Goal: Task Accomplishment & Management: Manage account settings

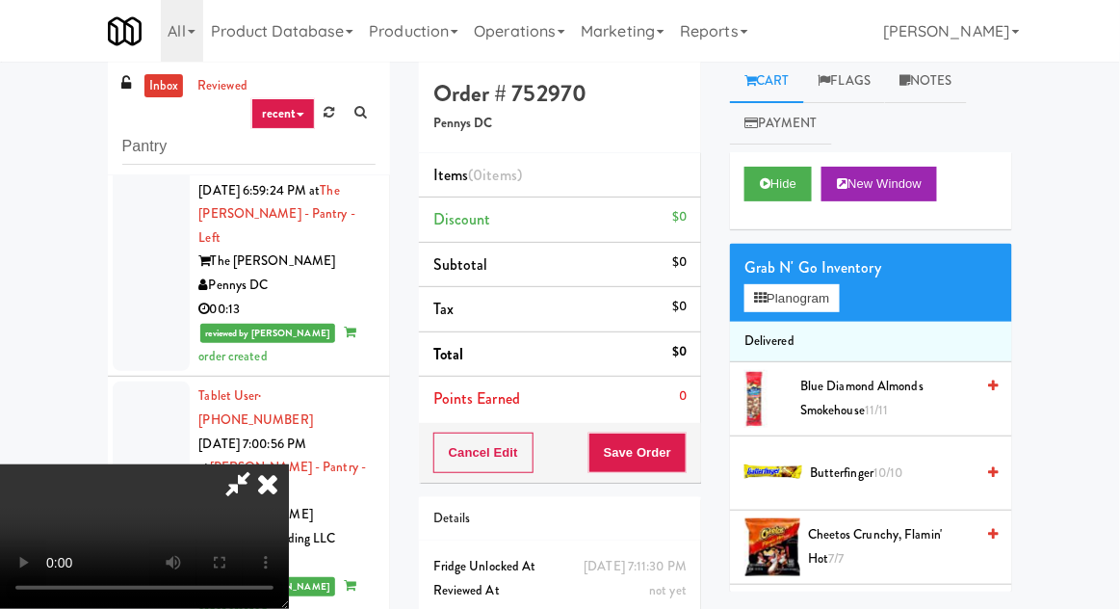
scroll to position [74, 0]
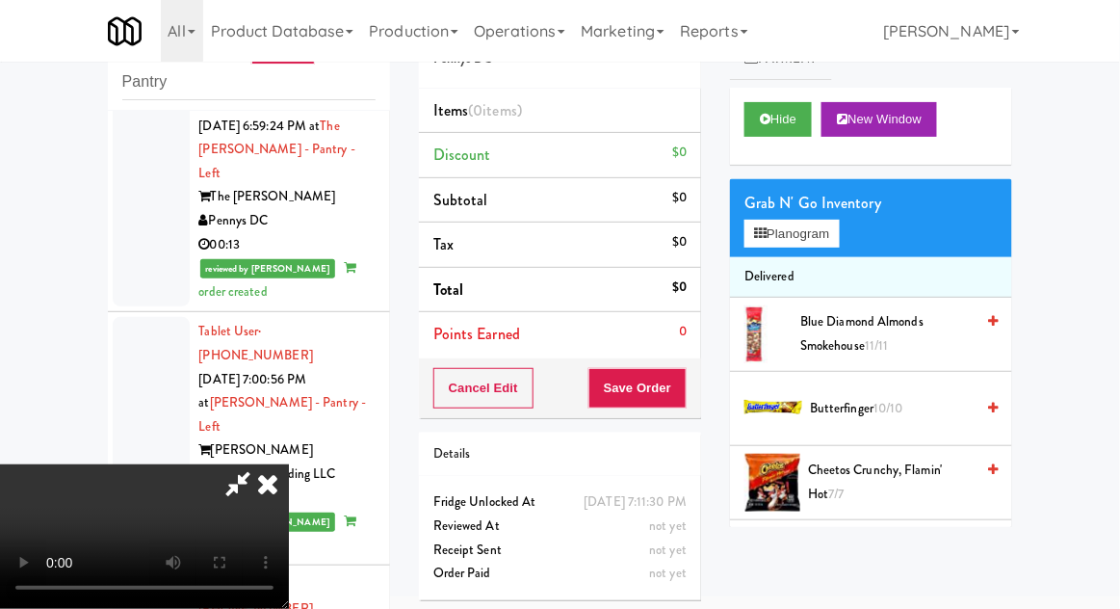
click at [289, 464] on icon at bounding box center [267, 483] width 42 height 39
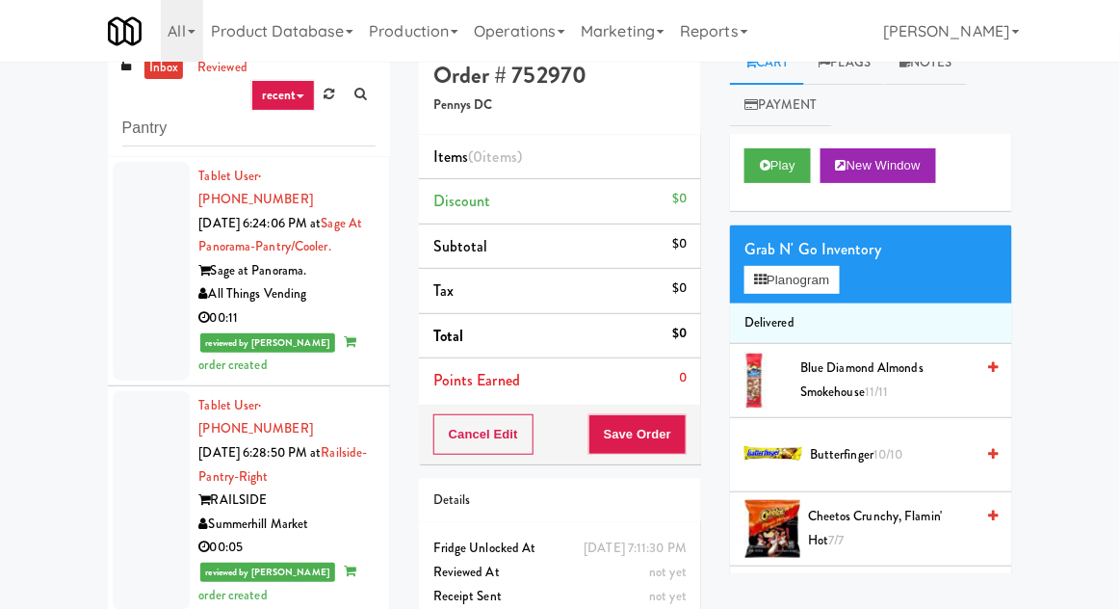
scroll to position [0, 0]
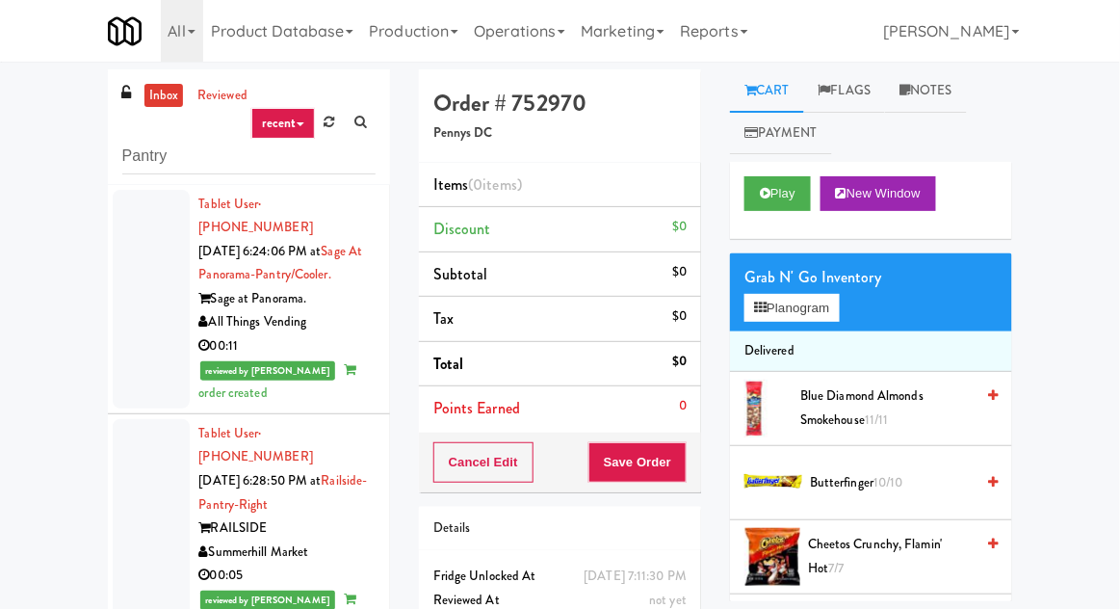
click at [140, 320] on div at bounding box center [151, 299] width 77 height 219
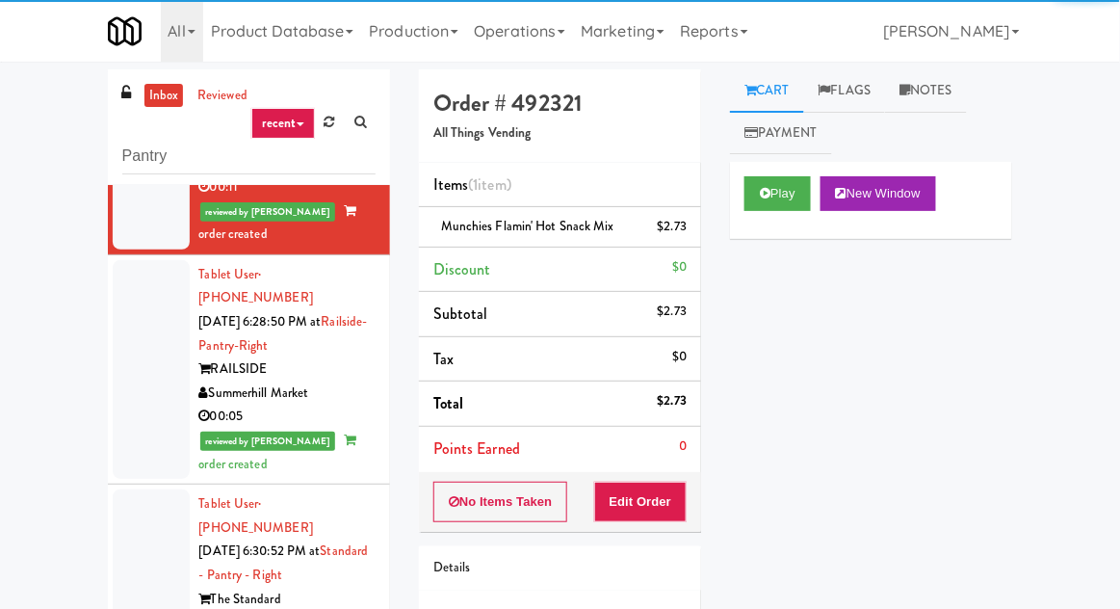
click at [144, 363] on div at bounding box center [151, 369] width 77 height 219
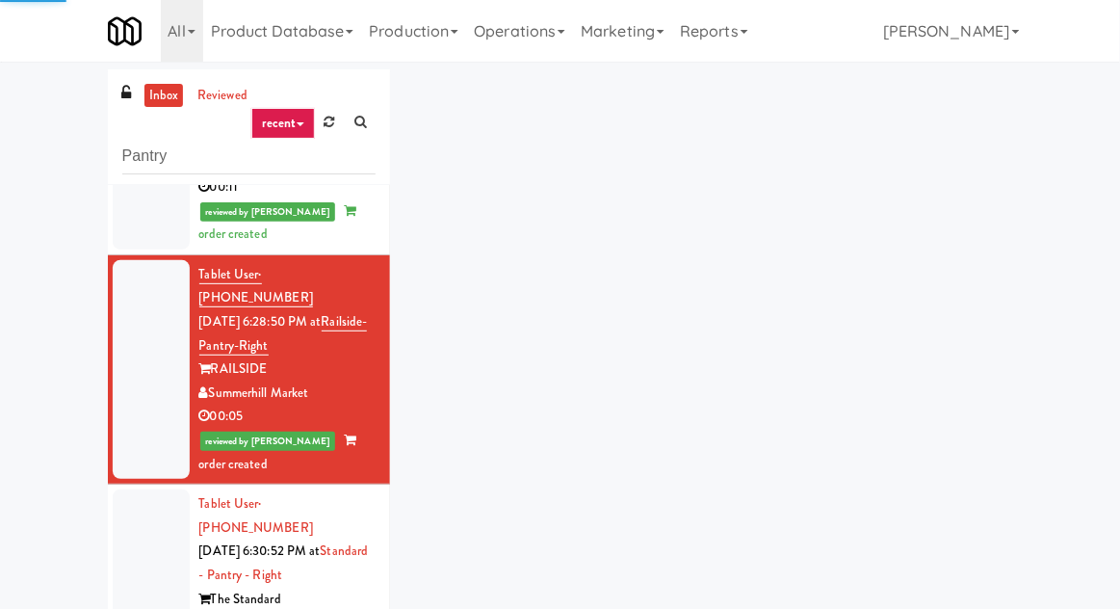
click at [129, 534] on div at bounding box center [151, 598] width 77 height 219
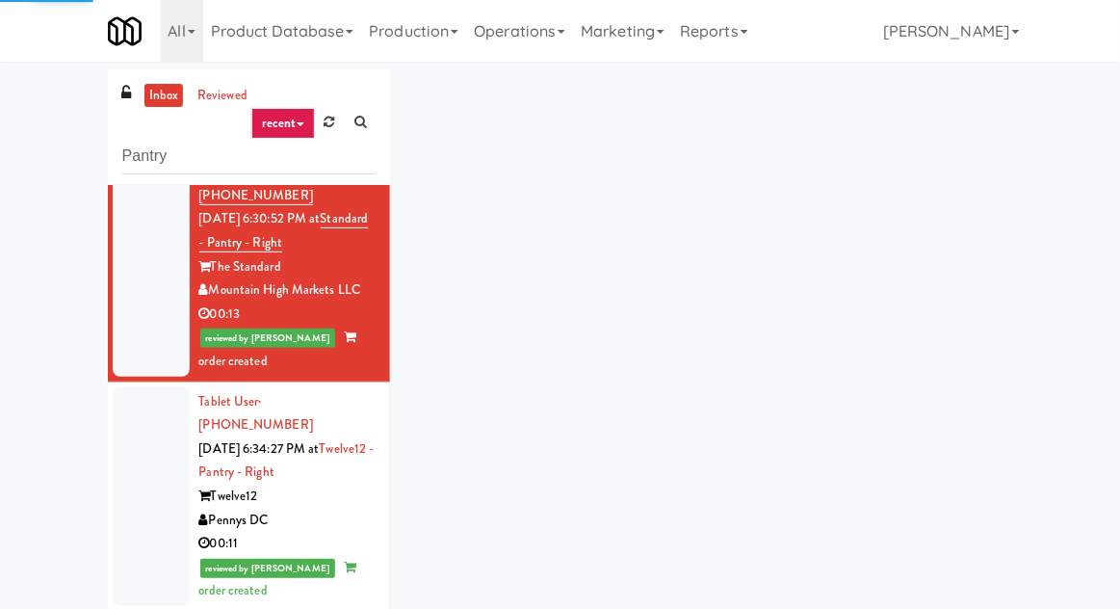
click at [133, 418] on div at bounding box center [151, 496] width 77 height 219
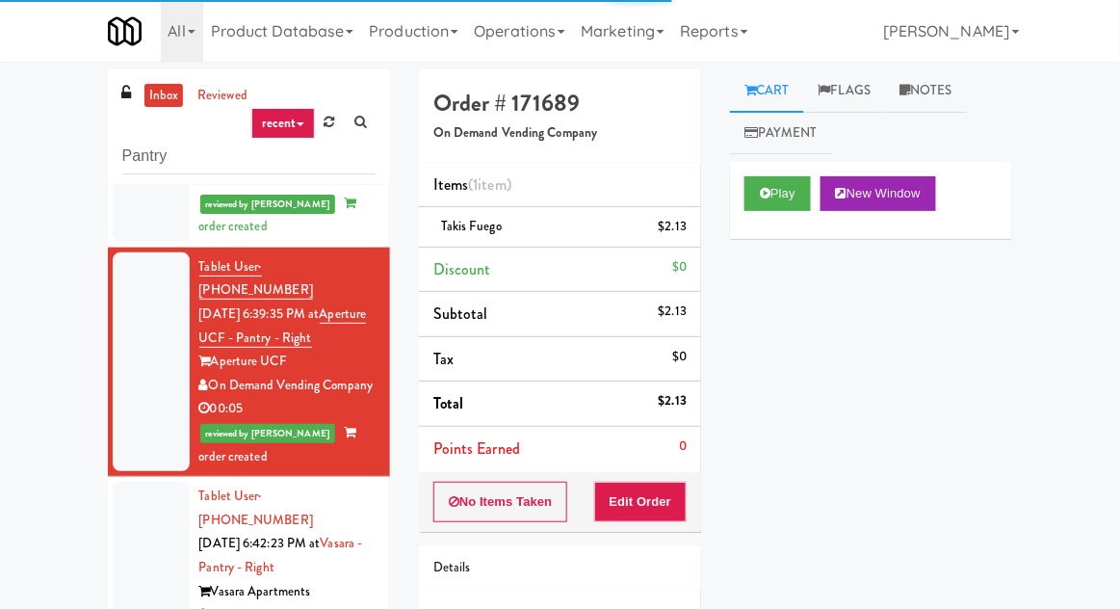
click at [151, 481] on div at bounding box center [151, 590] width 77 height 219
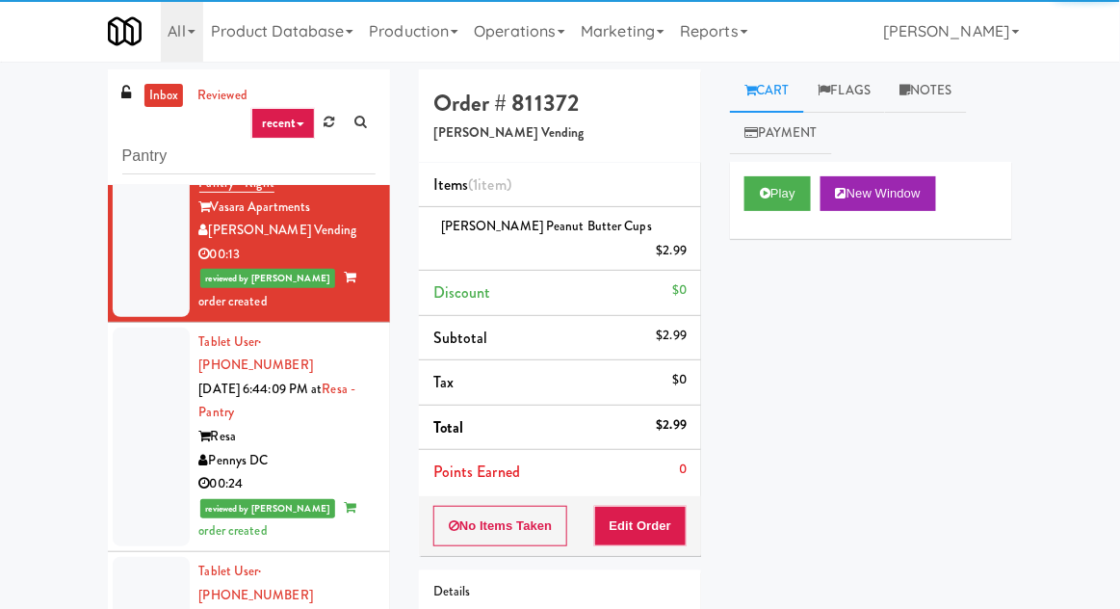
click at [155, 351] on div at bounding box center [151, 436] width 77 height 219
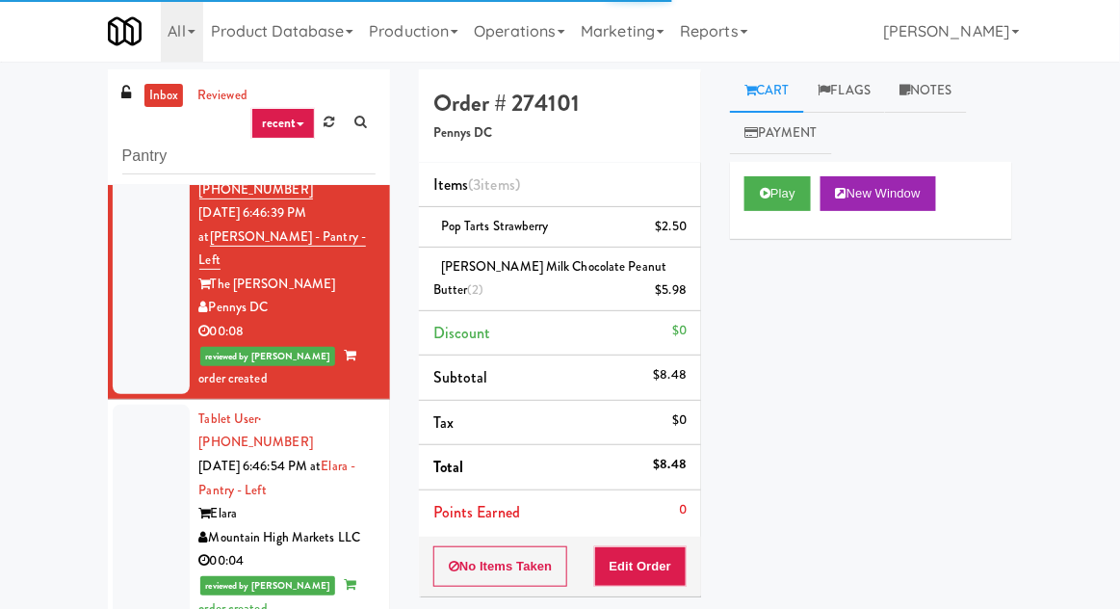
click at [148, 404] on div at bounding box center [151, 513] width 77 height 219
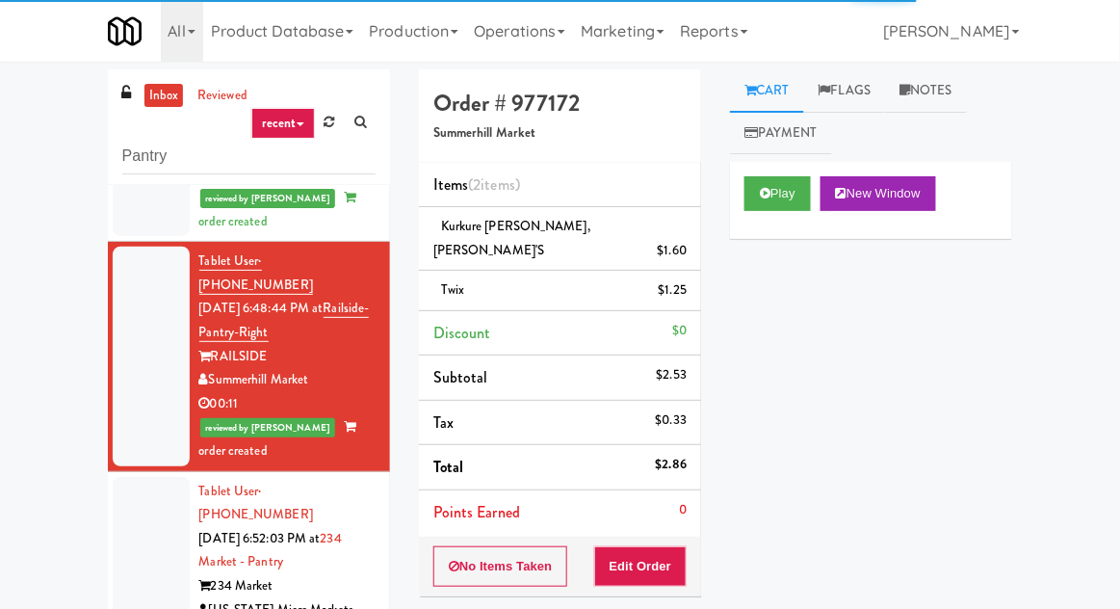
click at [145, 477] on div at bounding box center [151, 586] width 77 height 219
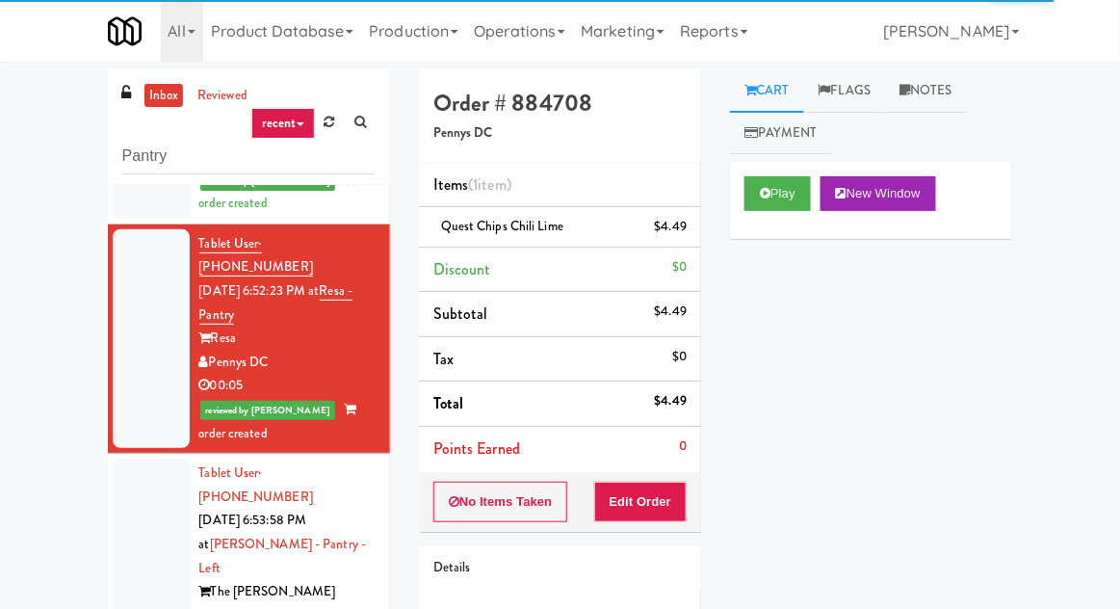
click at [143, 458] on div at bounding box center [151, 579] width 77 height 243
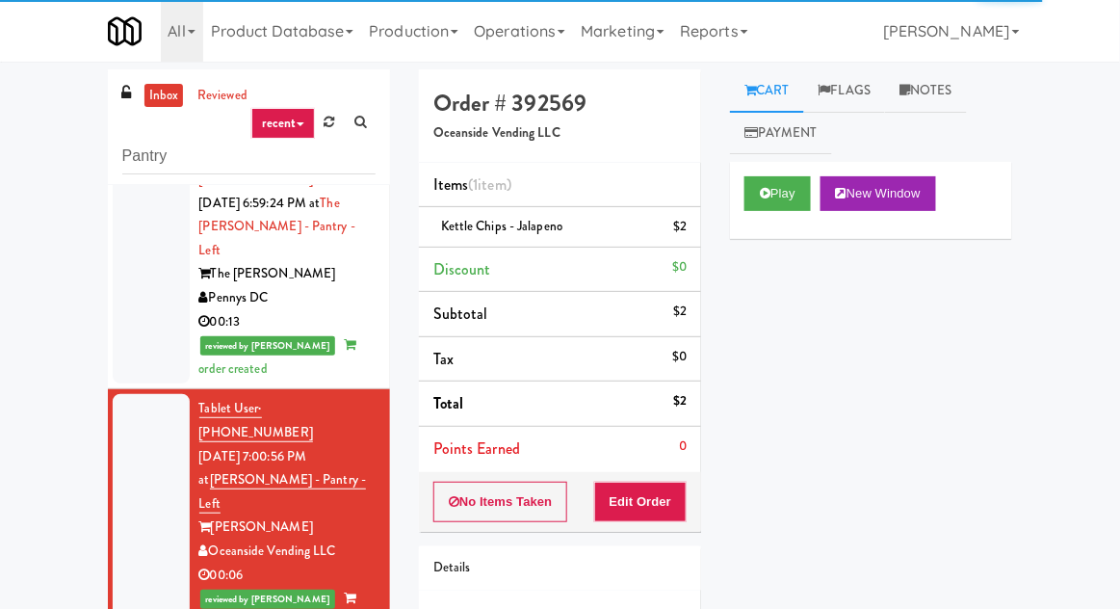
scroll to position [3317, 0]
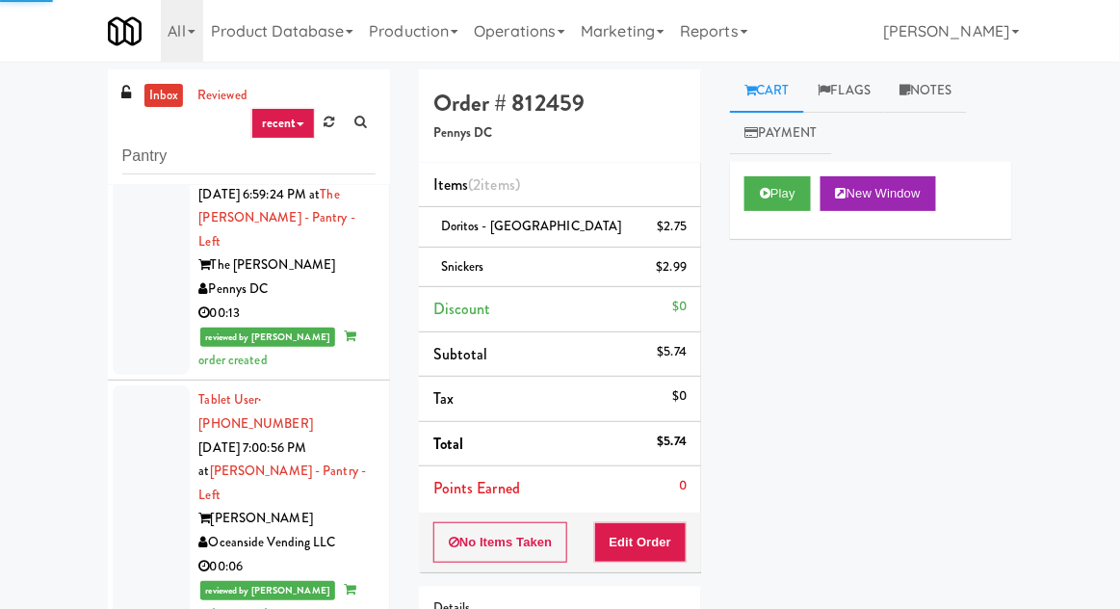
click at [151, 101] on link "inbox" at bounding box center [163, 96] width 39 height 24
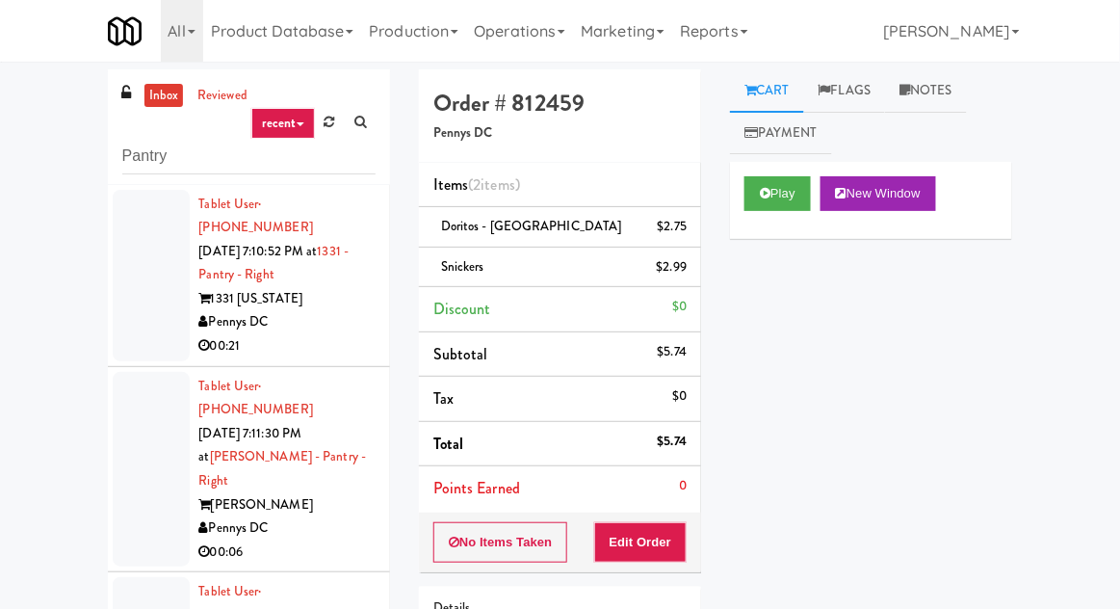
click at [121, 319] on div at bounding box center [151, 275] width 77 height 171
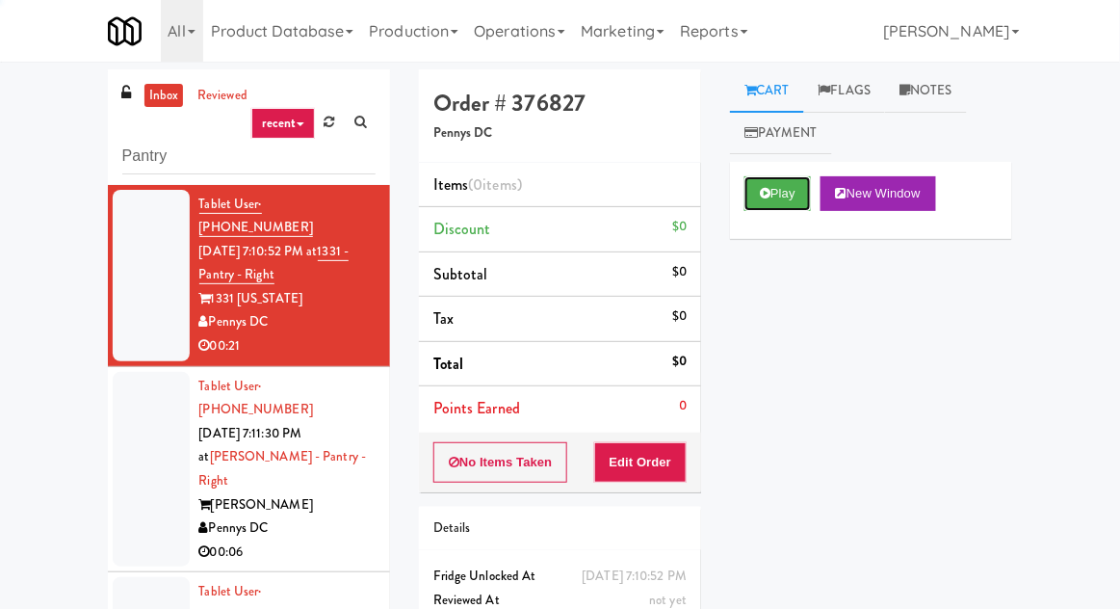
click at [791, 194] on button "Play" at bounding box center [777, 193] width 66 height 35
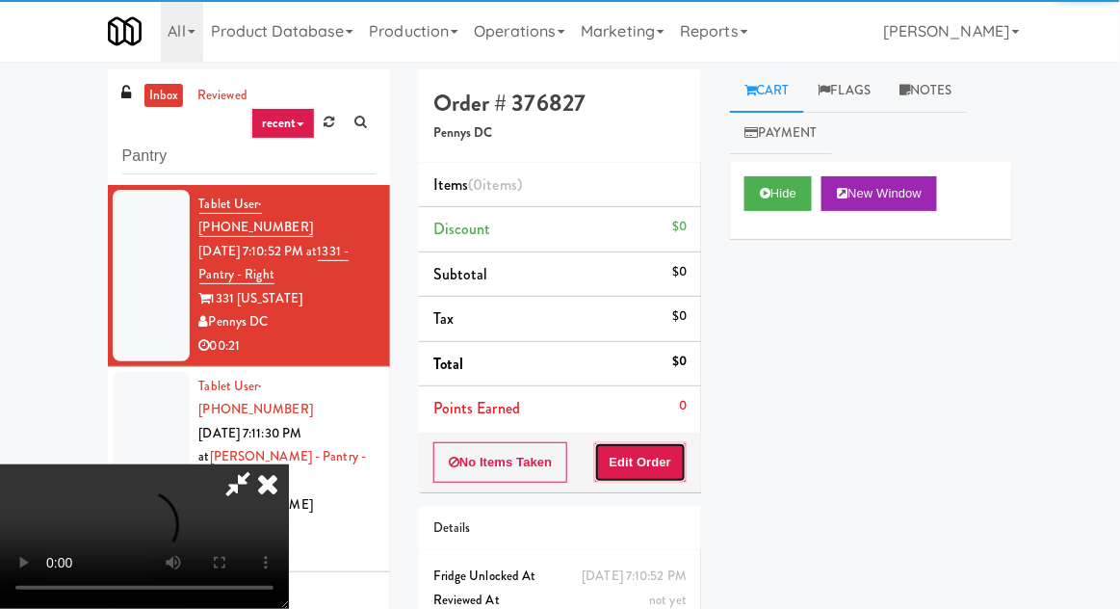
click at [659, 468] on button "Edit Order" at bounding box center [640, 462] width 93 height 40
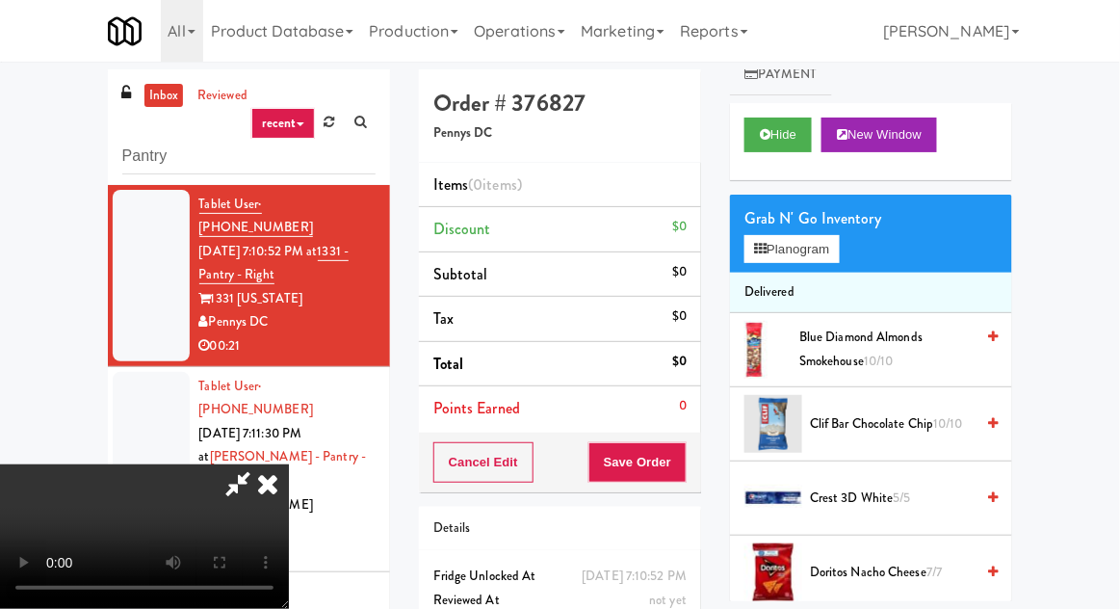
scroll to position [76, 0]
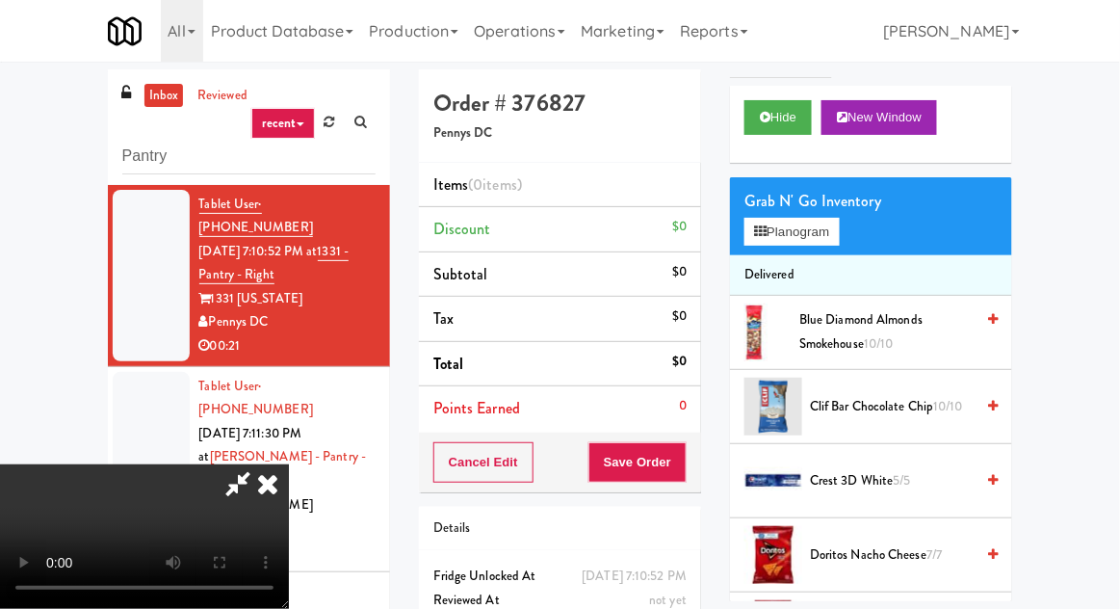
click at [898, 325] on span "Blue Diamond Almonds Smokehouse 10/10" at bounding box center [886, 331] width 174 height 47
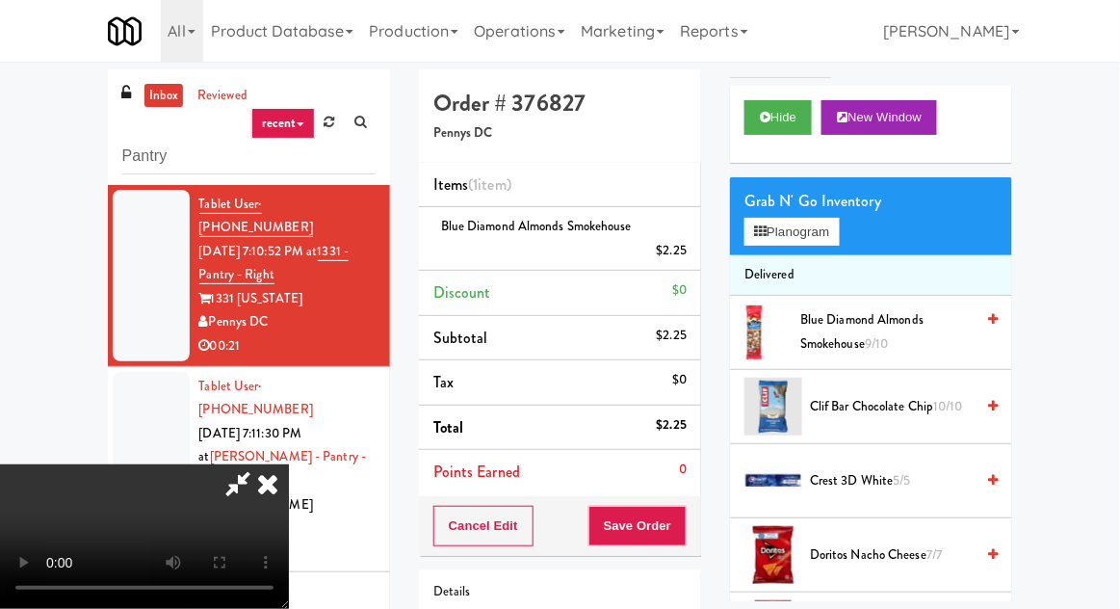
click at [678, 243] on div "$2.25" at bounding box center [672, 251] width 31 height 24
click at [692, 258] on icon at bounding box center [689, 257] width 10 height 13
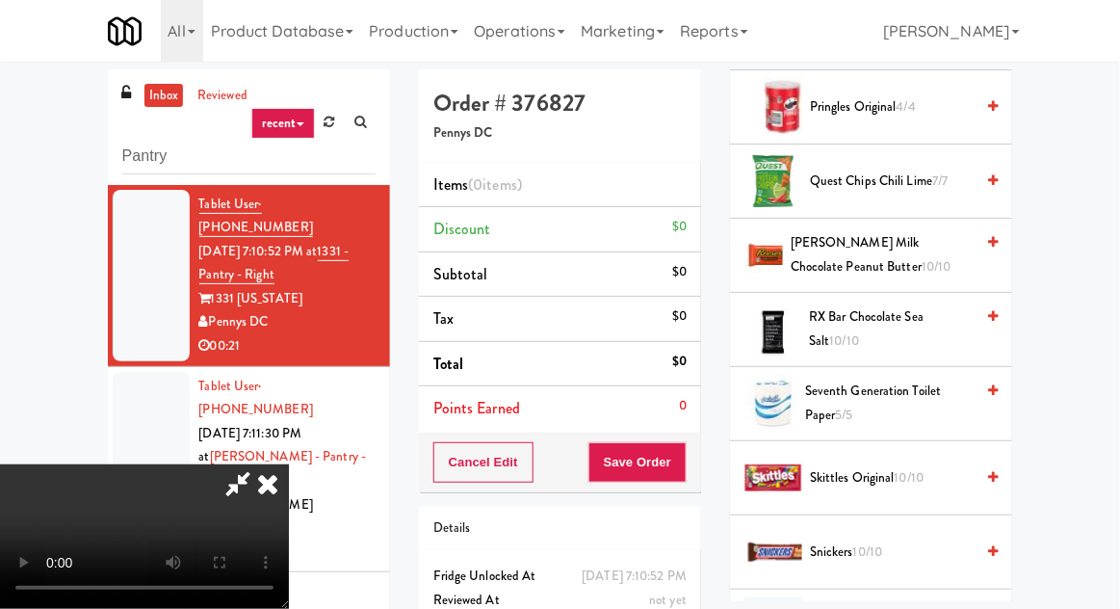
scroll to position [1856, 0]
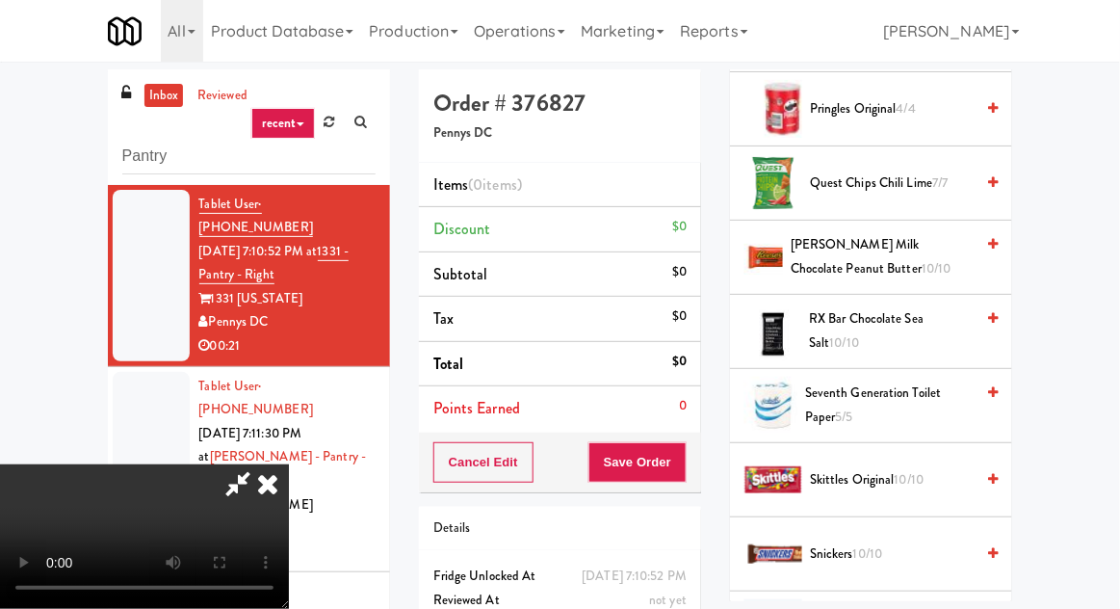
click at [921, 307] on span "RX Bar Chocolate Sea Salt 10/10" at bounding box center [891, 330] width 165 height 47
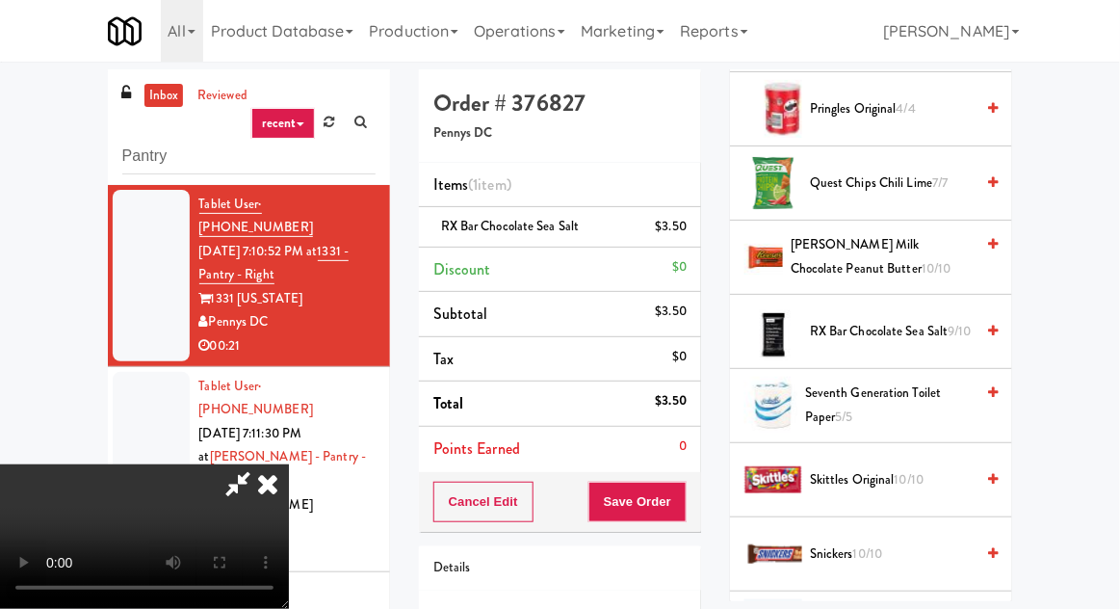
scroll to position [70, 0]
click at [684, 499] on button "Save Order" at bounding box center [637, 501] width 98 height 40
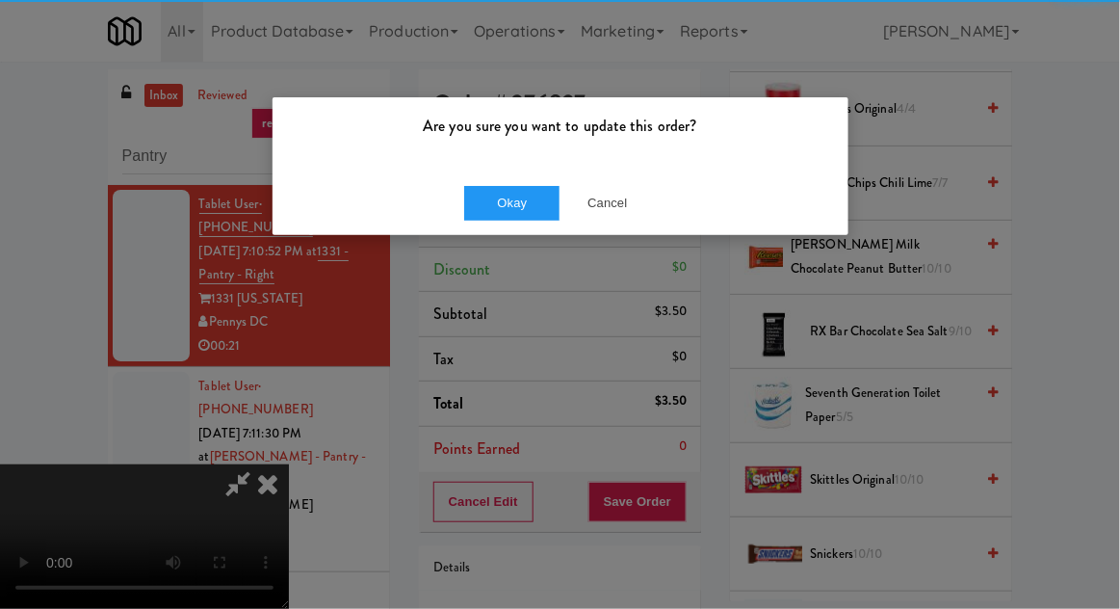
click at [461, 155] on div "Are you sure you want to update this order?" at bounding box center [560, 133] width 576 height 73
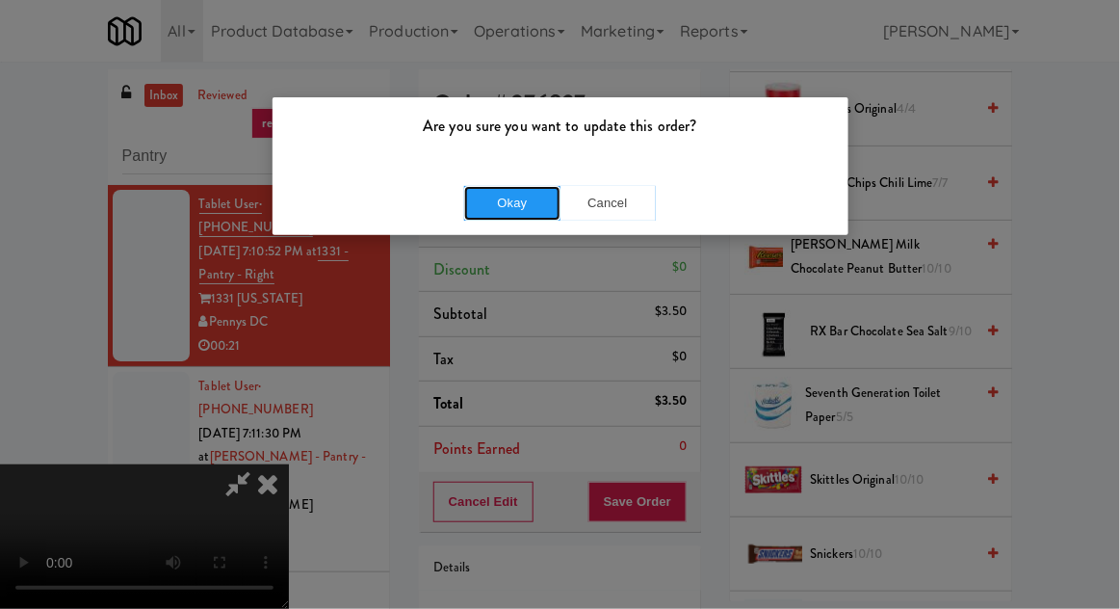
click at [496, 217] on button "Okay" at bounding box center [512, 203] width 96 height 35
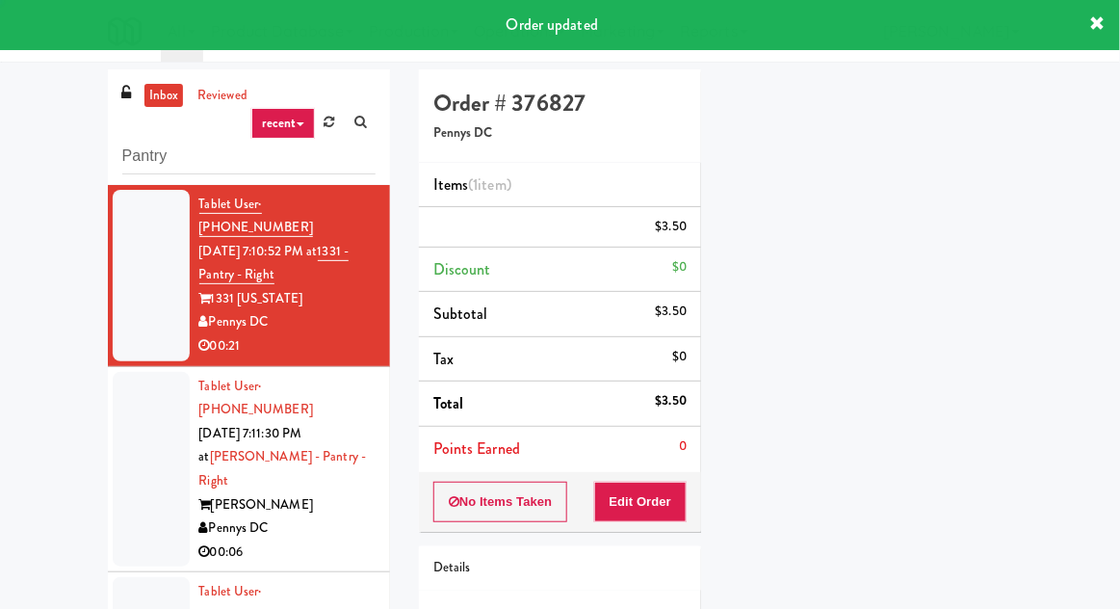
scroll to position [0, 0]
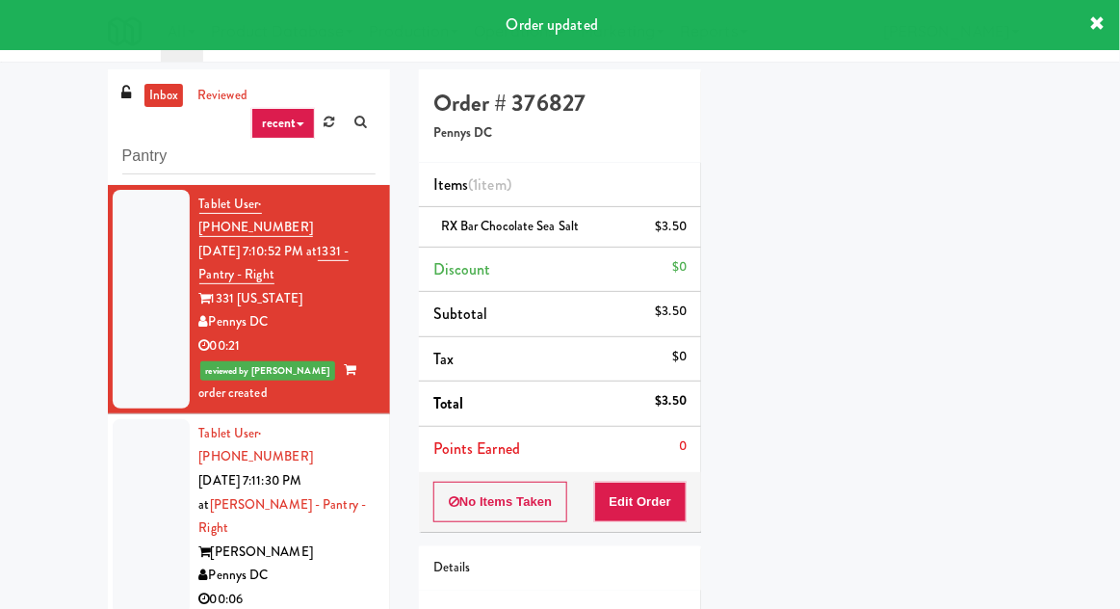
click at [125, 484] on div at bounding box center [151, 516] width 77 height 195
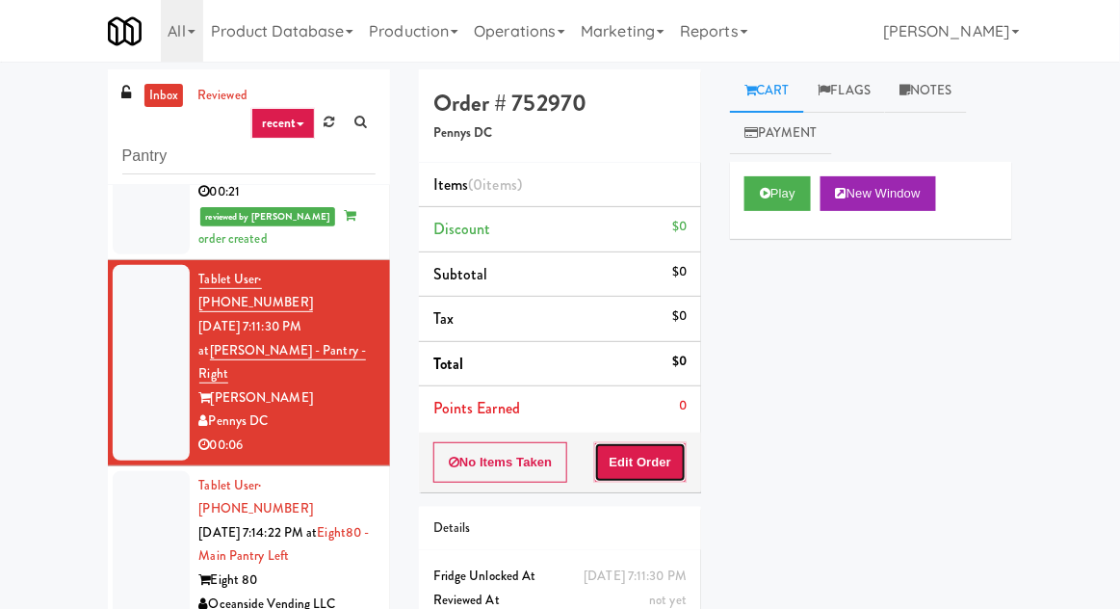
click at [662, 471] on button "Edit Order" at bounding box center [640, 462] width 93 height 40
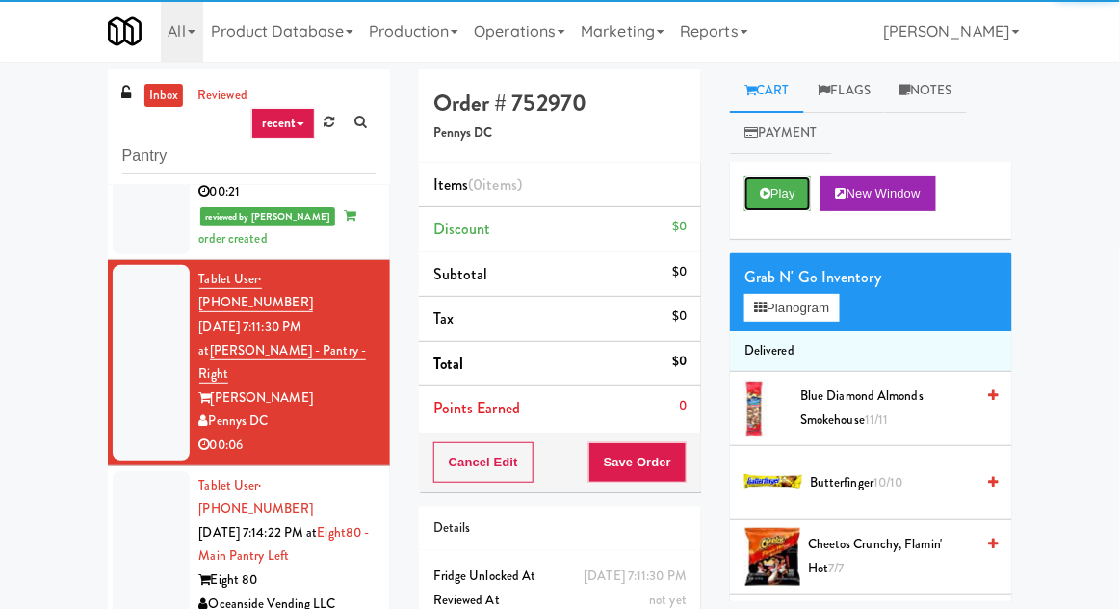
click at [774, 188] on button "Play" at bounding box center [777, 193] width 66 height 35
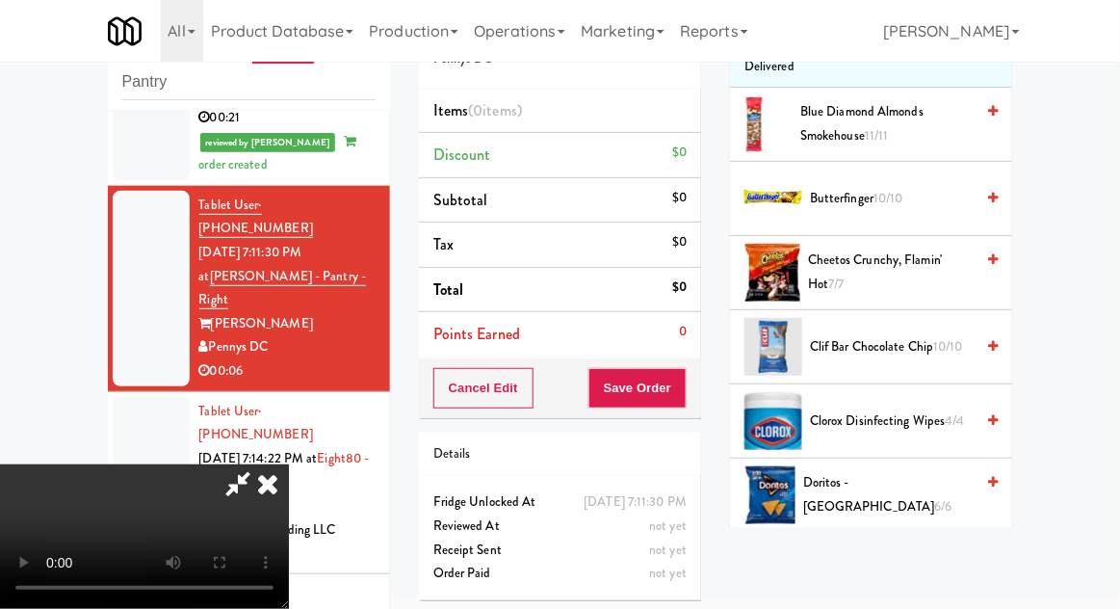
scroll to position [212, 0]
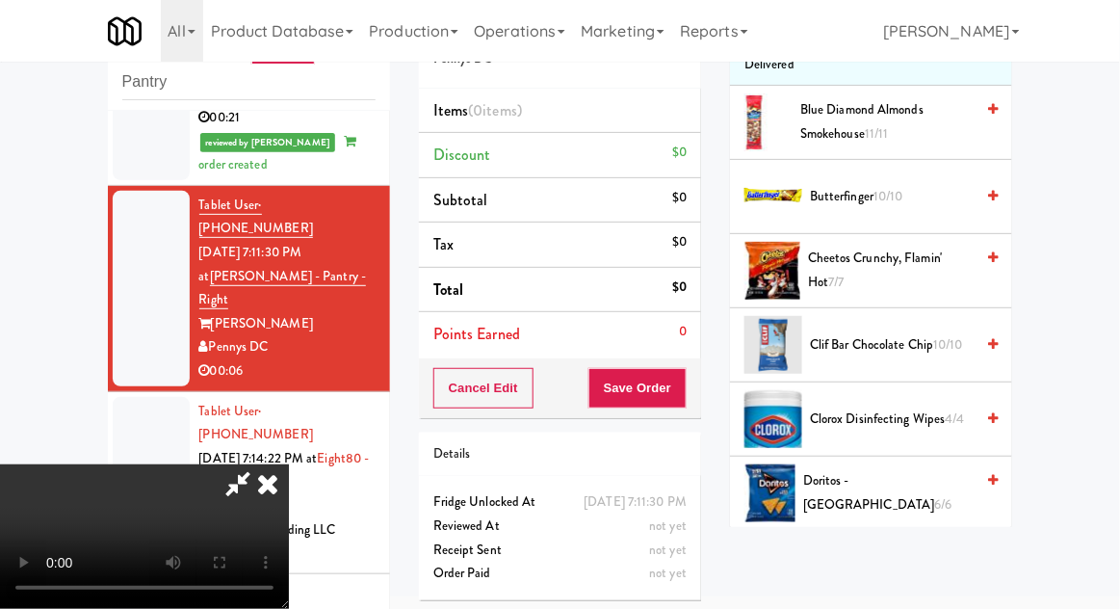
click at [930, 335] on span "Clif Bar Chocolate Chip 10/10" at bounding box center [892, 345] width 164 height 24
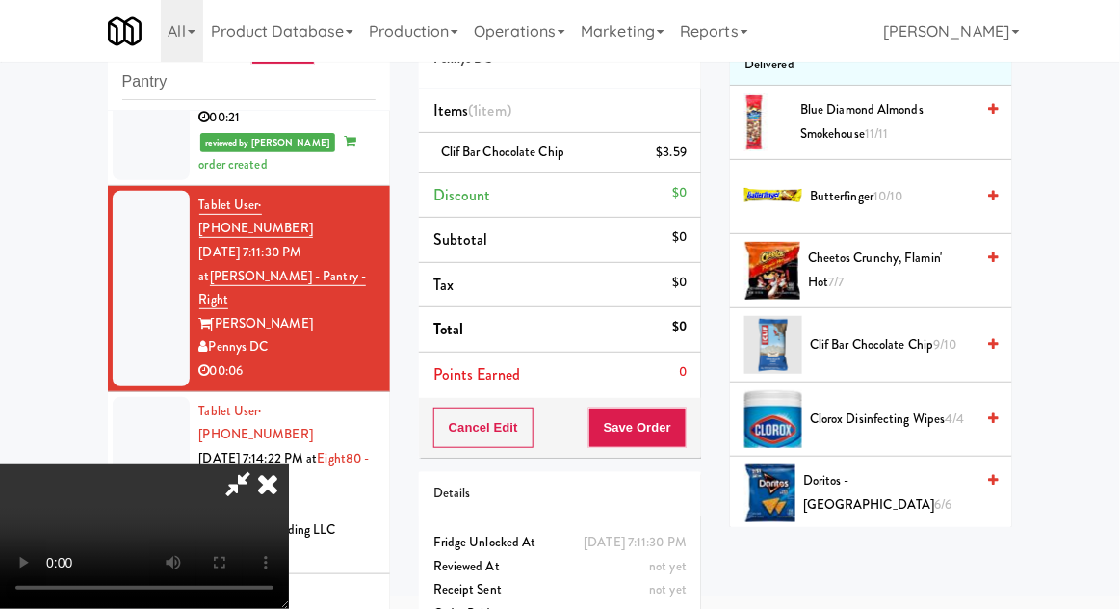
click at [931, 334] on span "Clif Bar Chocolate Chip 9/10" at bounding box center [892, 345] width 164 height 24
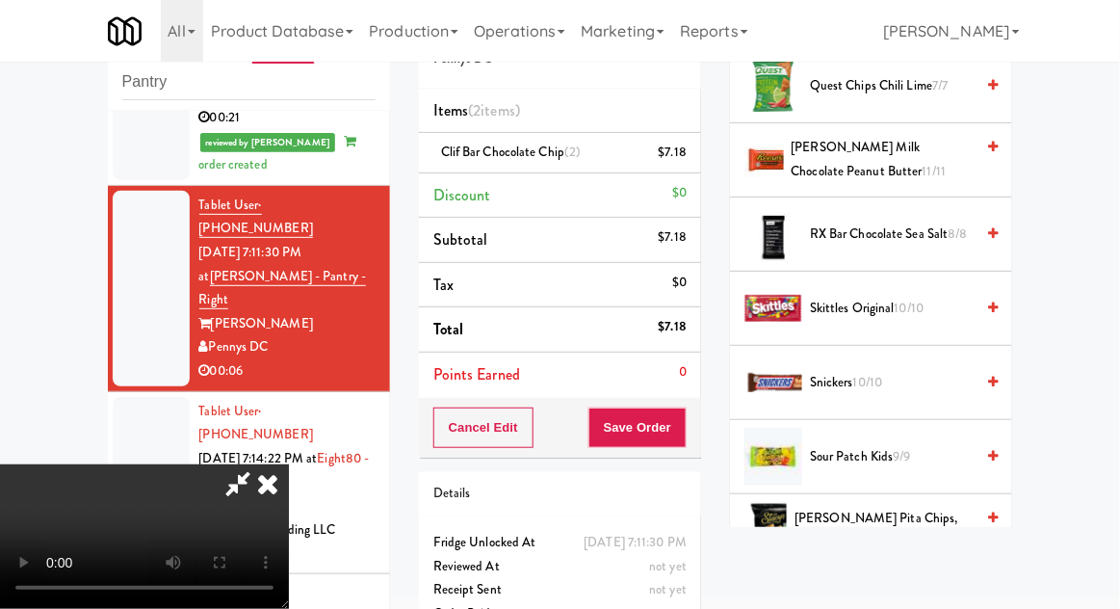
scroll to position [1946, 0]
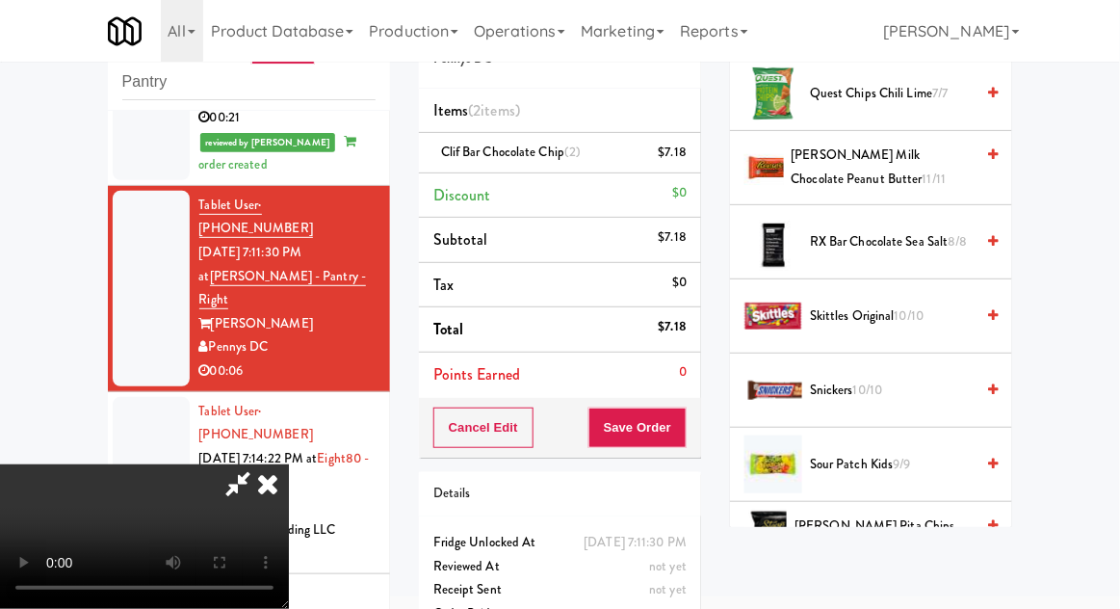
click at [940, 234] on span "RX Bar Chocolate Sea Salt 8/8" at bounding box center [892, 242] width 164 height 24
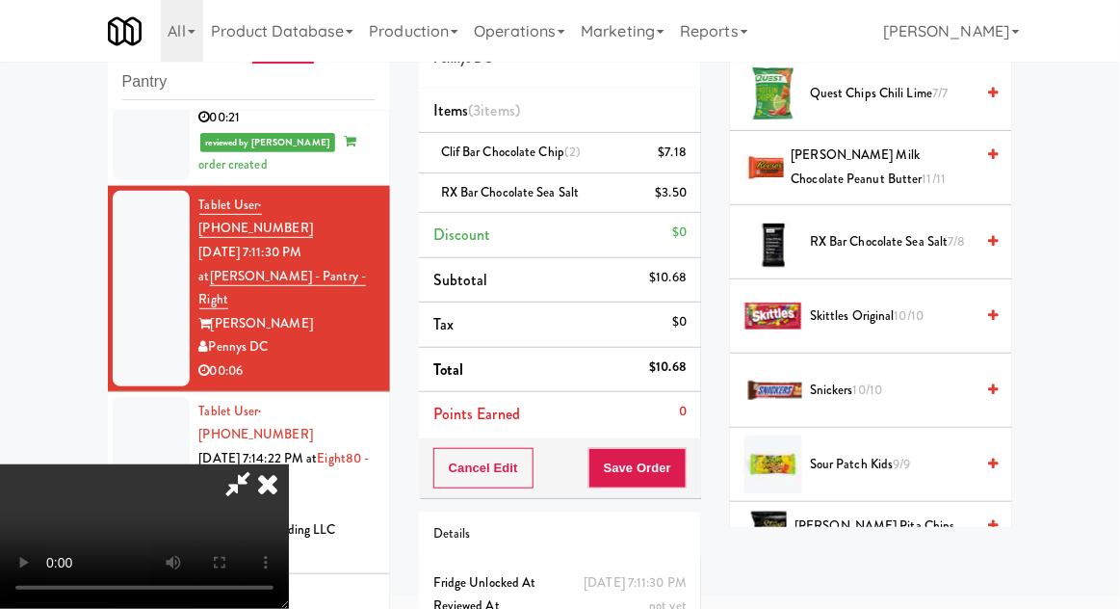
scroll to position [88, 0]
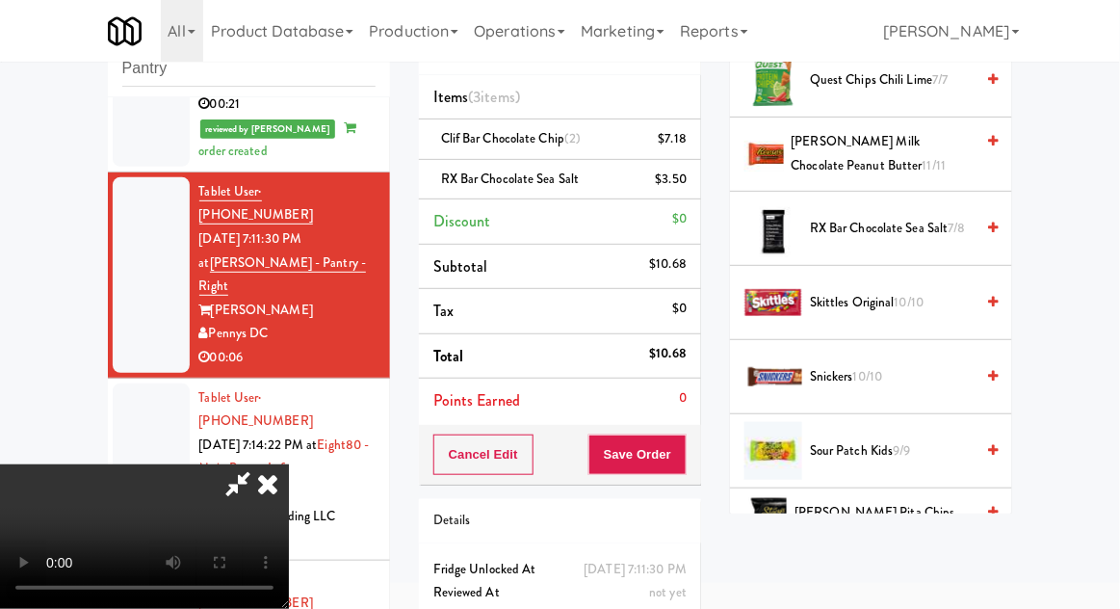
click at [929, 229] on span "RX Bar Chocolate Sea Salt 7/8" at bounding box center [892, 229] width 164 height 24
click at [674, 464] on button "Save Order" at bounding box center [637, 454] width 98 height 40
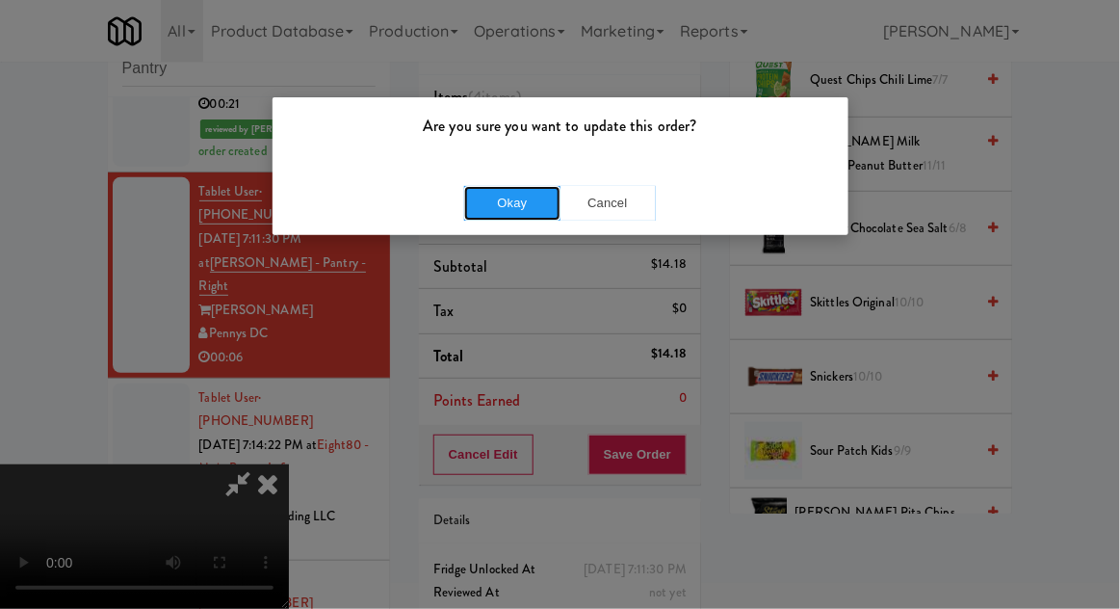
click at [485, 215] on button "Okay" at bounding box center [512, 203] width 96 height 35
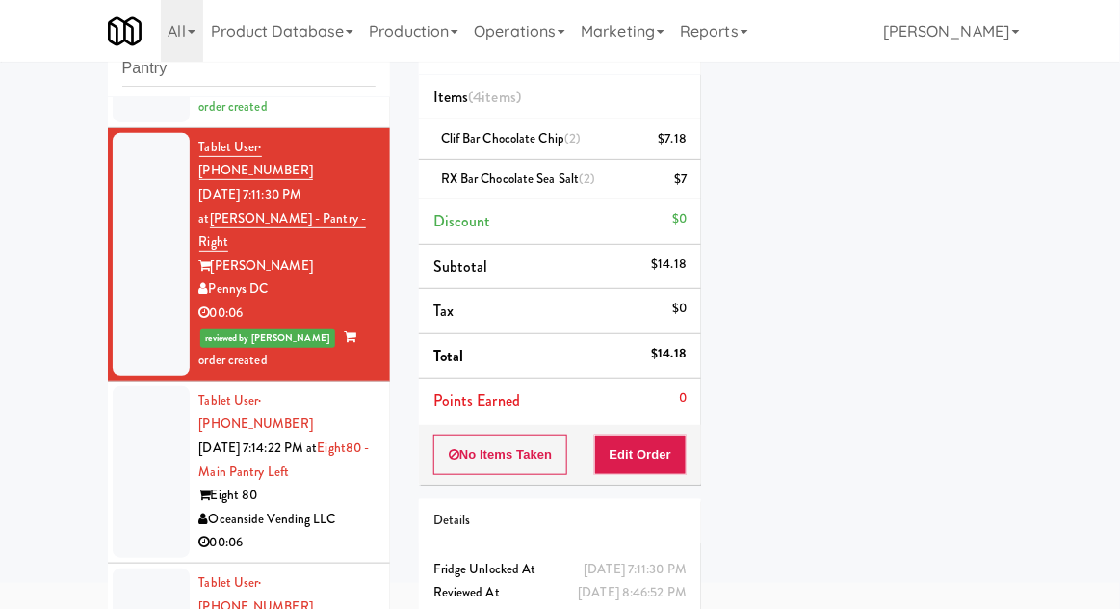
scroll to position [221, 0]
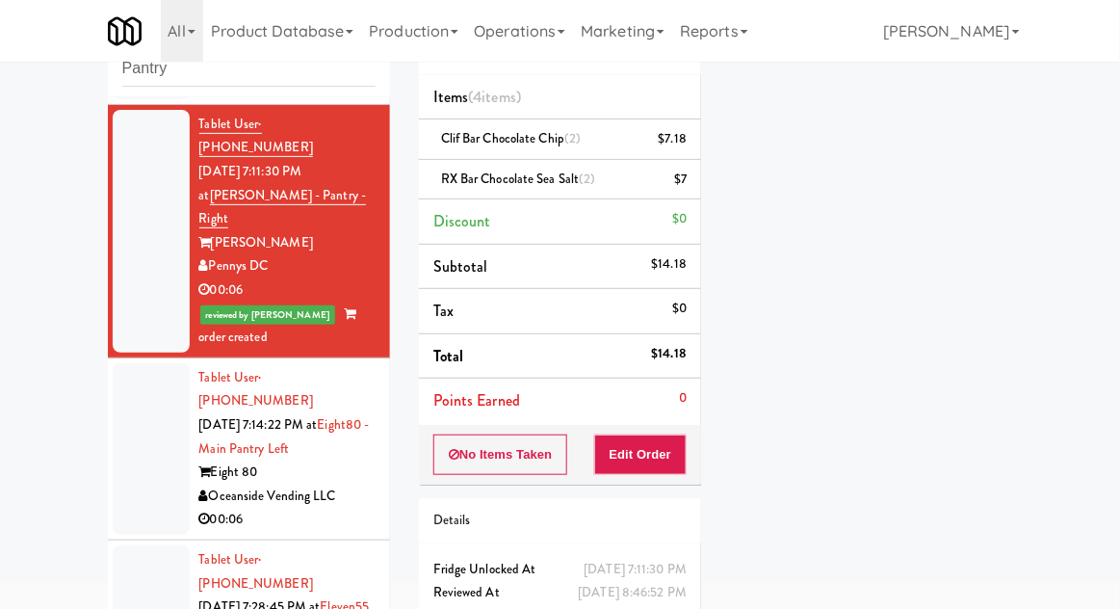
click at [129, 369] on div at bounding box center [151, 448] width 77 height 171
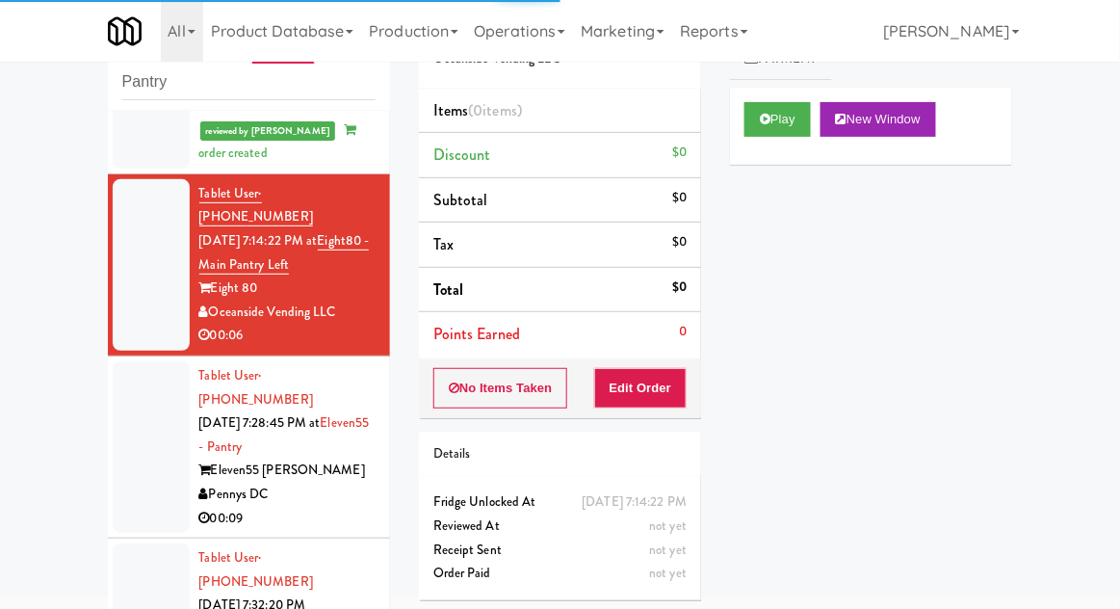
scroll to position [422, 0]
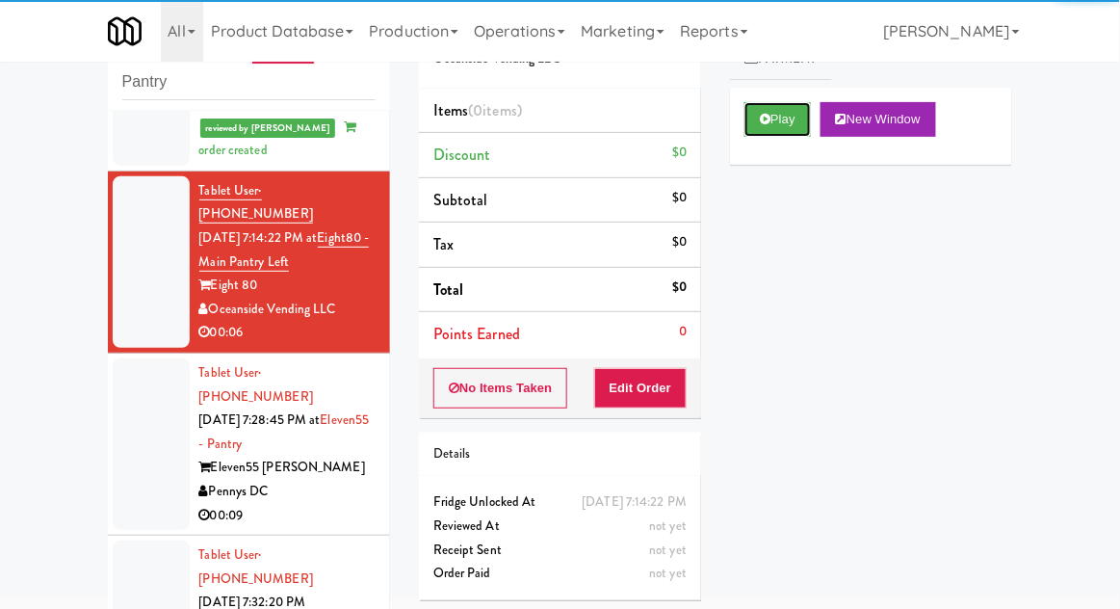
click at [767, 121] on icon at bounding box center [765, 119] width 11 height 13
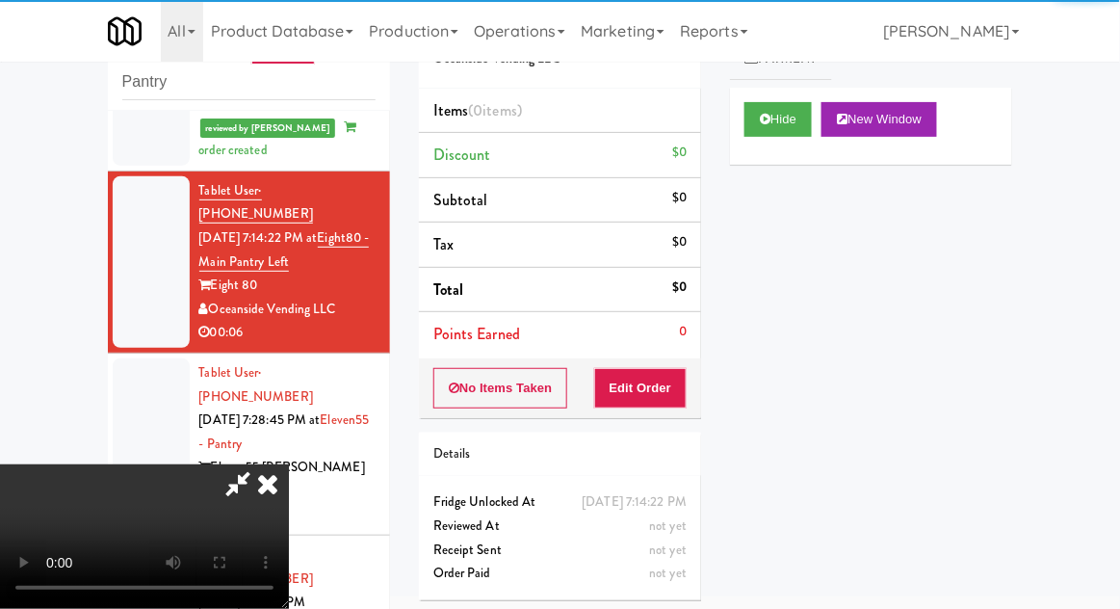
click at [648, 416] on div "Order # 555322 Oceanside Vending LLC Items (0 items ) Discount $0 Subtotal $0 T…" at bounding box center [559, 304] width 311 height 619
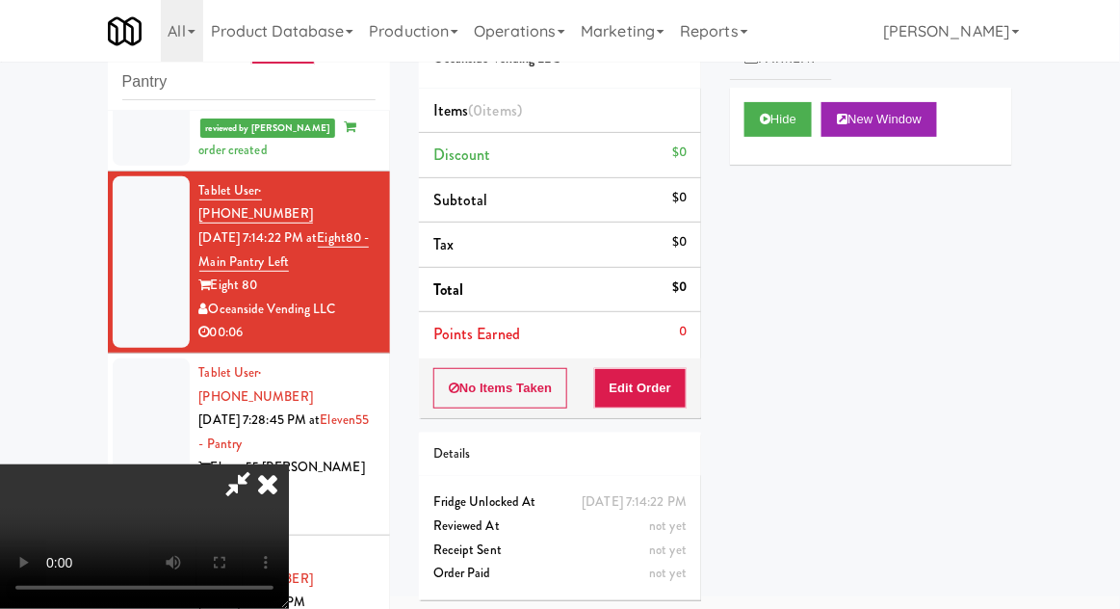
click at [640, 352] on li "Points Earned 0" at bounding box center [560, 334] width 282 height 44
click at [661, 371] on button "Edit Order" at bounding box center [640, 388] width 93 height 40
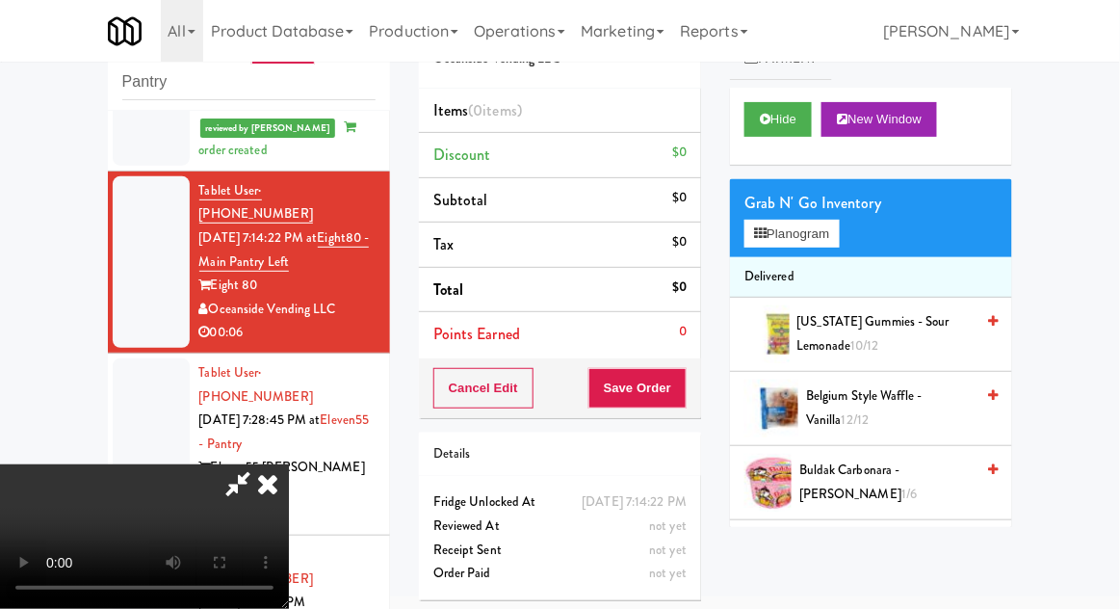
scroll to position [0, 0]
click at [790, 227] on button "Planogram" at bounding box center [791, 234] width 94 height 29
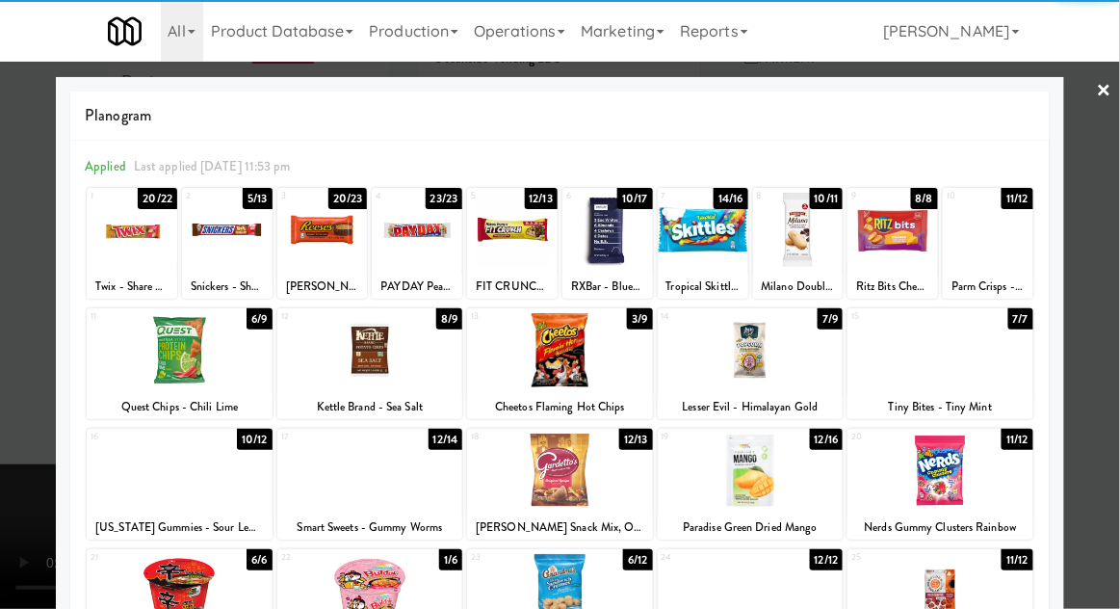
click at [541, 489] on div at bounding box center [560, 470] width 186 height 74
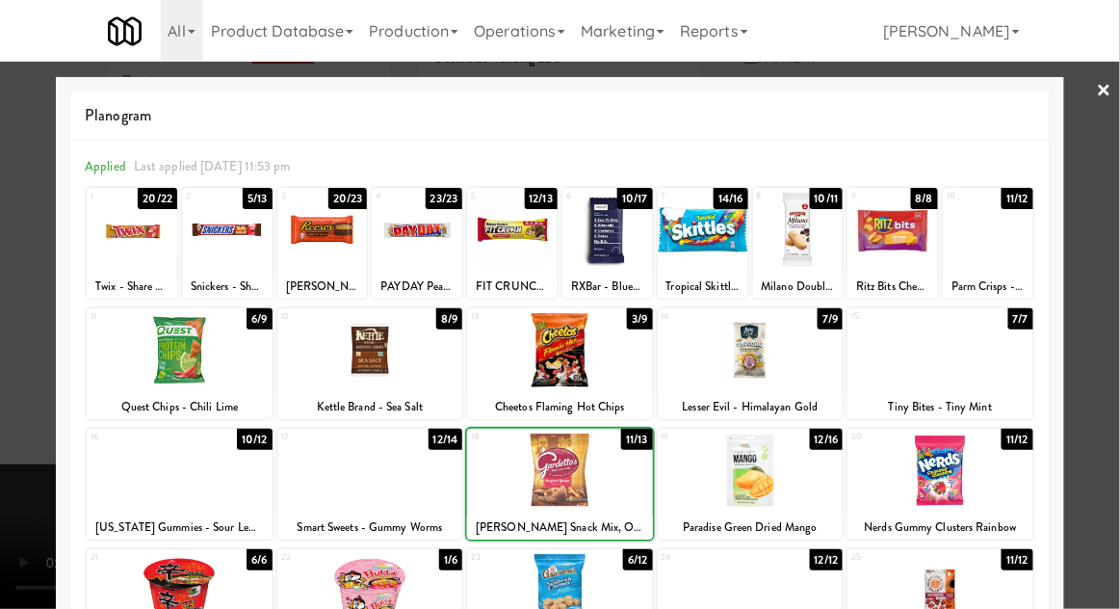
click at [1104, 331] on div at bounding box center [560, 304] width 1120 height 609
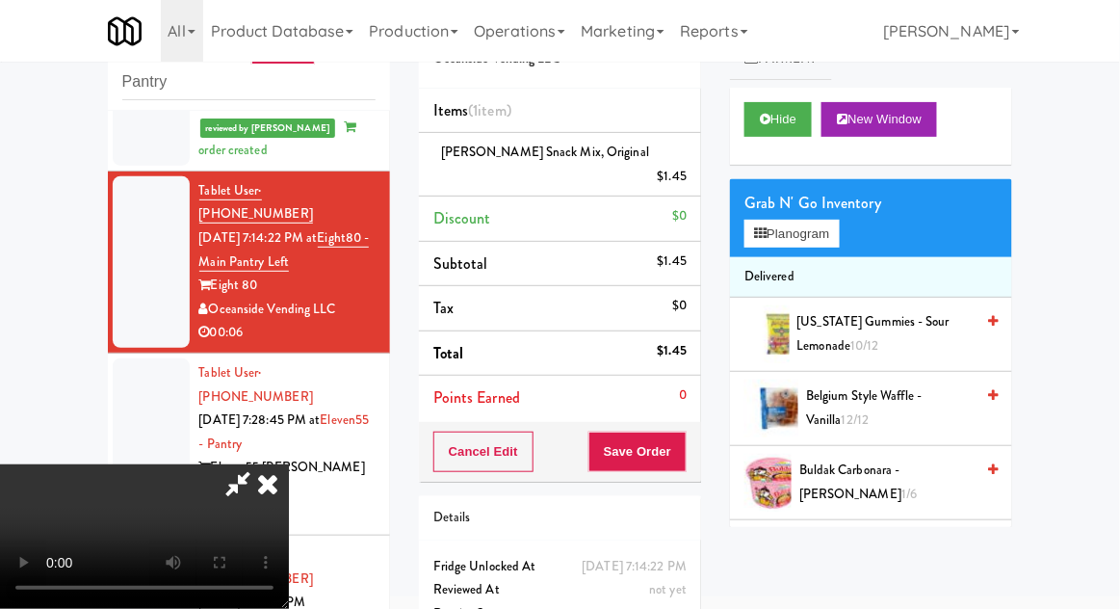
scroll to position [70, 0]
click at [682, 431] on button "Save Order" at bounding box center [637, 451] width 98 height 40
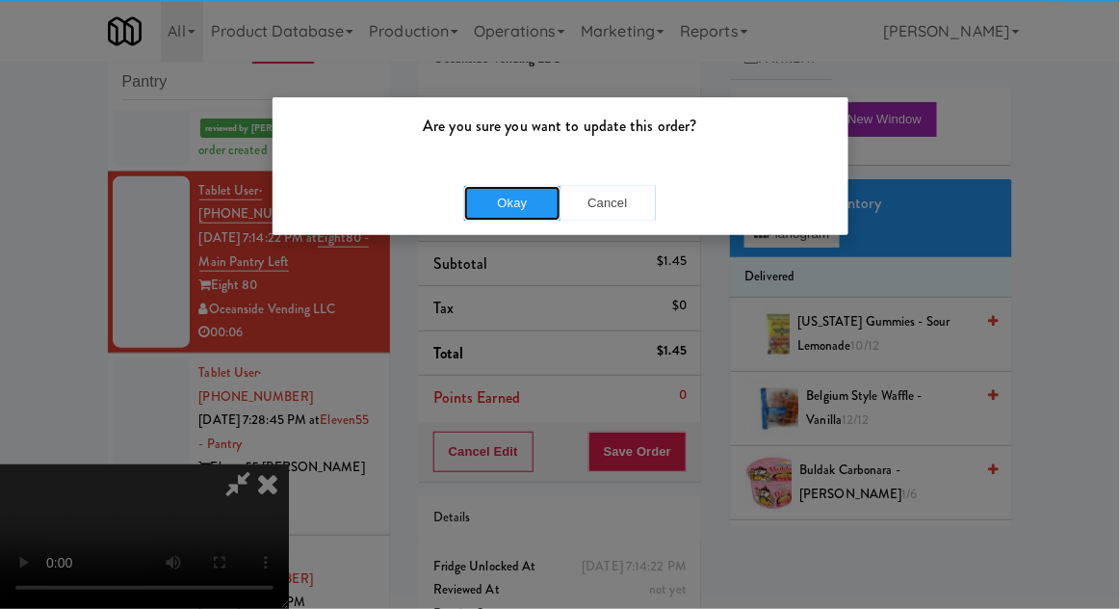
click at [502, 196] on button "Okay" at bounding box center [512, 203] width 96 height 35
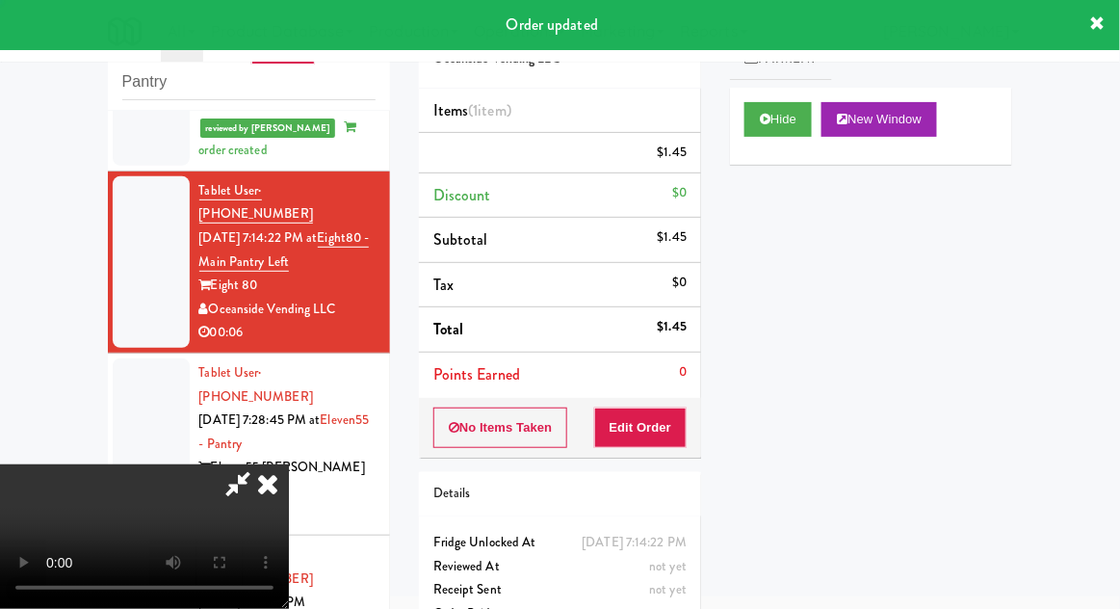
scroll to position [0, 0]
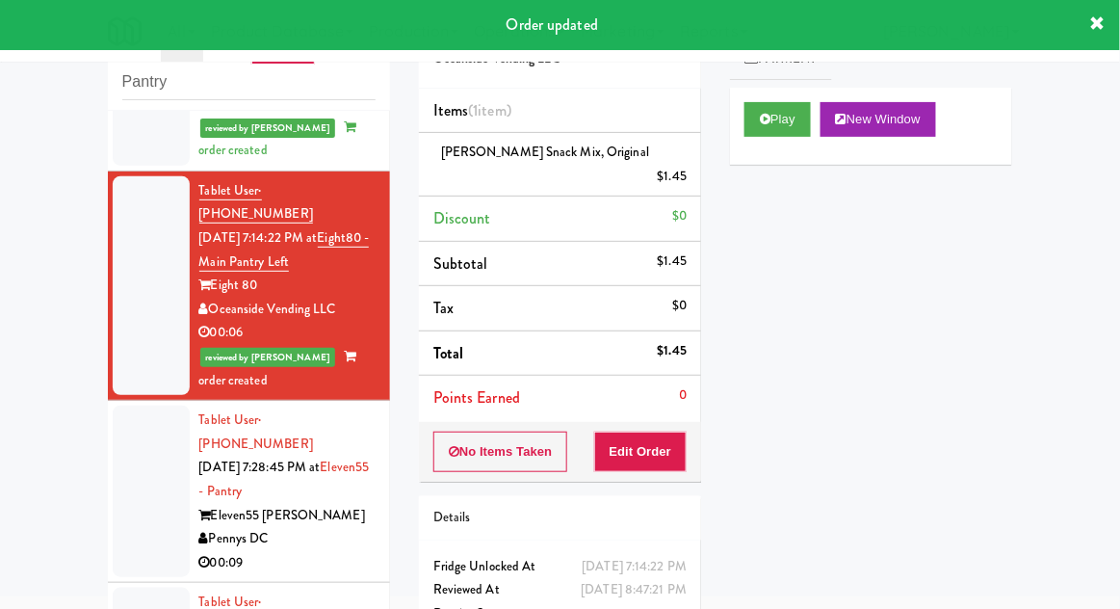
click at [164, 411] on div at bounding box center [151, 490] width 77 height 171
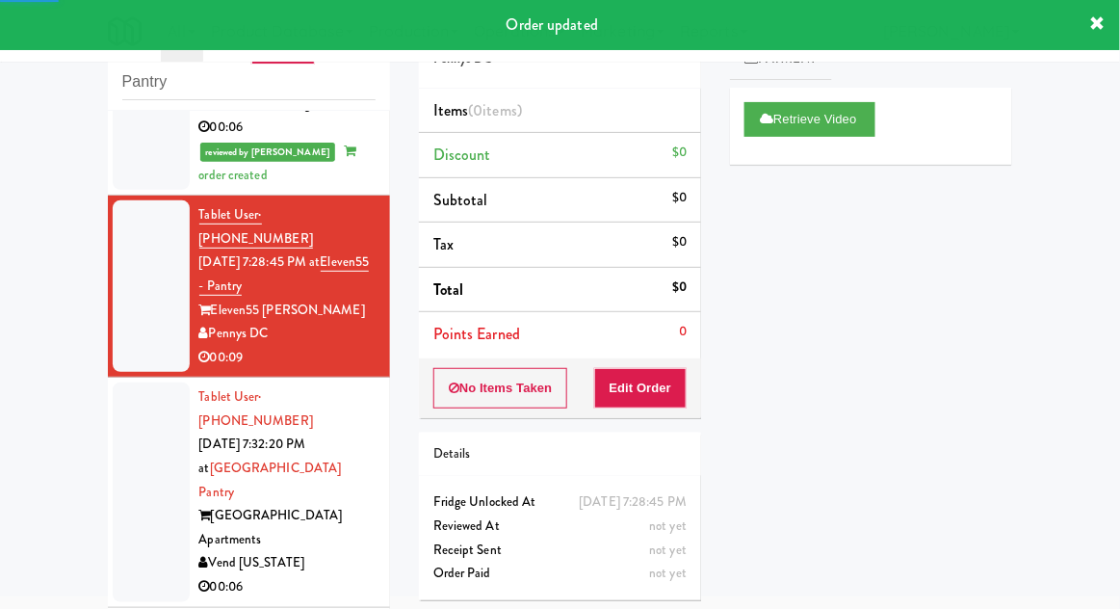
scroll to position [628, 0]
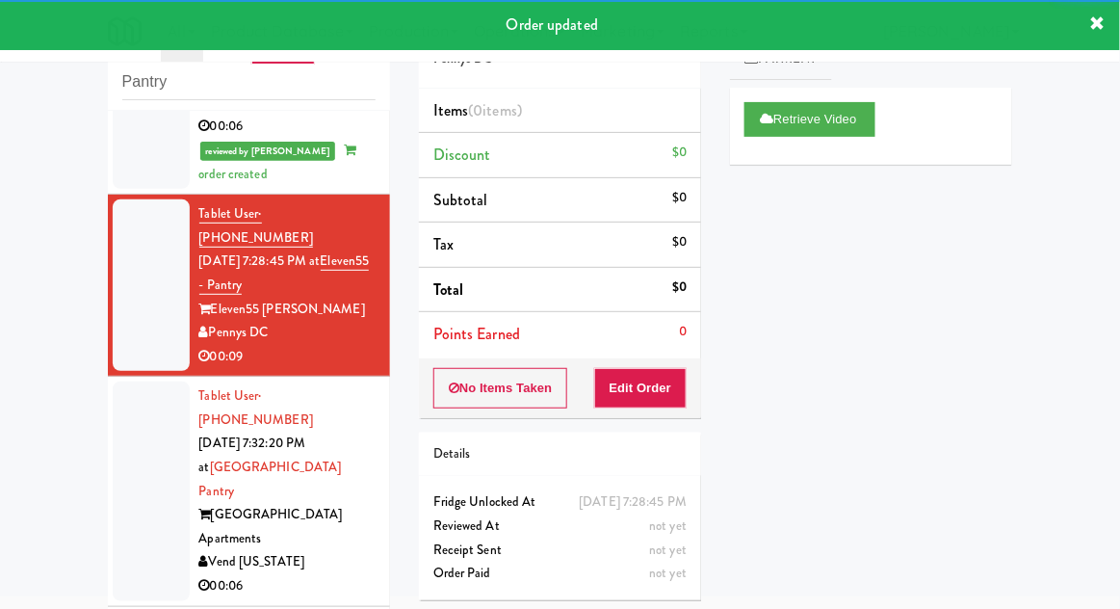
click at [122, 381] on div at bounding box center [151, 490] width 77 height 219
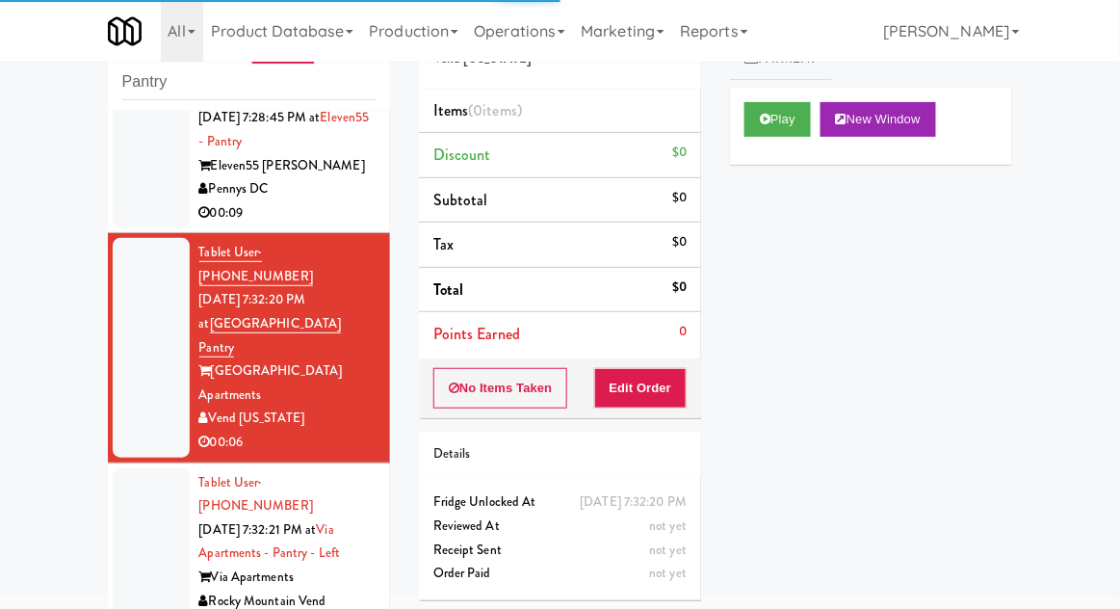
scroll to position [771, 0]
click at [765, 125] on button "Play" at bounding box center [777, 119] width 66 height 35
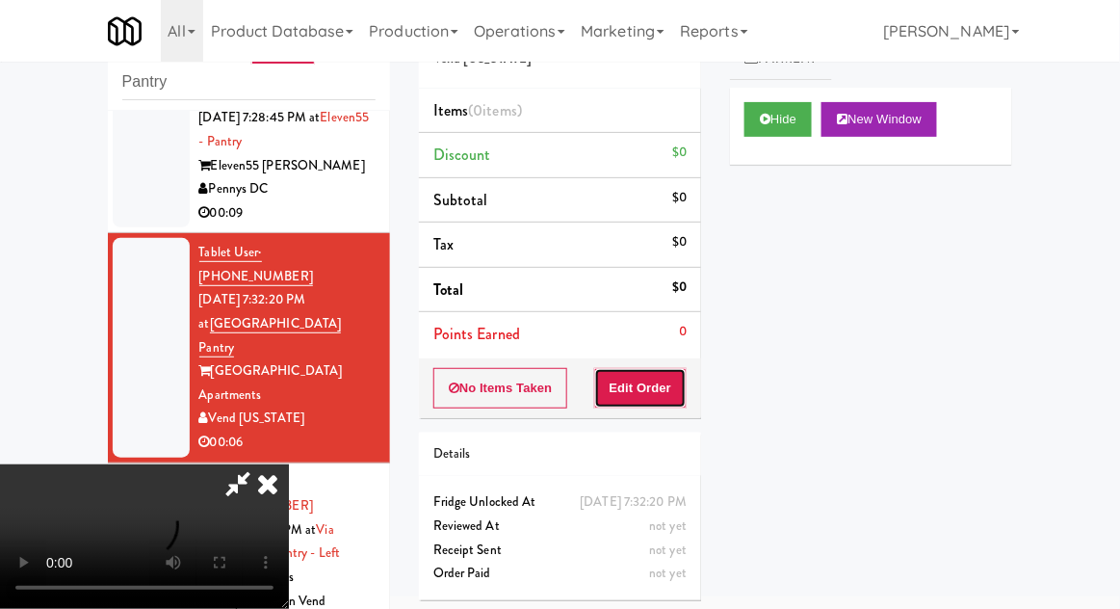
click at [648, 398] on button "Edit Order" at bounding box center [640, 388] width 93 height 40
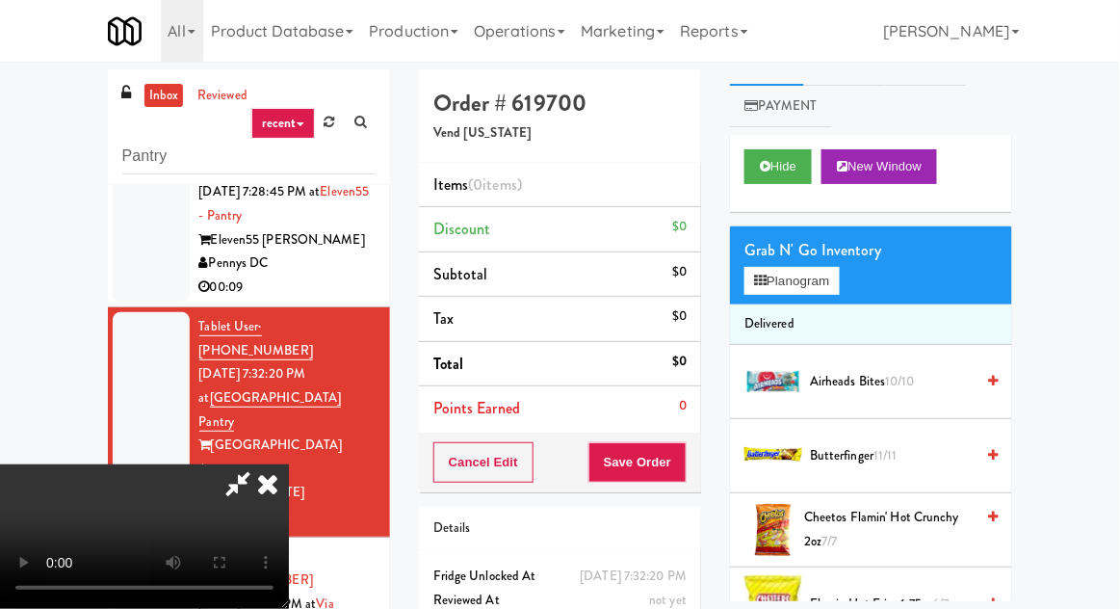
scroll to position [0, 0]
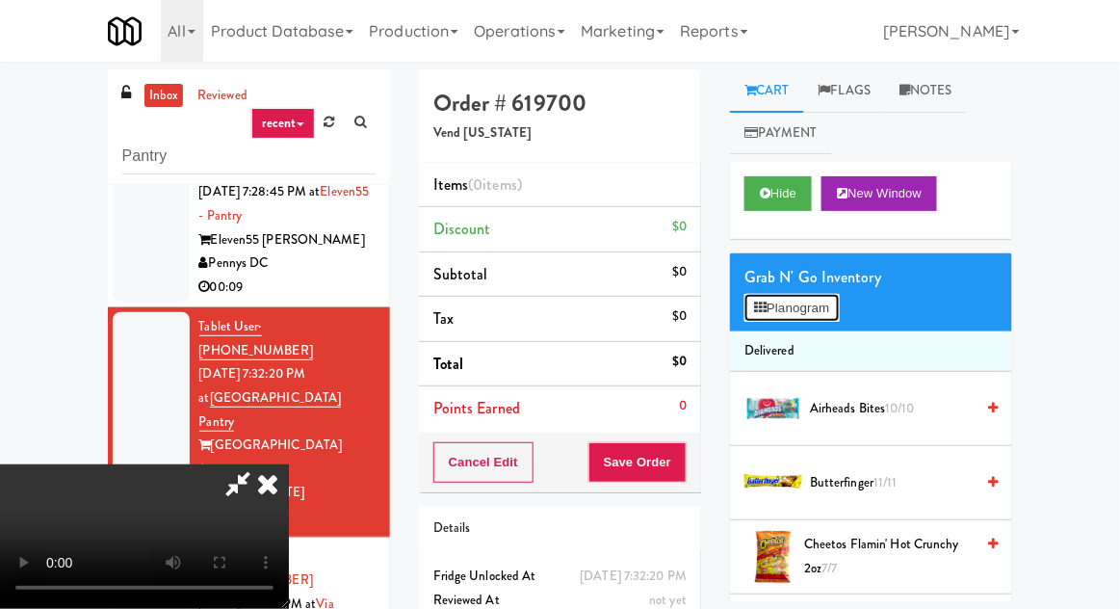
click at [802, 300] on button "Planogram" at bounding box center [791, 308] width 94 height 29
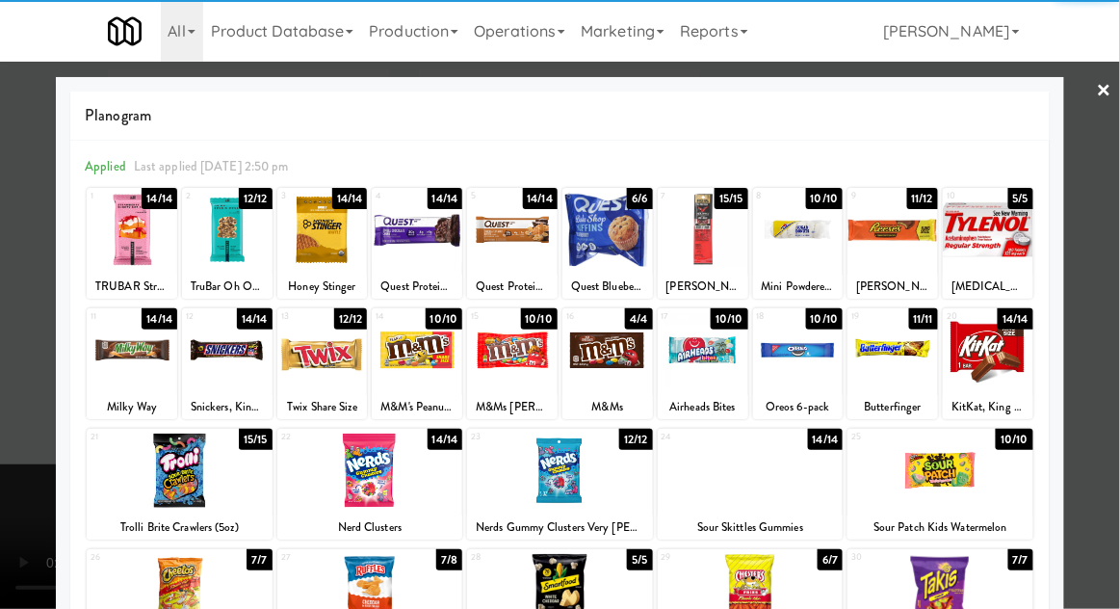
click at [690, 238] on div at bounding box center [703, 230] width 91 height 74
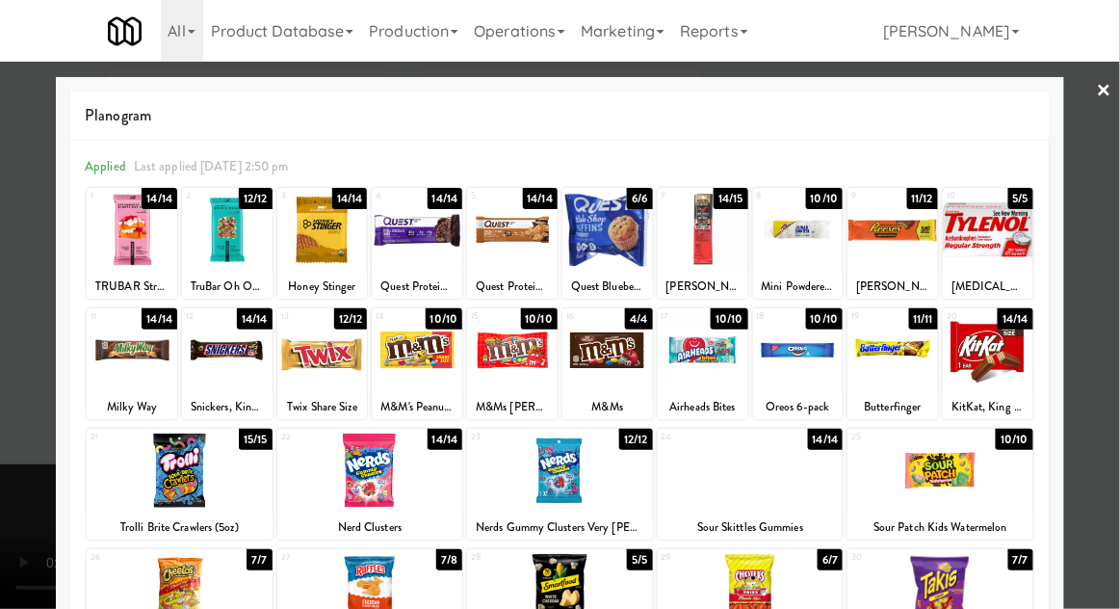
click at [36, 331] on div at bounding box center [560, 304] width 1120 height 609
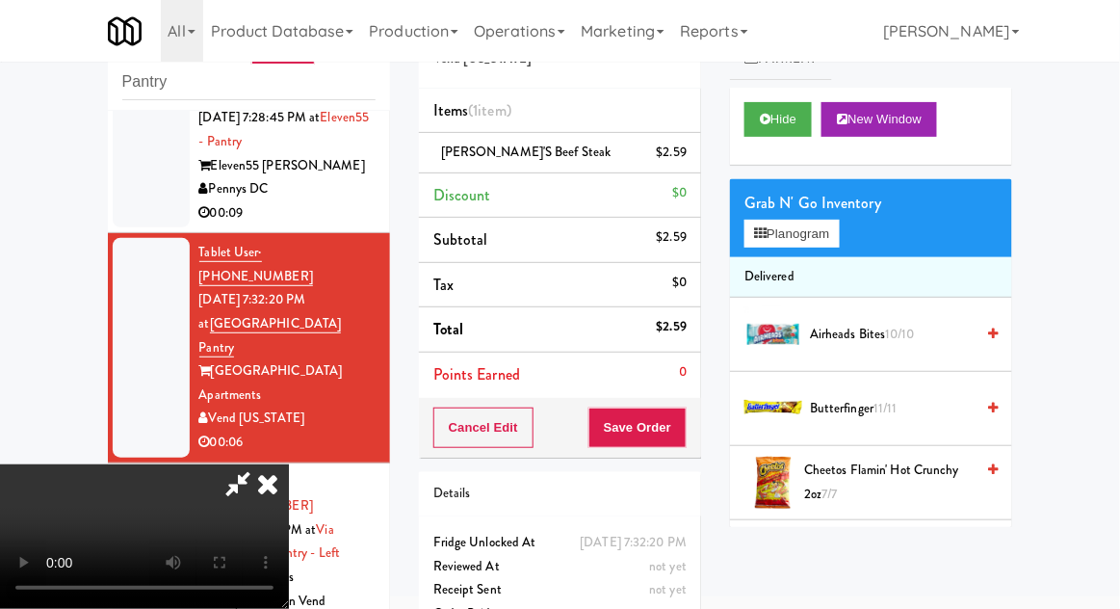
scroll to position [70, 0]
click at [676, 417] on button "Save Order" at bounding box center [637, 427] width 98 height 40
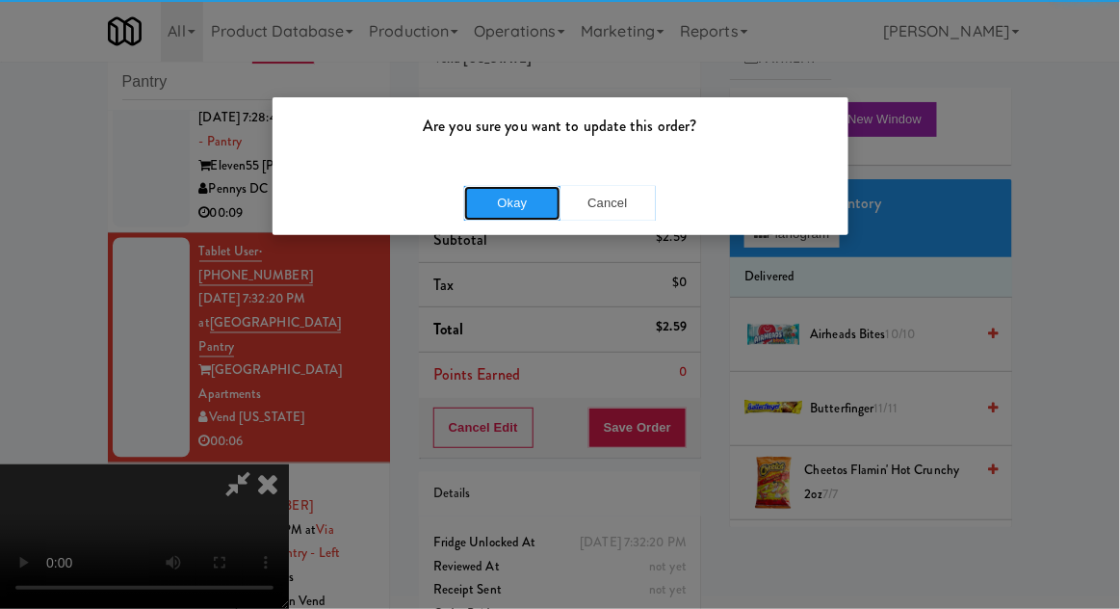
click at [493, 206] on button "Okay" at bounding box center [512, 203] width 96 height 35
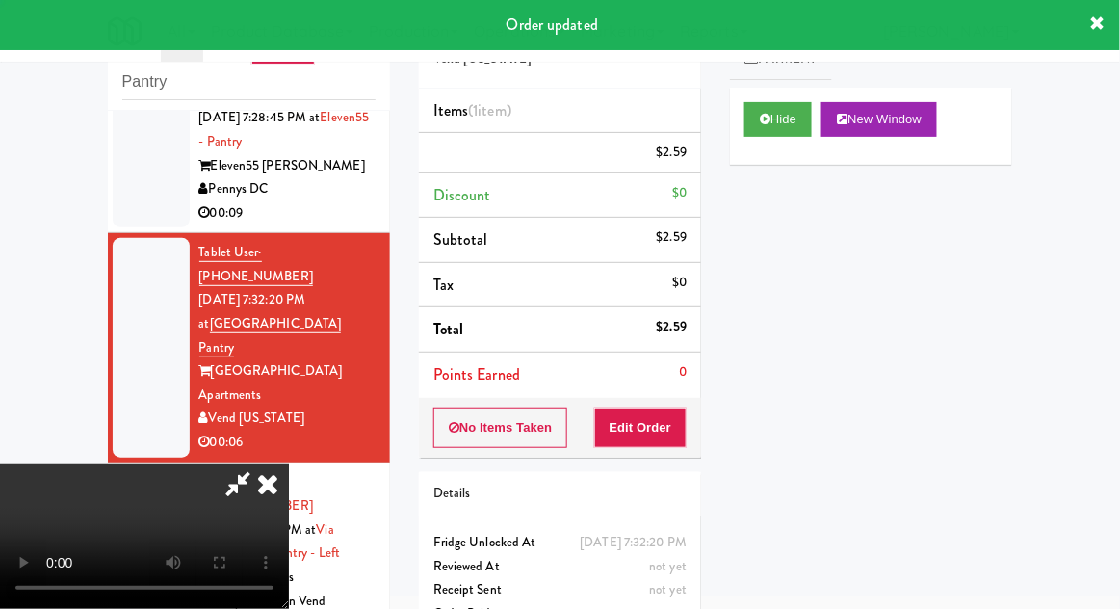
scroll to position [0, 0]
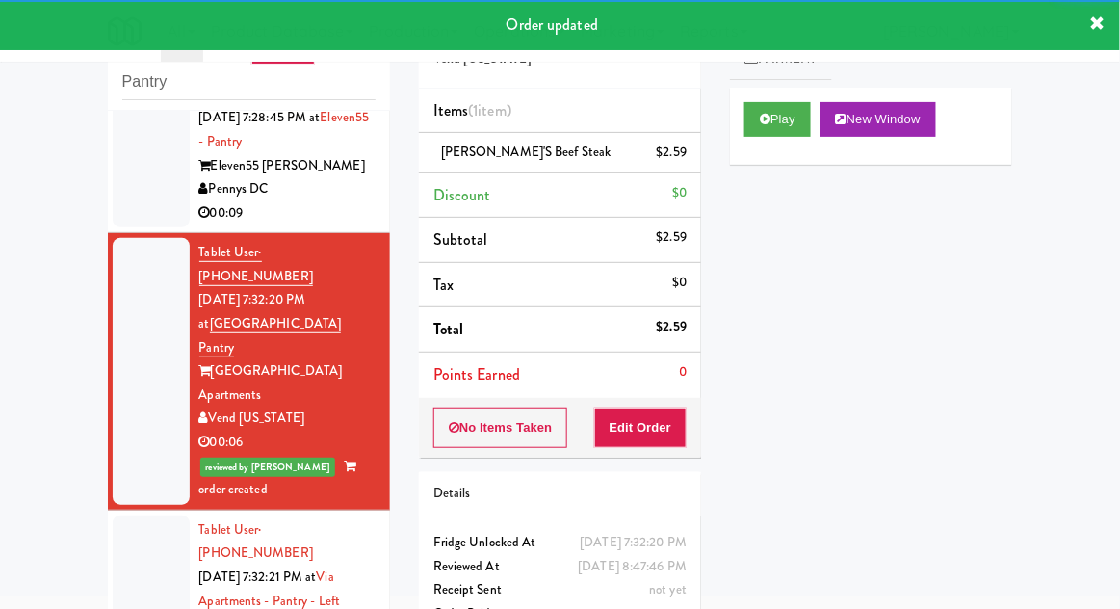
click at [139, 515] on div at bounding box center [151, 600] width 77 height 171
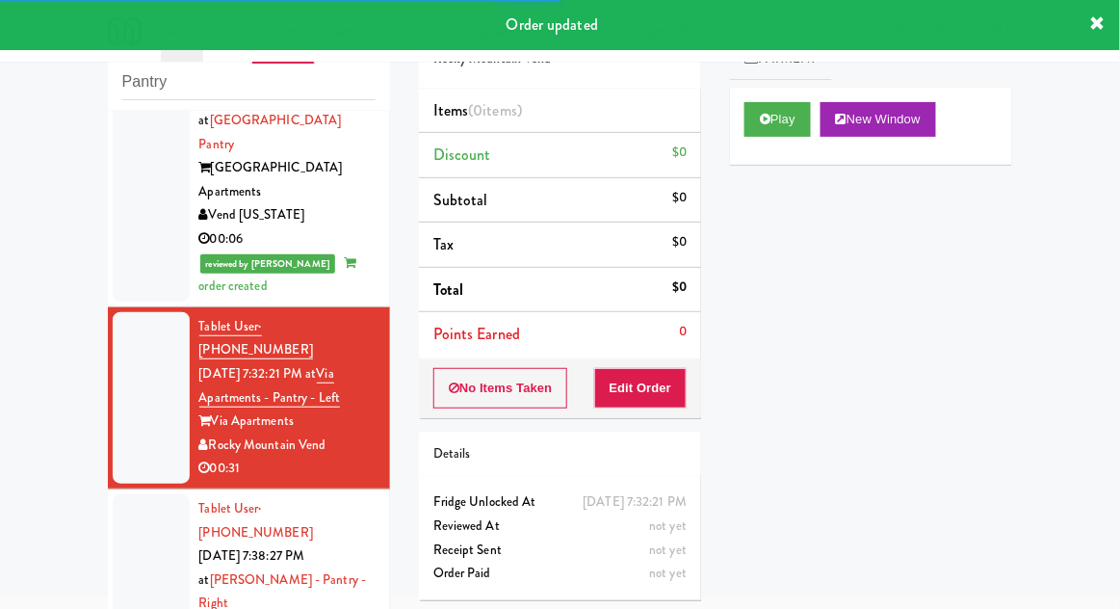
scroll to position [976, 0]
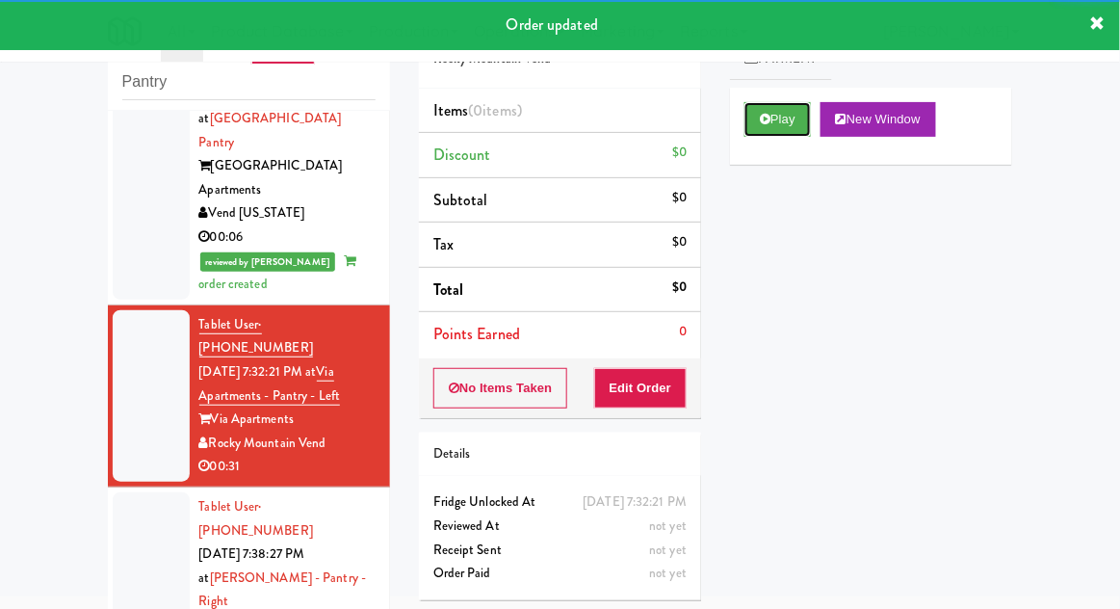
click at [747, 131] on button "Play" at bounding box center [777, 119] width 66 height 35
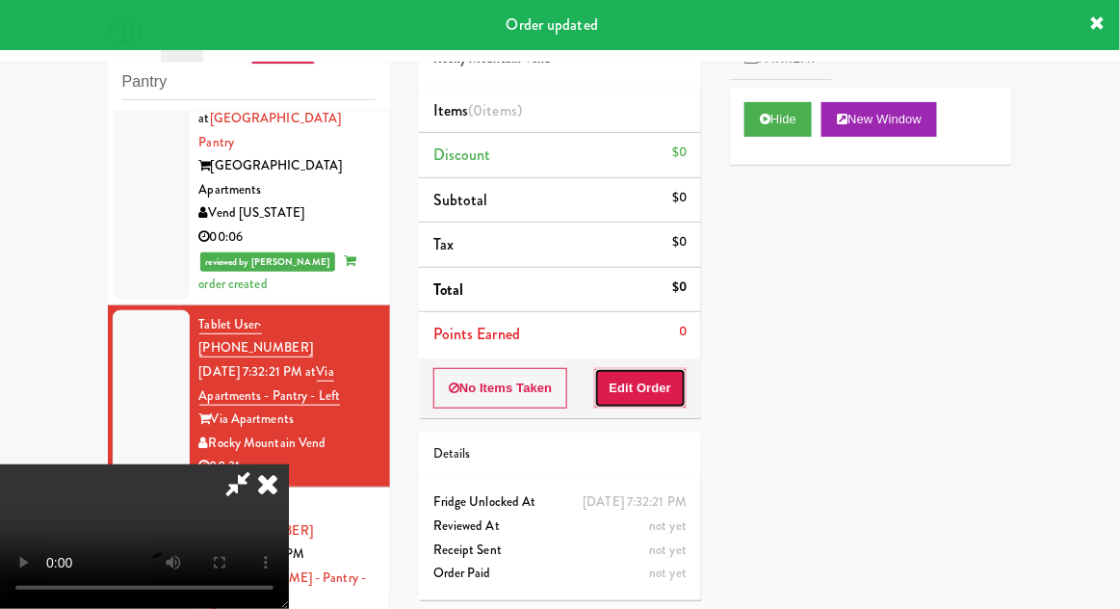
click at [656, 397] on button "Edit Order" at bounding box center [640, 388] width 93 height 40
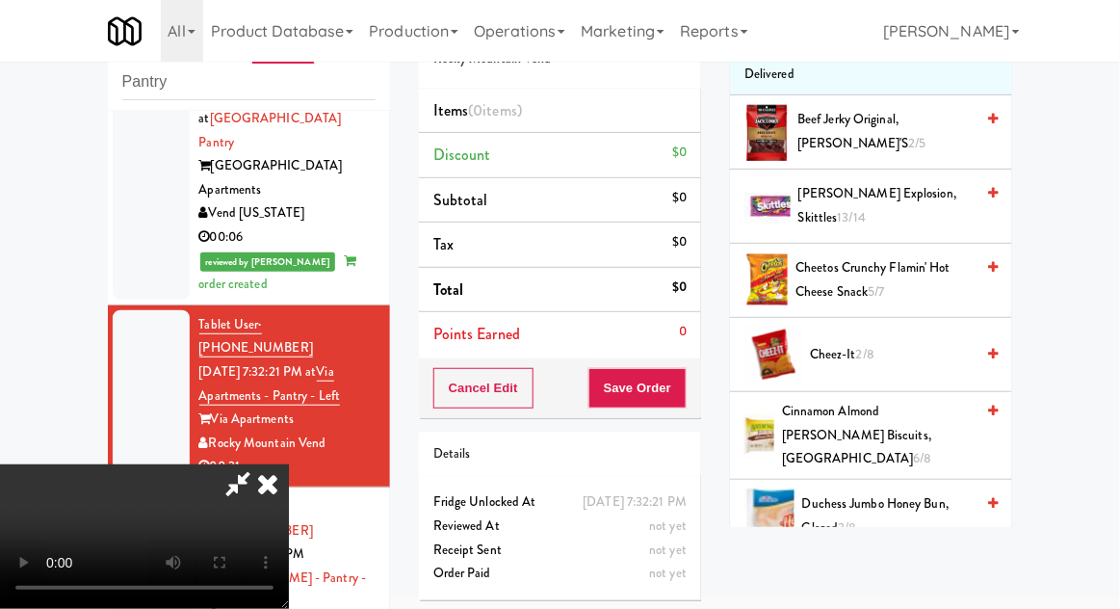
scroll to position [211, 0]
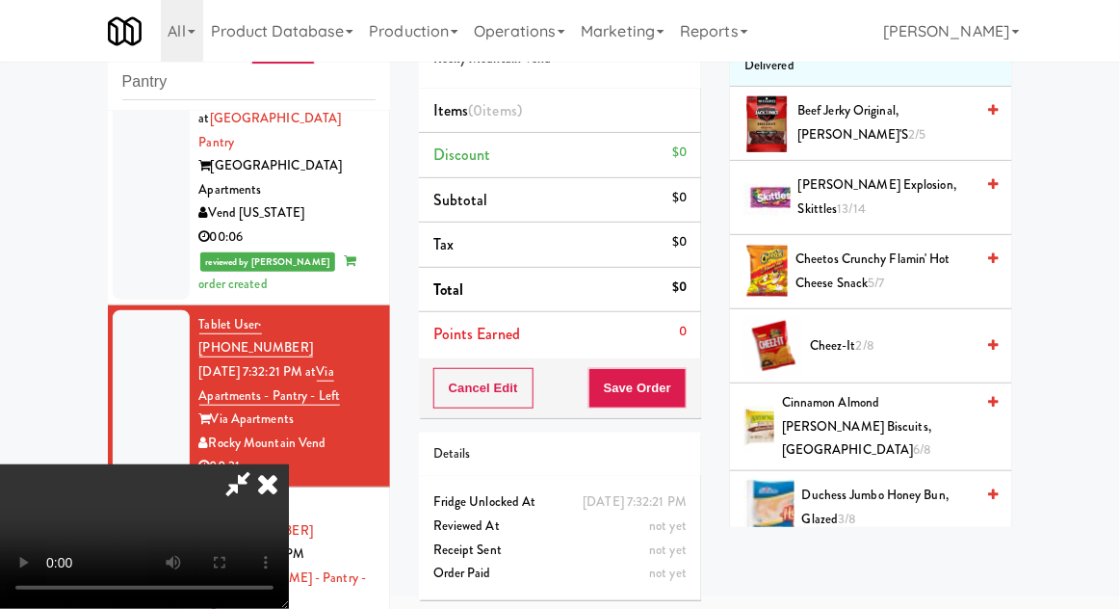
click at [898, 341] on span "Cheez-It 2/8" at bounding box center [892, 346] width 164 height 24
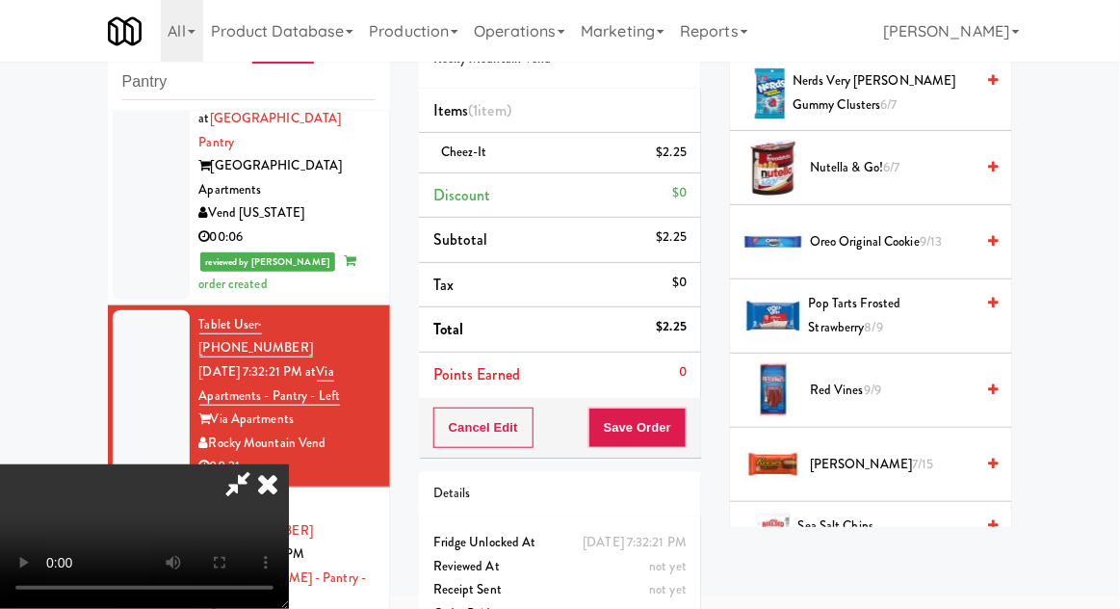
scroll to position [1504, 0]
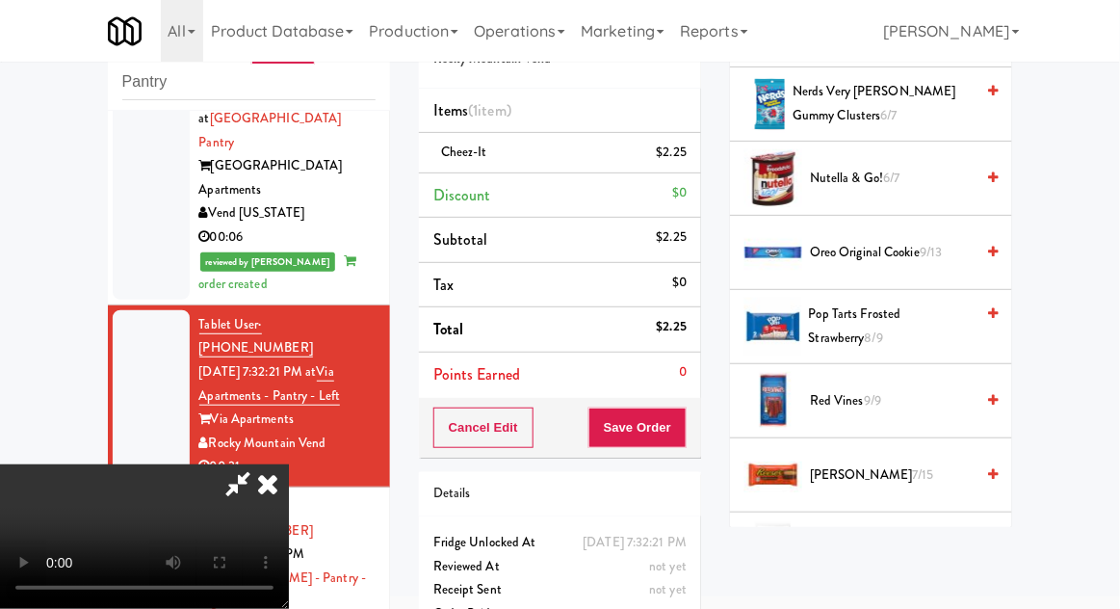
click at [900, 389] on span "Red Vines 9/9" at bounding box center [892, 401] width 164 height 24
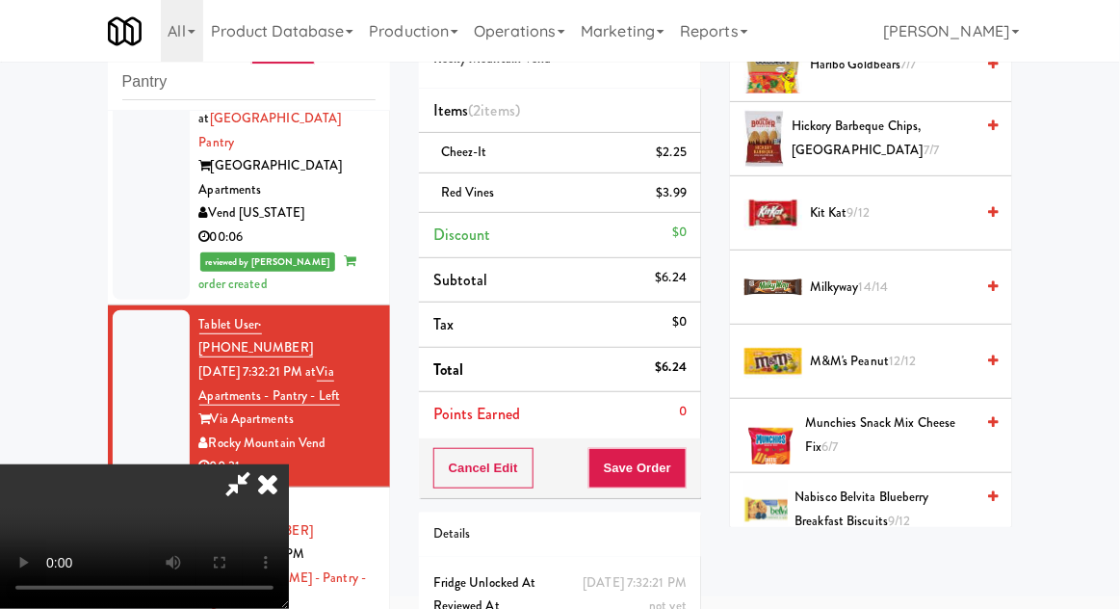
scroll to position [1031, 0]
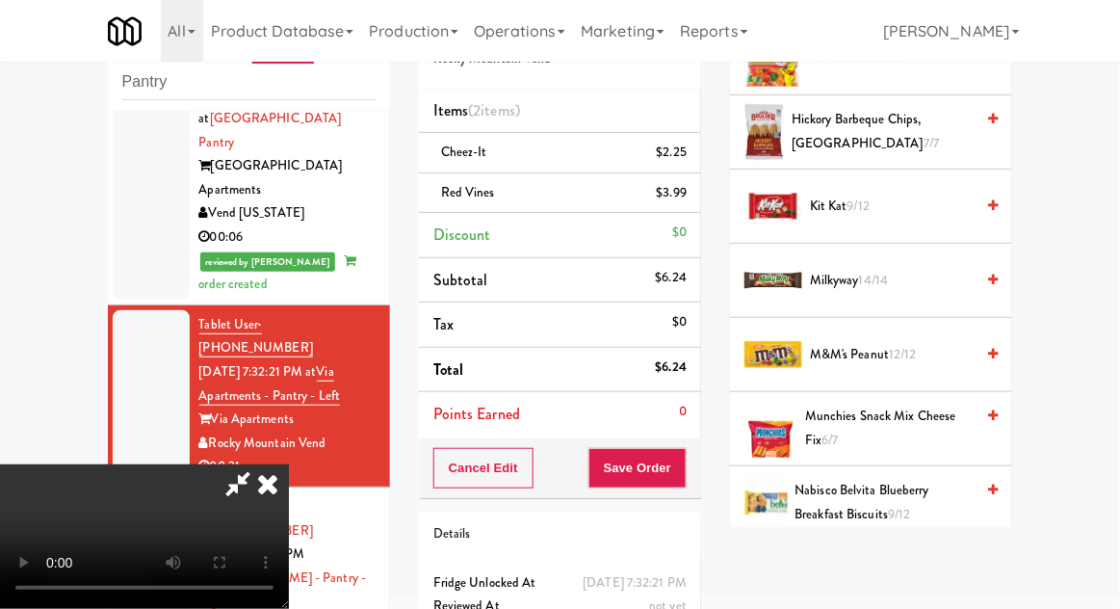
click at [928, 343] on span "M&M's Peanut 12/12" at bounding box center [892, 355] width 164 height 24
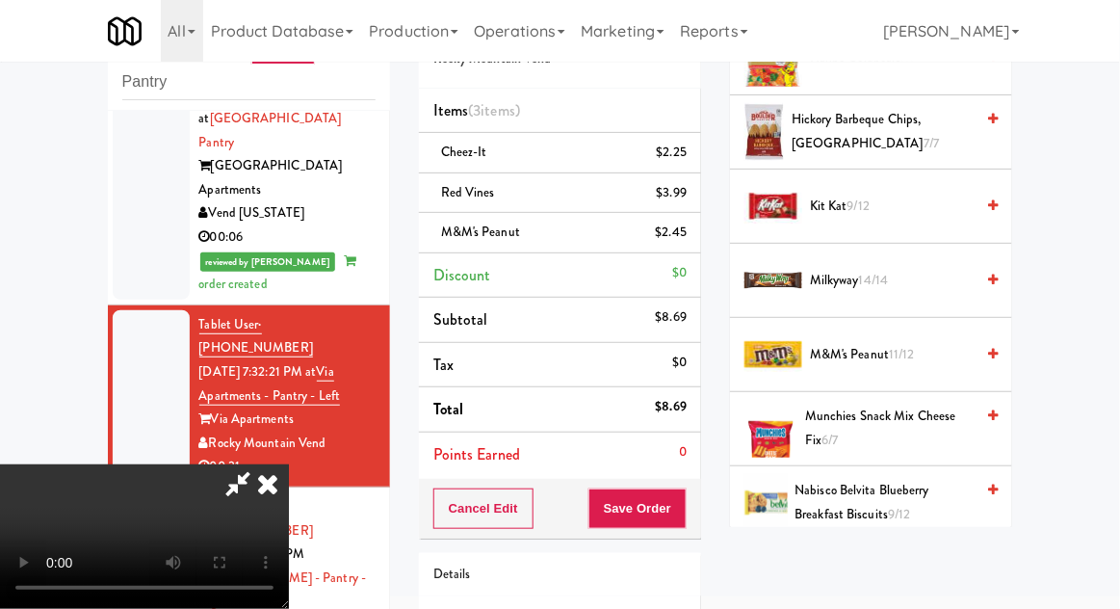
scroll to position [128, 0]
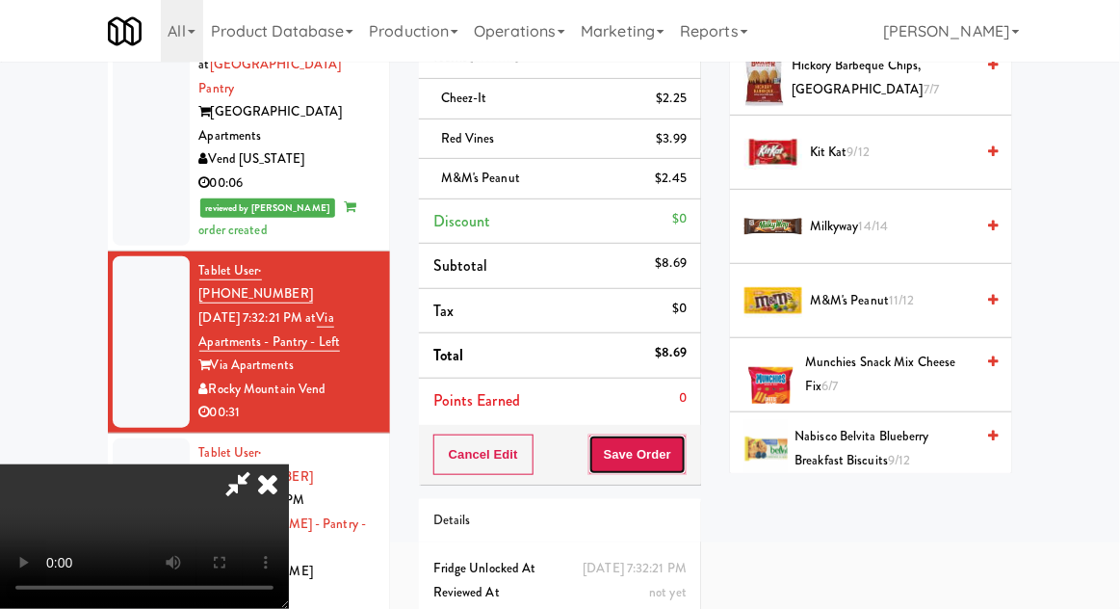
click at [687, 459] on button "Save Order" at bounding box center [637, 454] width 98 height 40
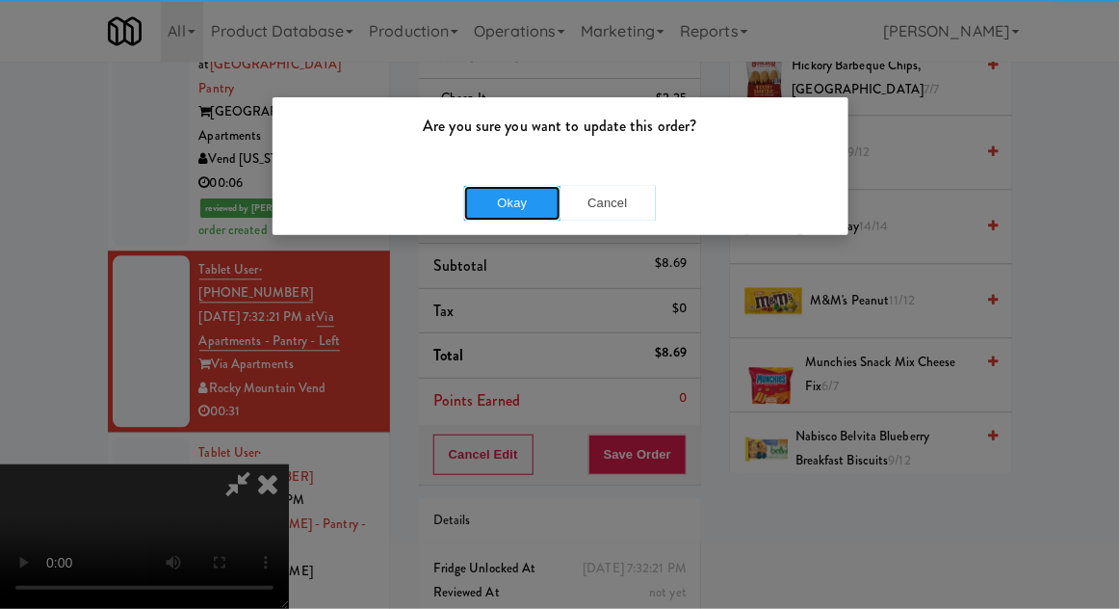
click at [502, 204] on button "Okay" at bounding box center [512, 203] width 96 height 35
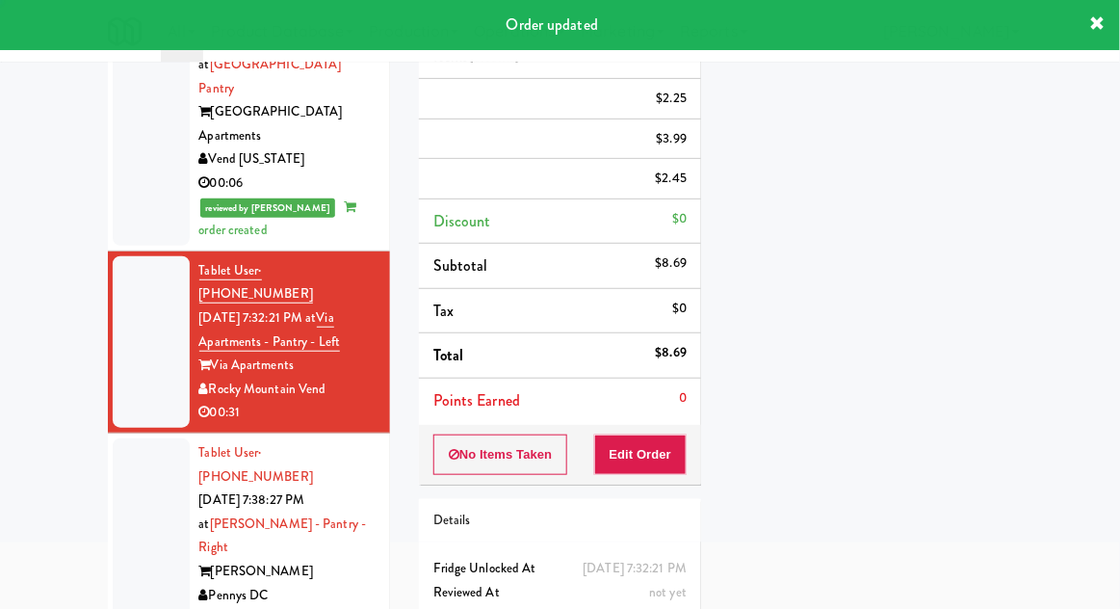
scroll to position [0, 0]
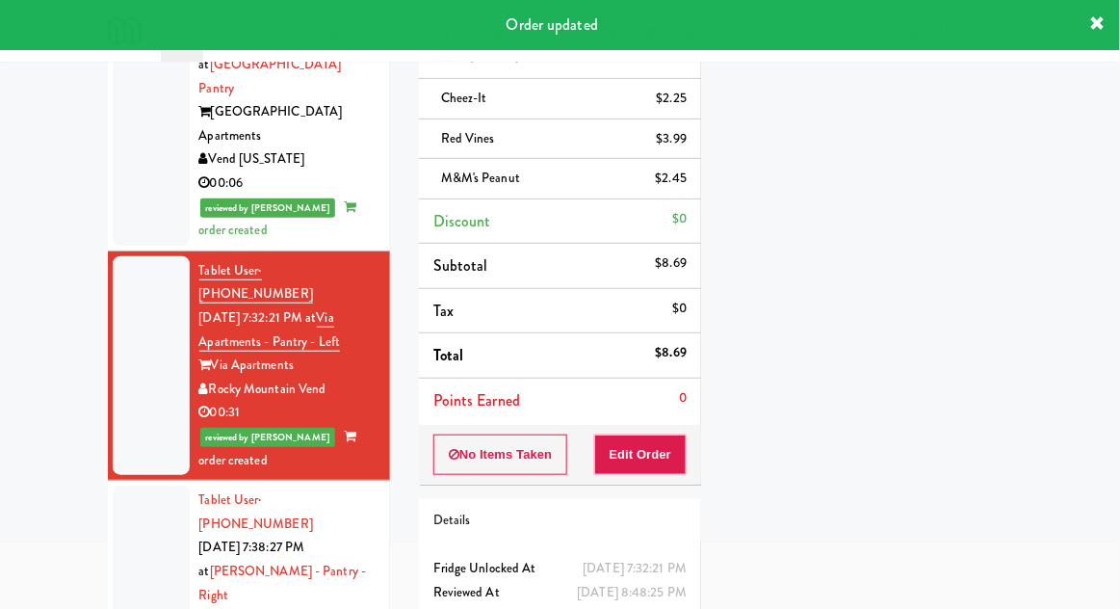
click at [123, 485] on div at bounding box center [151, 582] width 77 height 195
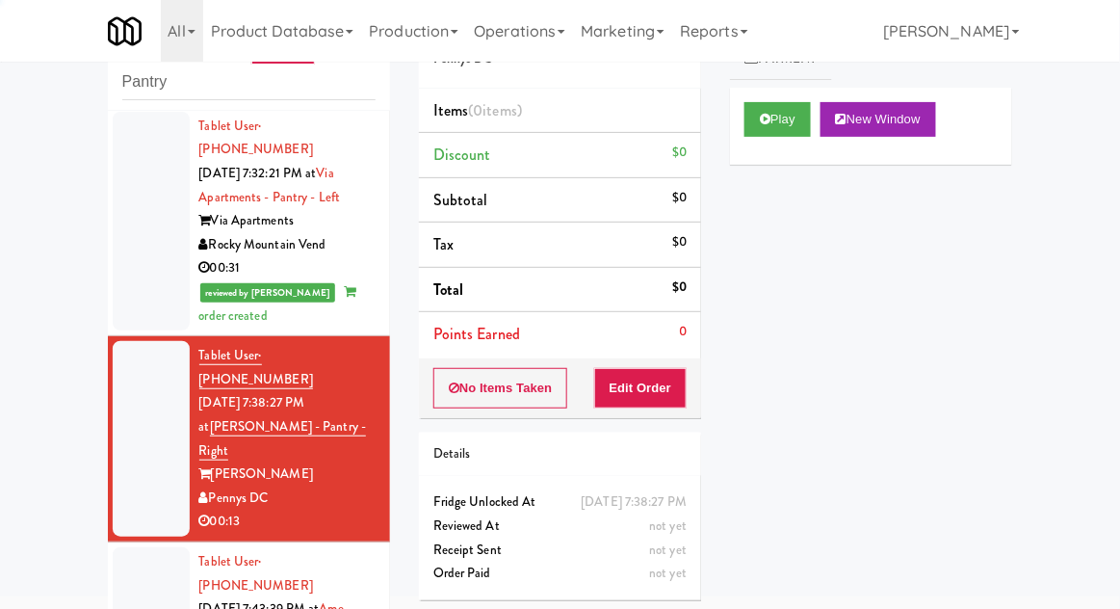
scroll to position [1177, 0]
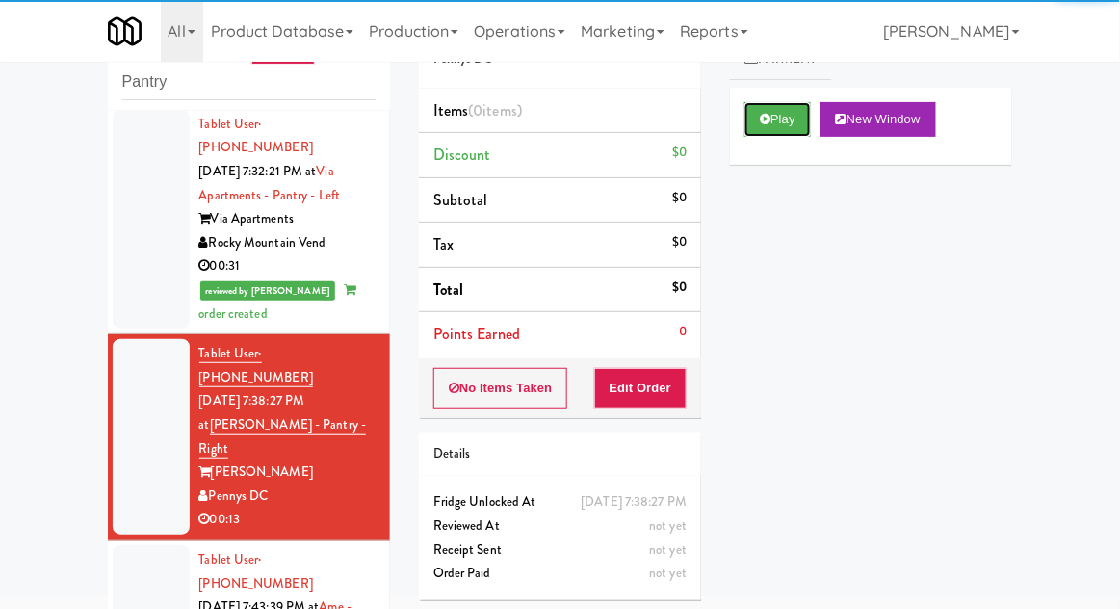
click at [770, 120] on icon at bounding box center [765, 119] width 11 height 13
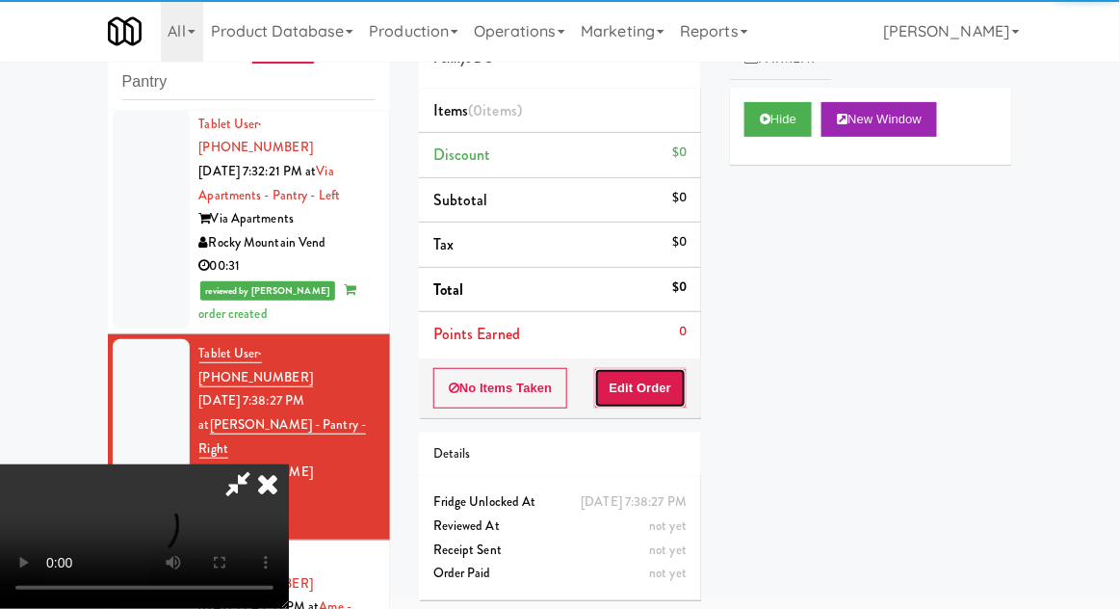
click at [641, 391] on button "Edit Order" at bounding box center [640, 388] width 93 height 40
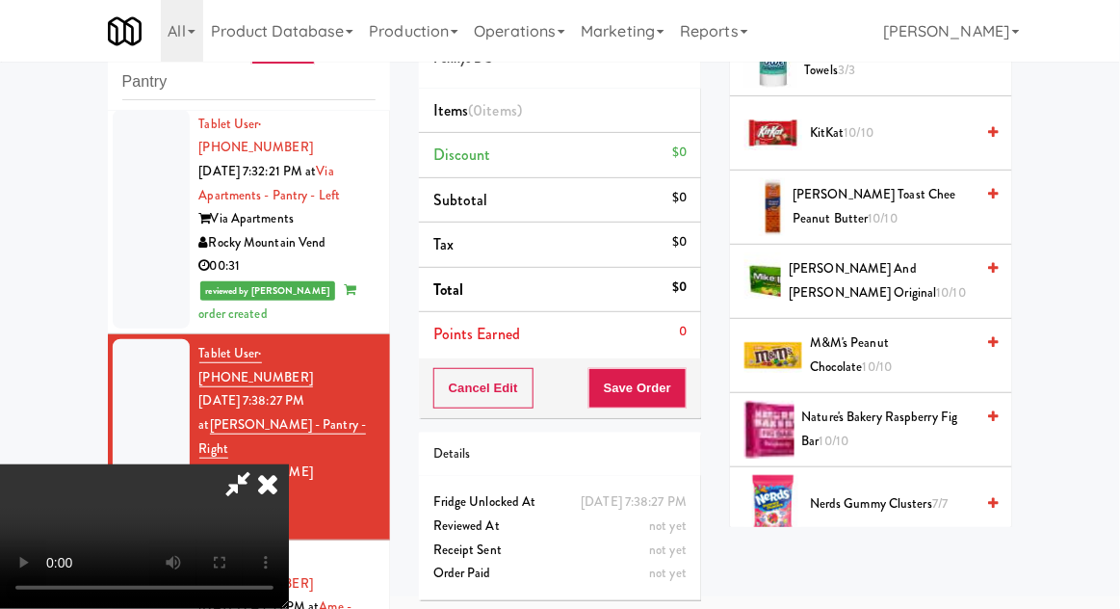
scroll to position [940, 0]
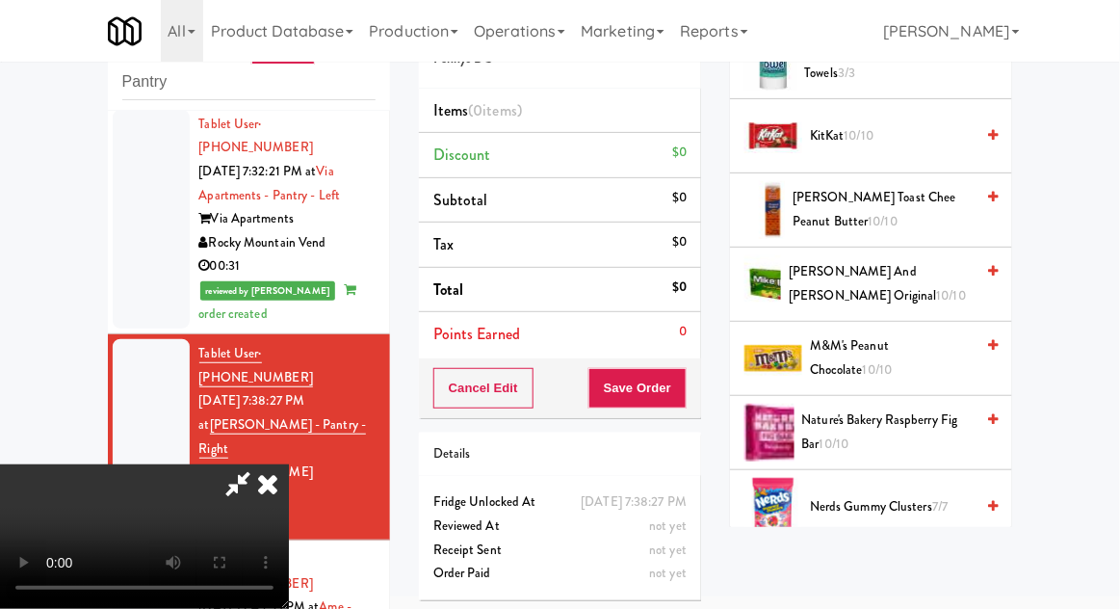
click at [938, 286] on span "10/10" at bounding box center [952, 295] width 30 height 18
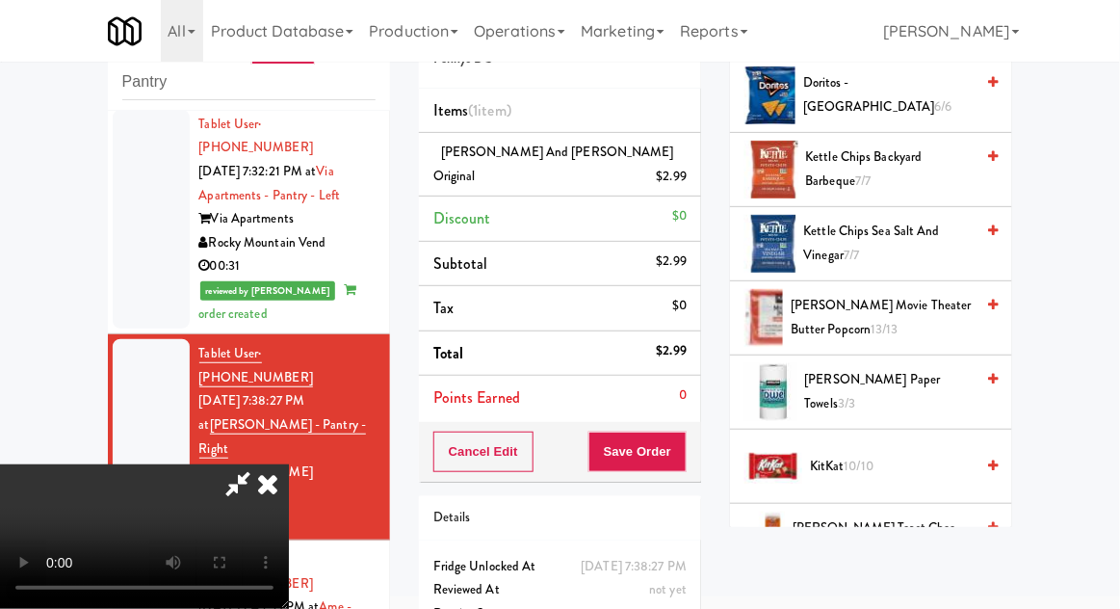
scroll to position [612, 0]
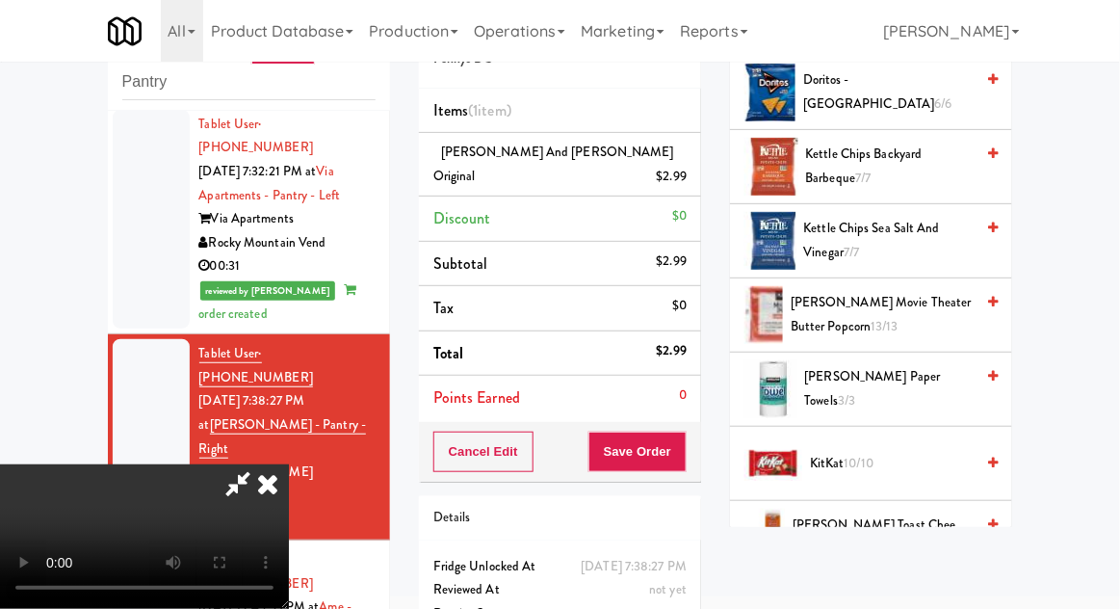
click at [921, 324] on span "[PERSON_NAME] Movie Theater Butter Popcorn 13/13" at bounding box center [882, 314] width 183 height 47
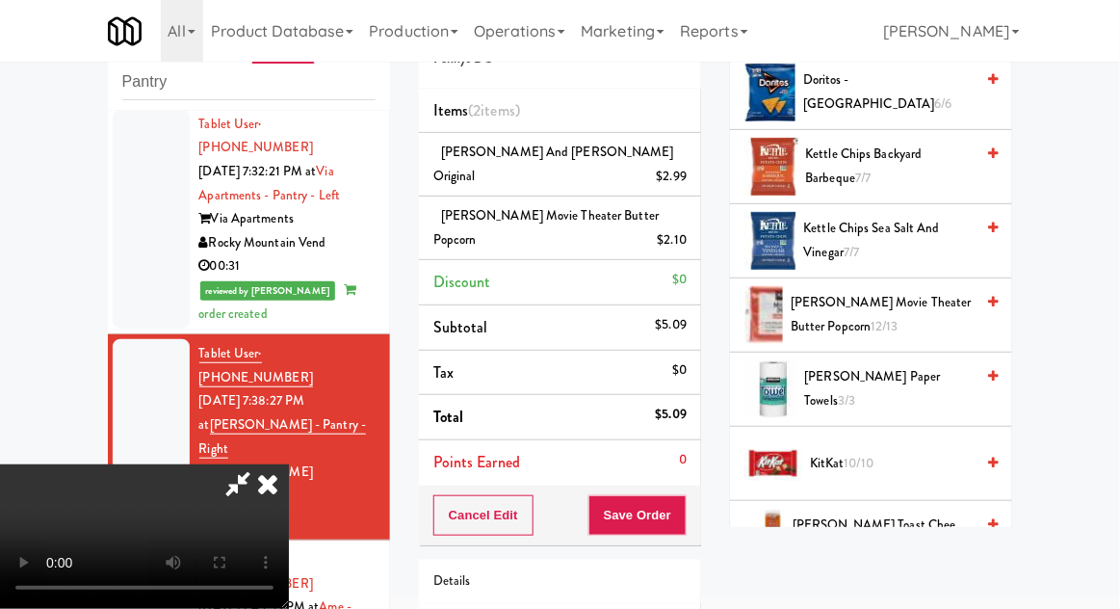
scroll to position [70, 0]
click at [684, 498] on button "Save Order" at bounding box center [637, 515] width 98 height 40
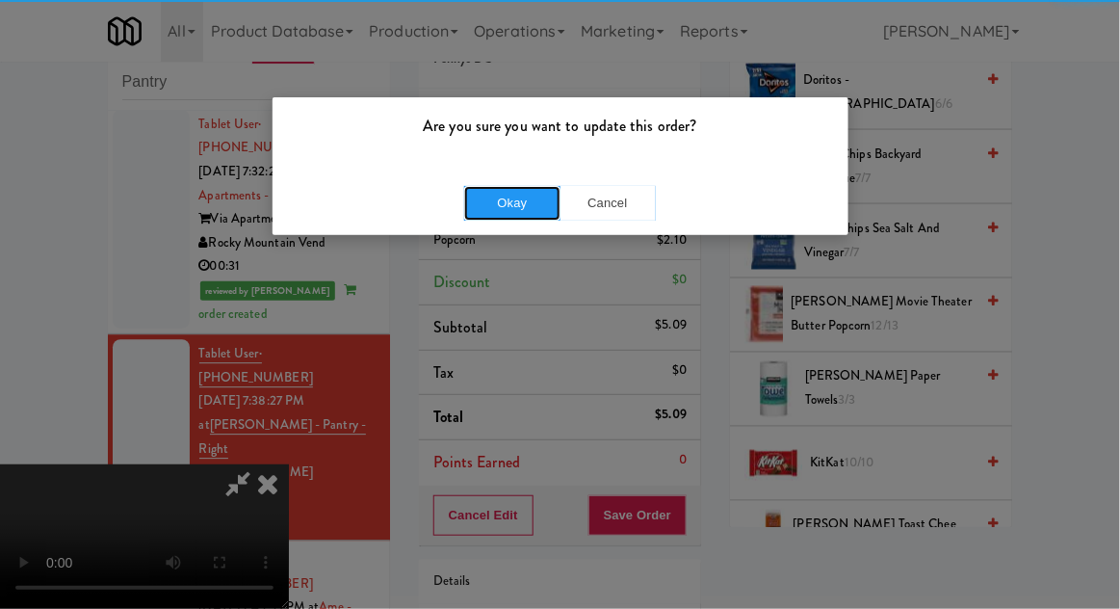
click at [487, 195] on button "Okay" at bounding box center [512, 203] width 96 height 35
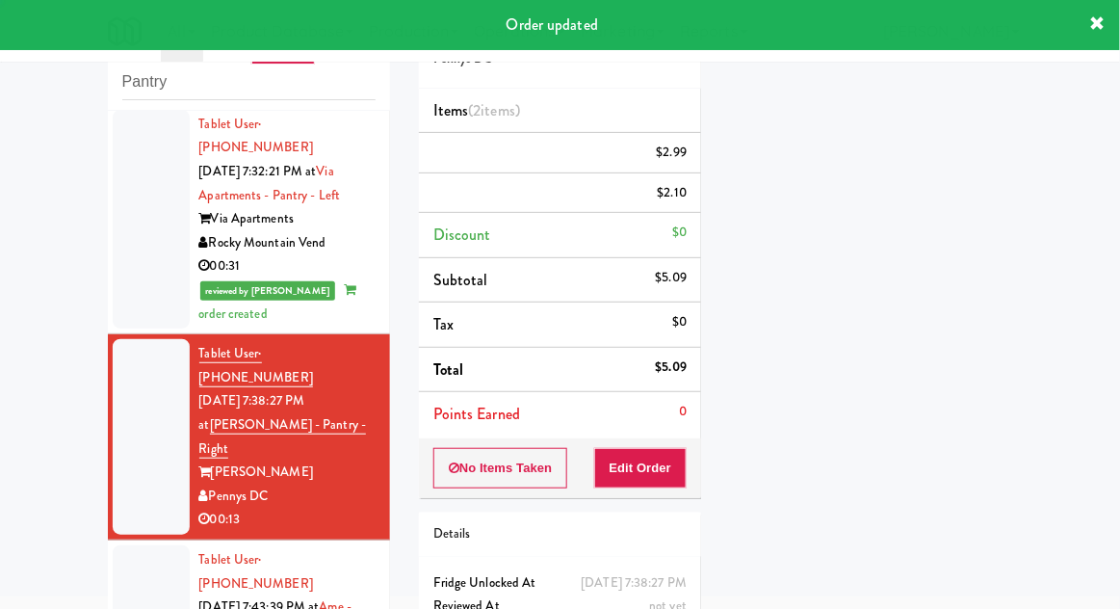
scroll to position [0, 0]
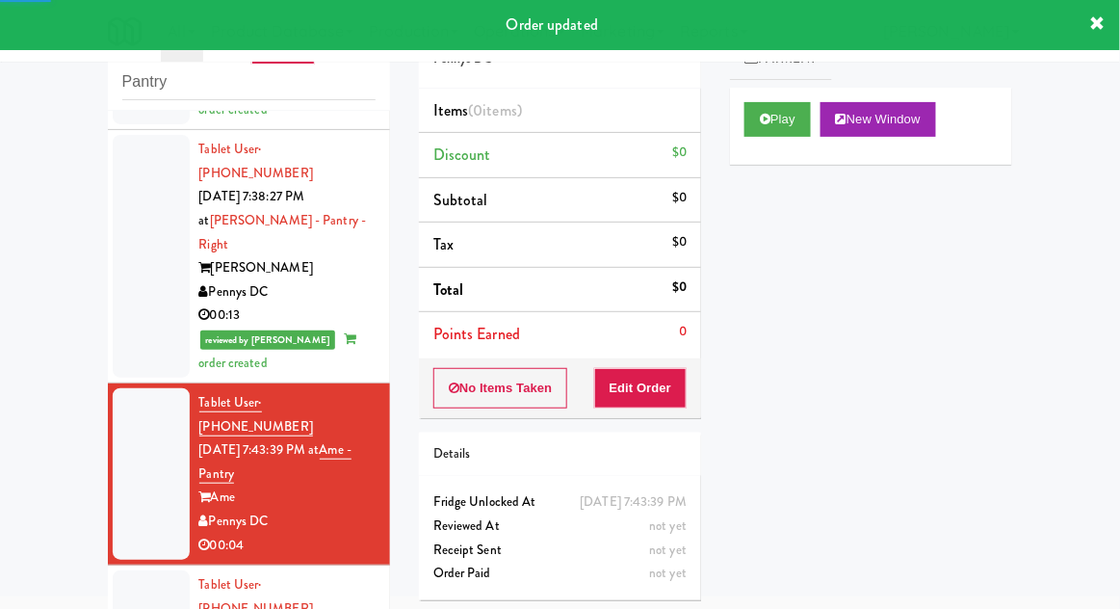
scroll to position [1384, 0]
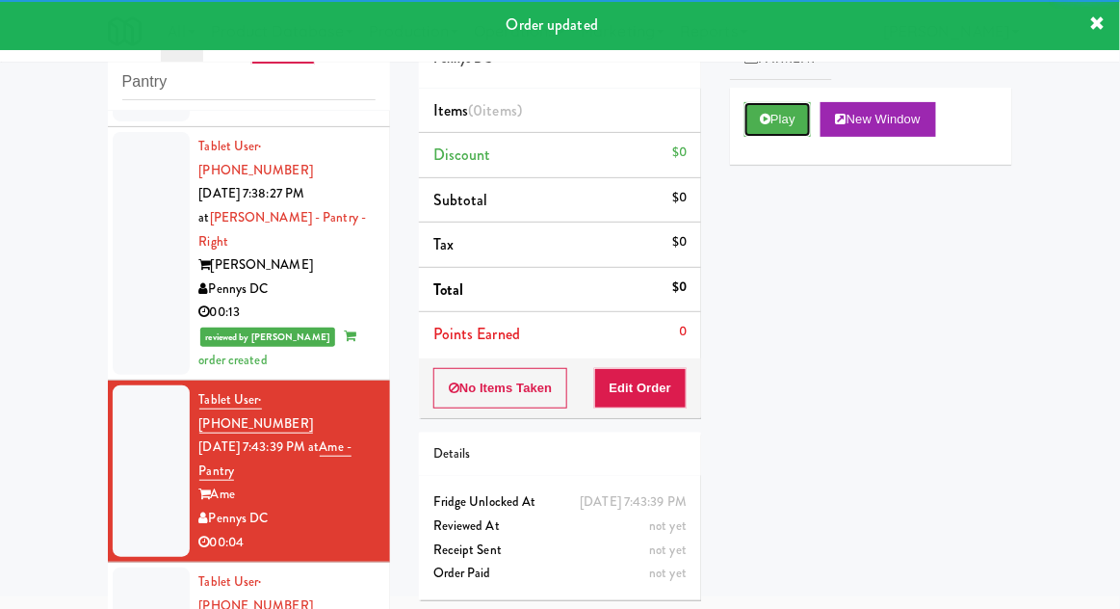
click at [763, 132] on button "Play" at bounding box center [777, 119] width 66 height 35
click at [649, 385] on button "Edit Order" at bounding box center [640, 388] width 93 height 40
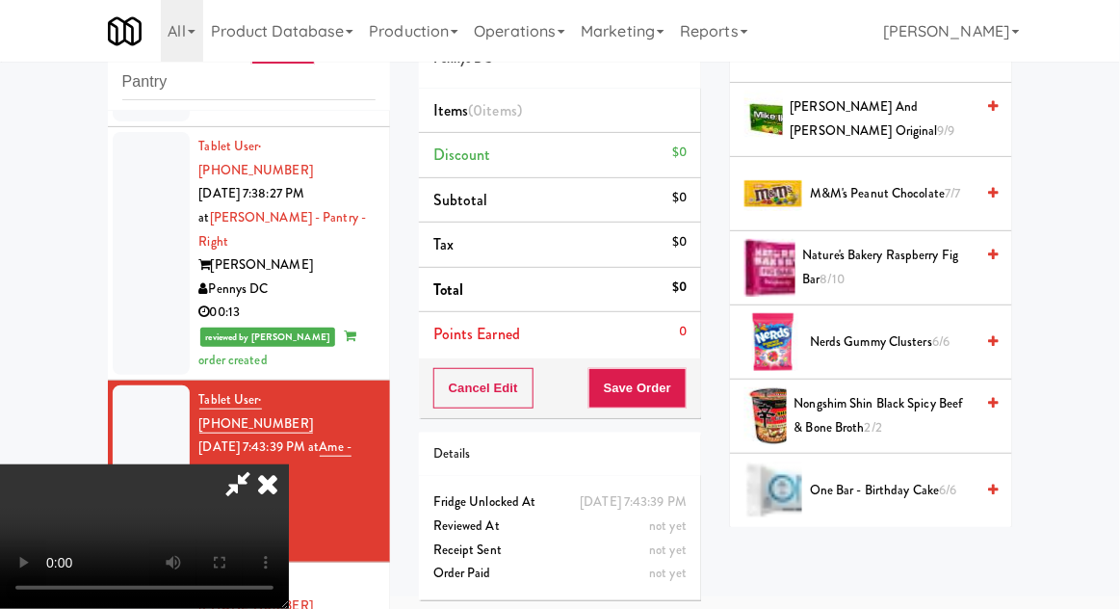
scroll to position [1177, 0]
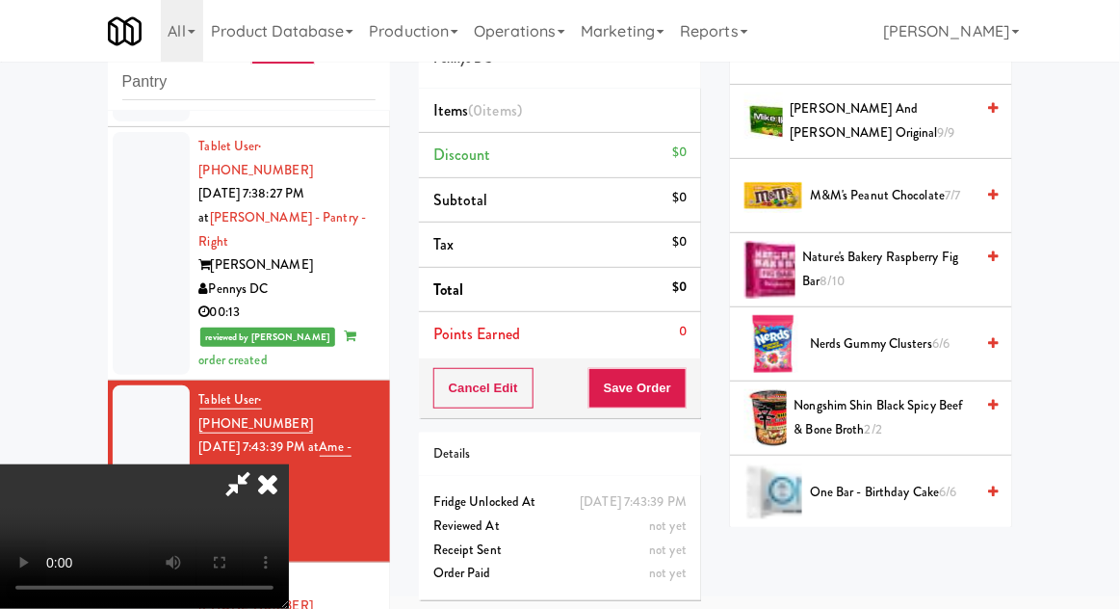
click at [946, 334] on span "6/6" at bounding box center [940, 343] width 17 height 18
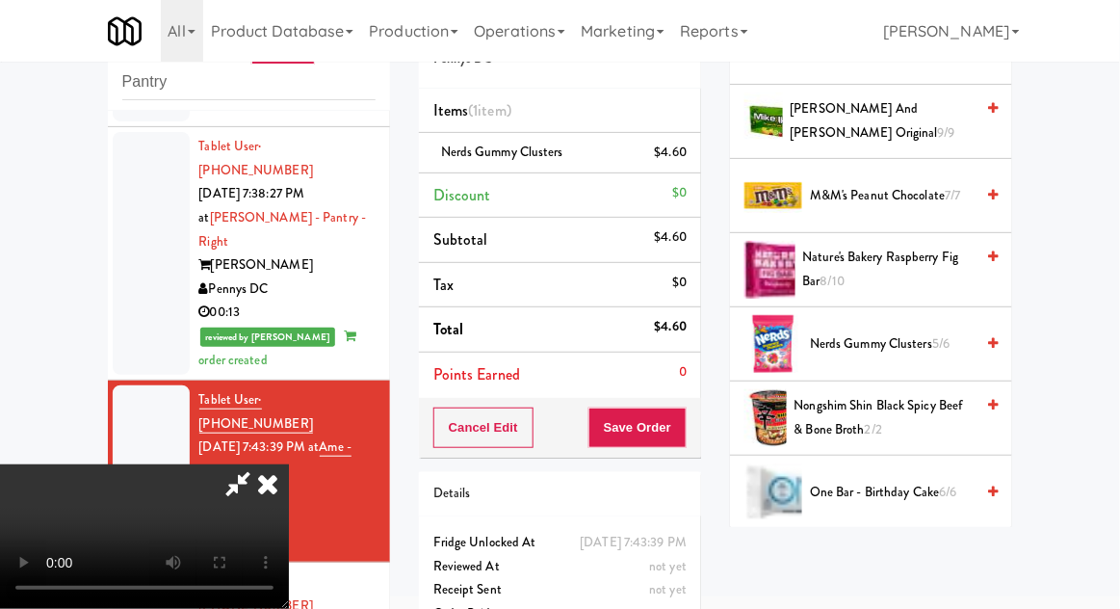
scroll to position [70, 0]
click at [684, 425] on button "Save Order" at bounding box center [637, 427] width 98 height 40
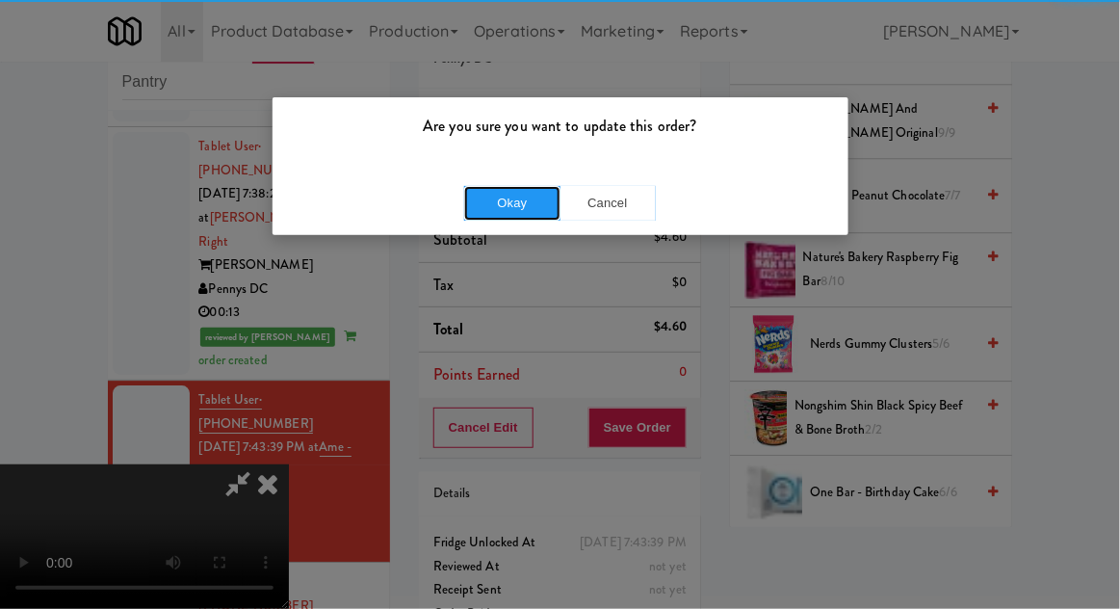
click at [483, 186] on button "Okay" at bounding box center [512, 203] width 96 height 35
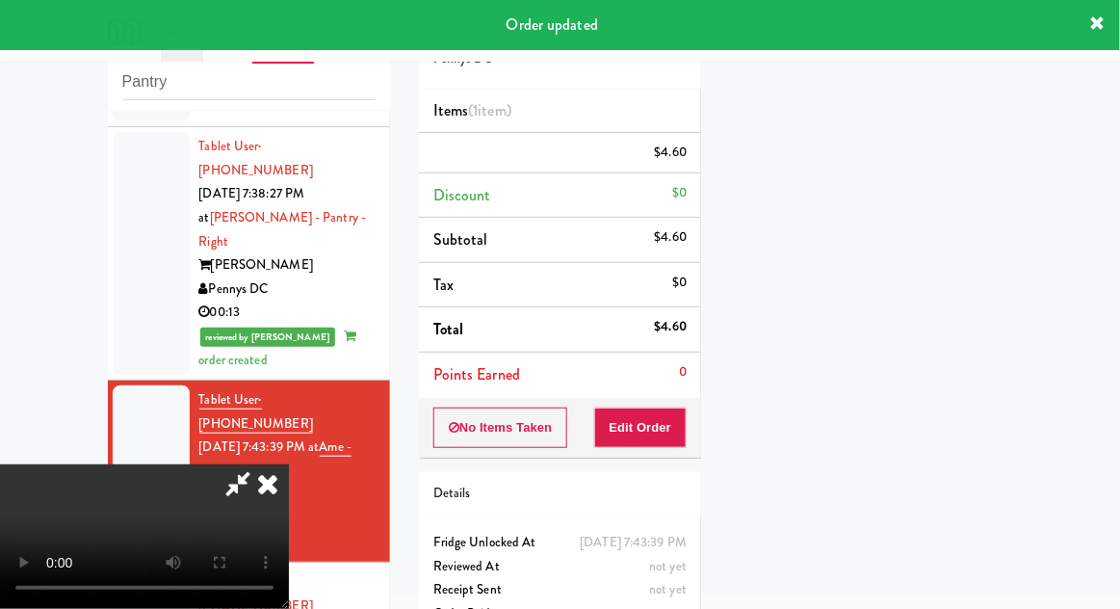
scroll to position [0, 0]
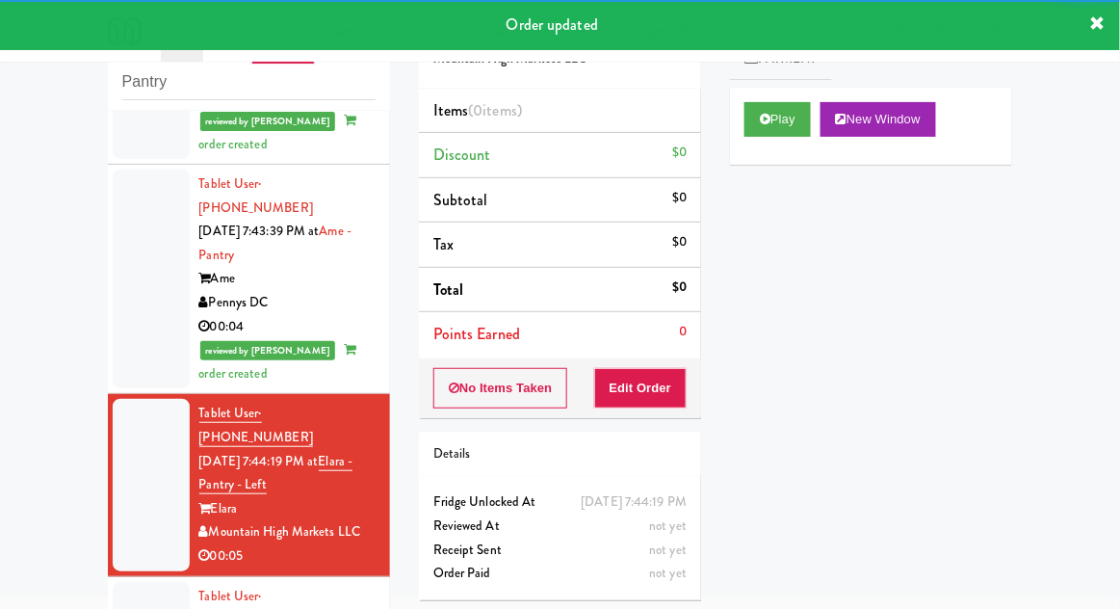
scroll to position [1600, 0]
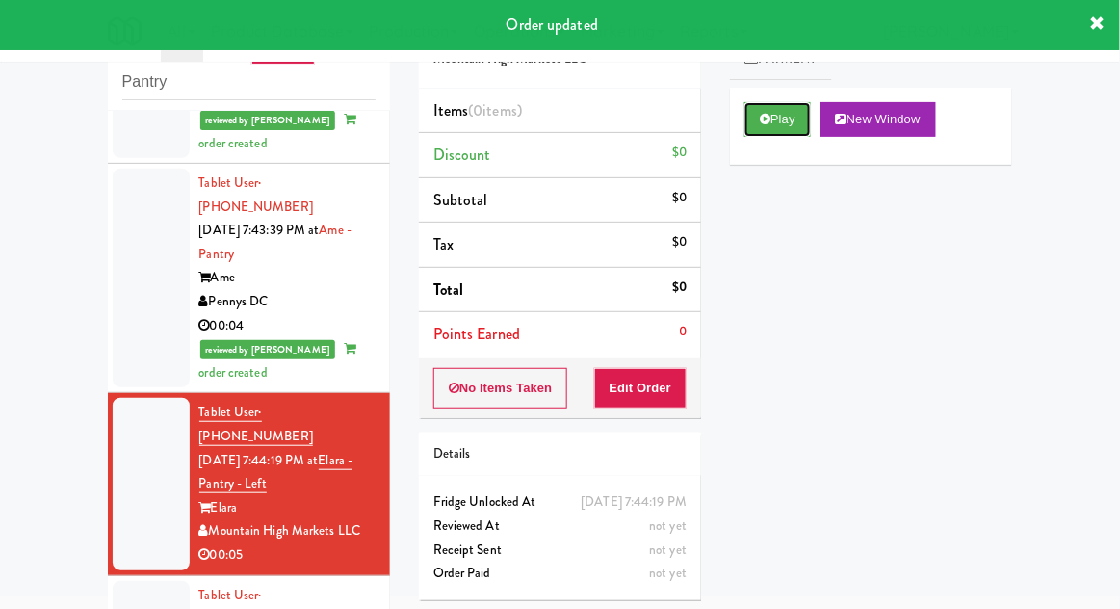
click at [760, 126] on button "Play" at bounding box center [777, 119] width 66 height 35
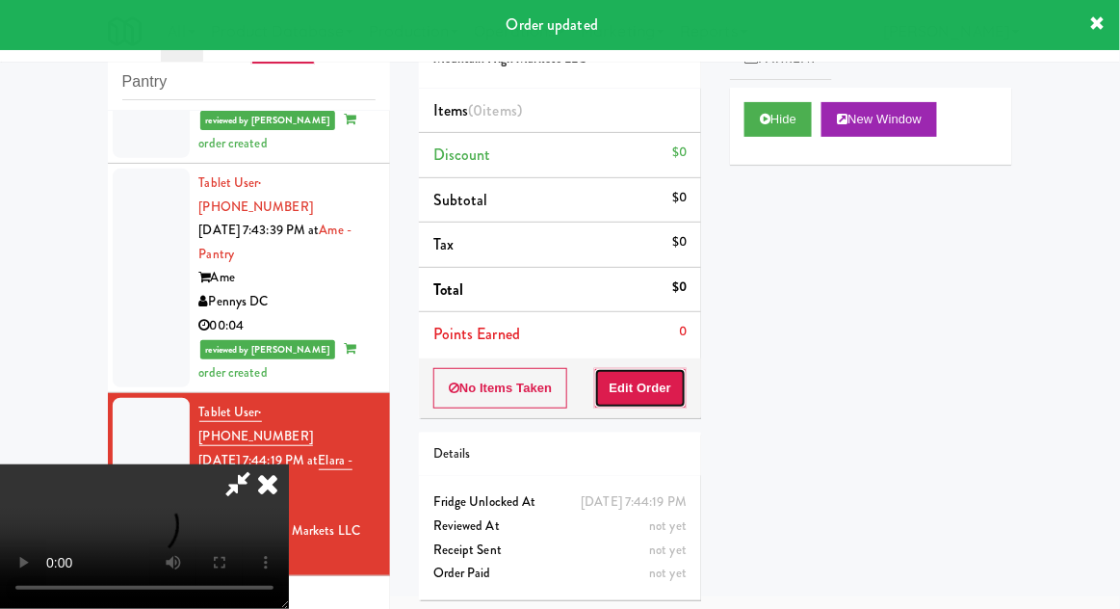
click at [633, 398] on button "Edit Order" at bounding box center [640, 388] width 93 height 40
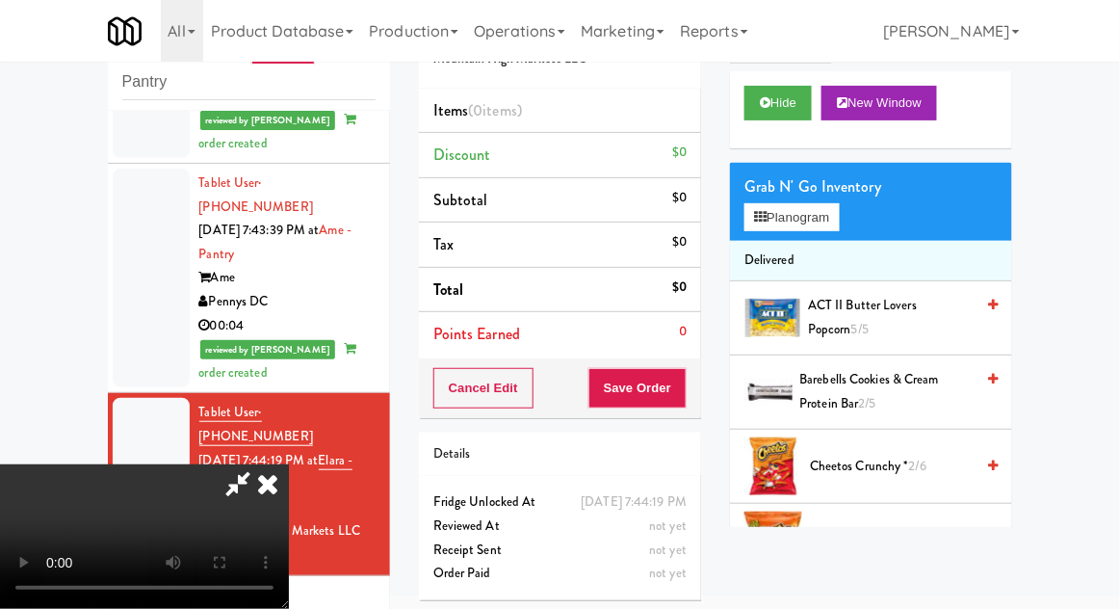
scroll to position [0, 0]
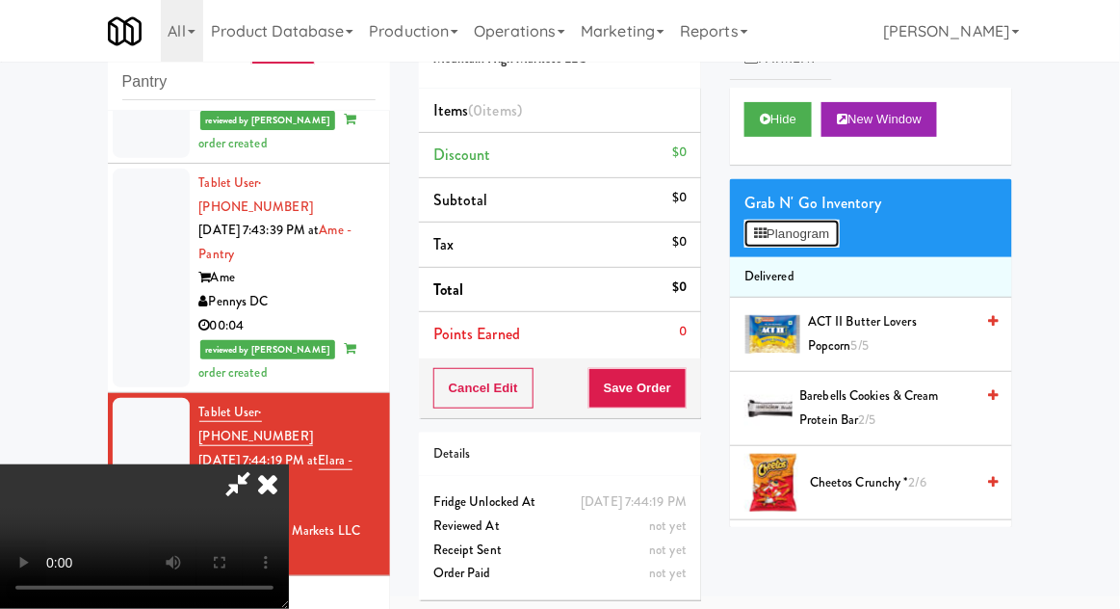
click at [835, 221] on button "Planogram" at bounding box center [791, 234] width 94 height 29
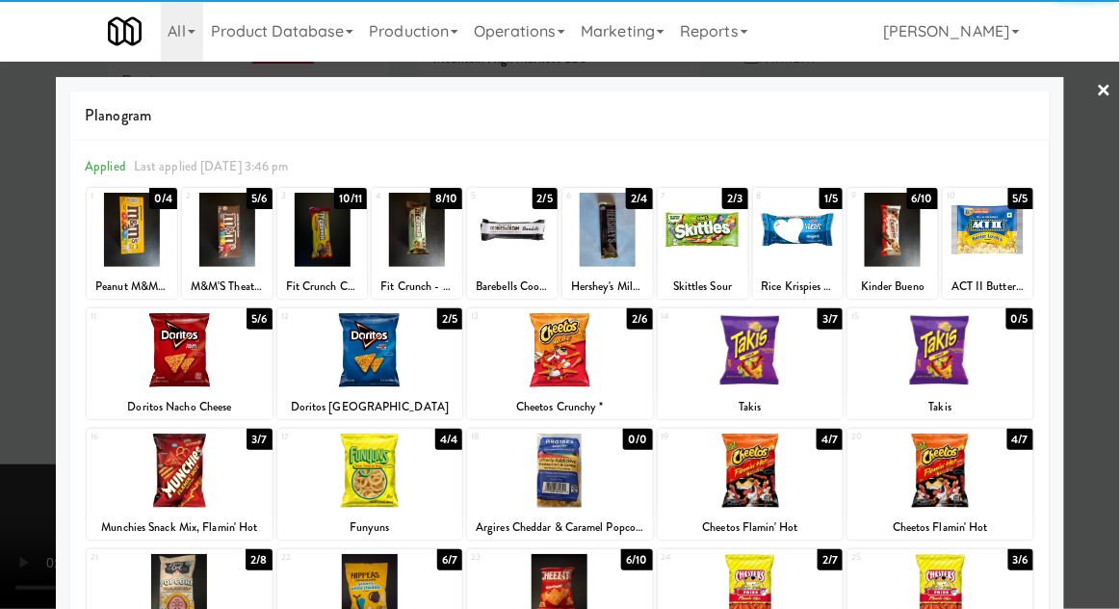
click at [965, 359] on div at bounding box center [940, 350] width 186 height 74
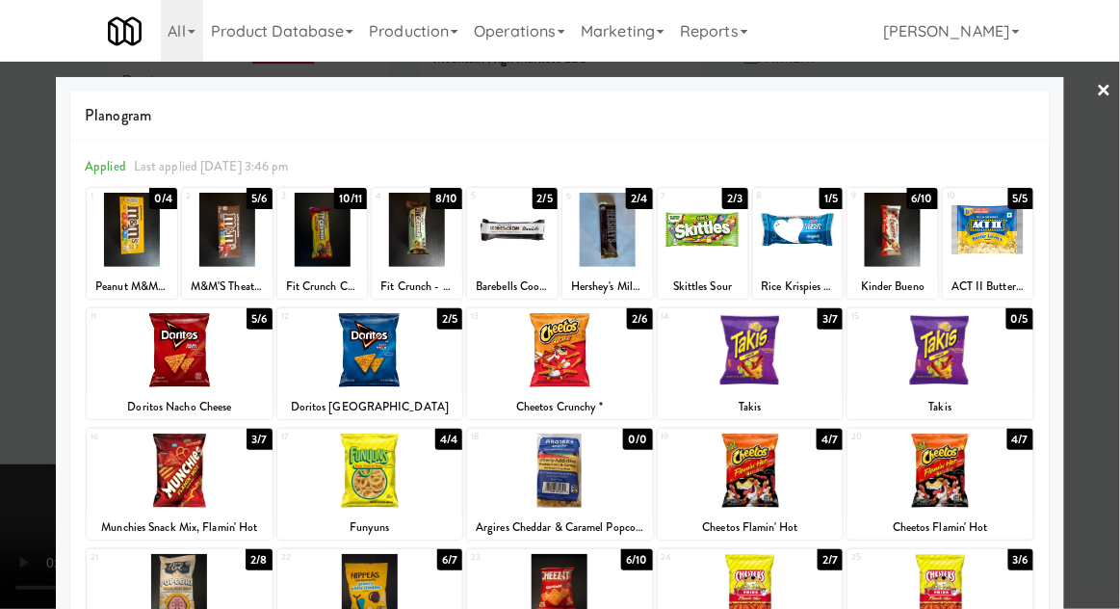
click at [814, 353] on div at bounding box center [751, 350] width 186 height 74
click at [1118, 262] on div at bounding box center [560, 304] width 1120 height 609
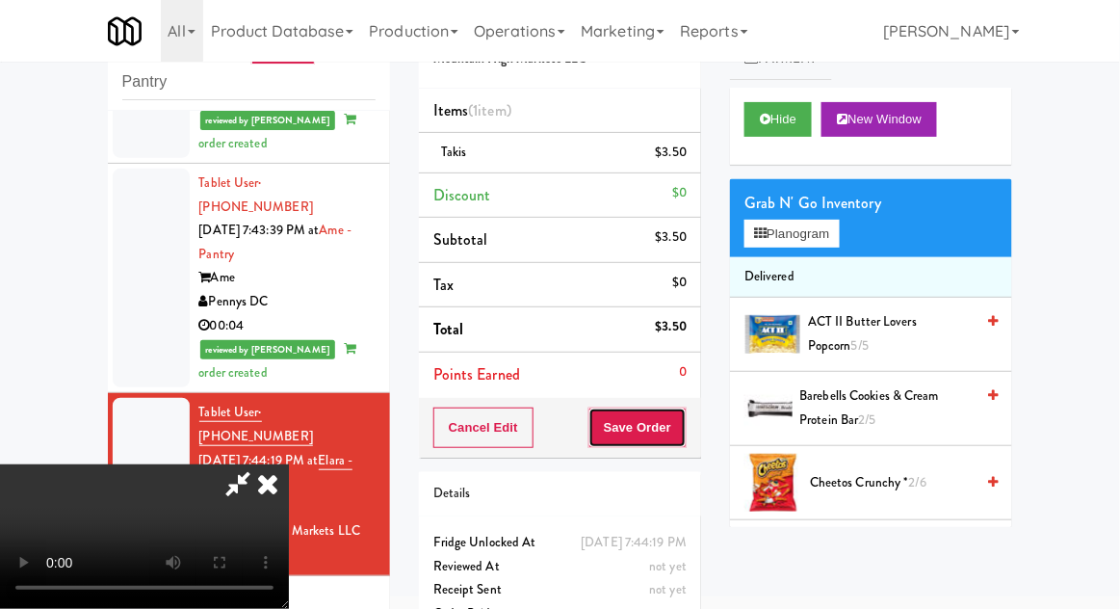
click at [686, 432] on button "Save Order" at bounding box center [637, 427] width 98 height 40
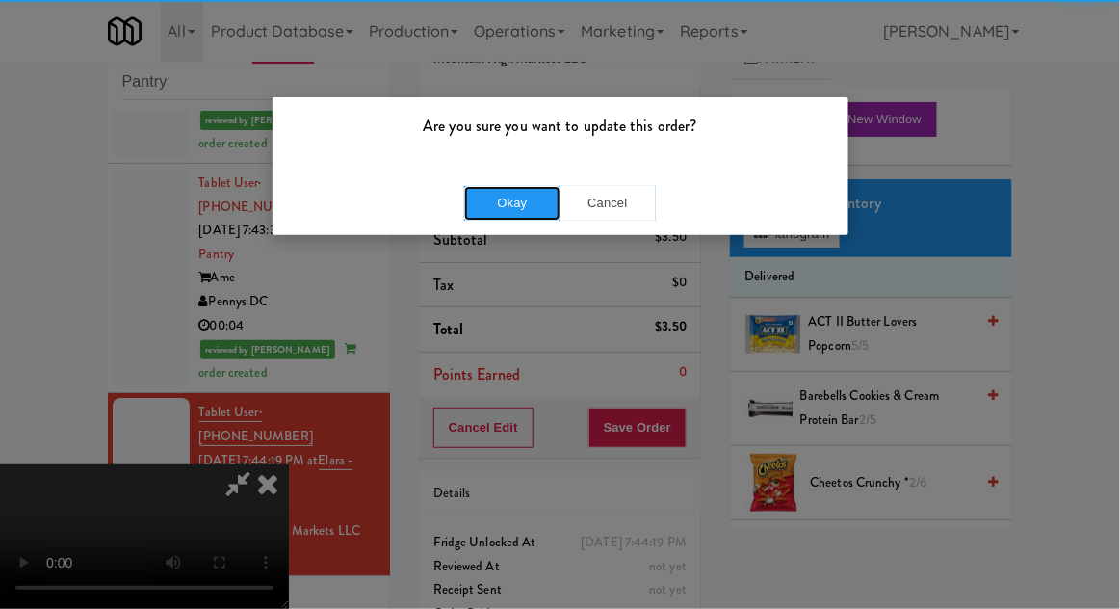
click at [509, 202] on button "Okay" at bounding box center [512, 203] width 96 height 35
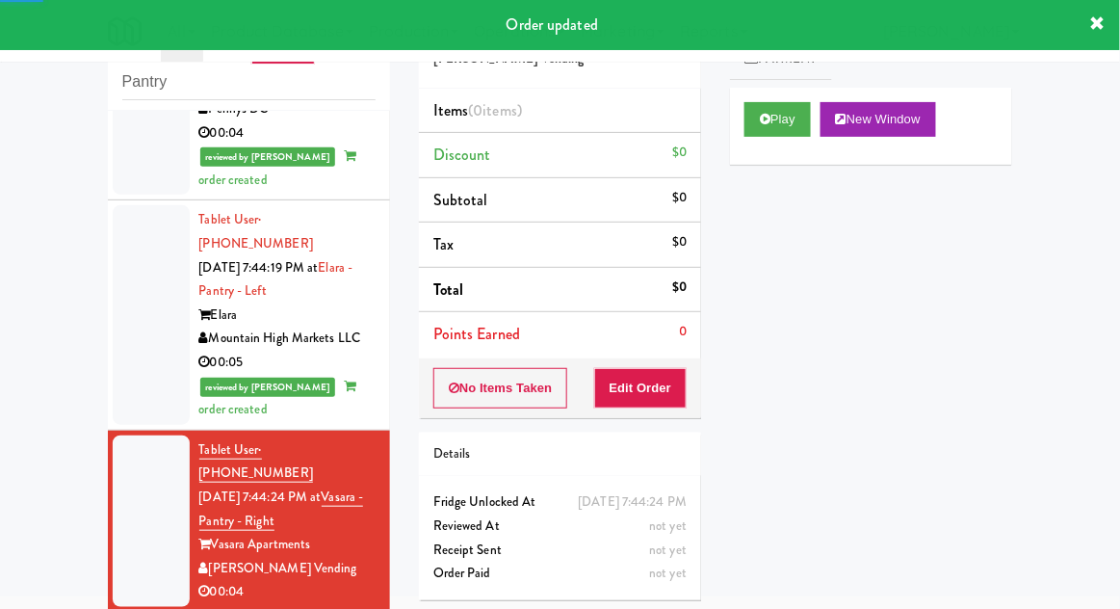
scroll to position [1792, 0]
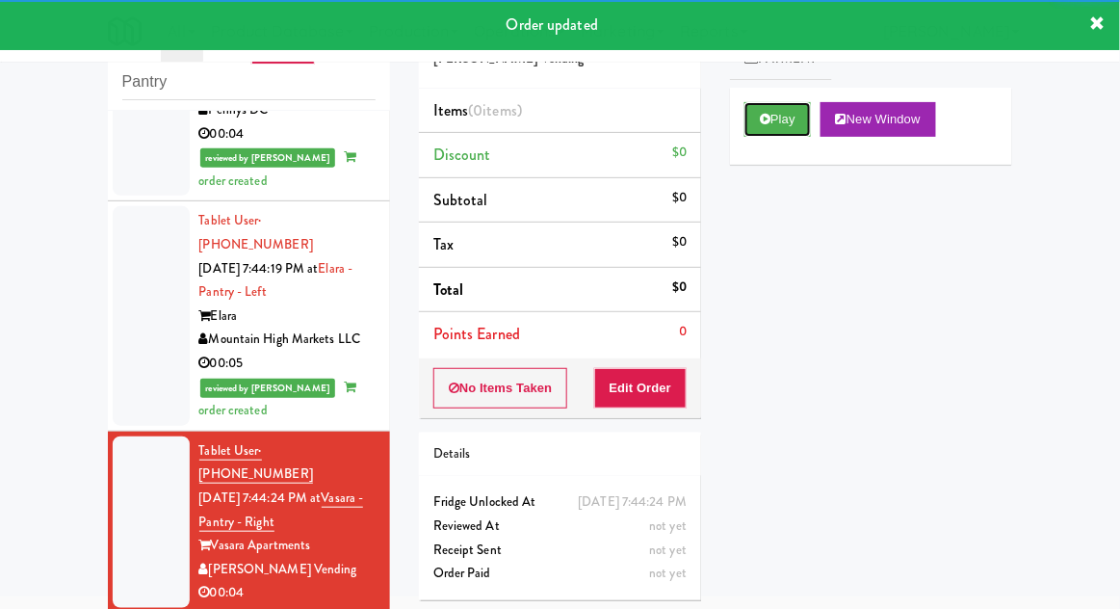
click at [753, 131] on button "Play" at bounding box center [777, 119] width 66 height 35
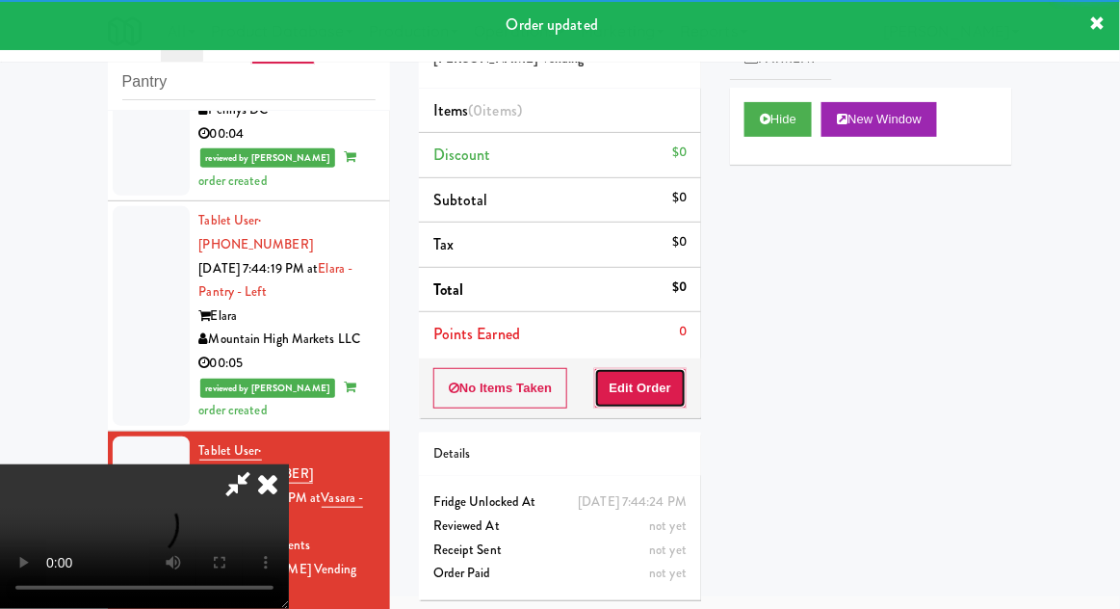
click at [654, 394] on button "Edit Order" at bounding box center [640, 388] width 93 height 40
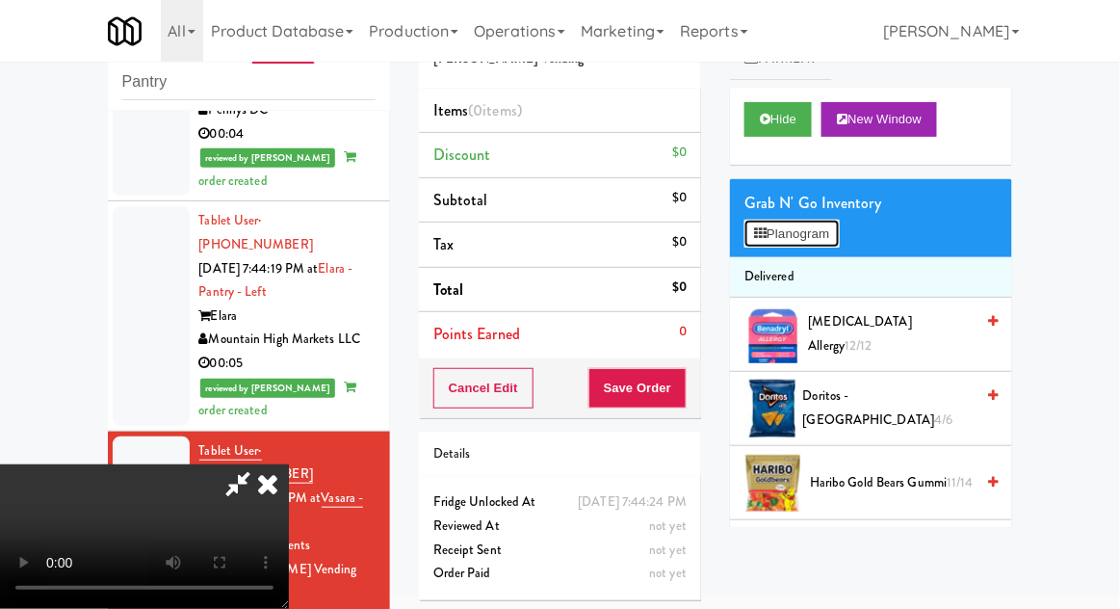
click at [839, 229] on button "Planogram" at bounding box center [791, 234] width 94 height 29
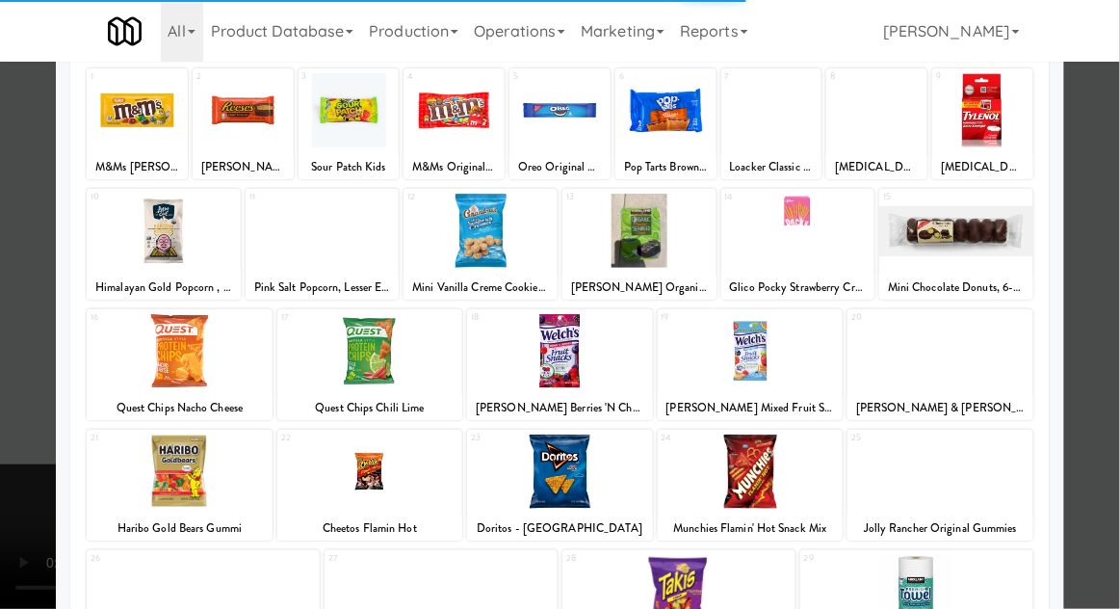
scroll to position [244, 0]
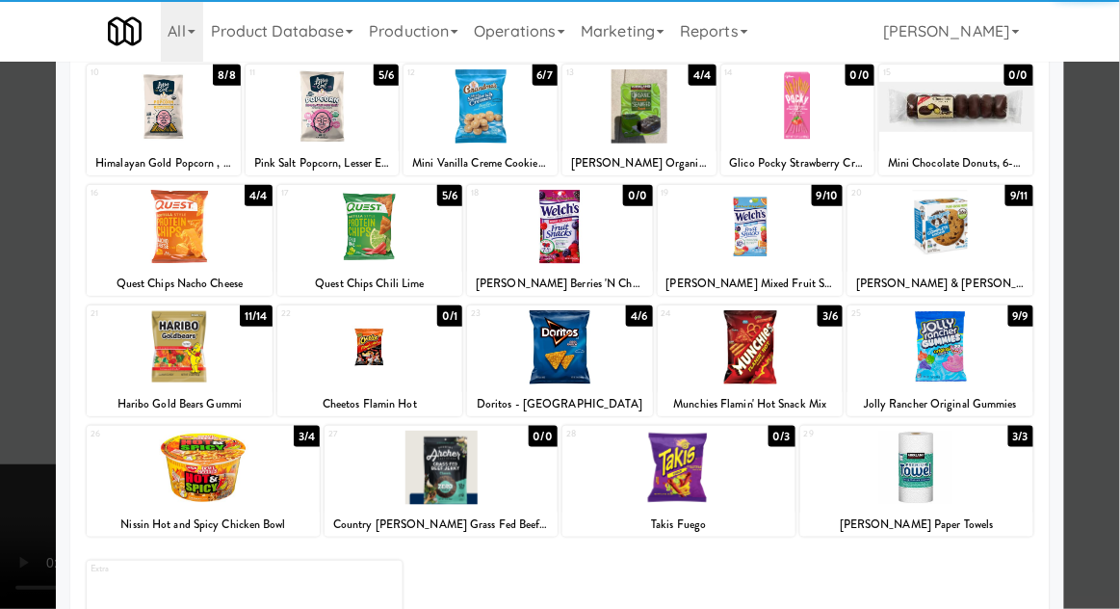
click at [681, 474] on div at bounding box center [678, 467] width 233 height 74
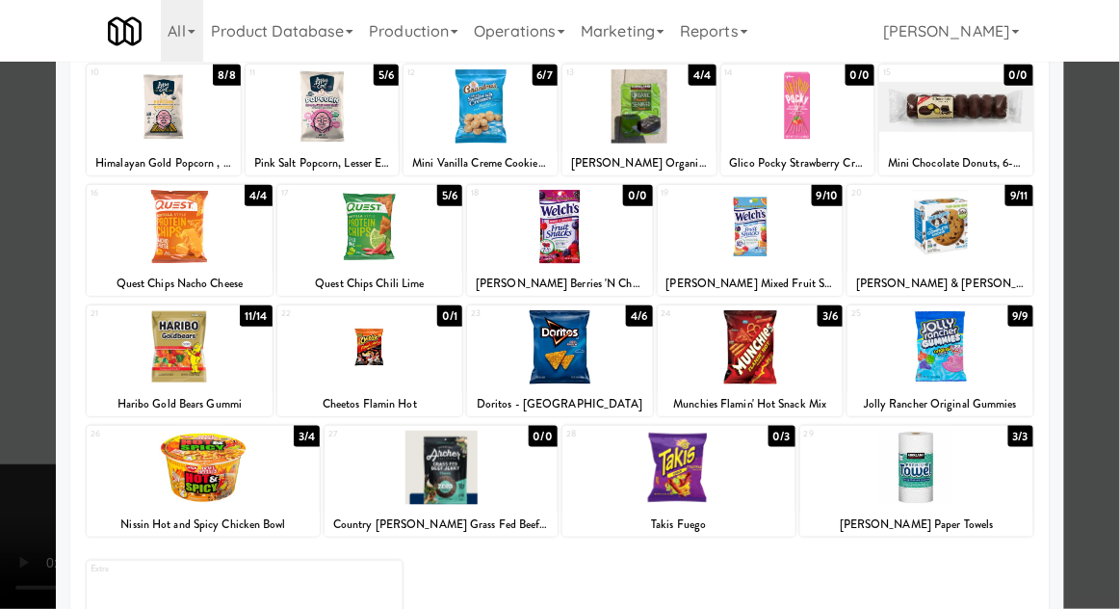
click at [1104, 289] on div at bounding box center [560, 304] width 1120 height 609
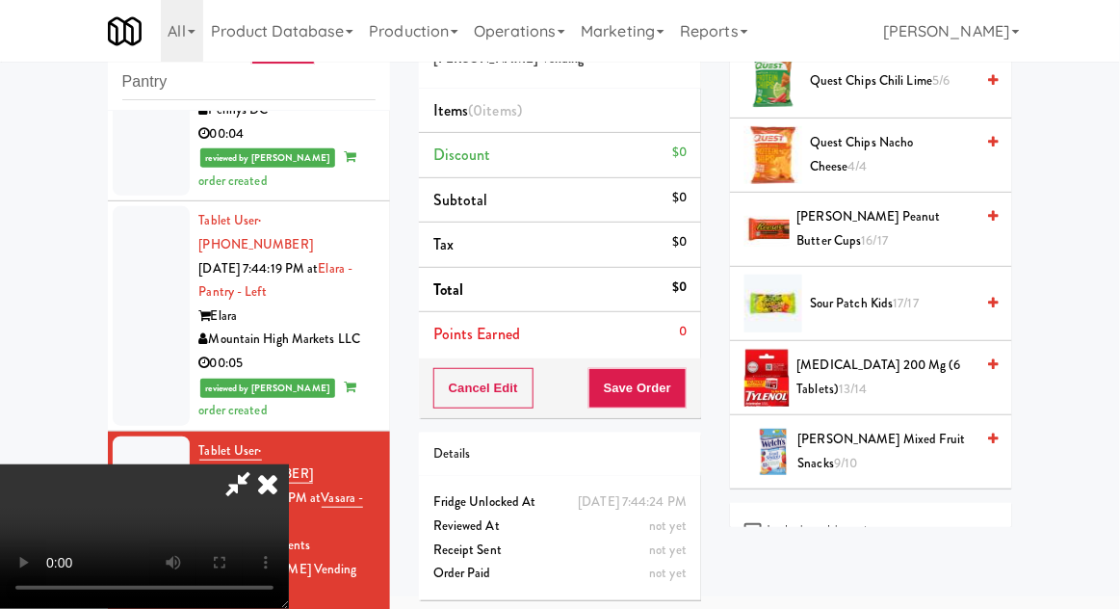
scroll to position [1600, 0]
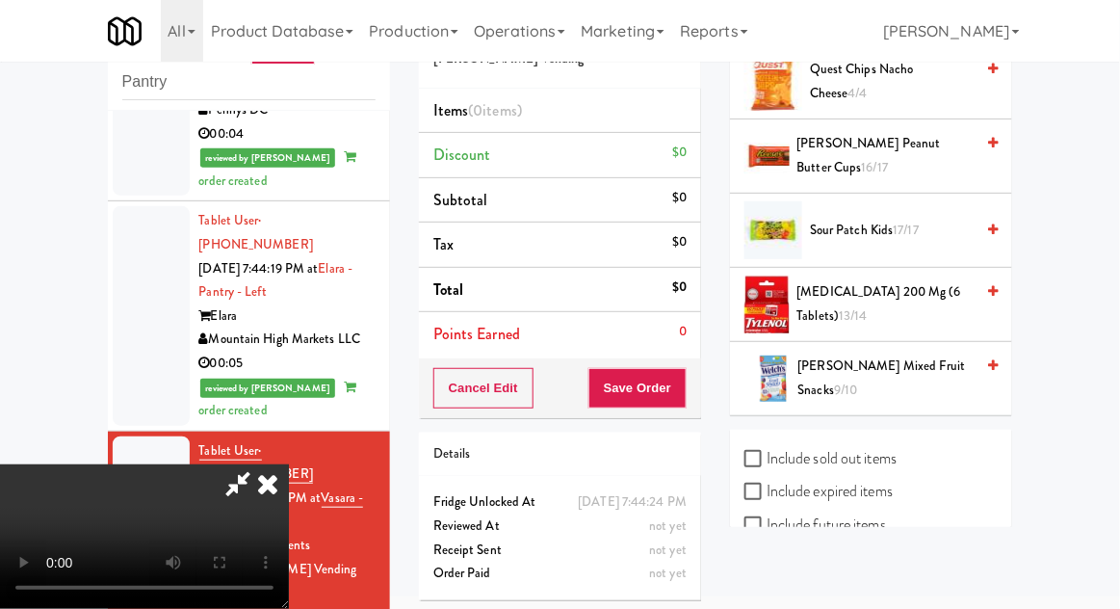
click at [861, 444] on label "Include sold out items" at bounding box center [820, 458] width 152 height 29
click at [766, 452] on input "Include sold out items" at bounding box center [755, 459] width 22 height 15
checkbox input "true"
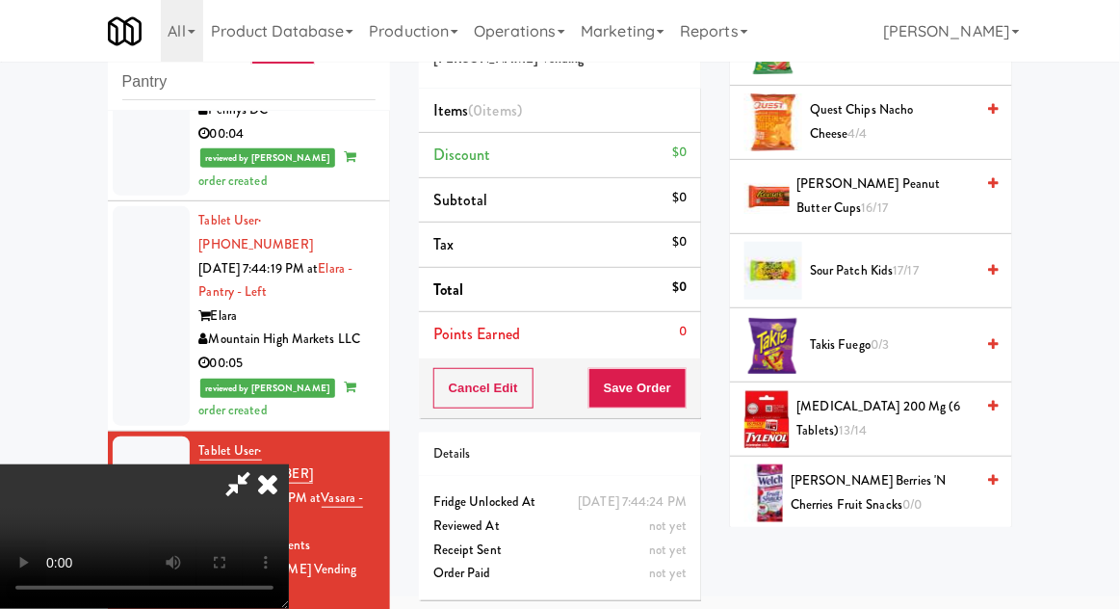
scroll to position [1858, 0]
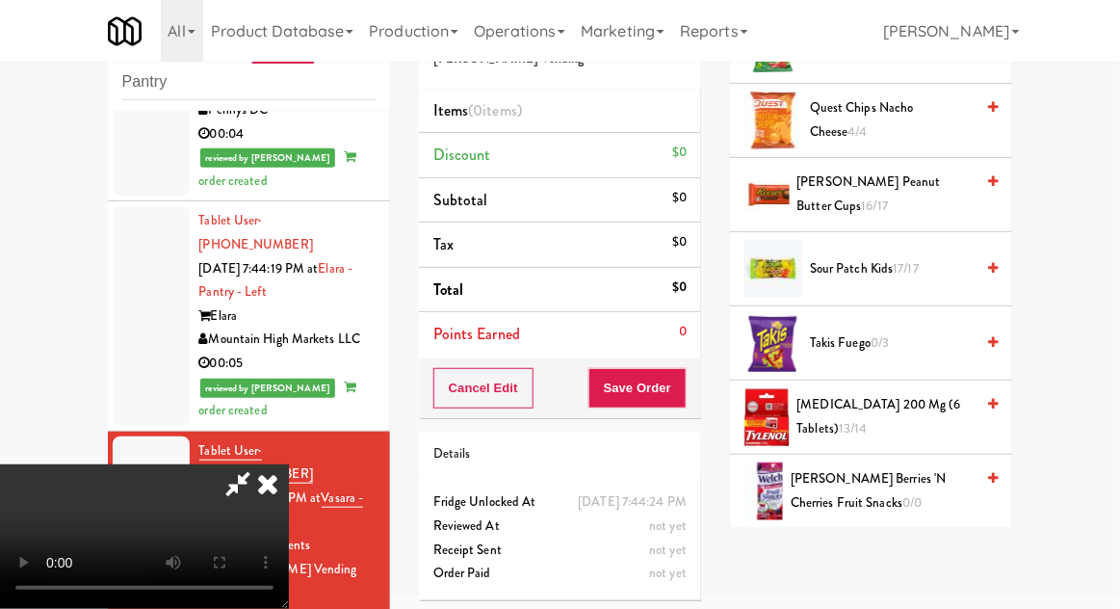
click at [889, 333] on span "0/3" at bounding box center [879, 342] width 18 height 18
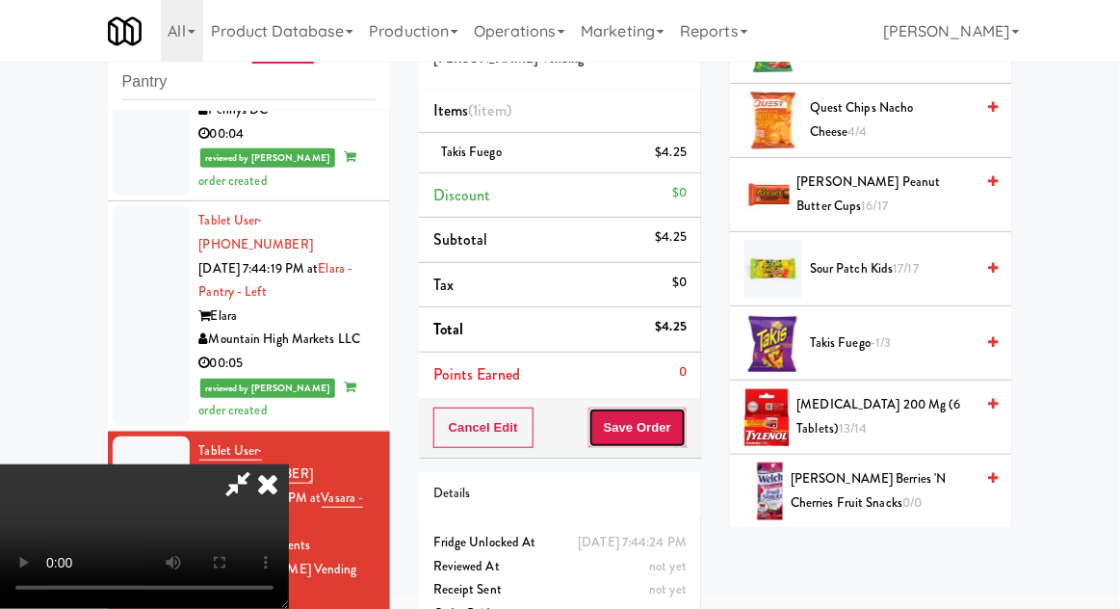
click at [680, 418] on button "Save Order" at bounding box center [637, 427] width 98 height 40
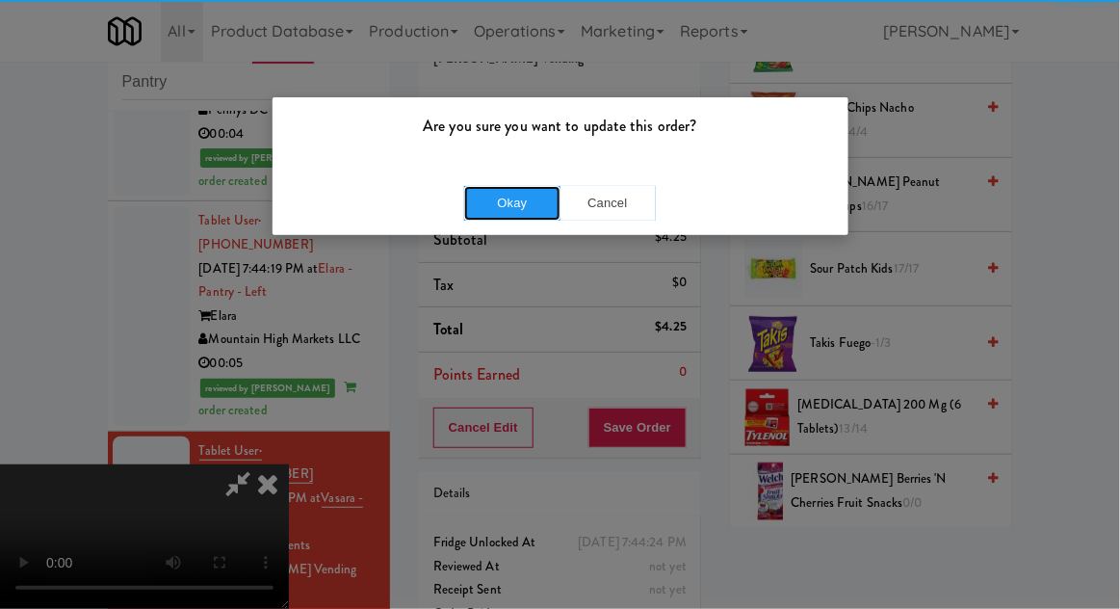
click at [494, 186] on button "Okay" at bounding box center [512, 203] width 96 height 35
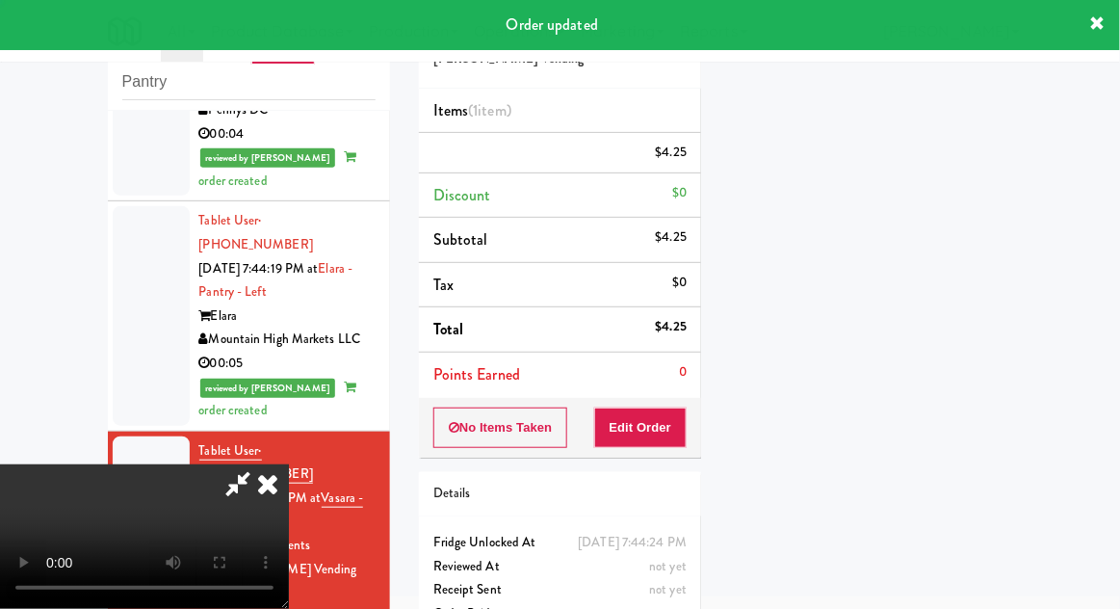
scroll to position [190, 0]
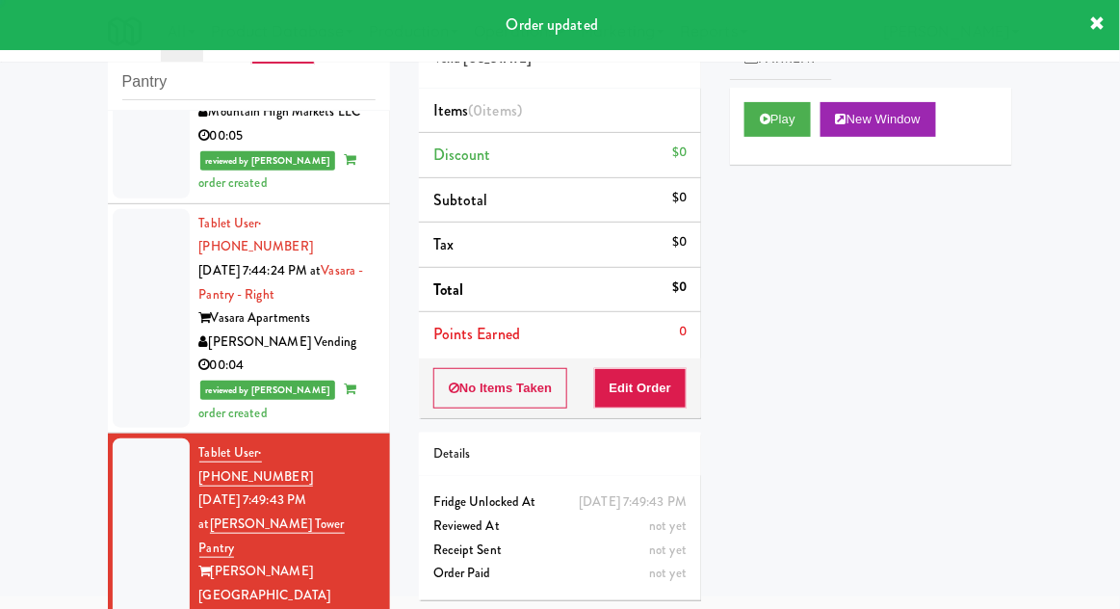
scroll to position [2020, 0]
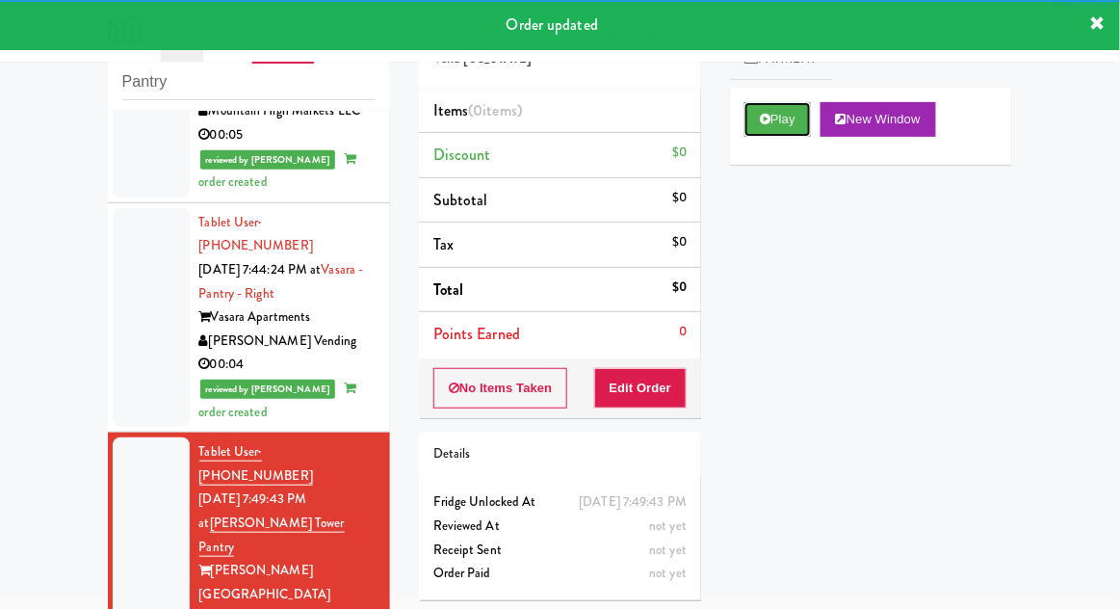
click at [760, 105] on button "Play" at bounding box center [777, 119] width 66 height 35
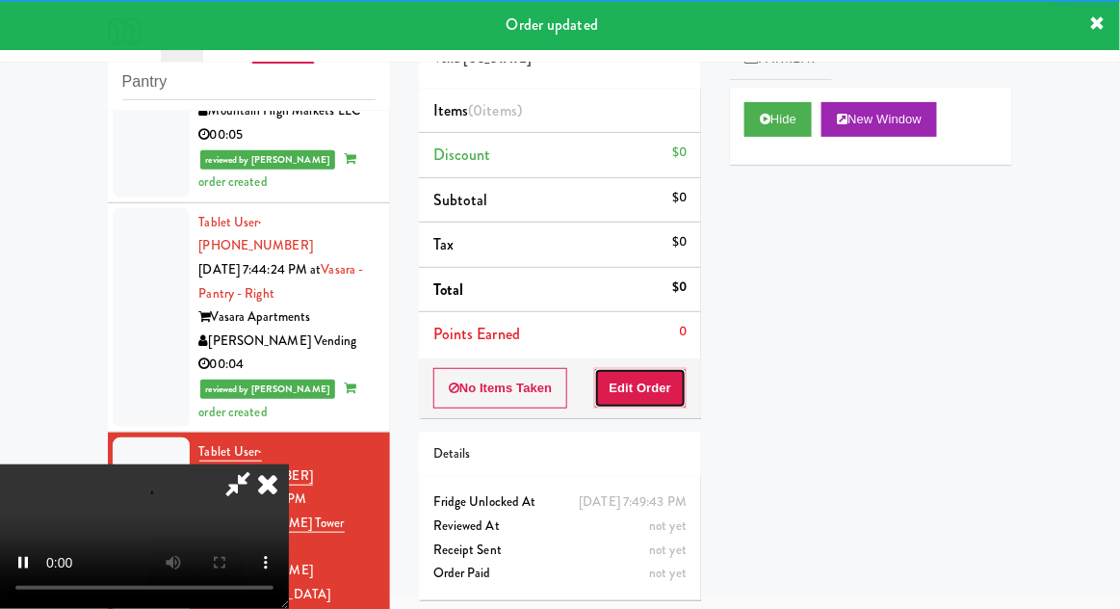
click at [663, 390] on button "Edit Order" at bounding box center [640, 388] width 93 height 40
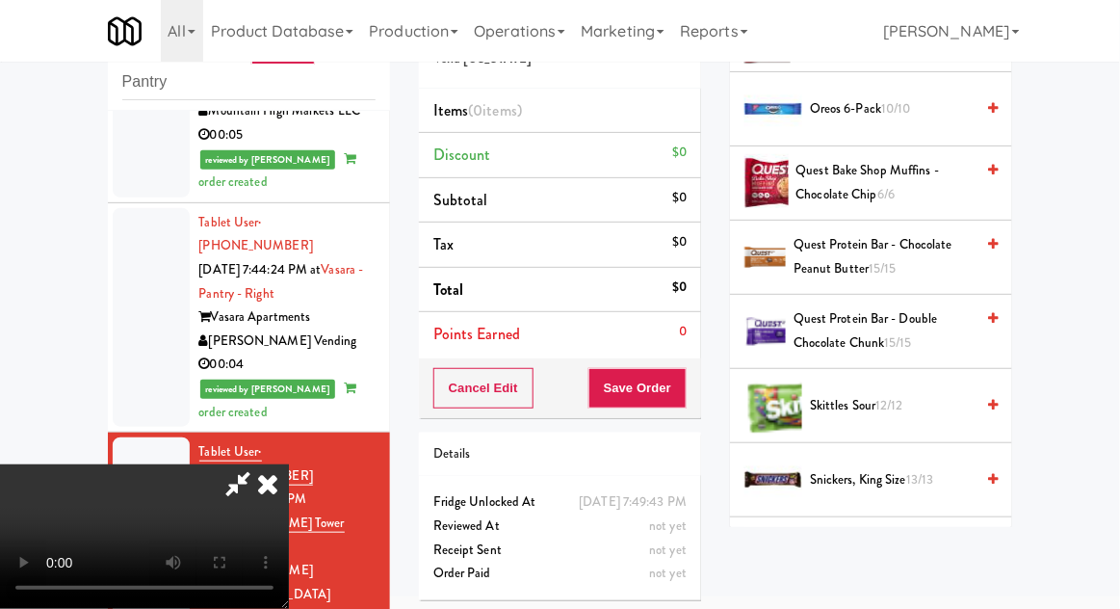
scroll to position [1934, 0]
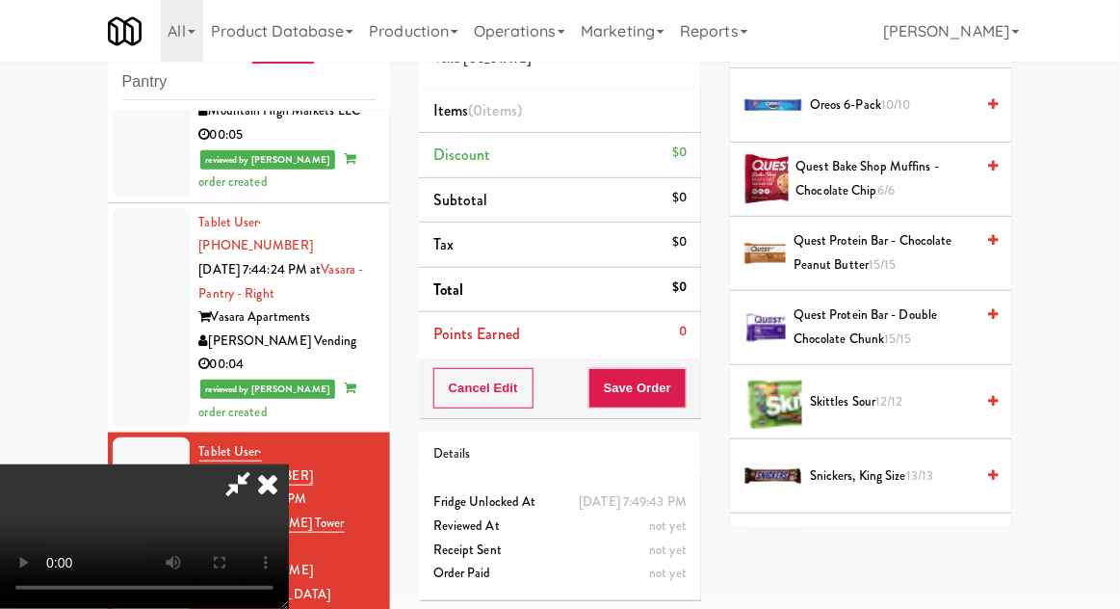
click at [906, 464] on span "Snickers, King Size 13/13" at bounding box center [892, 476] width 164 height 24
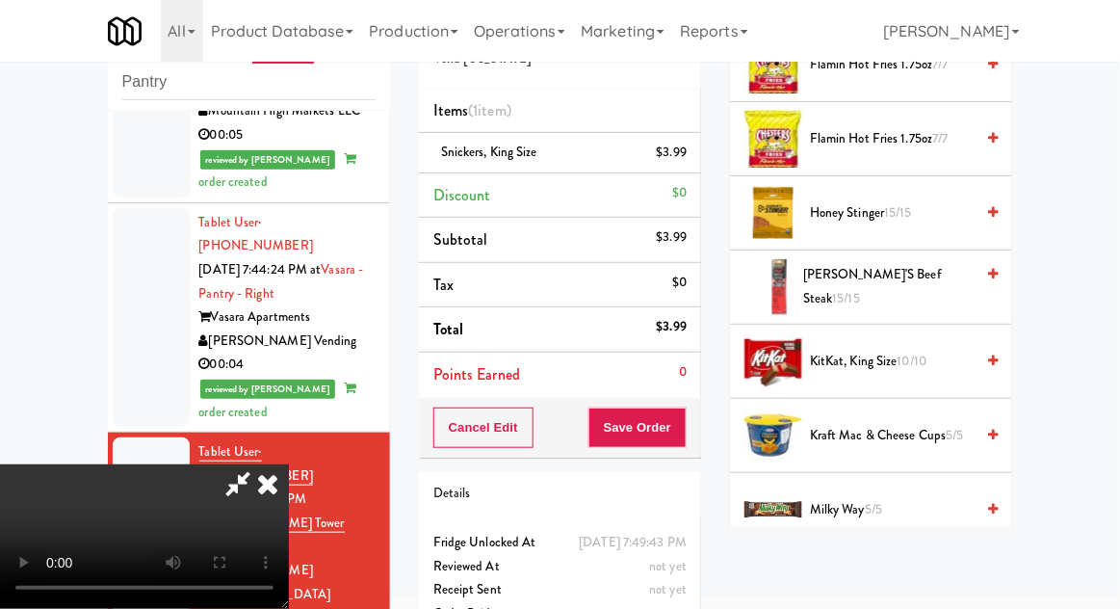
scroll to position [799, 0]
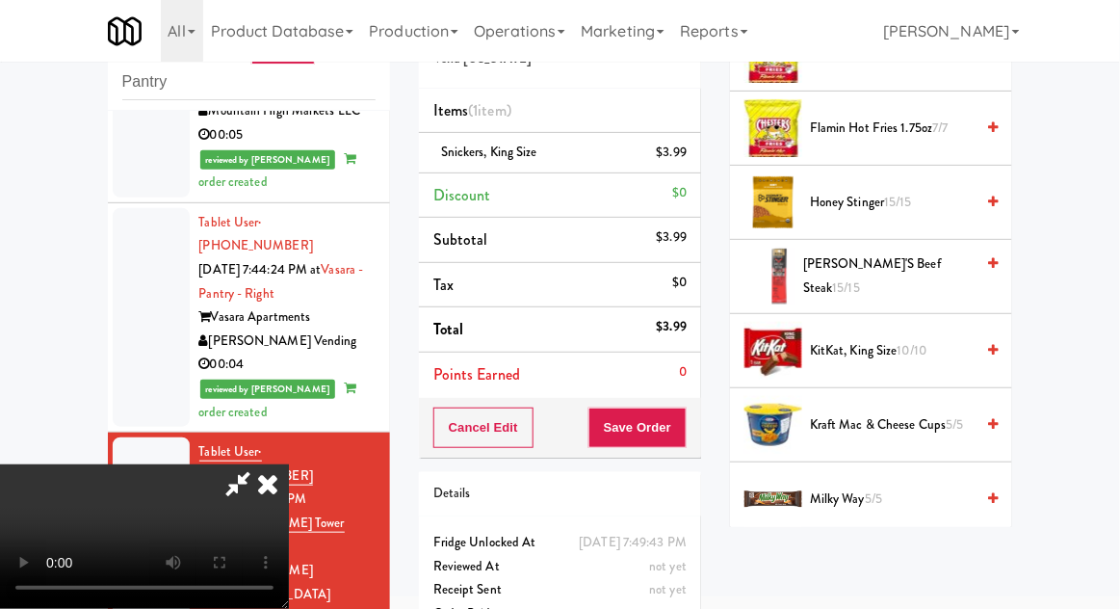
click at [913, 349] on span "10/10" at bounding box center [912, 350] width 30 height 18
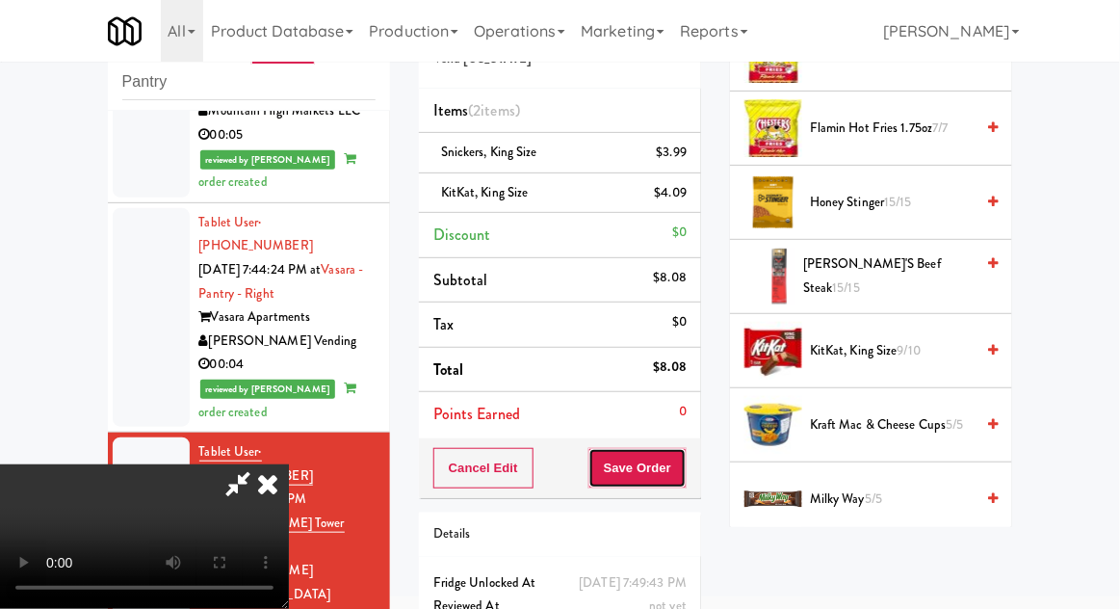
click at [684, 473] on button "Save Order" at bounding box center [637, 468] width 98 height 40
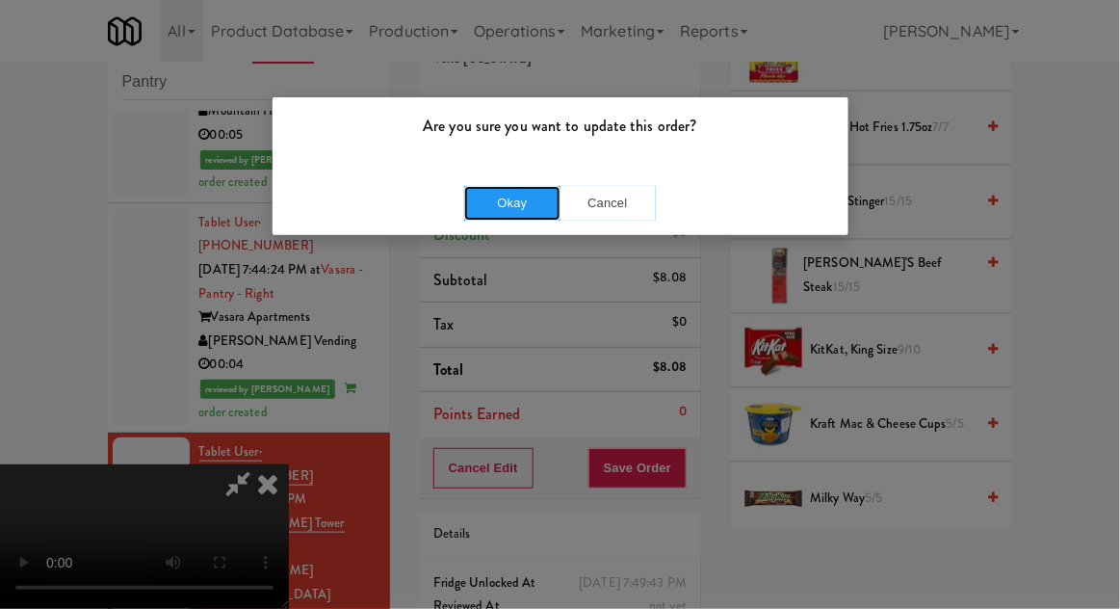
click at [514, 201] on button "Okay" at bounding box center [512, 203] width 96 height 35
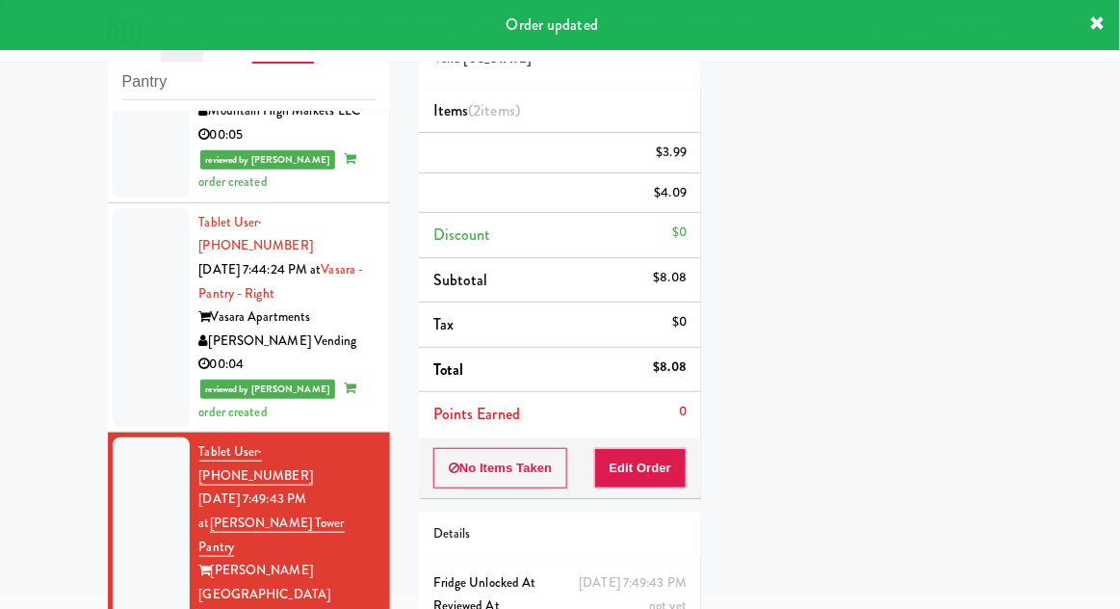
scroll to position [0, 0]
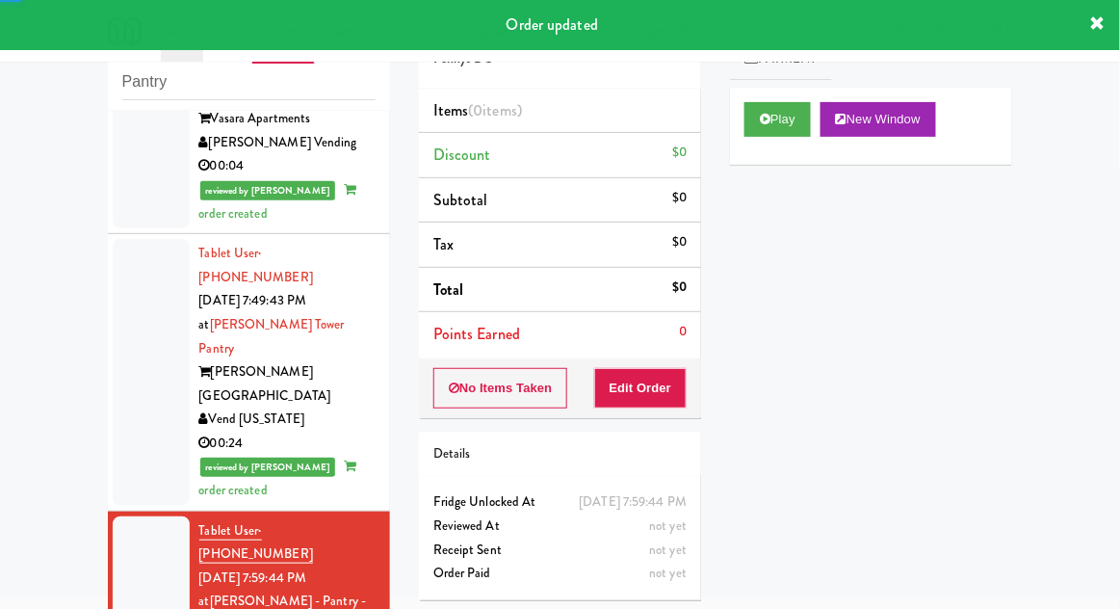
scroll to position [2223, 0]
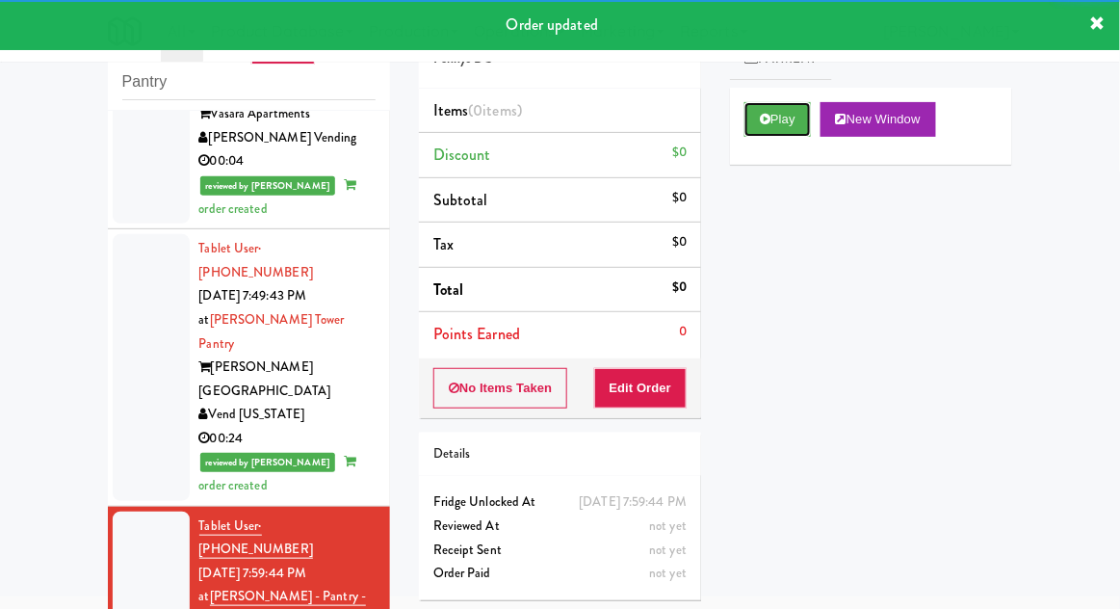
click at [768, 109] on button "Play" at bounding box center [777, 119] width 66 height 35
click at [664, 397] on button "Edit Order" at bounding box center [640, 388] width 93 height 40
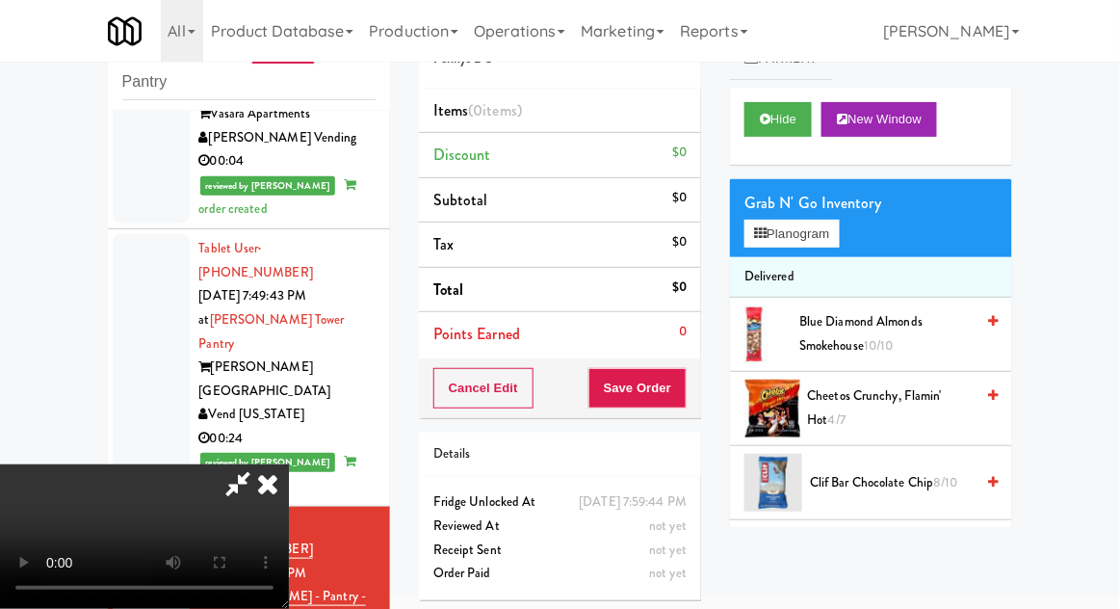
click at [889, 396] on span "Cheetos Crunchy, Flamin' Hot 4/7" at bounding box center [891, 407] width 167 height 47
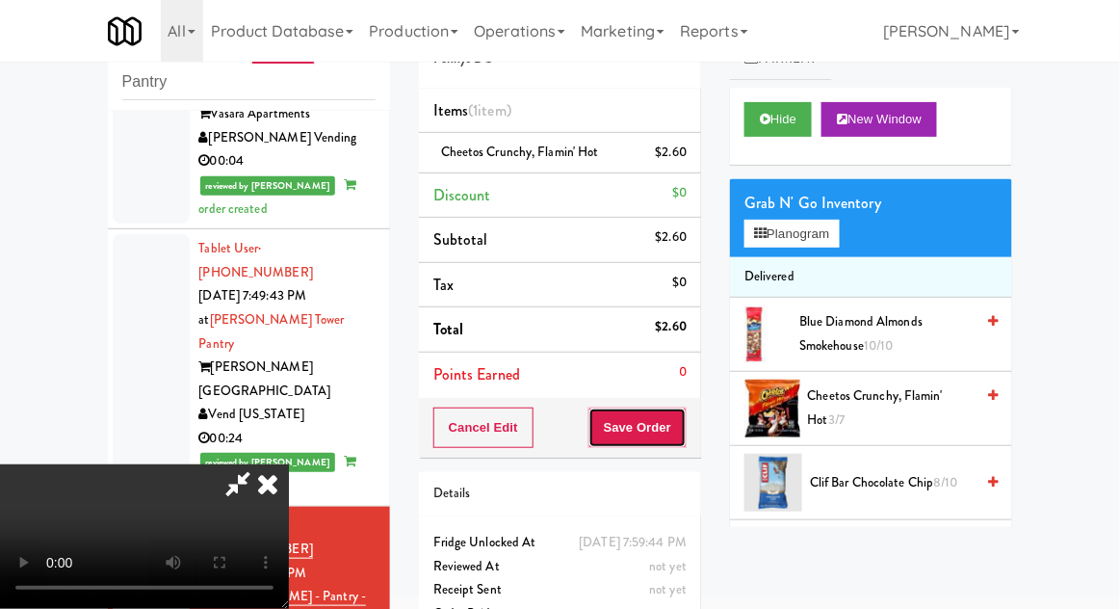
click at [684, 424] on button "Save Order" at bounding box center [637, 427] width 98 height 40
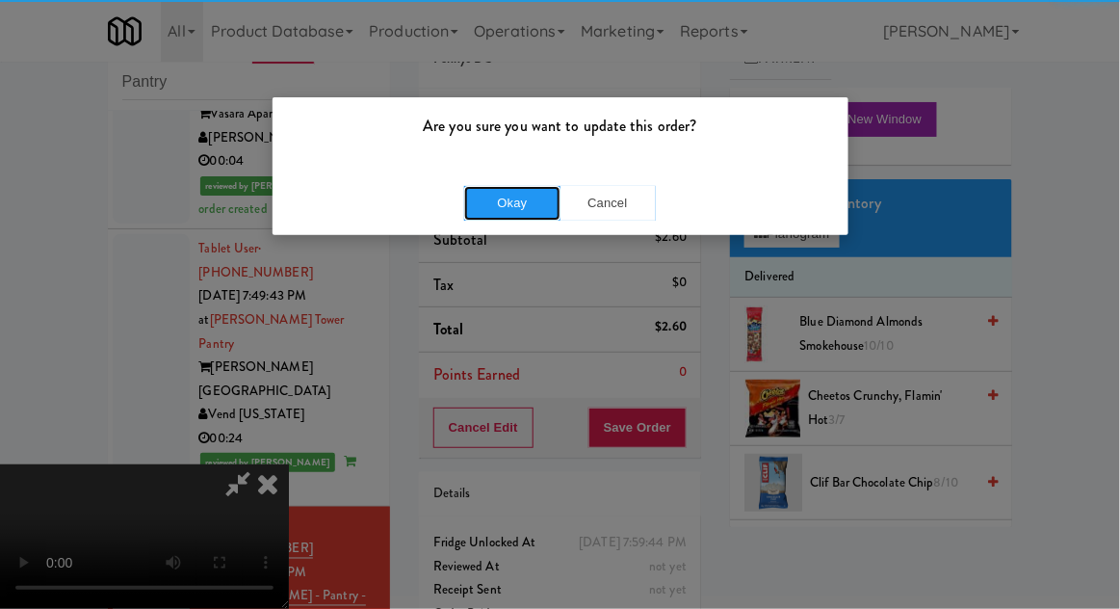
click at [495, 203] on button "Okay" at bounding box center [512, 203] width 96 height 35
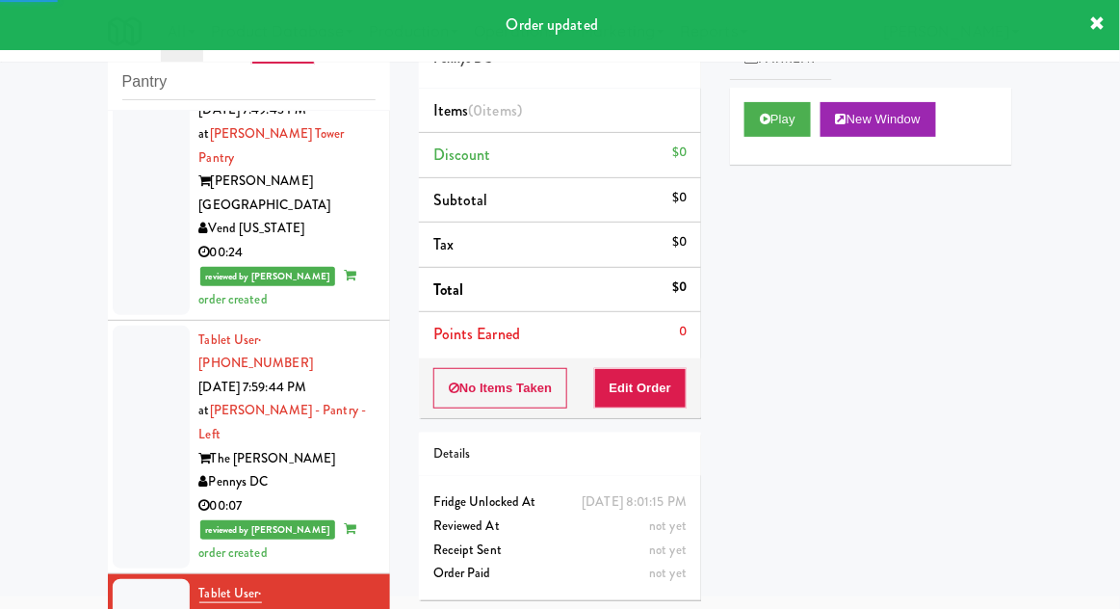
scroll to position [2416, 0]
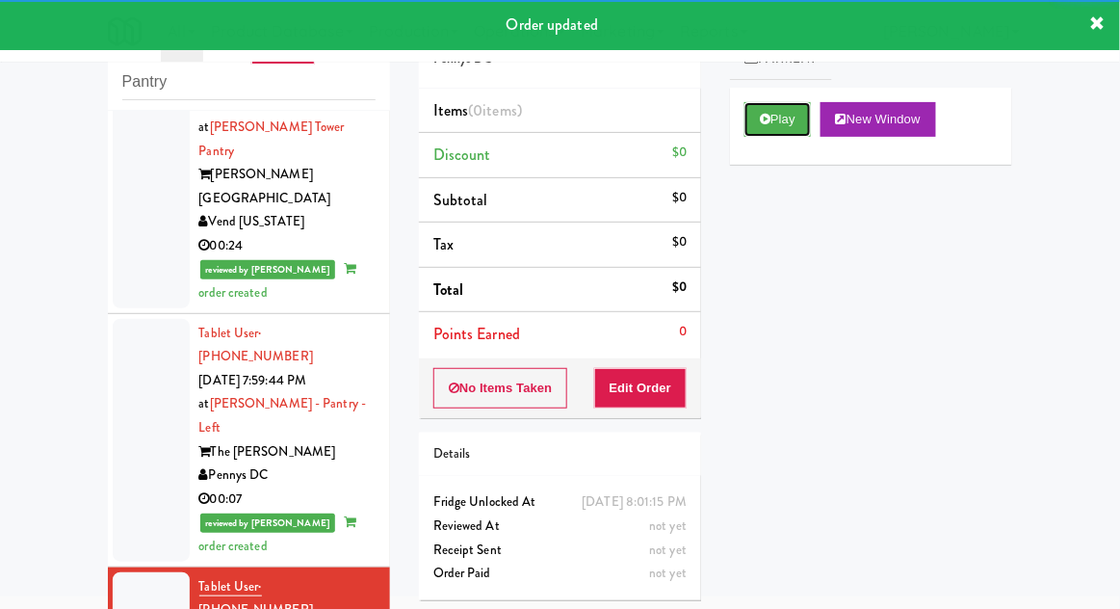
click at [768, 128] on button "Play" at bounding box center [777, 119] width 66 height 35
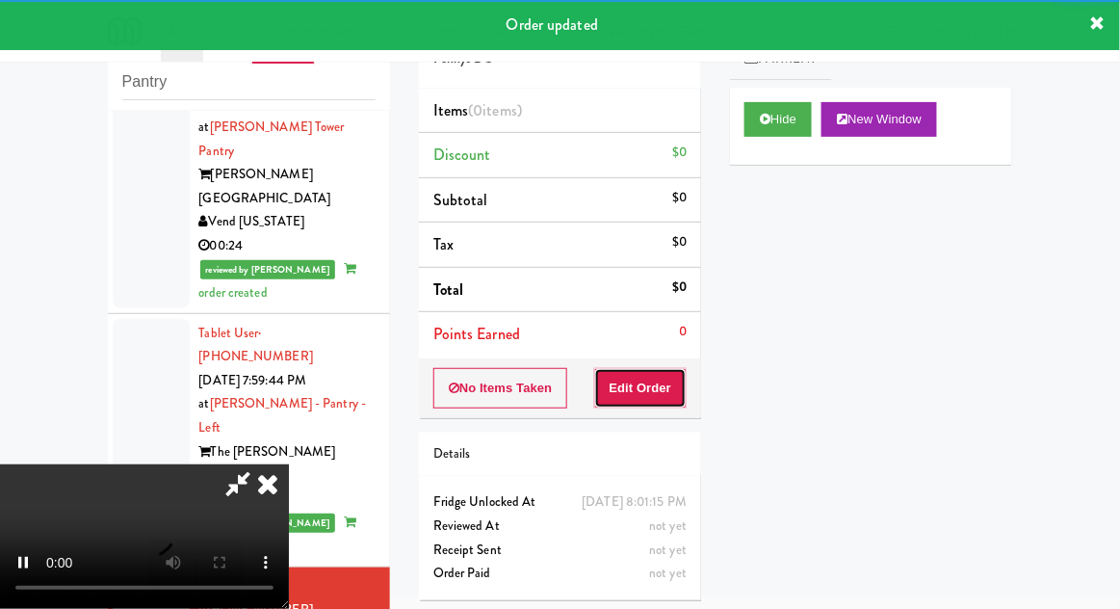
click at [644, 390] on button "Edit Order" at bounding box center [640, 388] width 93 height 40
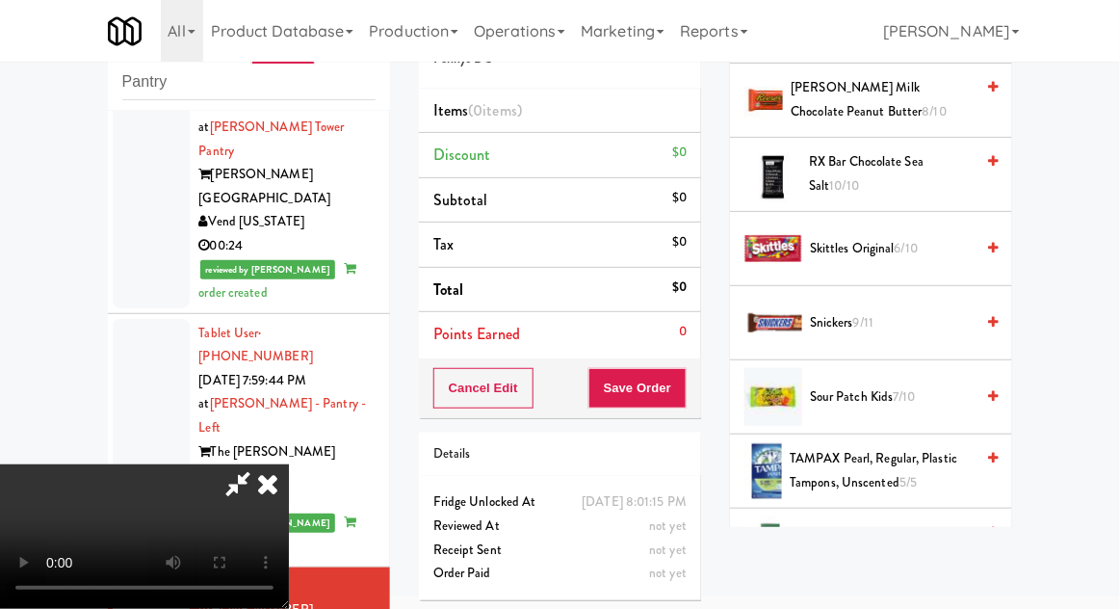
scroll to position [2172, 0]
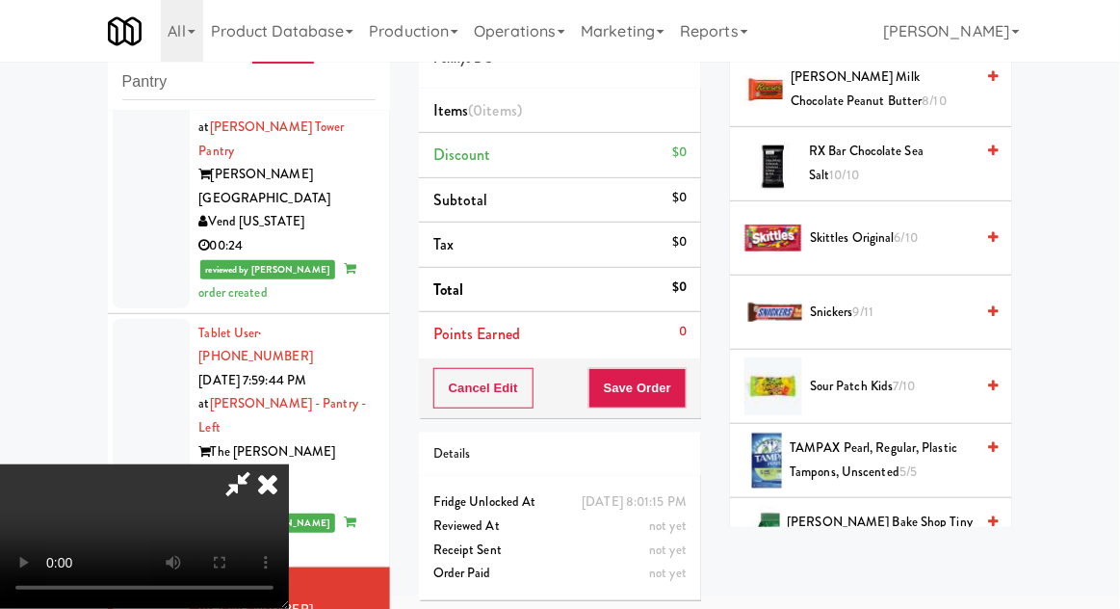
click at [910, 376] on span "7/10" at bounding box center [905, 385] width 22 height 18
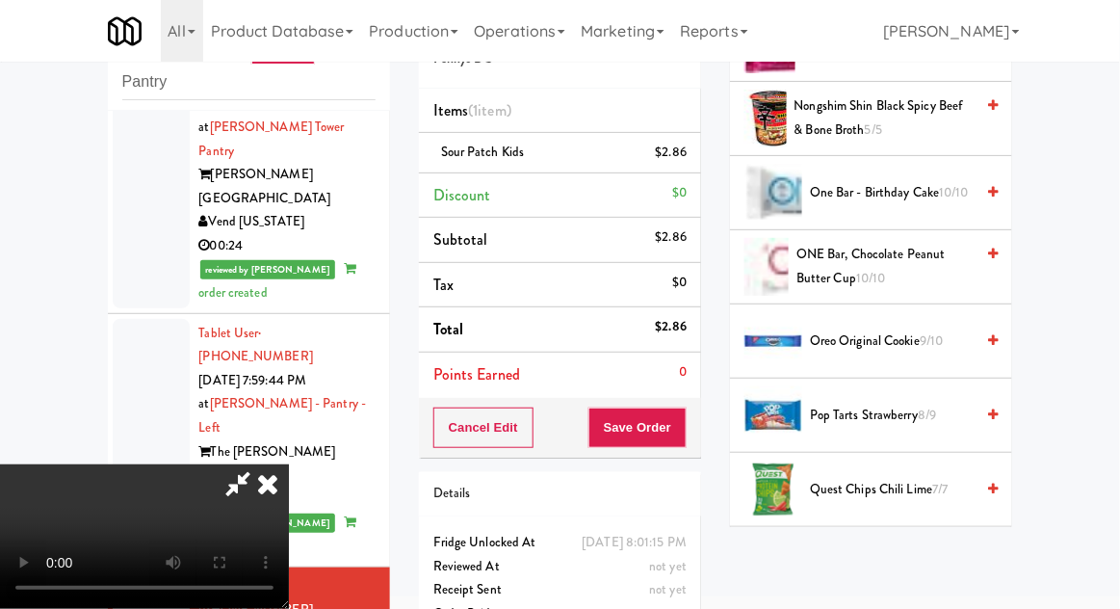
scroll to position [1673, 0]
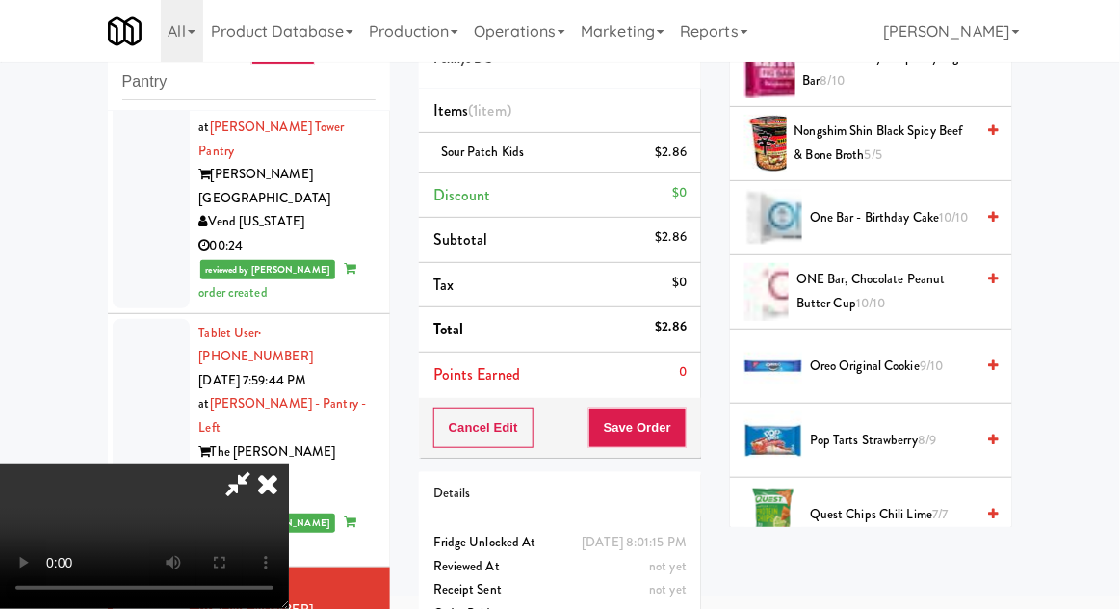
click at [927, 359] on span "9/10" at bounding box center [931, 365] width 23 height 18
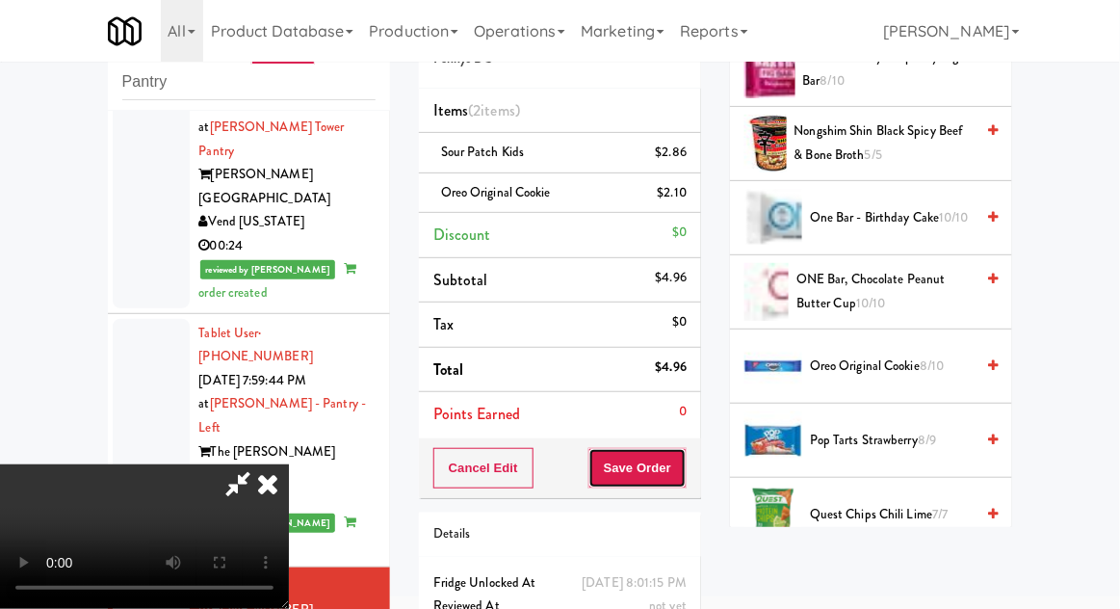
click at [686, 477] on button "Save Order" at bounding box center [637, 468] width 98 height 40
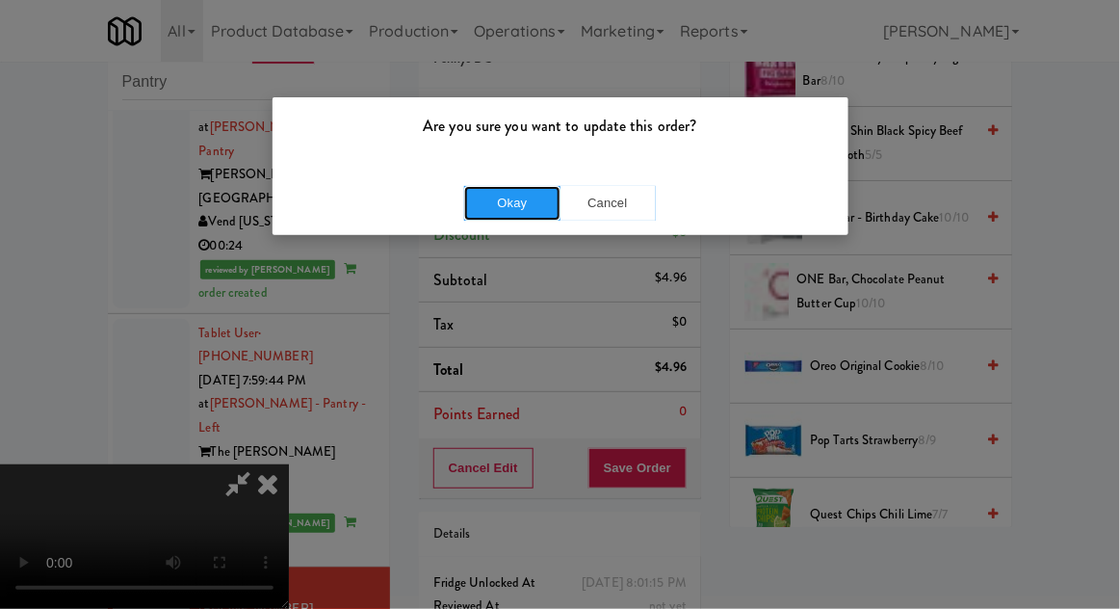
click at [500, 218] on button "Okay" at bounding box center [512, 203] width 96 height 35
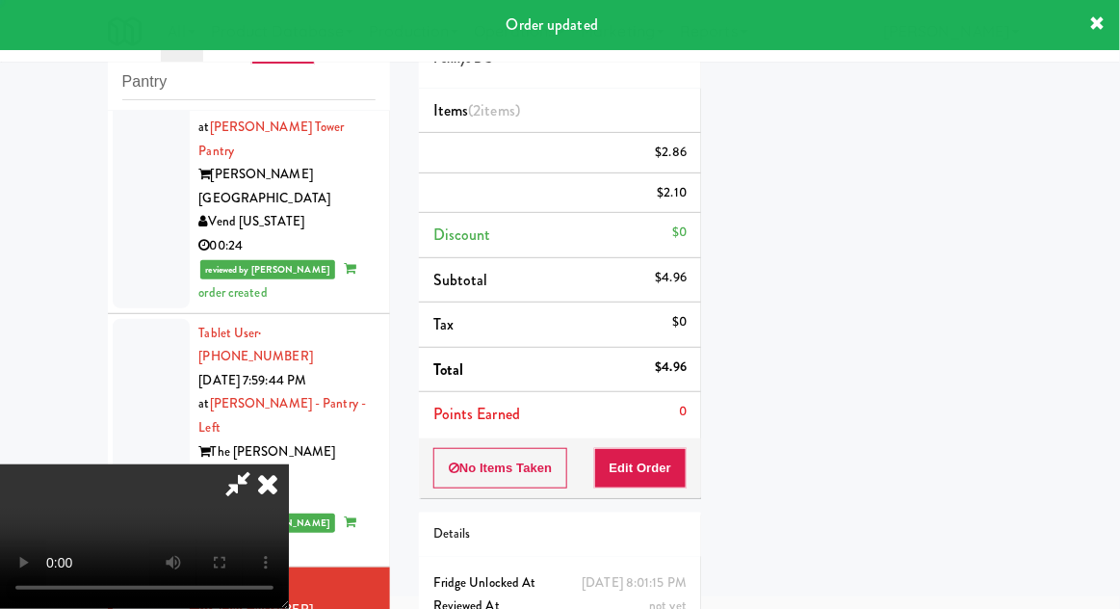
scroll to position [190, 0]
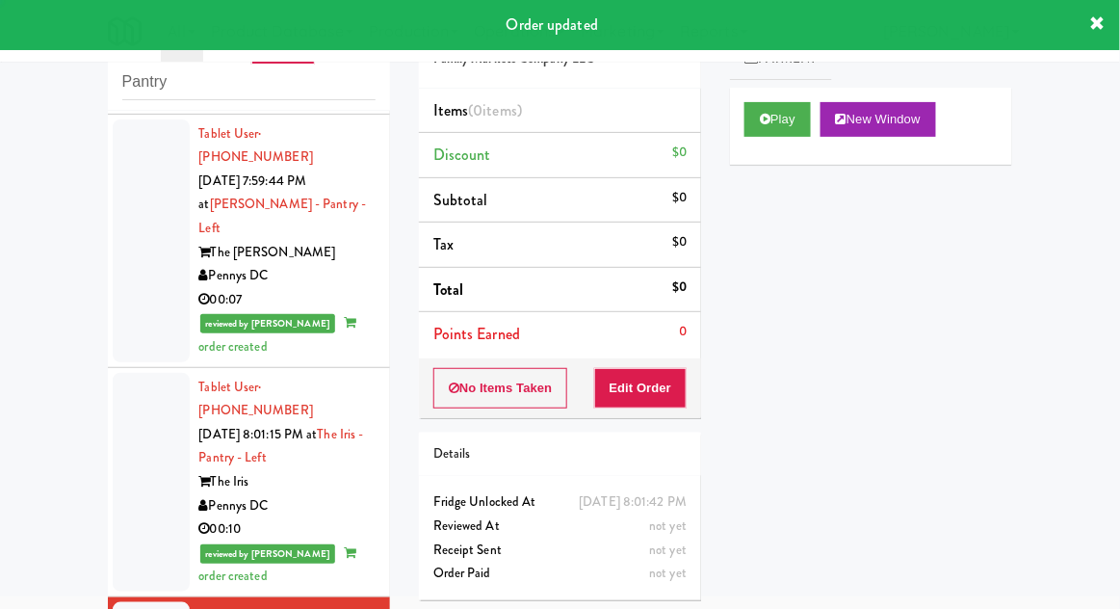
scroll to position [2634, 0]
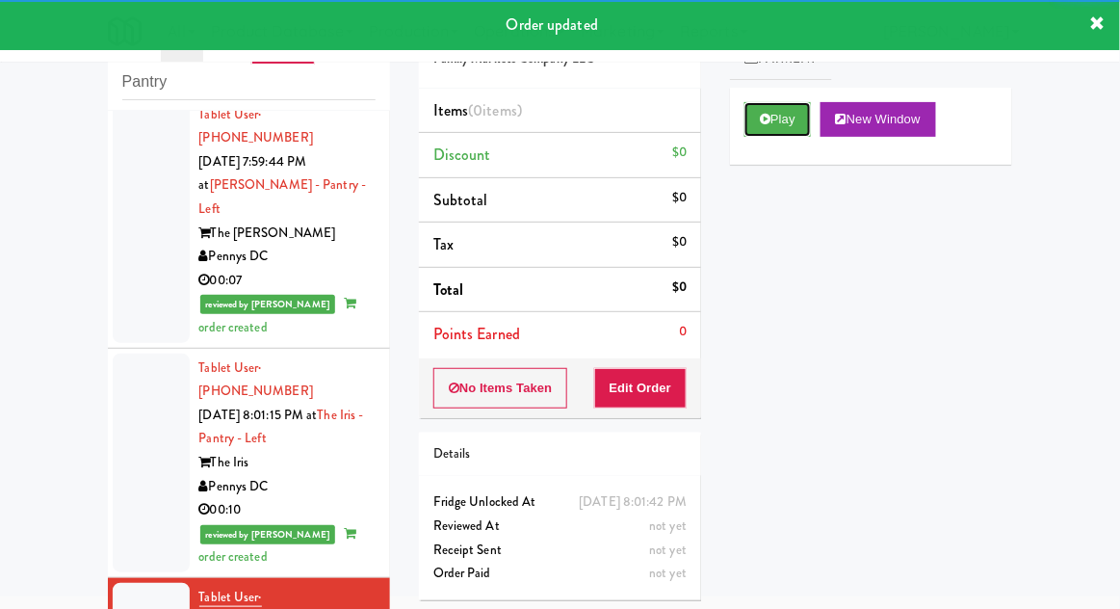
click at [749, 132] on button "Play" at bounding box center [777, 119] width 66 height 35
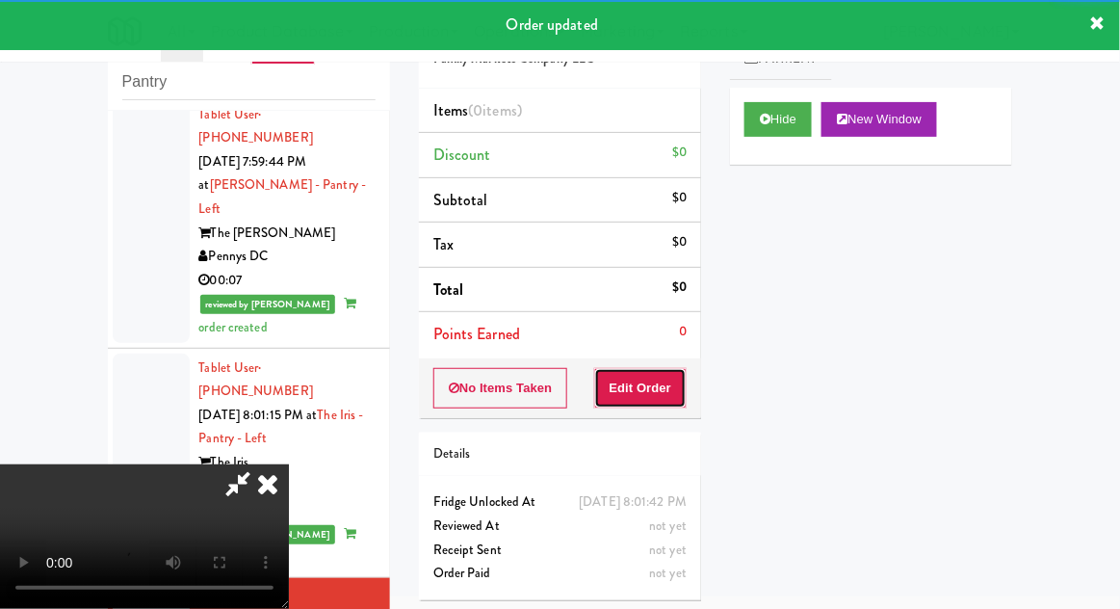
click at [659, 401] on button "Edit Order" at bounding box center [640, 388] width 93 height 40
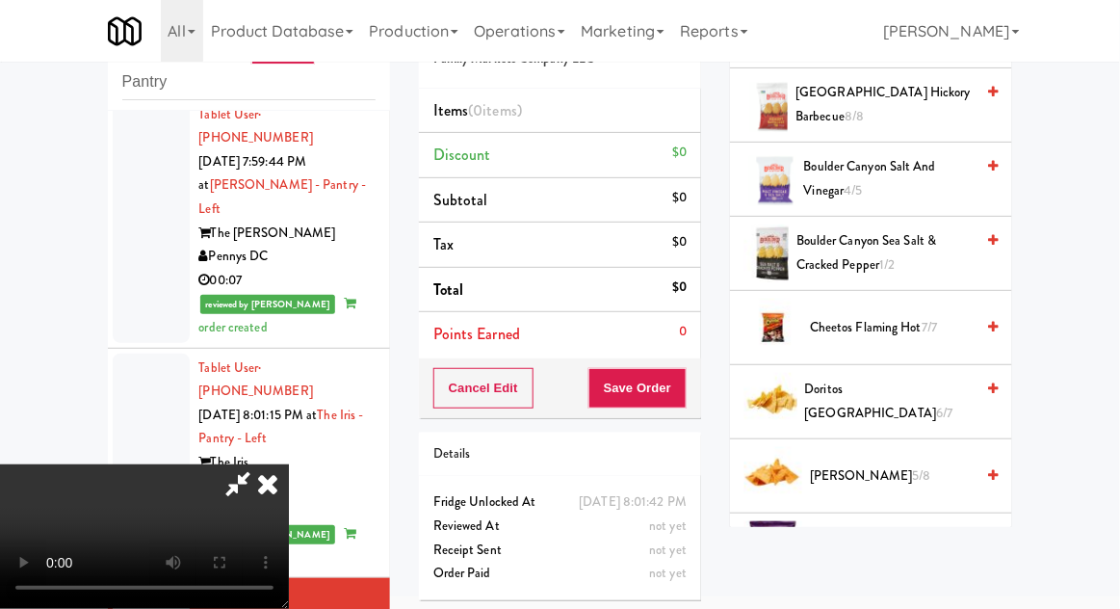
scroll to position [317, 0]
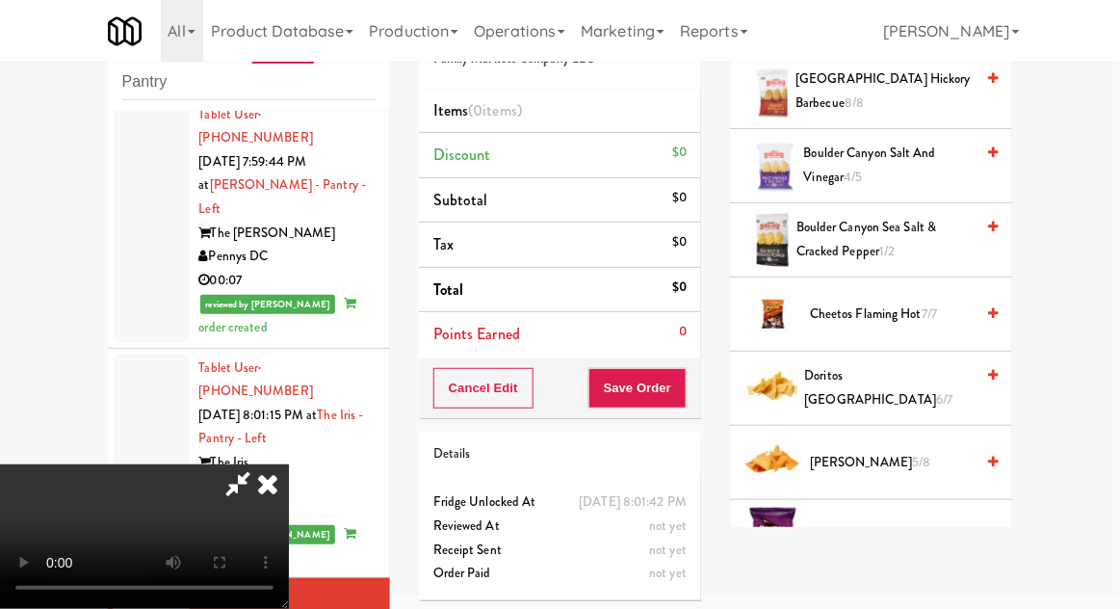
click at [925, 309] on span "7/7" at bounding box center [928, 313] width 15 height 18
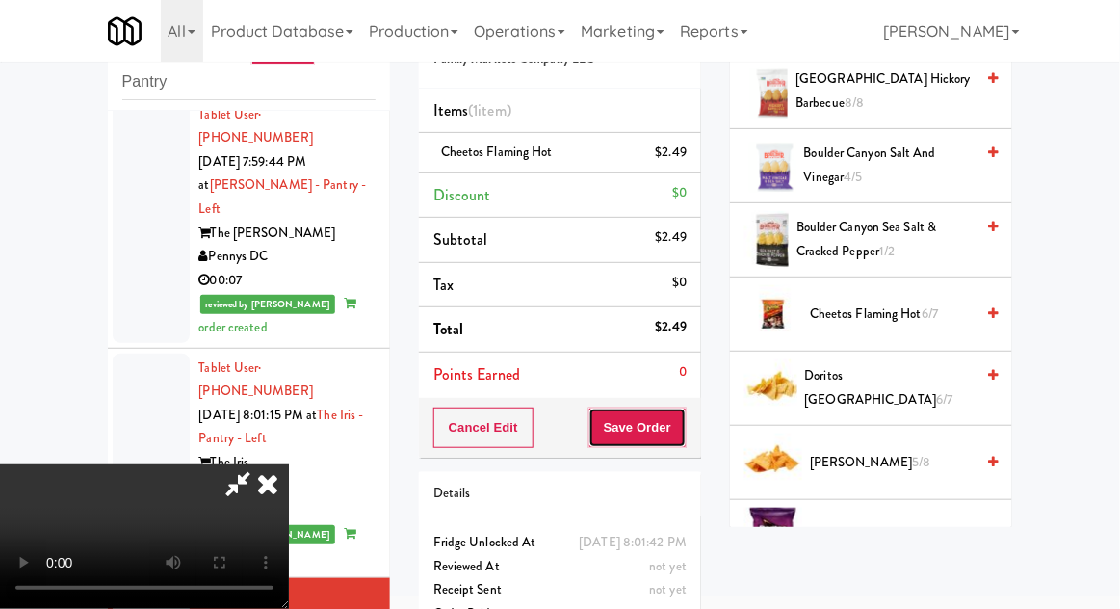
click at [687, 440] on button "Save Order" at bounding box center [637, 427] width 98 height 40
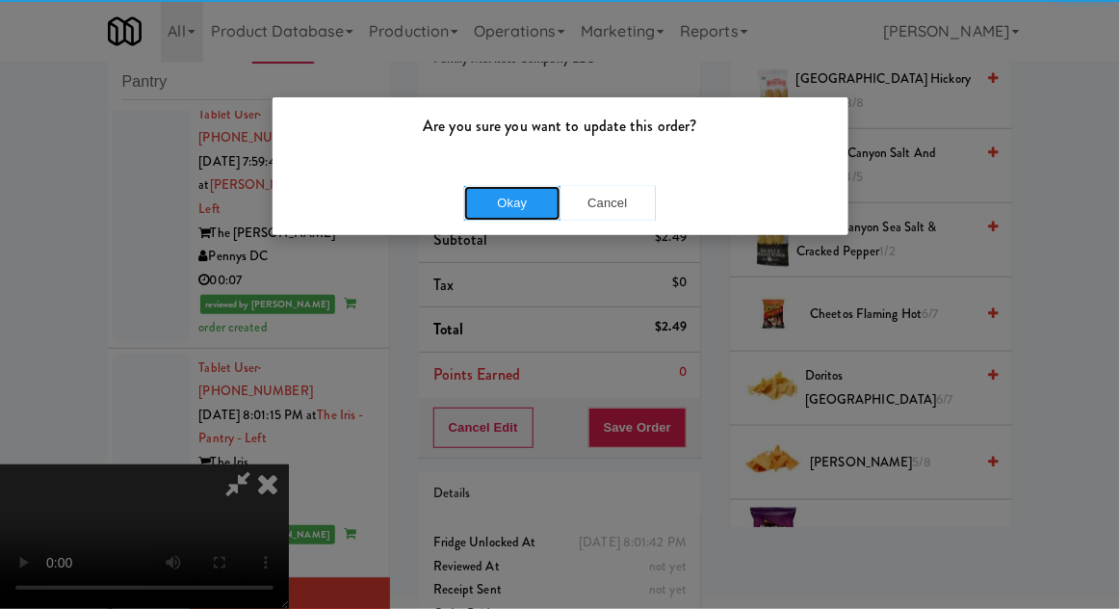
click at [505, 203] on button "Okay" at bounding box center [512, 203] width 96 height 35
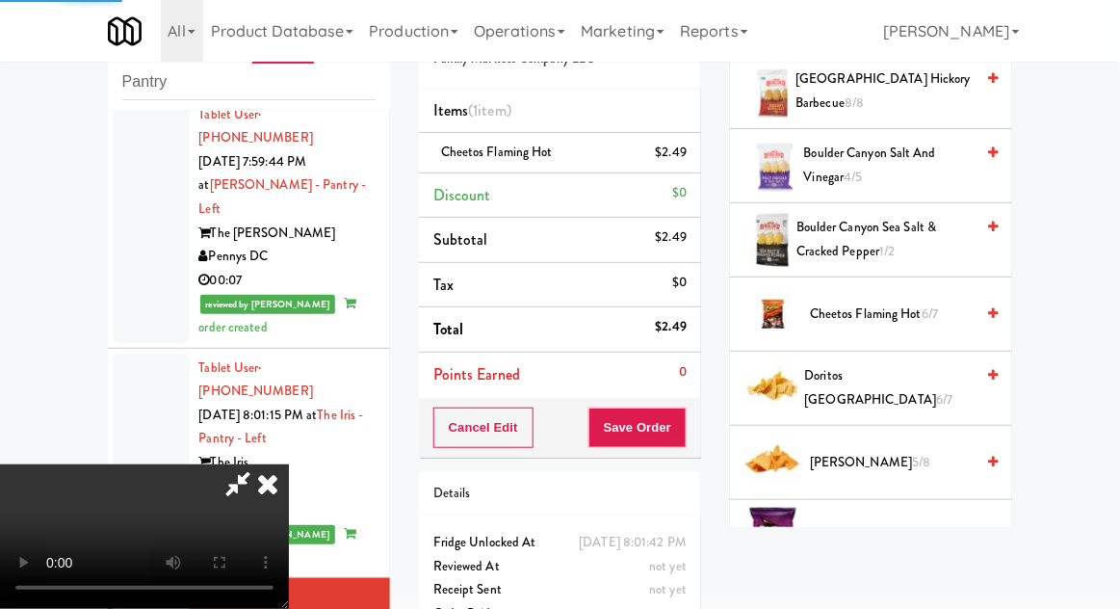
scroll to position [190, 0]
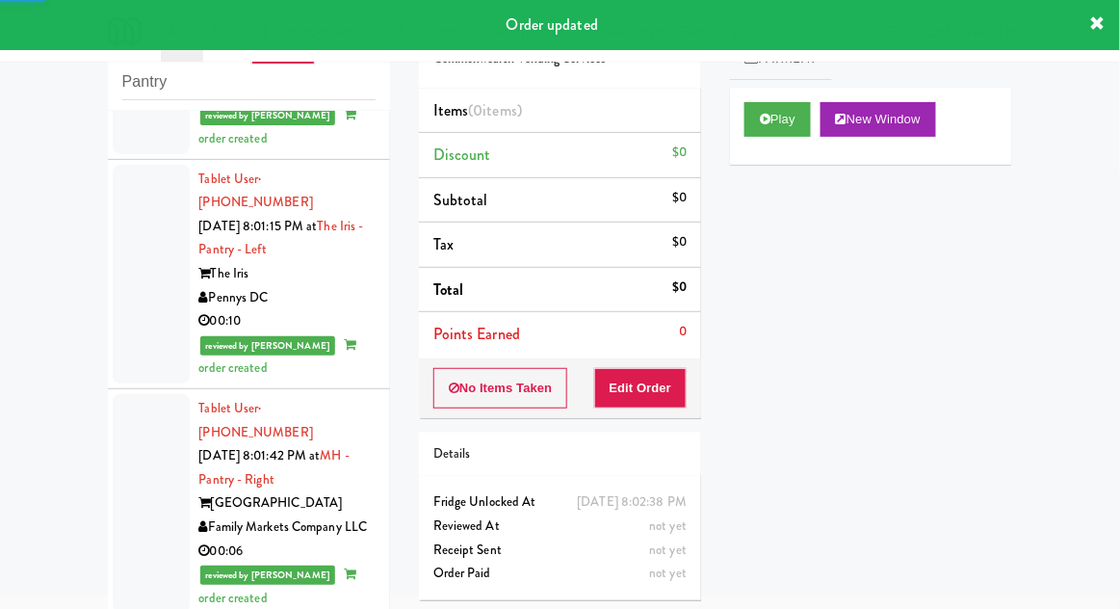
scroll to position [2840, 0]
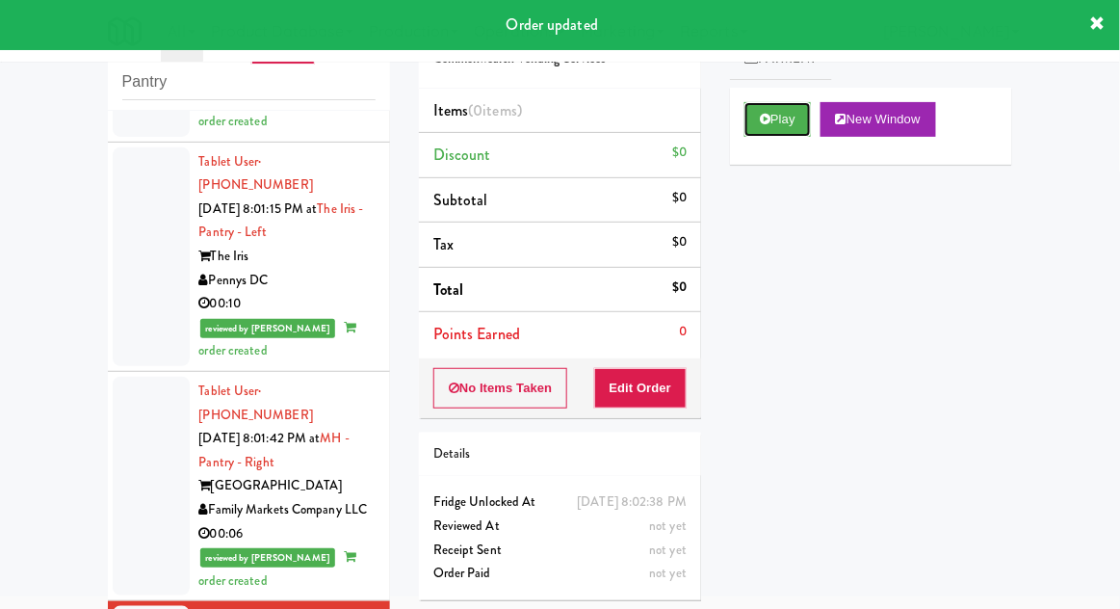
click at [747, 113] on button "Play" at bounding box center [777, 119] width 66 height 35
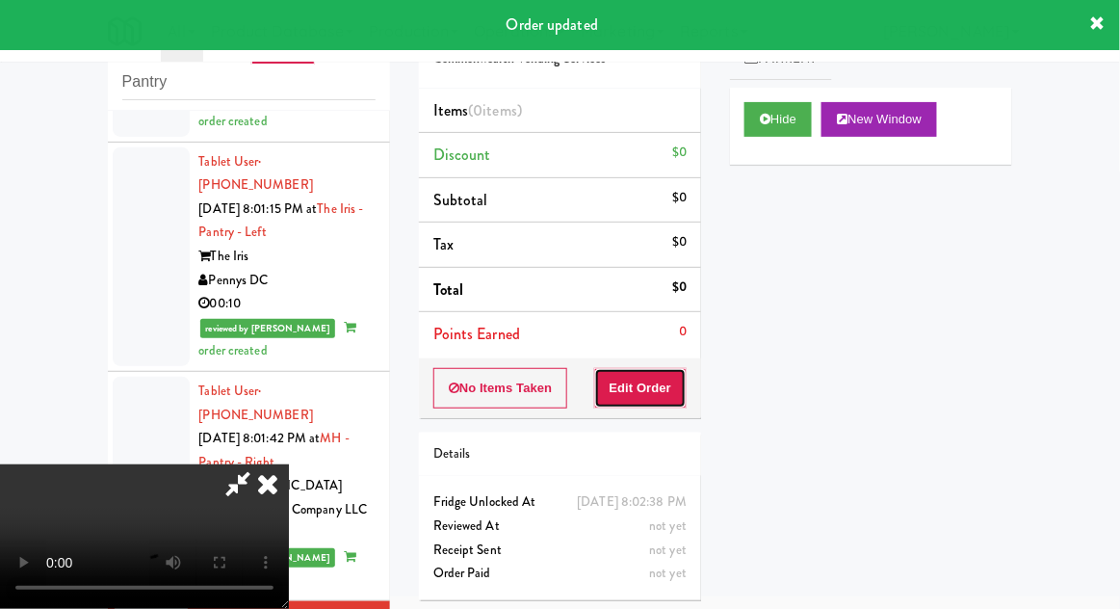
click at [656, 376] on button "Edit Order" at bounding box center [640, 388] width 93 height 40
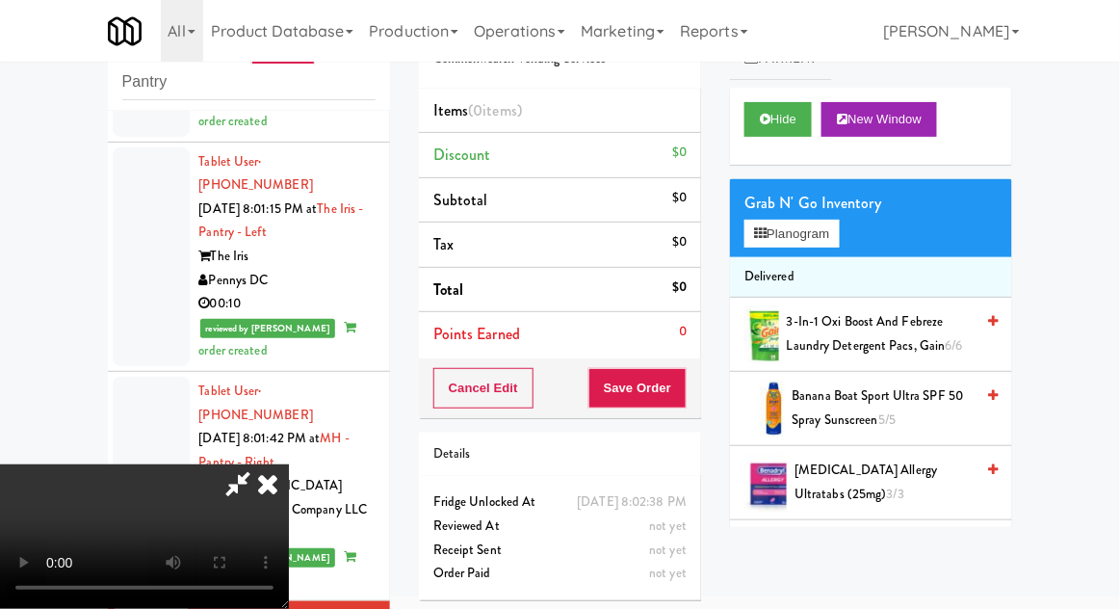
scroll to position [0, 0]
click at [839, 240] on button "Planogram" at bounding box center [791, 234] width 94 height 29
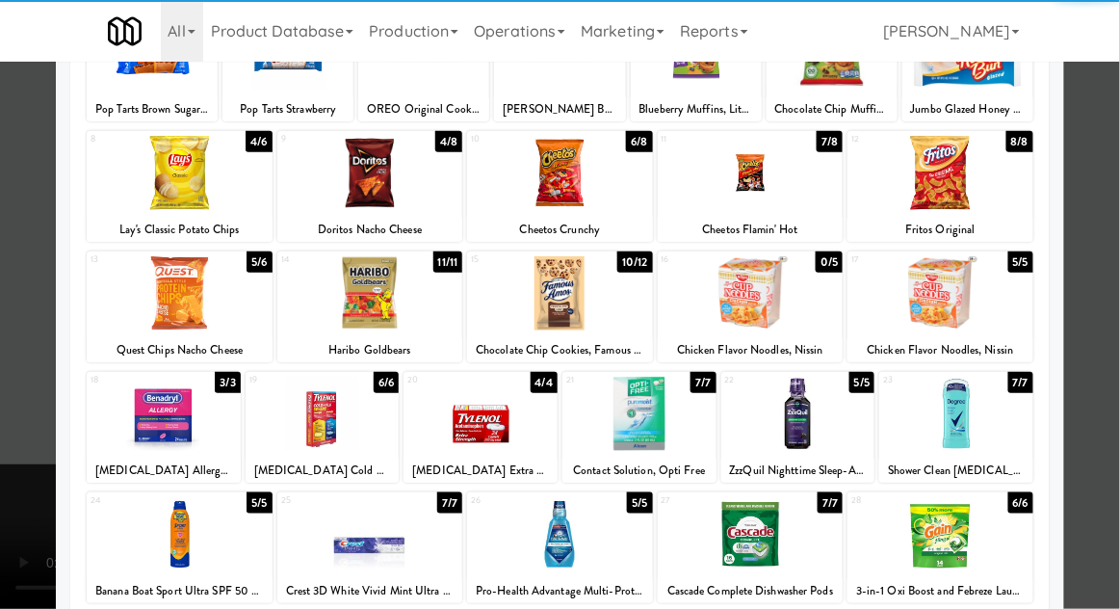
scroll to position [188, 0]
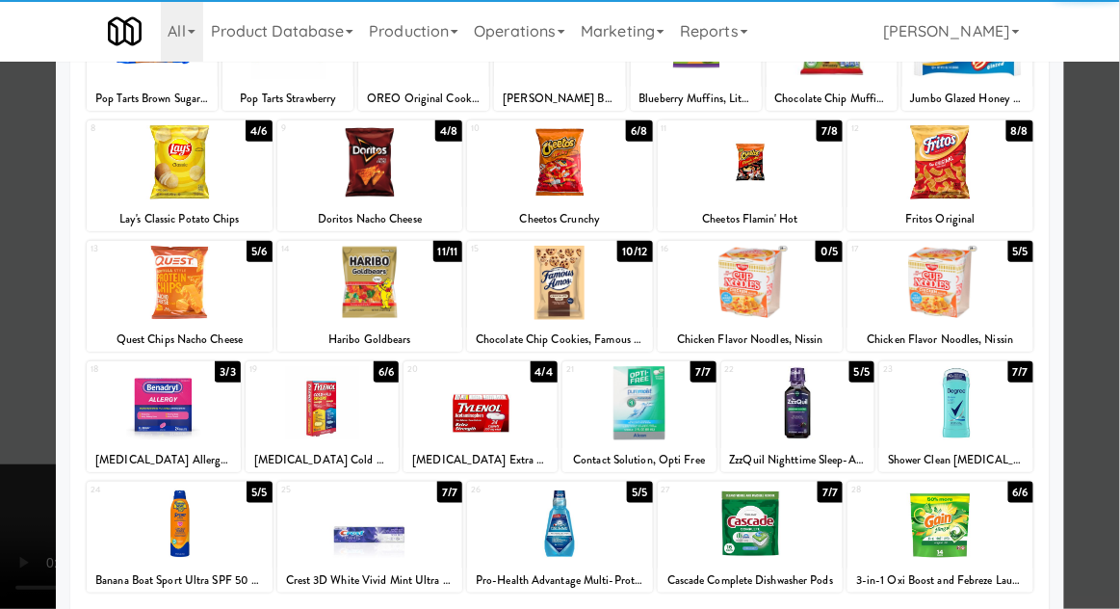
click at [998, 419] on div at bounding box center [956, 403] width 154 height 74
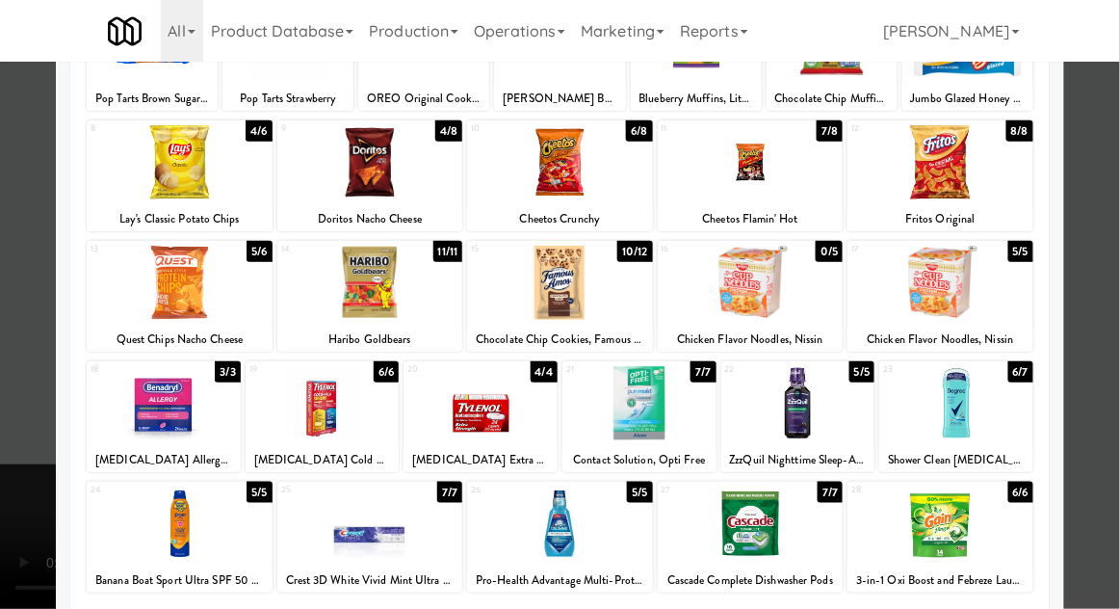
click at [1106, 378] on div at bounding box center [560, 304] width 1120 height 609
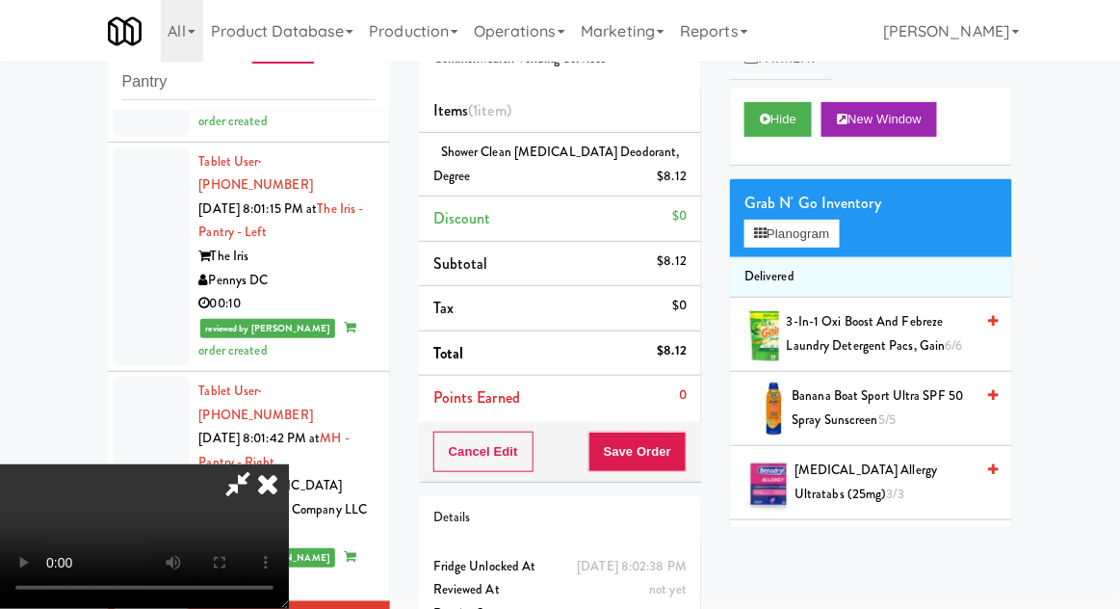
scroll to position [70, 0]
click at [674, 443] on button "Save Order" at bounding box center [637, 451] width 98 height 40
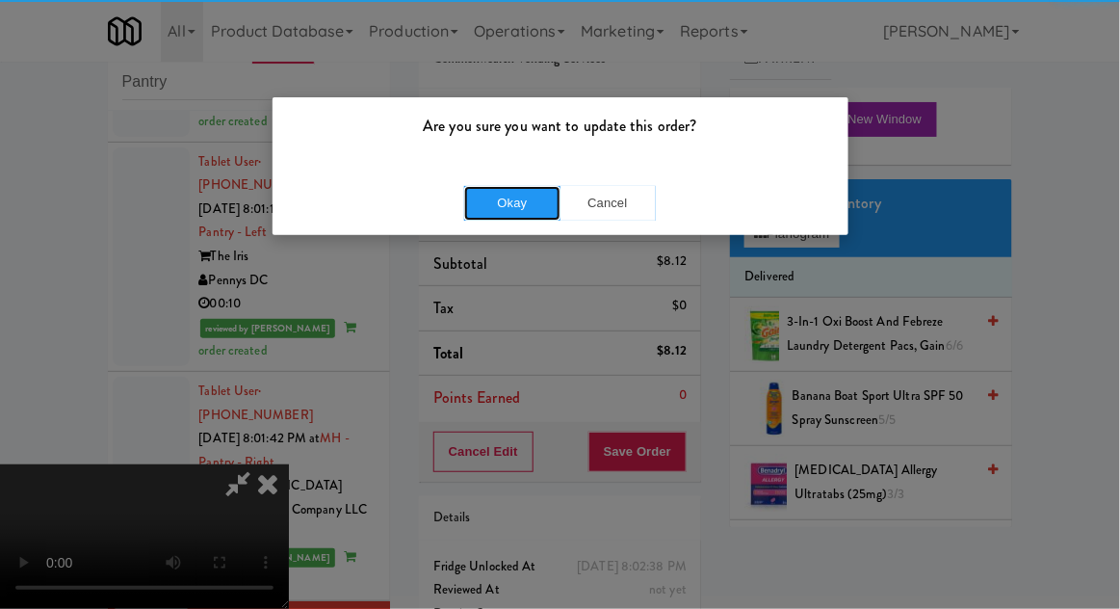
click at [472, 212] on button "Okay" at bounding box center [512, 203] width 96 height 35
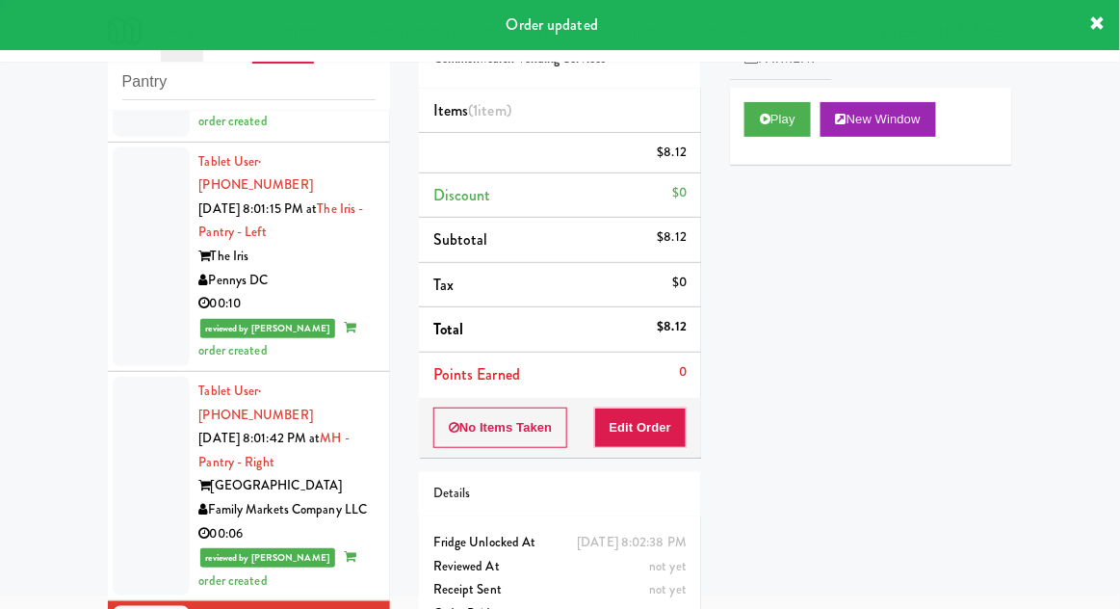
scroll to position [0, 0]
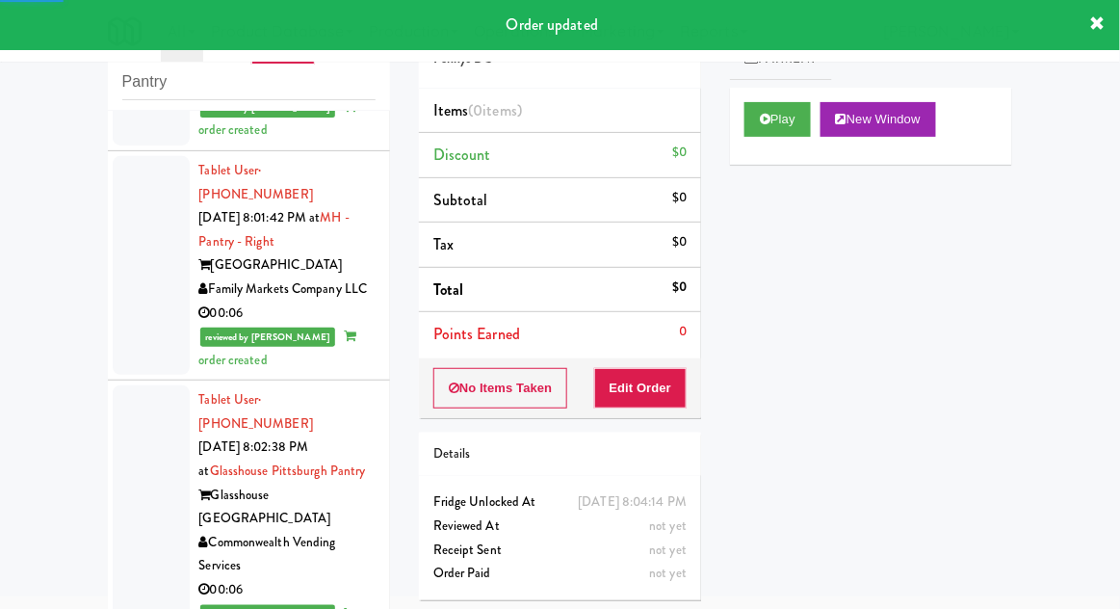
scroll to position [3066, 0]
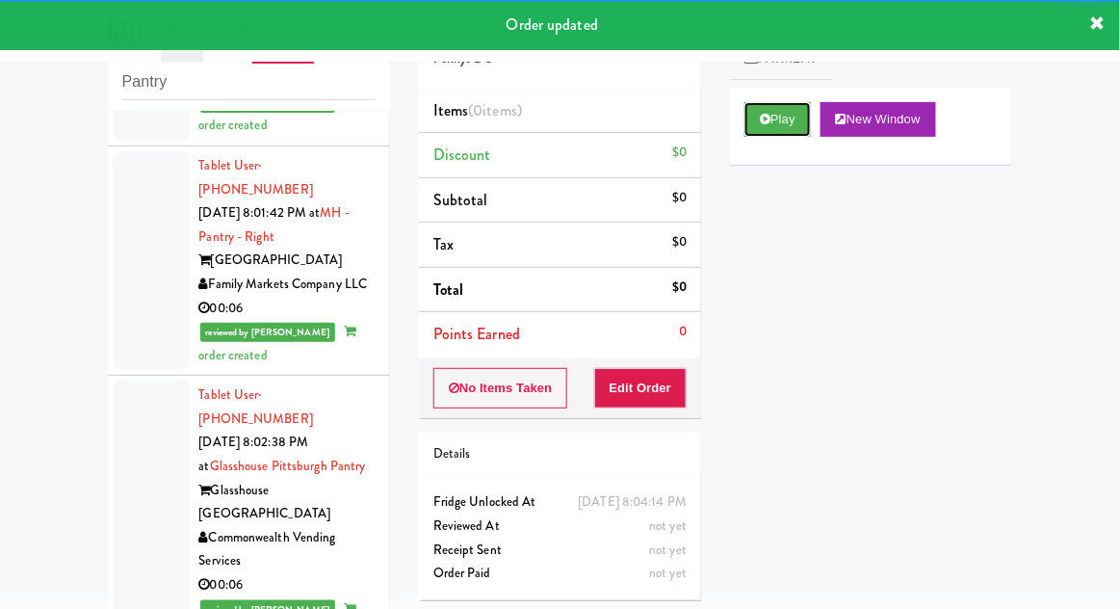
click at [767, 117] on icon at bounding box center [765, 119] width 11 height 13
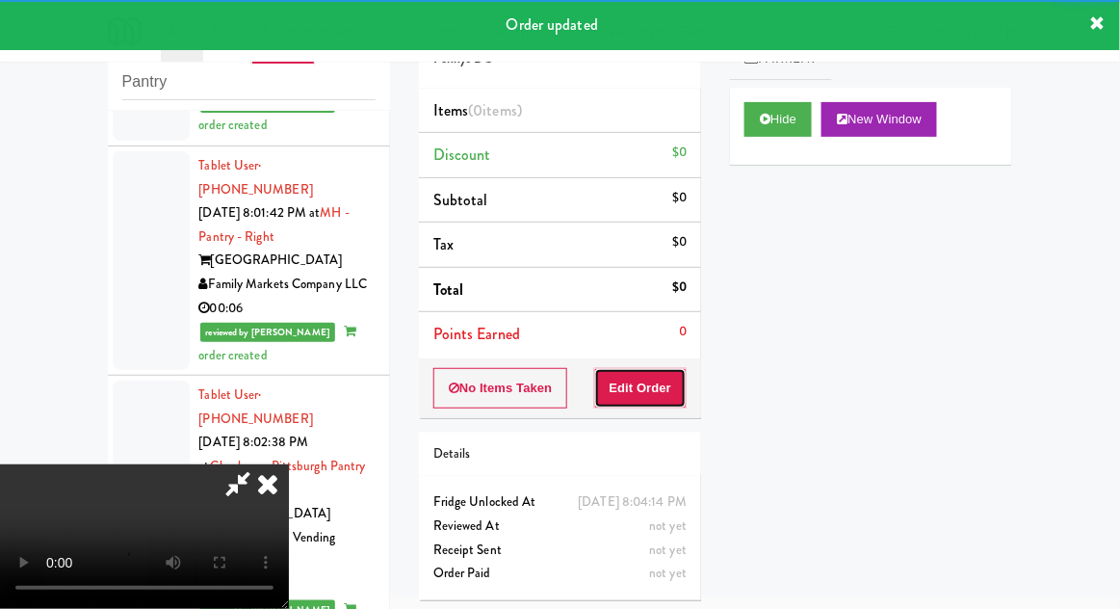
click at [636, 383] on button "Edit Order" at bounding box center [640, 388] width 93 height 40
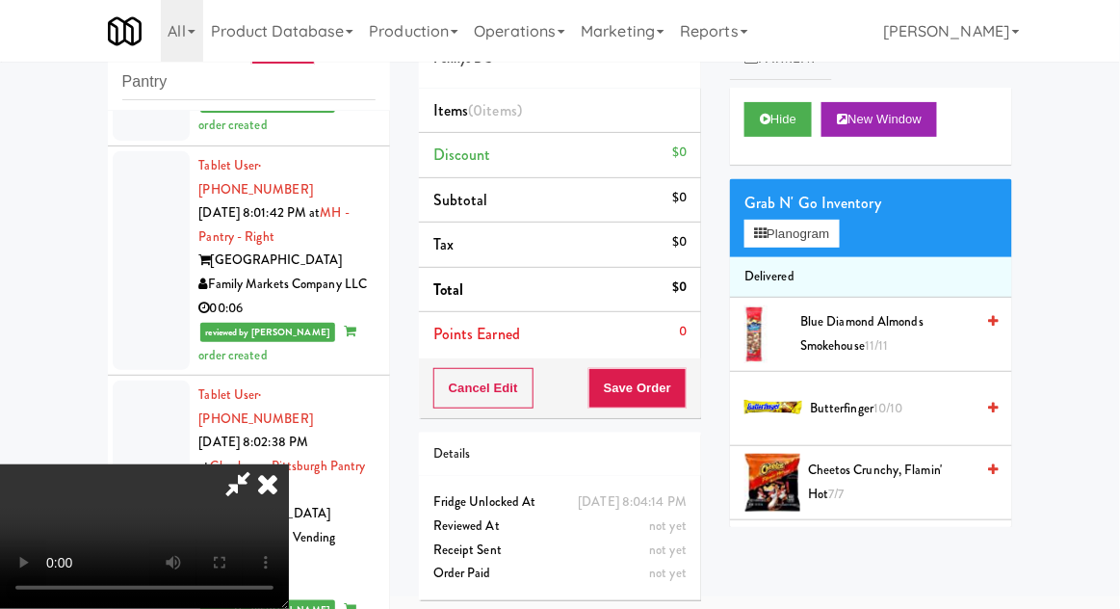
scroll to position [0, 0]
click at [881, 216] on div "Grab N' Go Inventory Planogram" at bounding box center [871, 218] width 282 height 78
click at [839, 236] on button "Planogram" at bounding box center [791, 234] width 94 height 29
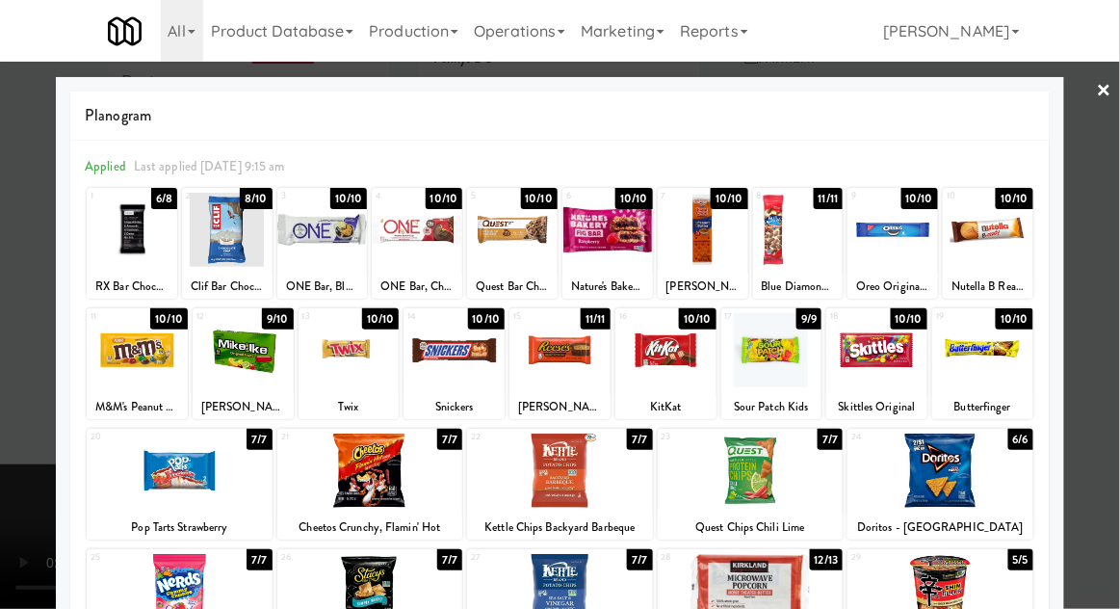
click at [339, 361] on div at bounding box center [348, 350] width 101 height 74
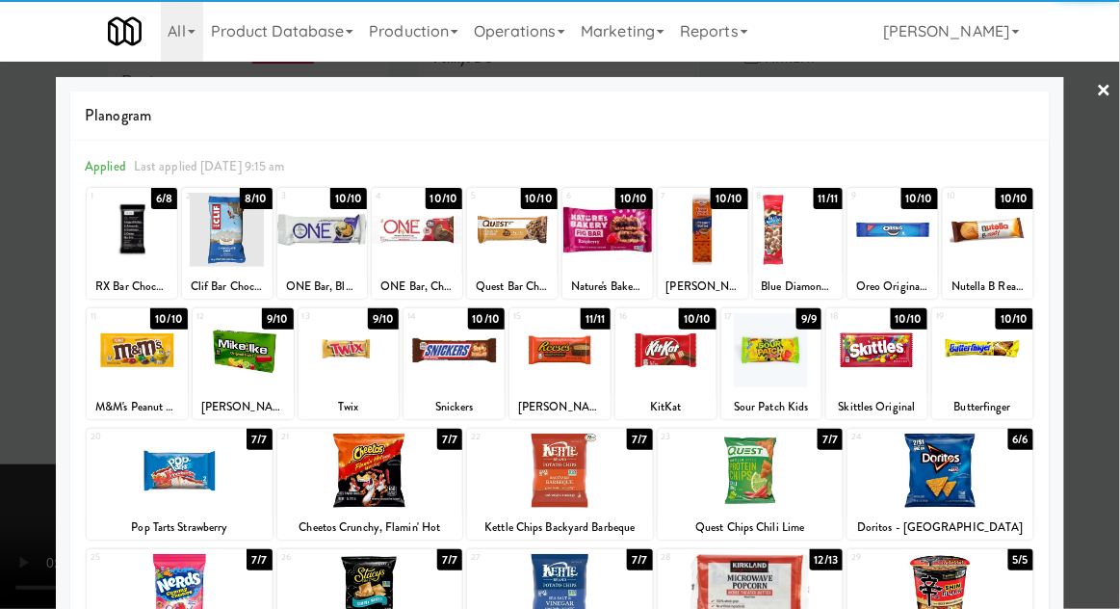
click at [1102, 191] on div at bounding box center [560, 304] width 1120 height 609
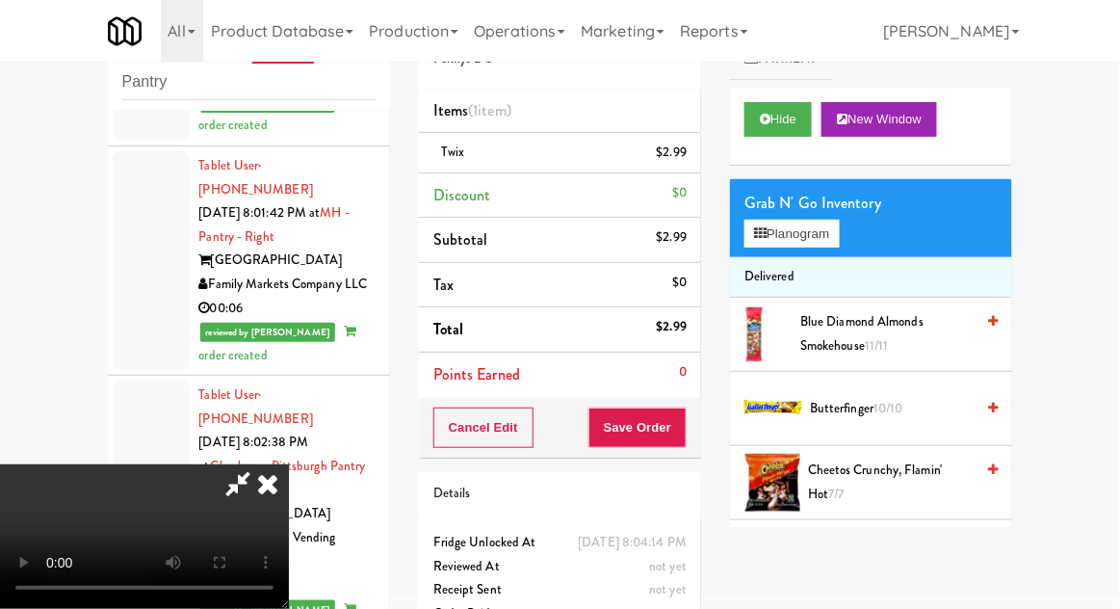
scroll to position [70, 0]
click at [687, 417] on button "Save Order" at bounding box center [637, 427] width 98 height 40
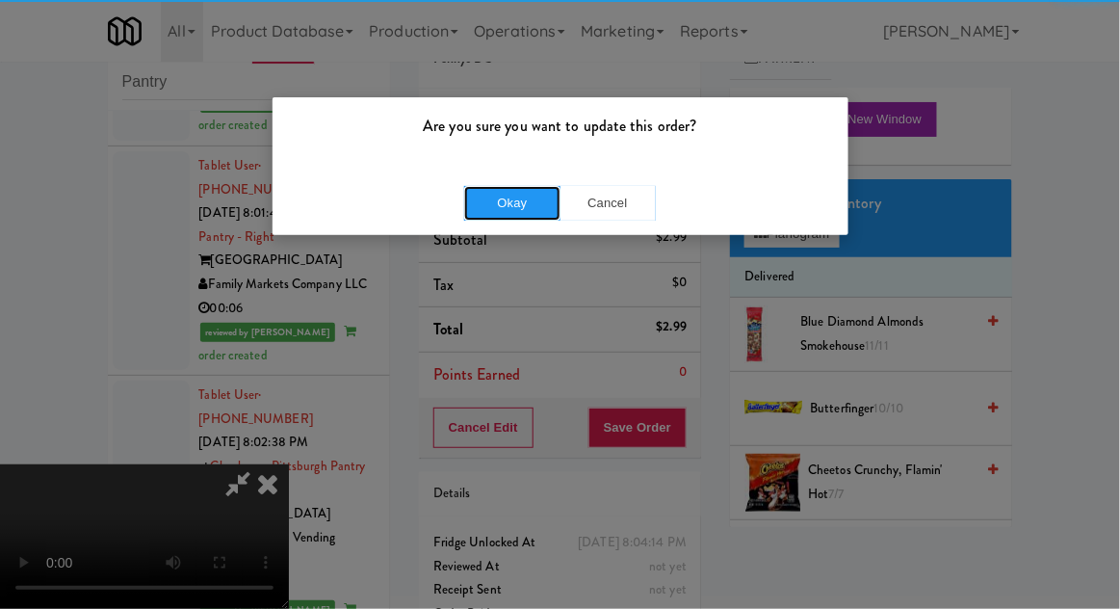
click at [547, 208] on button "Okay" at bounding box center [512, 203] width 96 height 35
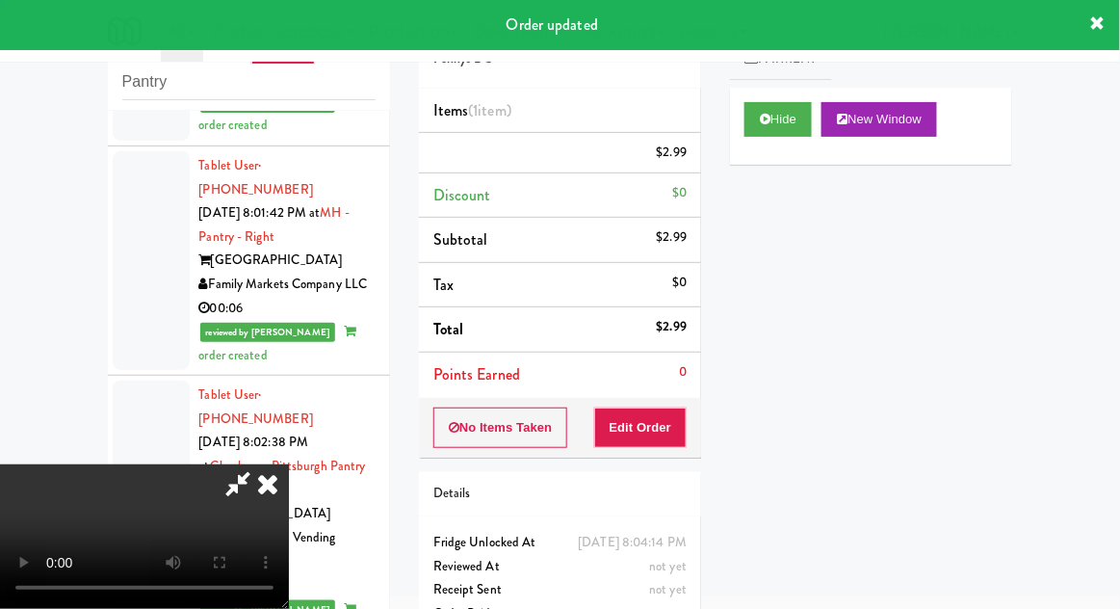
scroll to position [0, 0]
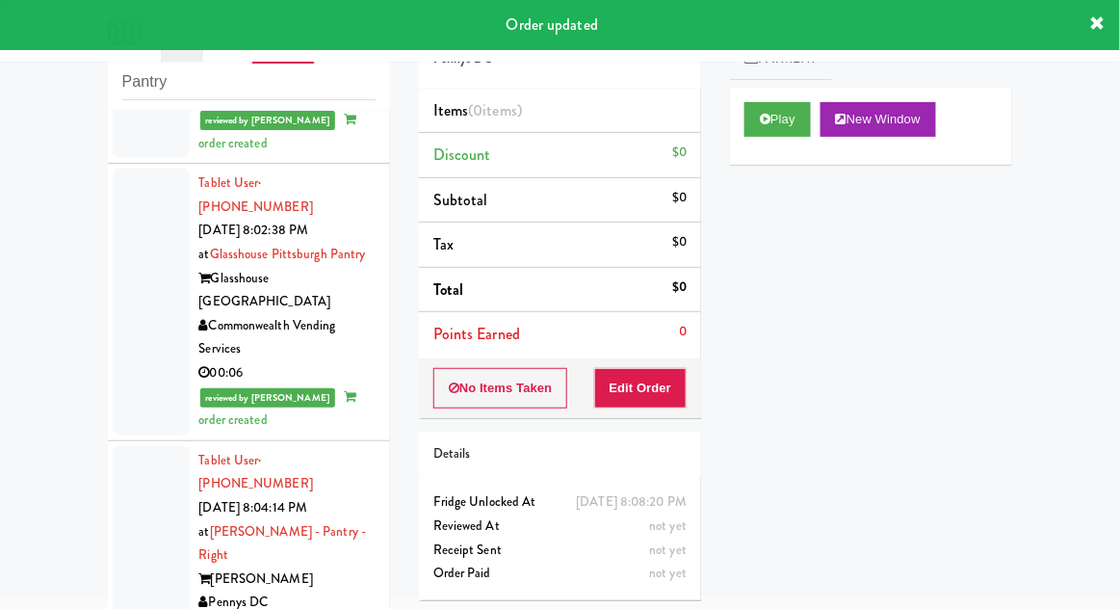
scroll to position [3279, 0]
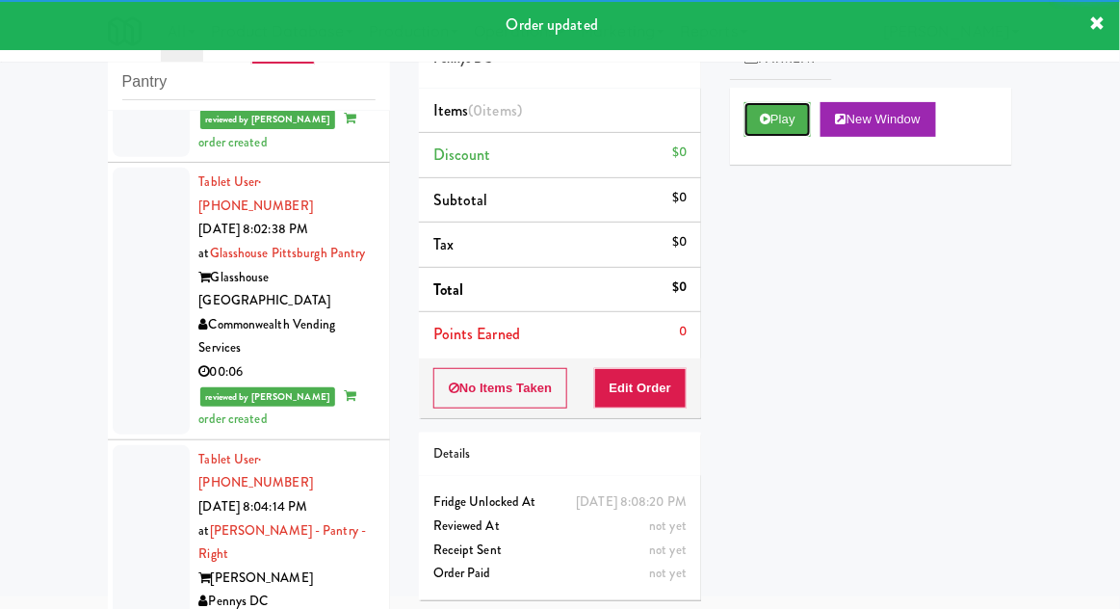
click at [769, 117] on icon at bounding box center [765, 119] width 11 height 13
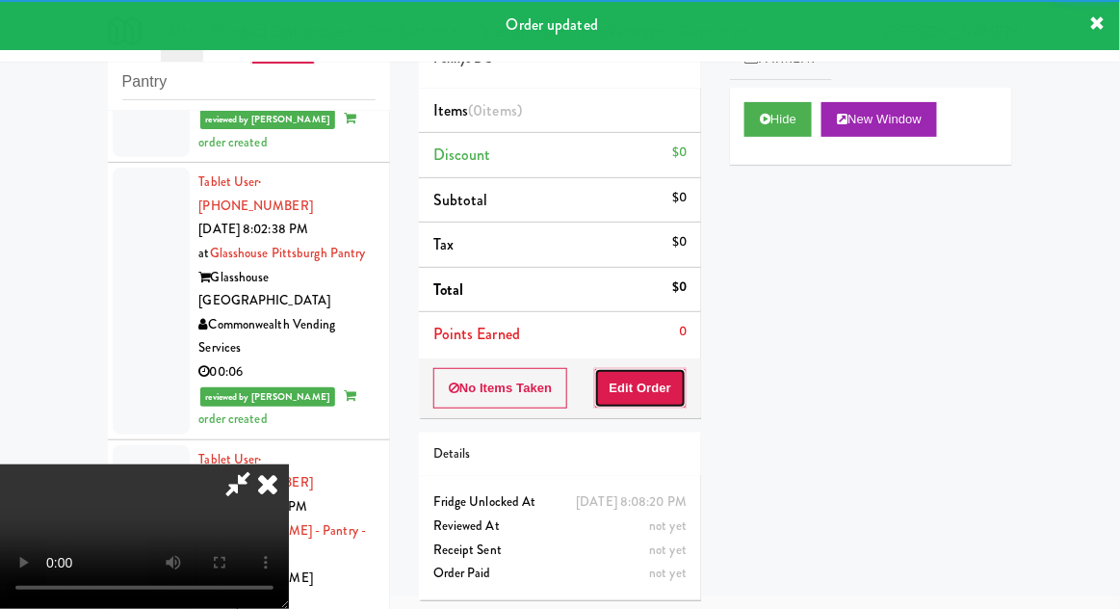
click at [662, 368] on button "Edit Order" at bounding box center [640, 388] width 93 height 40
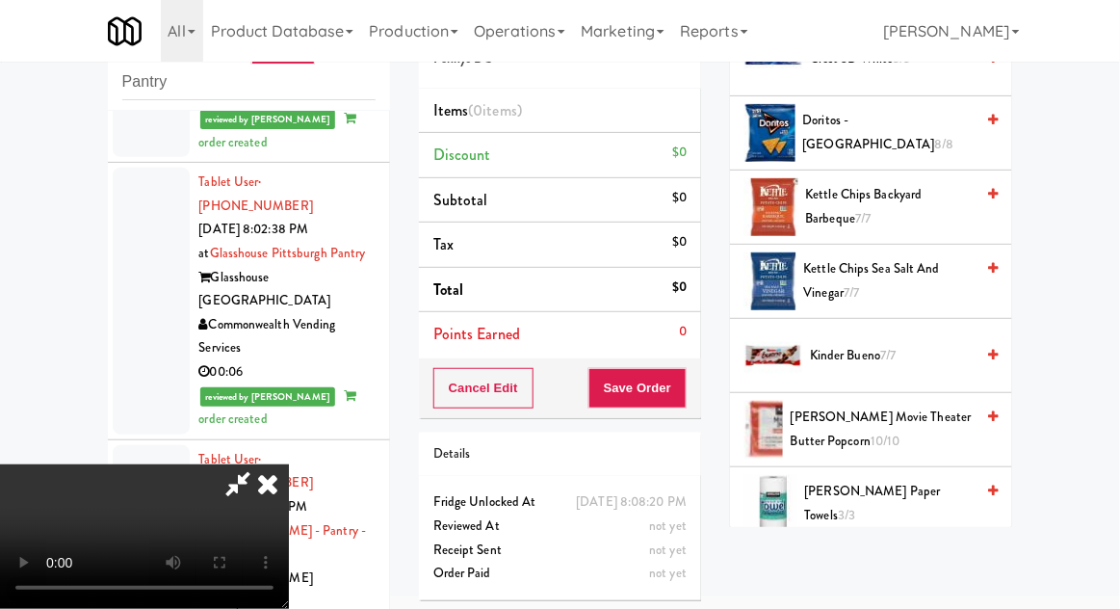
scroll to position [572, 0]
click at [906, 285] on span "Kettle Chips Sea Salt and Vinegar 7/7" at bounding box center [889, 280] width 170 height 47
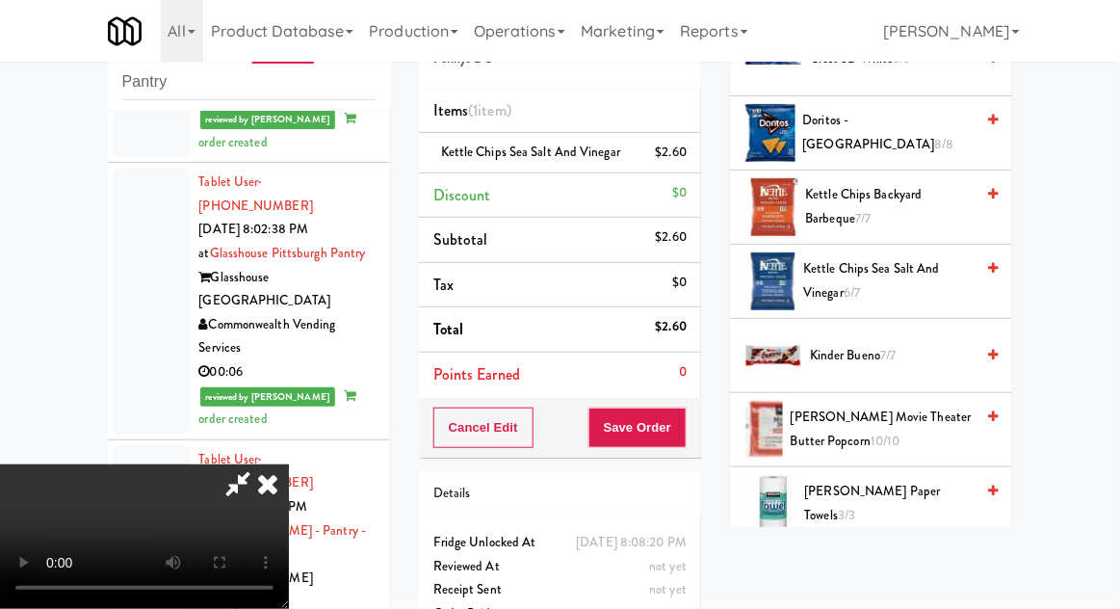
scroll to position [70, 0]
click at [686, 428] on button "Save Order" at bounding box center [637, 427] width 98 height 40
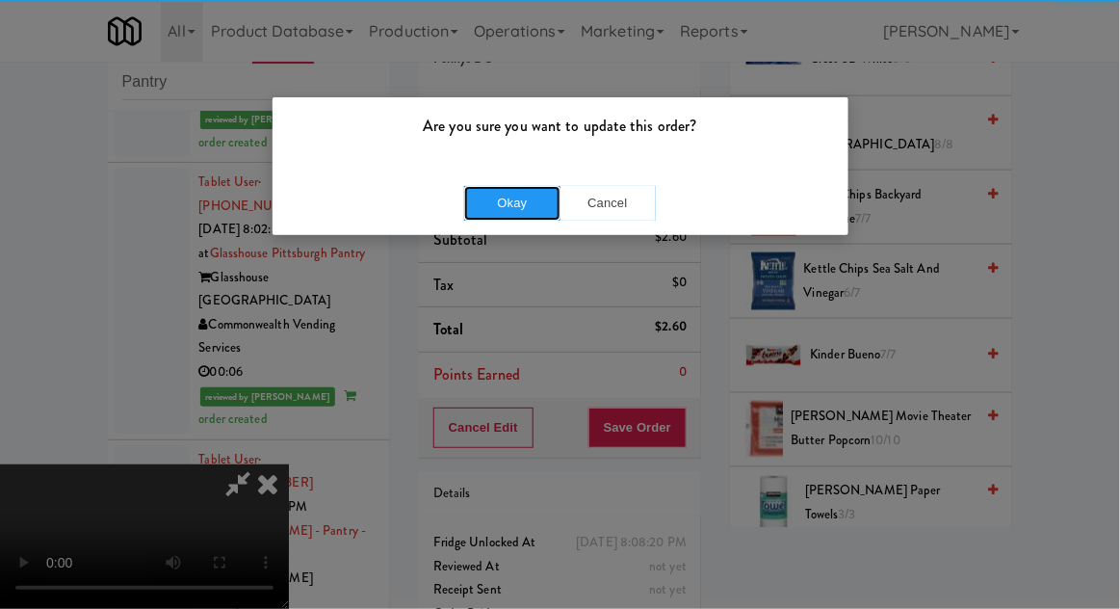
click at [480, 207] on button "Okay" at bounding box center [512, 203] width 96 height 35
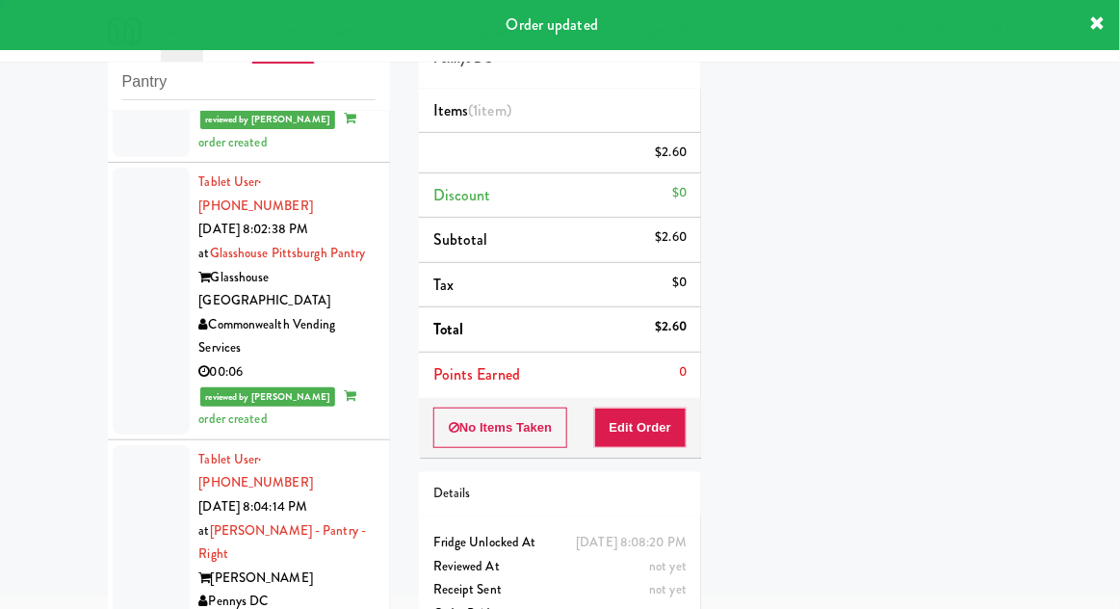
scroll to position [0, 0]
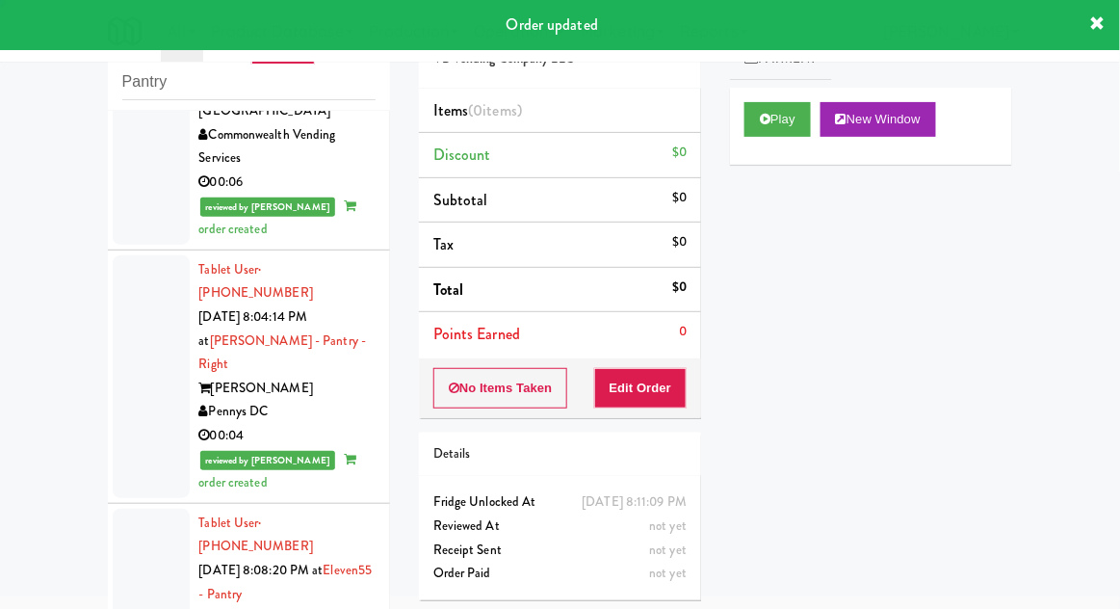
scroll to position [3469, 0]
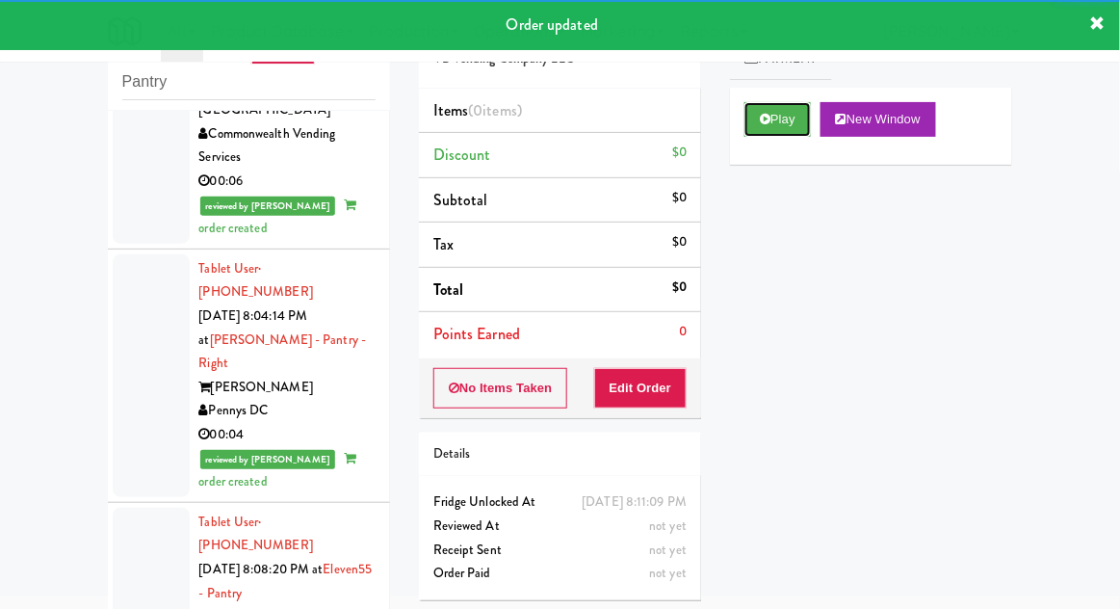
click at [765, 124] on icon at bounding box center [765, 119] width 11 height 13
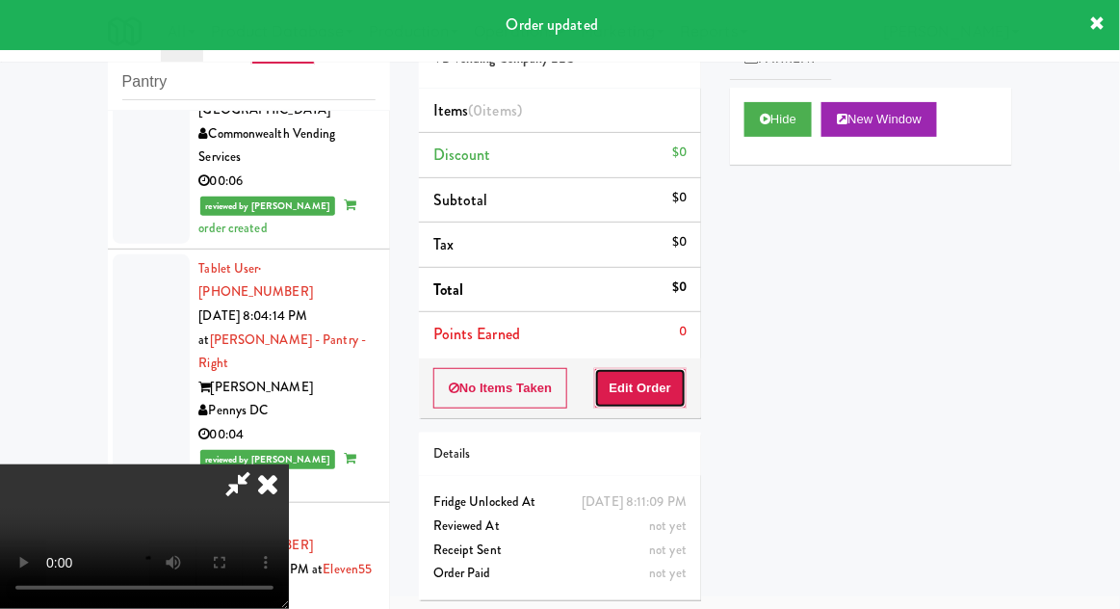
click at [628, 393] on button "Edit Order" at bounding box center [640, 388] width 93 height 40
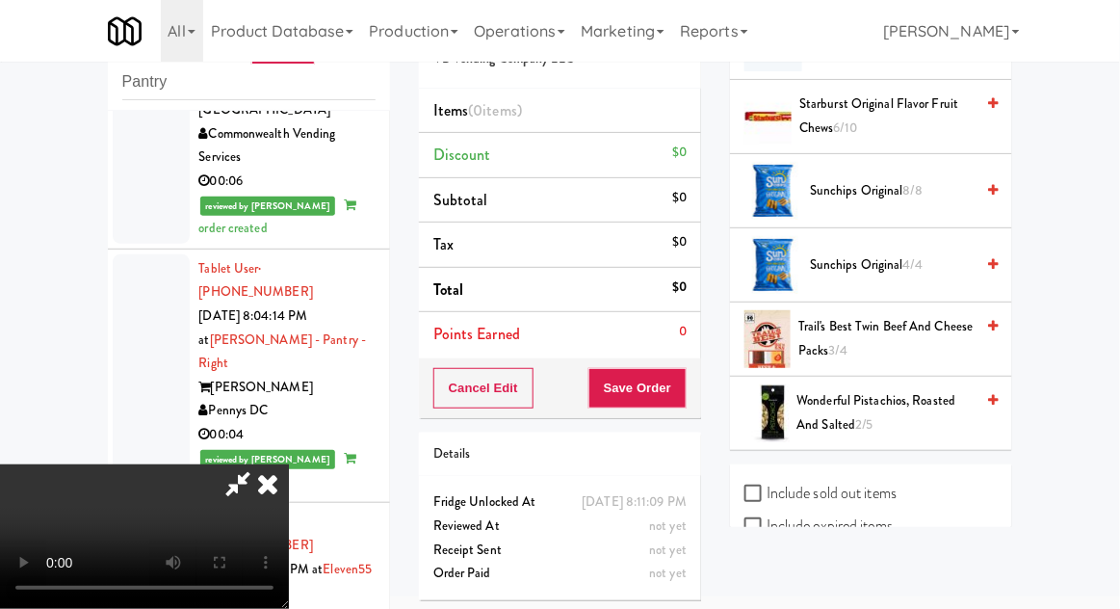
scroll to position [1969, 0]
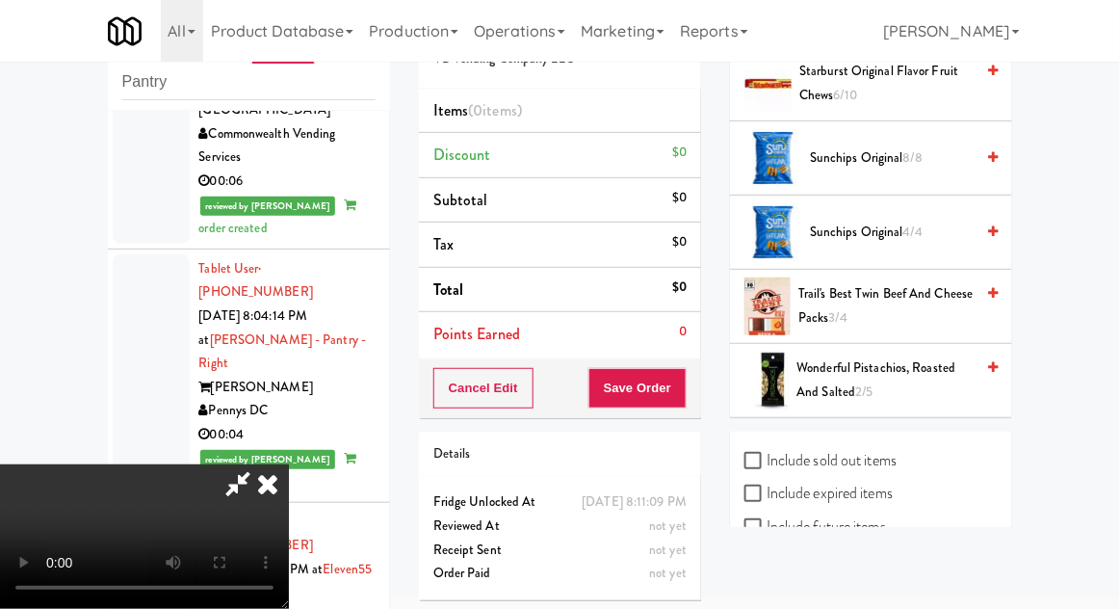
click at [887, 446] on label "Include sold out items" at bounding box center [820, 460] width 152 height 29
click at [766, 454] on input "Include sold out items" at bounding box center [755, 461] width 22 height 15
checkbox input "true"
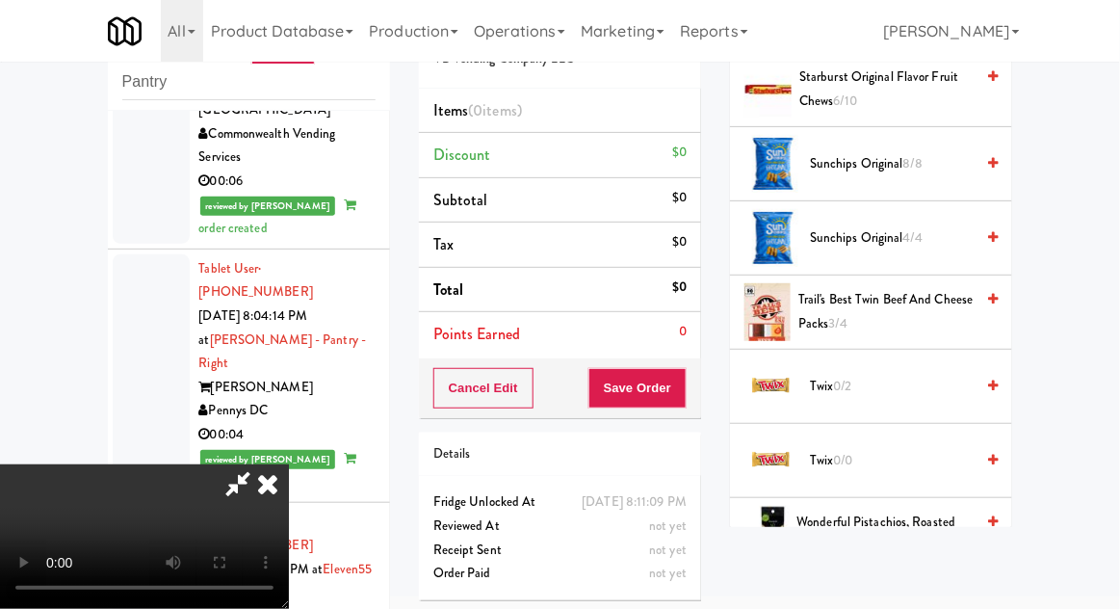
scroll to position [2336, 0]
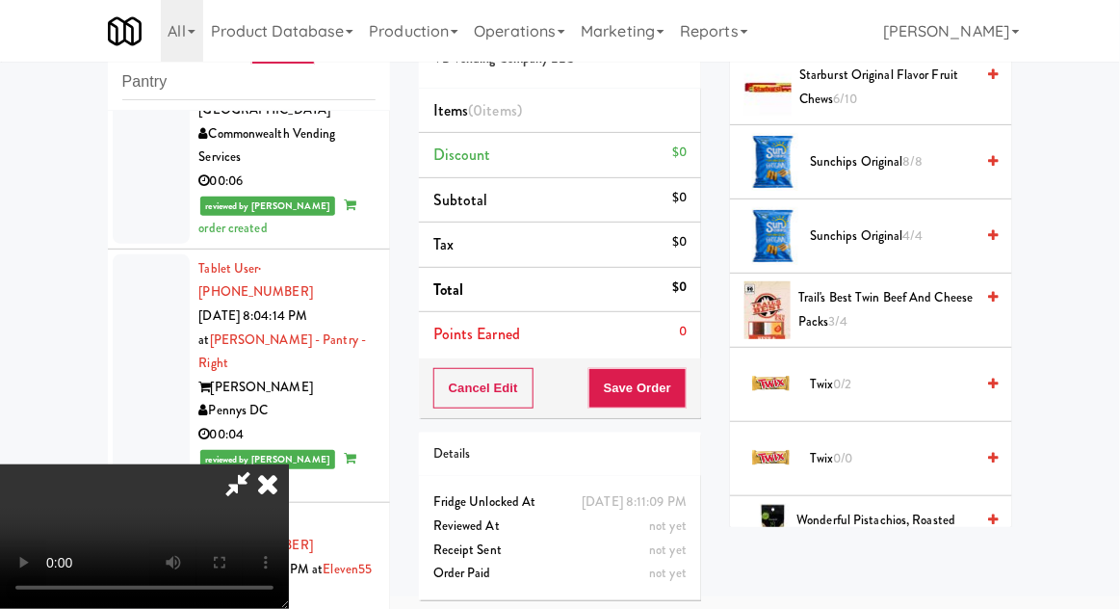
click at [862, 373] on span "Twix 0/2" at bounding box center [892, 385] width 164 height 24
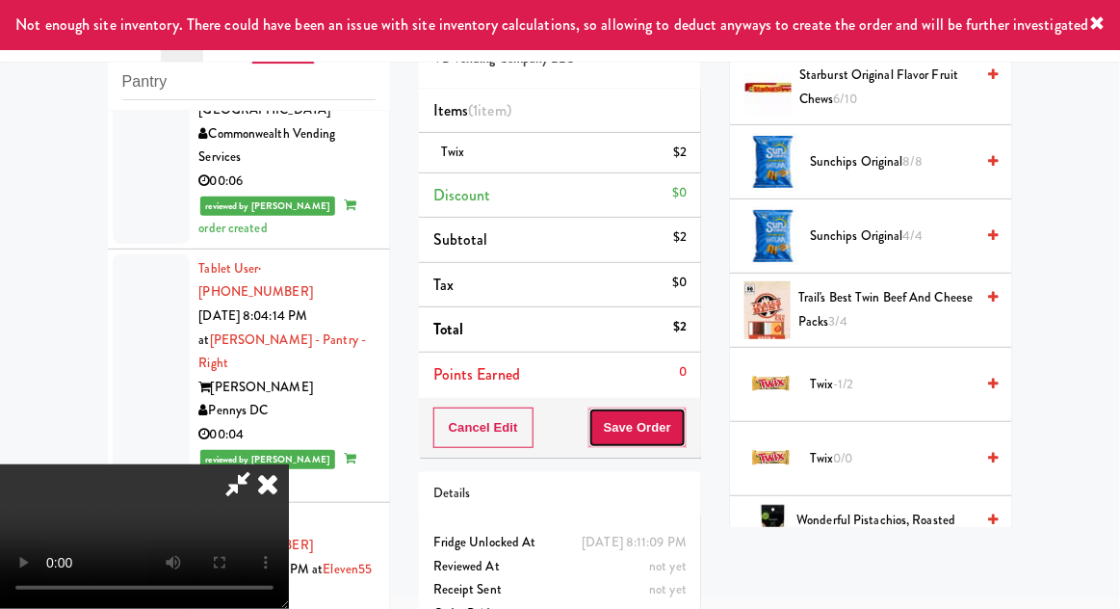
click at [683, 432] on button "Save Order" at bounding box center [637, 427] width 98 height 40
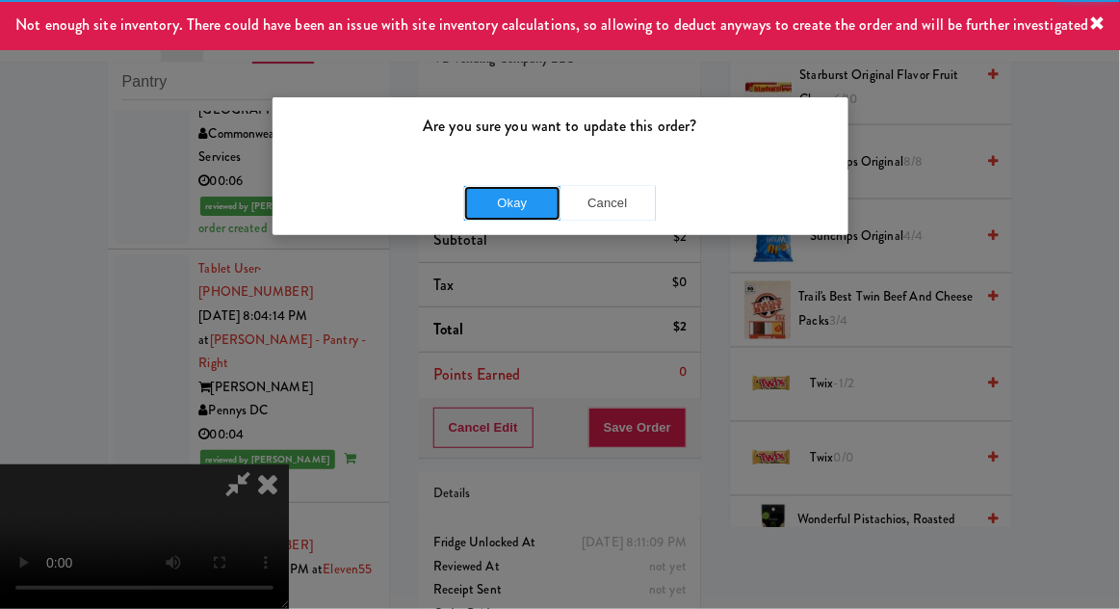
click at [495, 201] on button "Okay" at bounding box center [512, 203] width 96 height 35
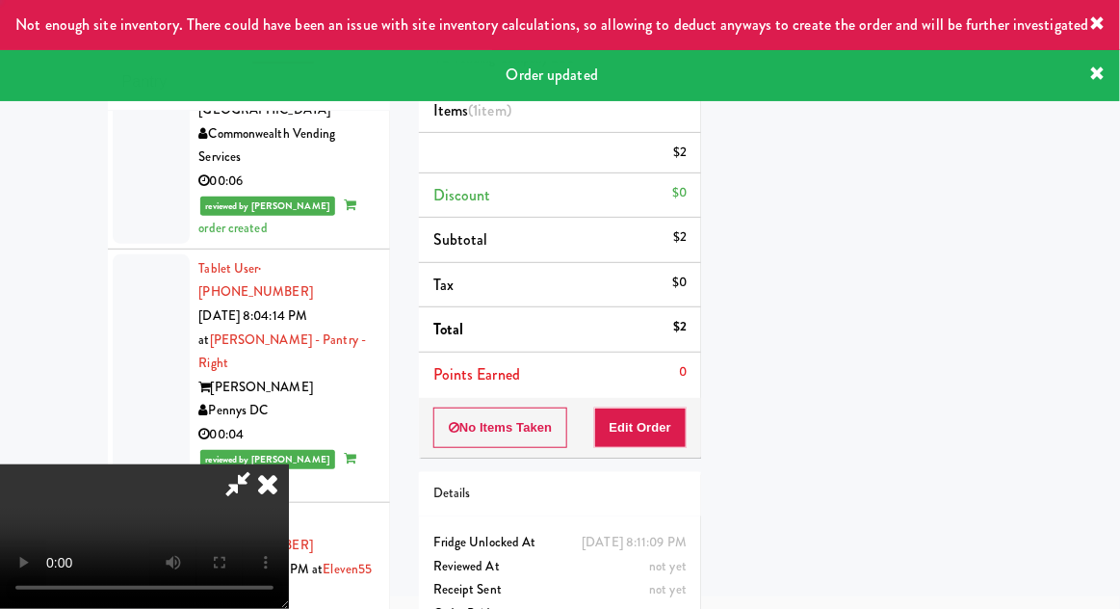
scroll to position [190, 0]
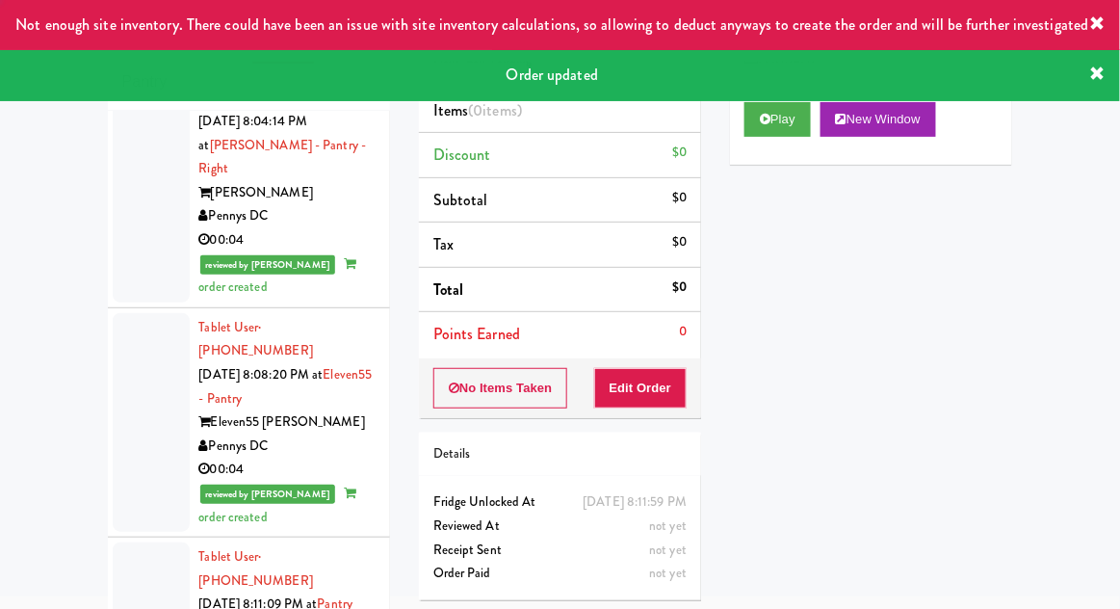
scroll to position [3665, 0]
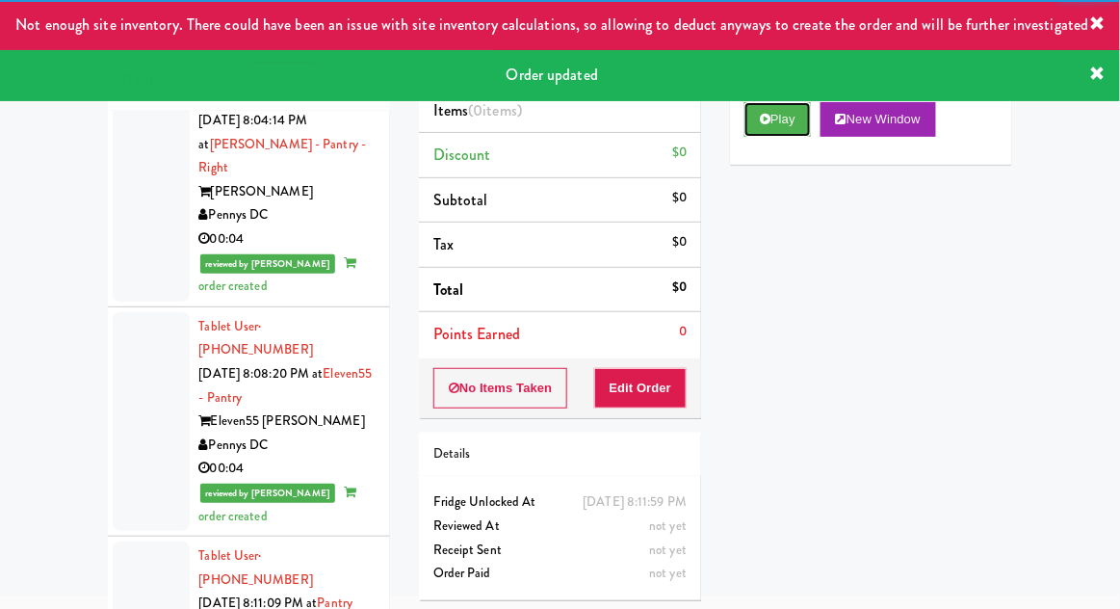
click at [779, 125] on button "Play" at bounding box center [777, 119] width 66 height 35
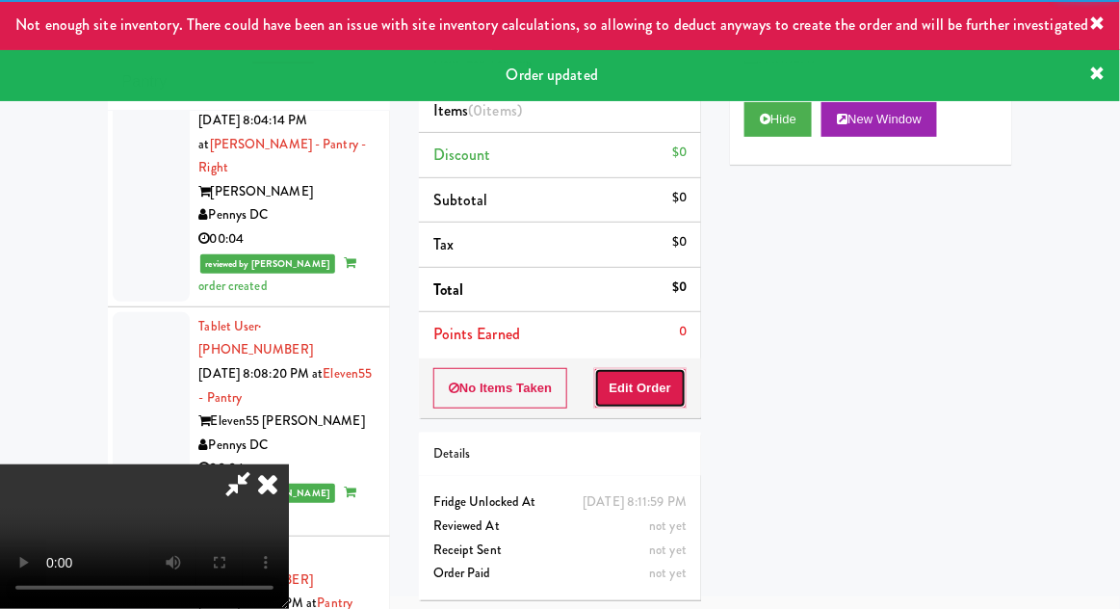
click at [655, 388] on button "Edit Order" at bounding box center [640, 388] width 93 height 40
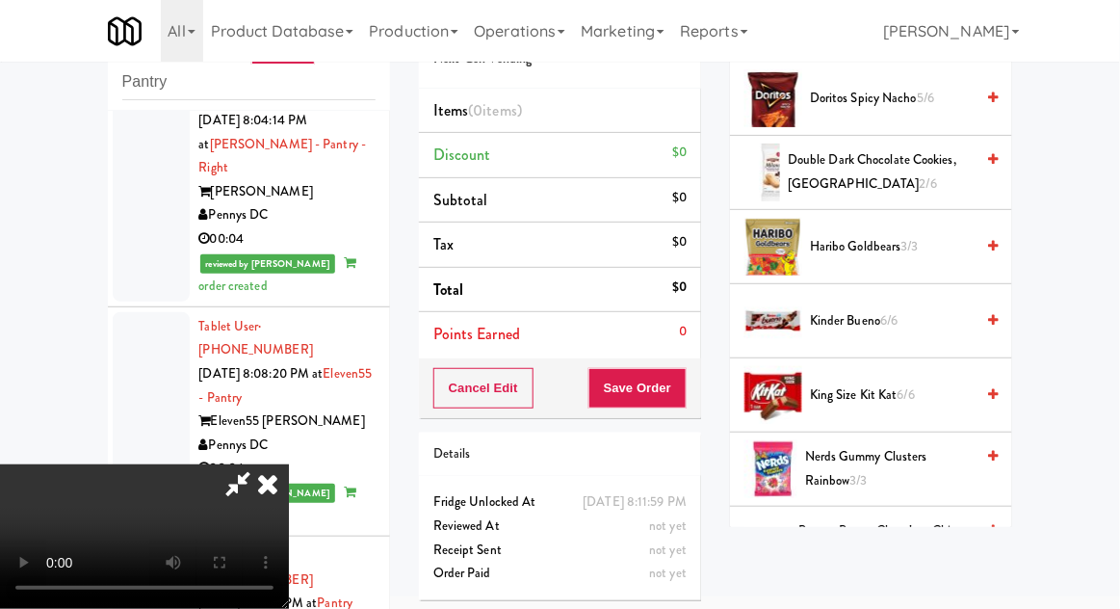
scroll to position [833, 0]
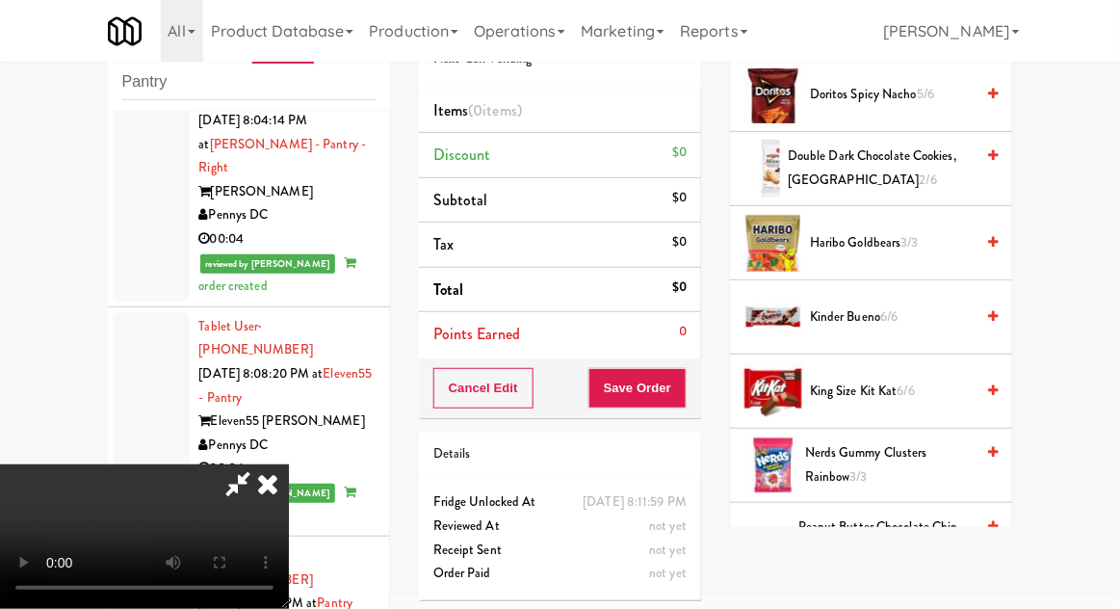
click at [892, 310] on span "6/6" at bounding box center [888, 316] width 17 height 18
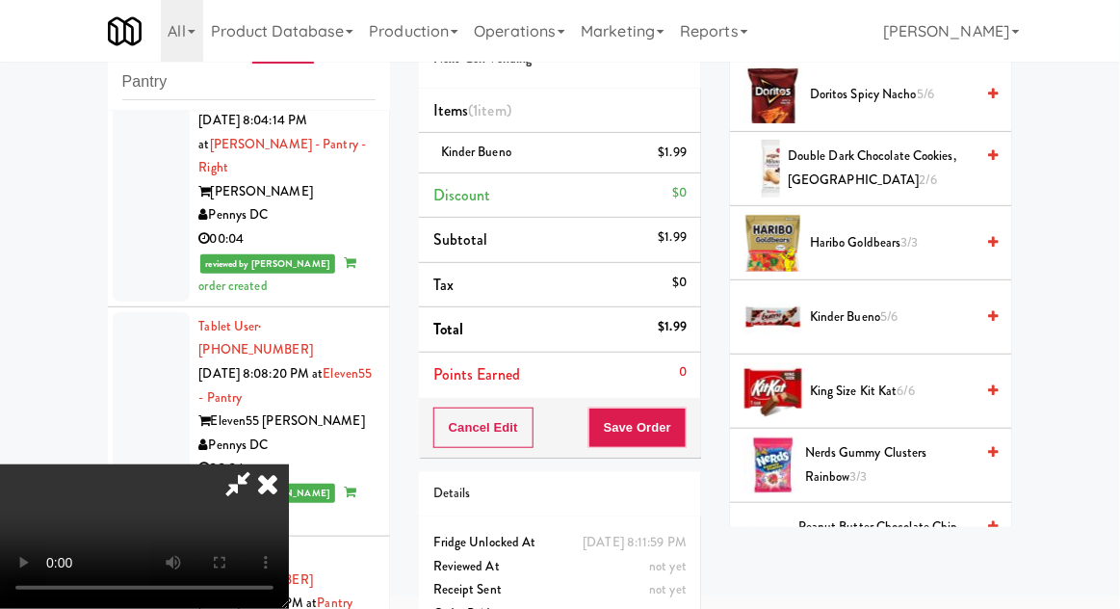
scroll to position [70, 0]
click at [686, 435] on button "Save Order" at bounding box center [637, 427] width 98 height 40
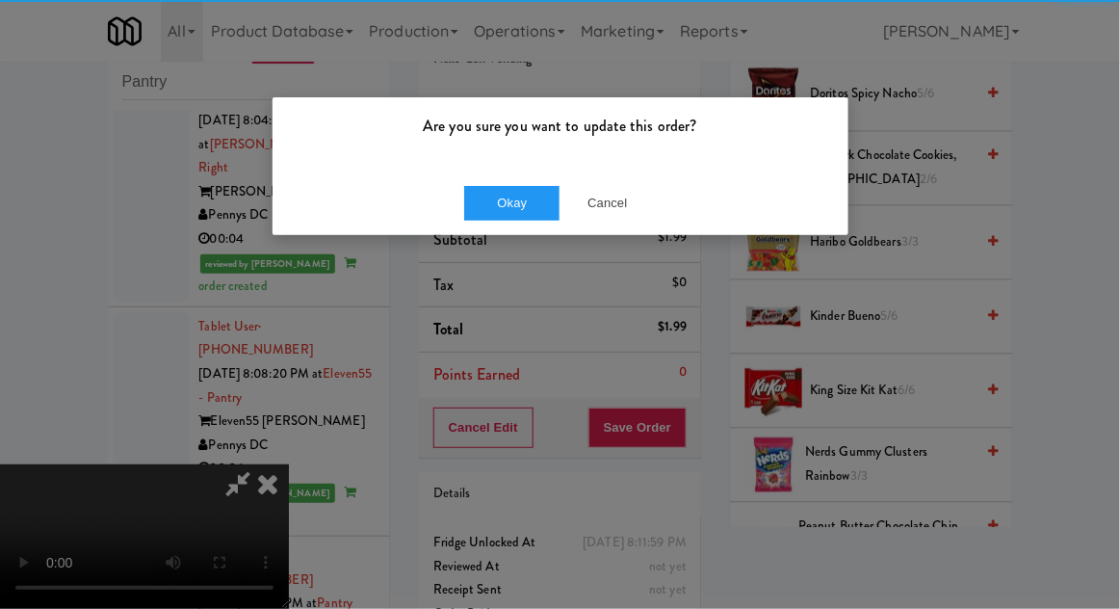
click at [470, 181] on div "Okay Cancel" at bounding box center [560, 202] width 576 height 65
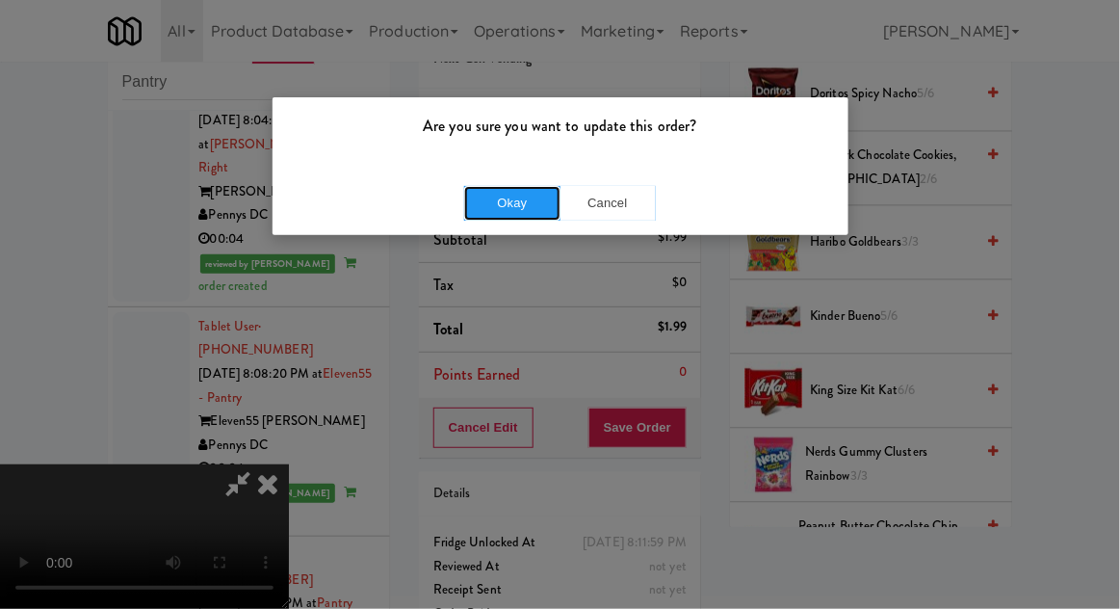
click at [496, 215] on button "Okay" at bounding box center [512, 203] width 96 height 35
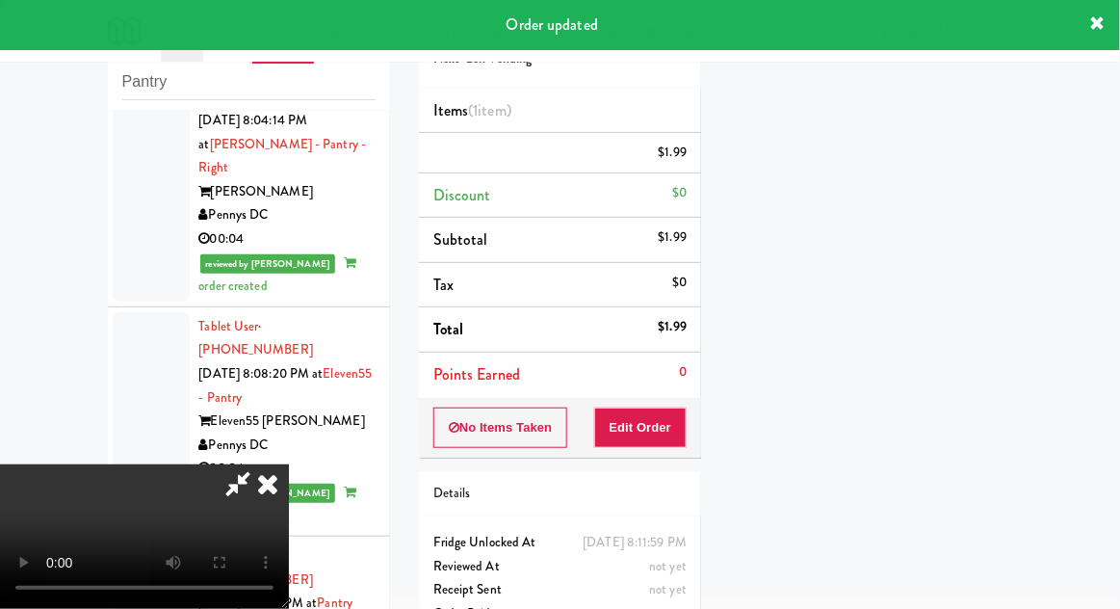
scroll to position [0, 0]
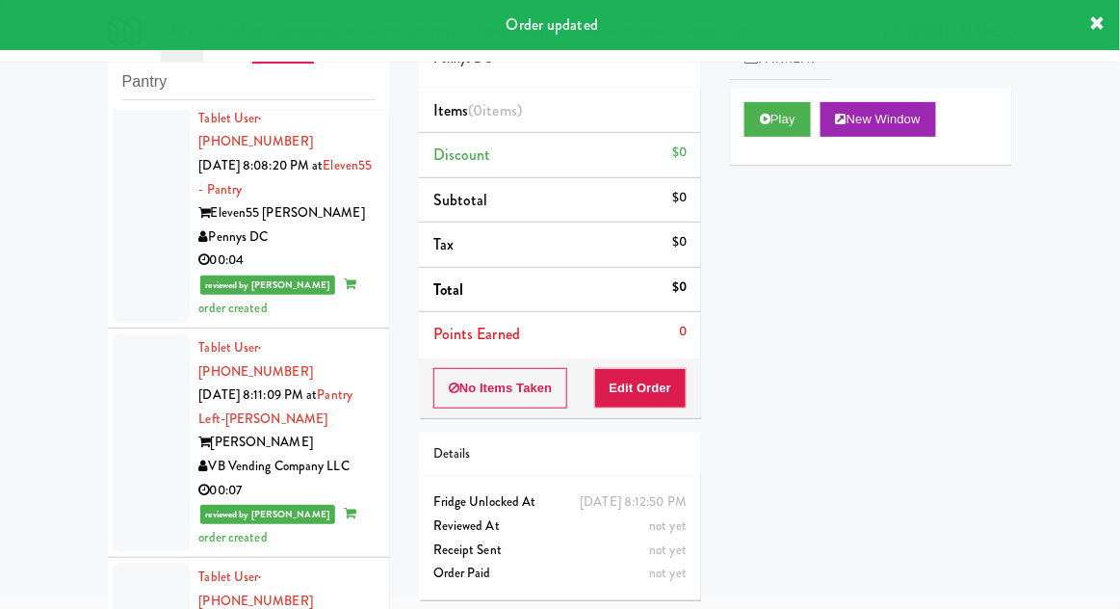
scroll to position [3883, 0]
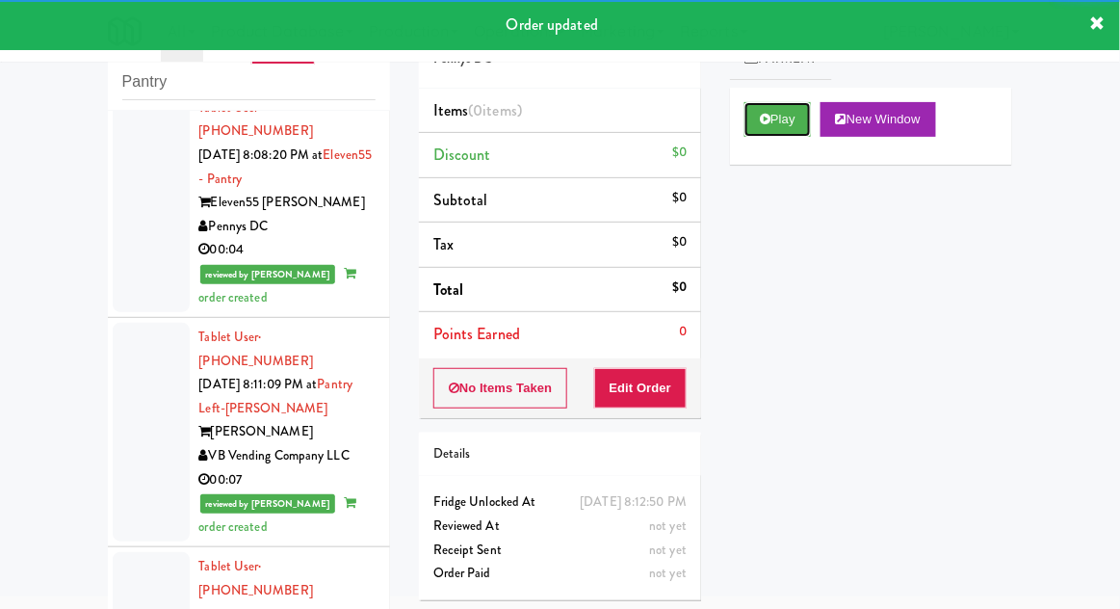
click at [750, 124] on button "Play" at bounding box center [777, 119] width 66 height 35
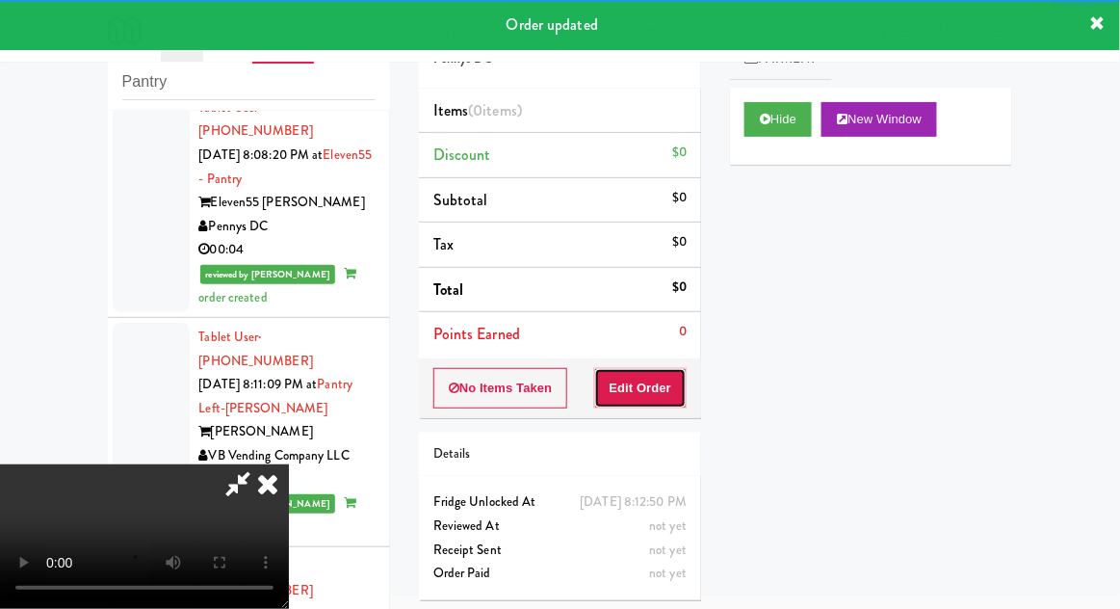
click at [647, 398] on button "Edit Order" at bounding box center [640, 388] width 93 height 40
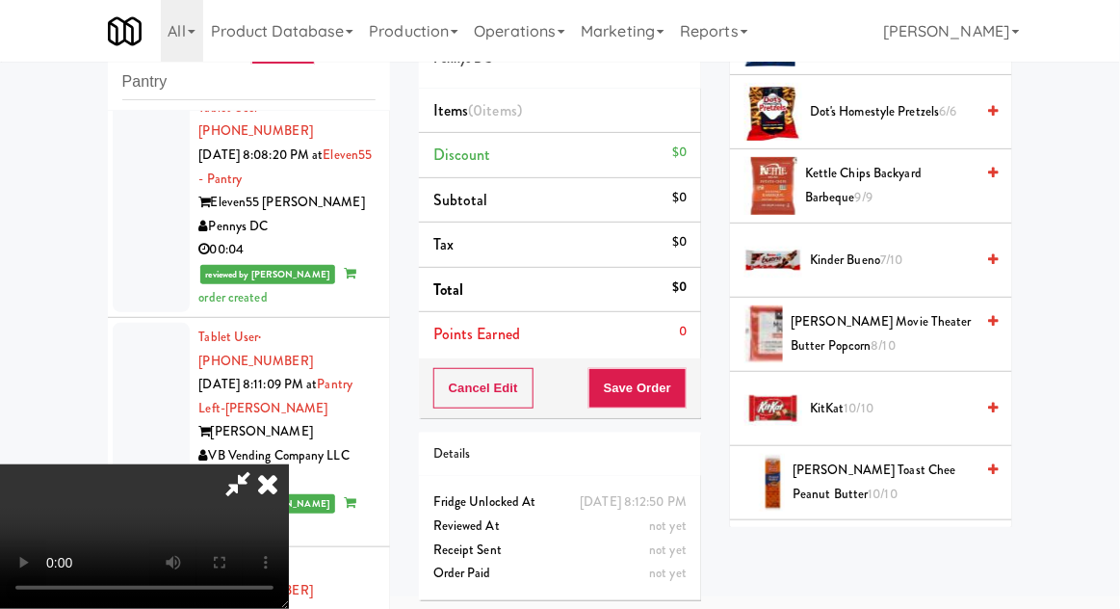
scroll to position [668, 0]
click at [919, 255] on span "Kinder Bueno 7/10" at bounding box center [892, 259] width 164 height 24
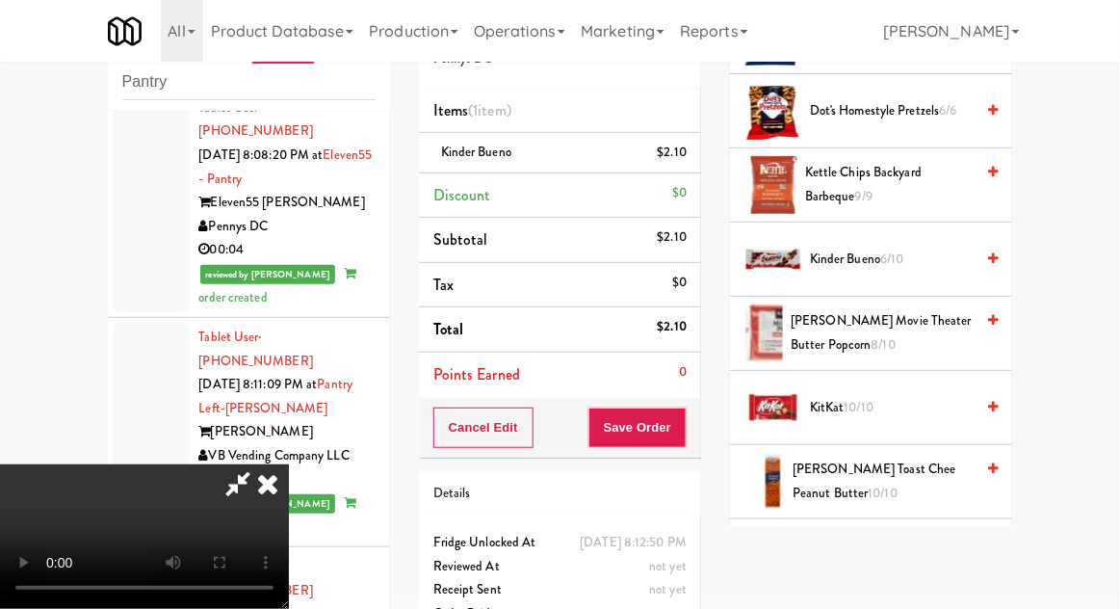
click at [909, 253] on span "Kinder Bueno 6/10" at bounding box center [892, 259] width 164 height 24
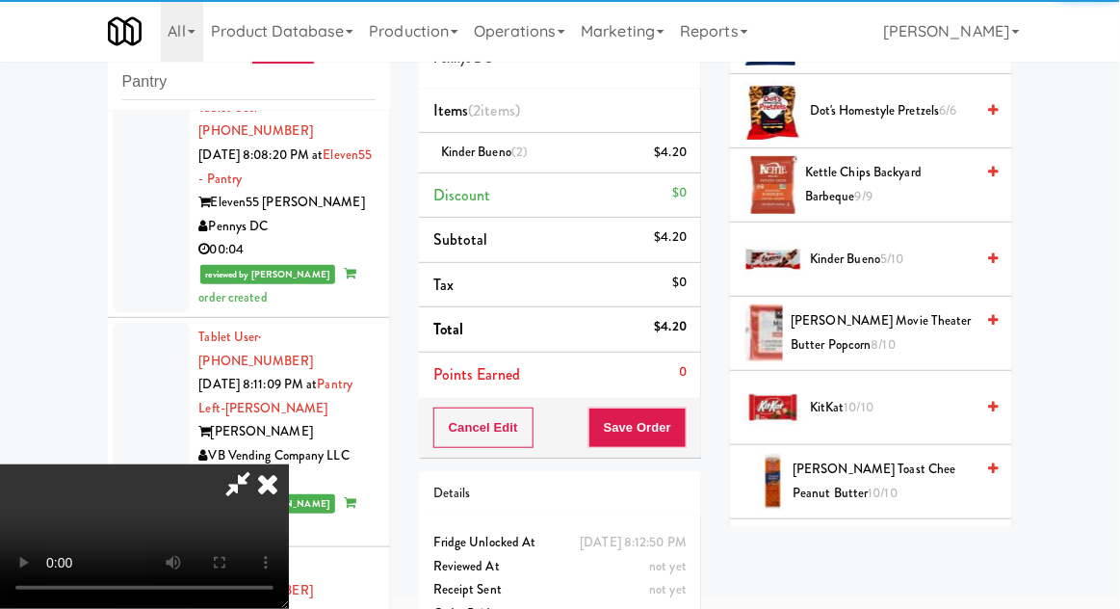
scroll to position [70, 0]
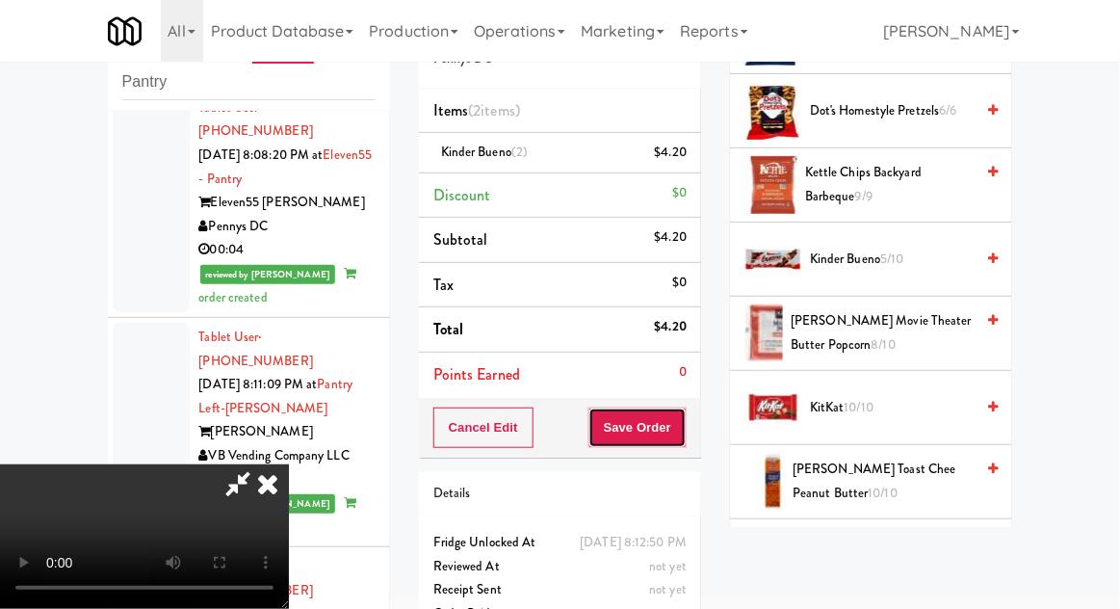
click at [686, 428] on button "Save Order" at bounding box center [637, 427] width 98 height 40
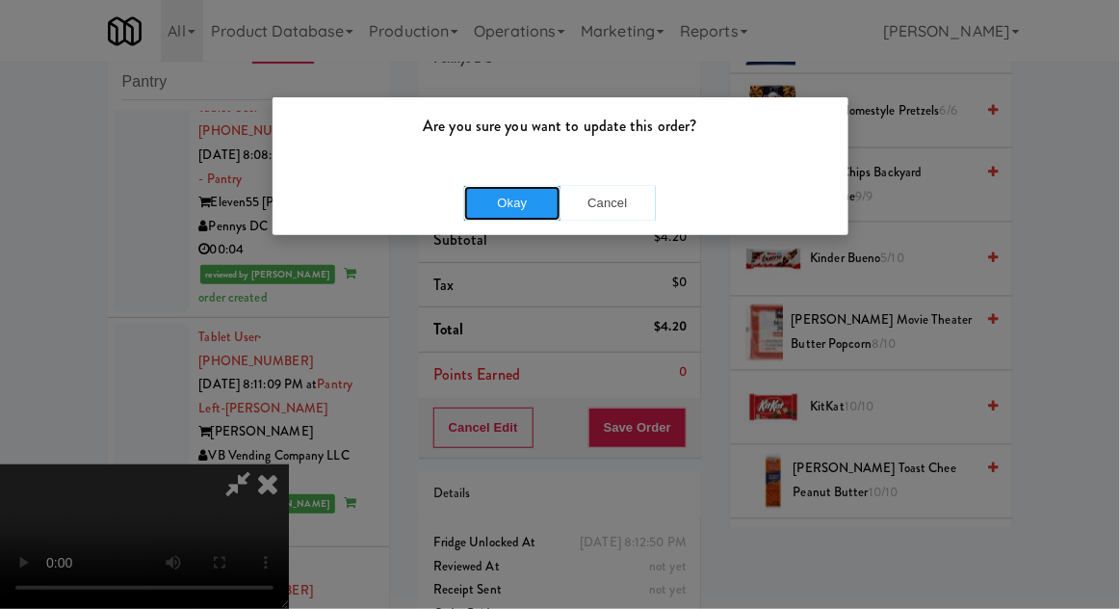
click at [527, 209] on button "Okay" at bounding box center [512, 203] width 96 height 35
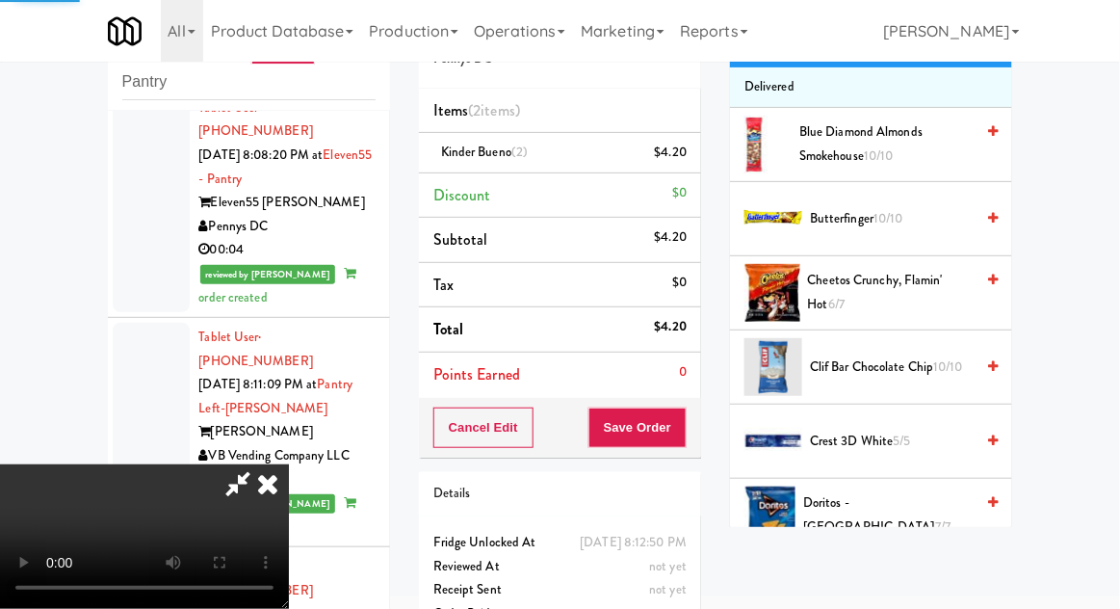
scroll to position [0, 0]
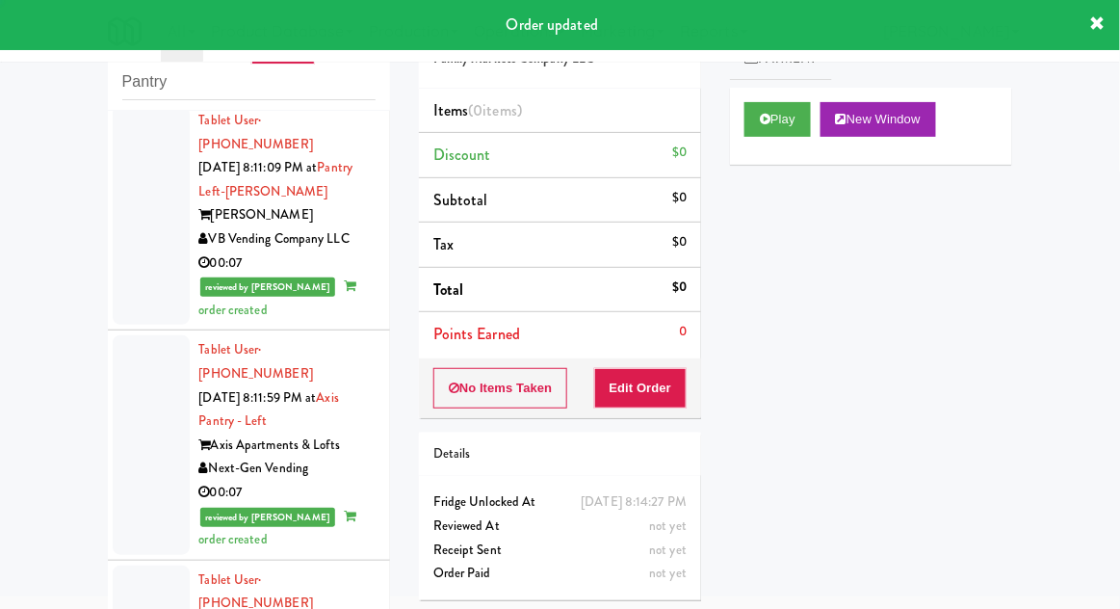
scroll to position [4102, 0]
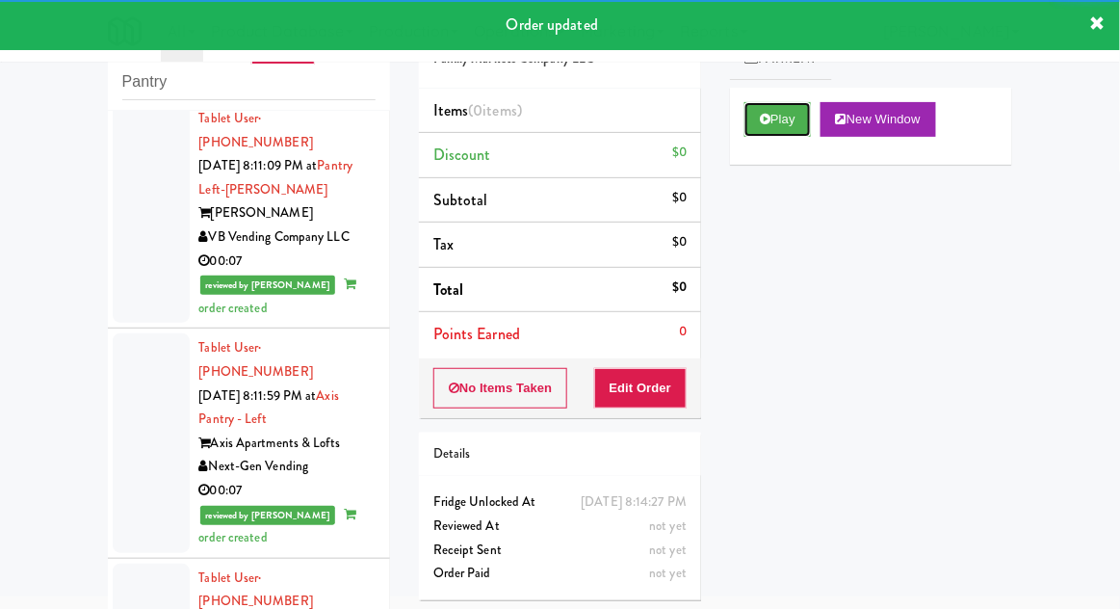
click at [763, 123] on icon at bounding box center [765, 119] width 11 height 13
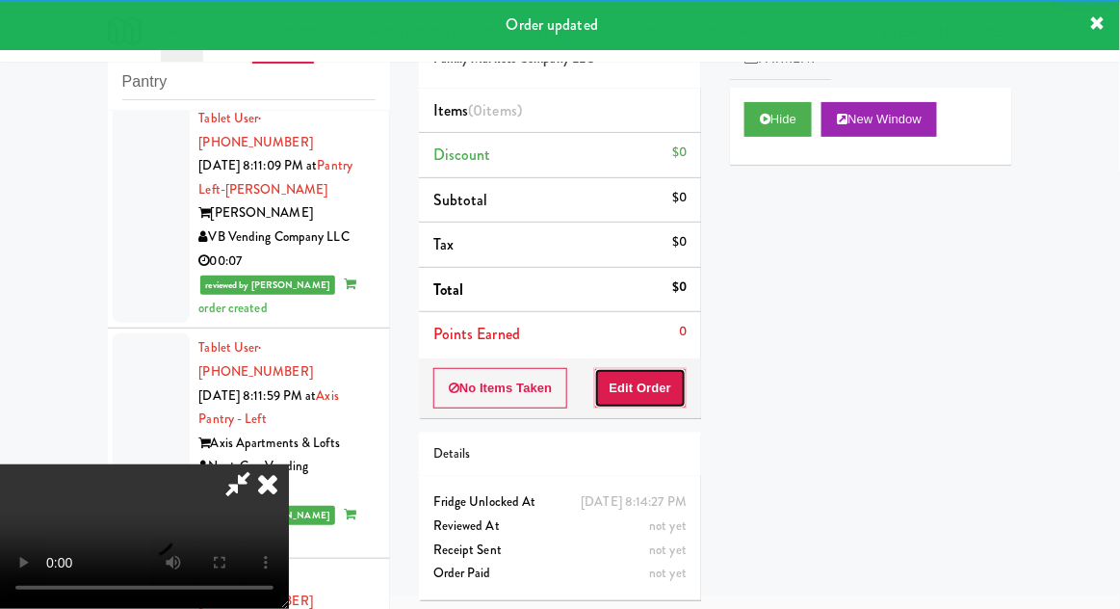
click at [647, 391] on button "Edit Order" at bounding box center [640, 388] width 93 height 40
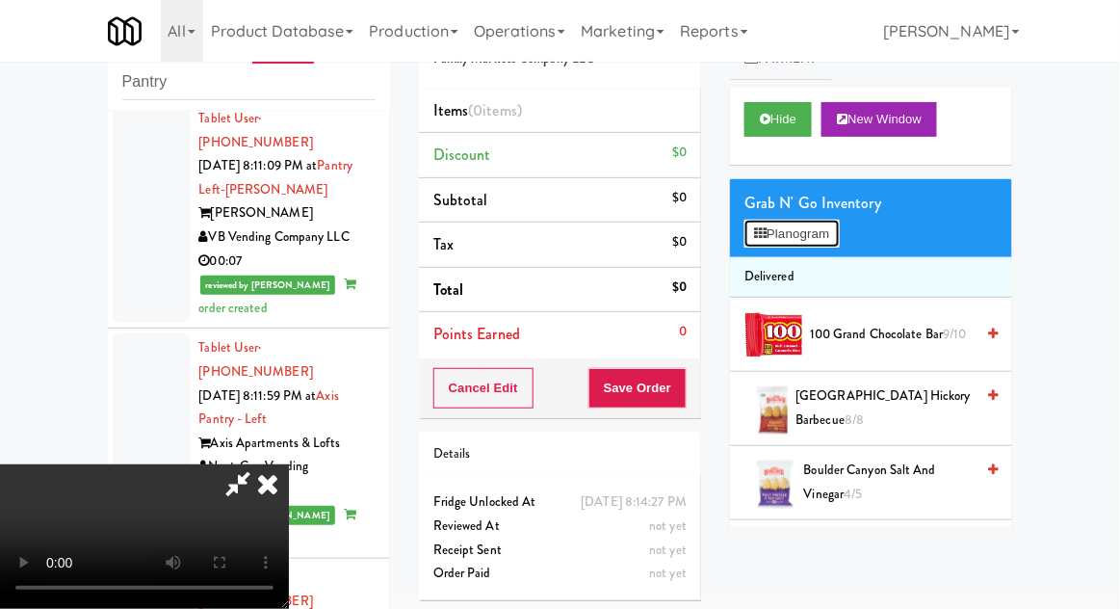
click at [837, 245] on button "Planogram" at bounding box center [791, 234] width 94 height 29
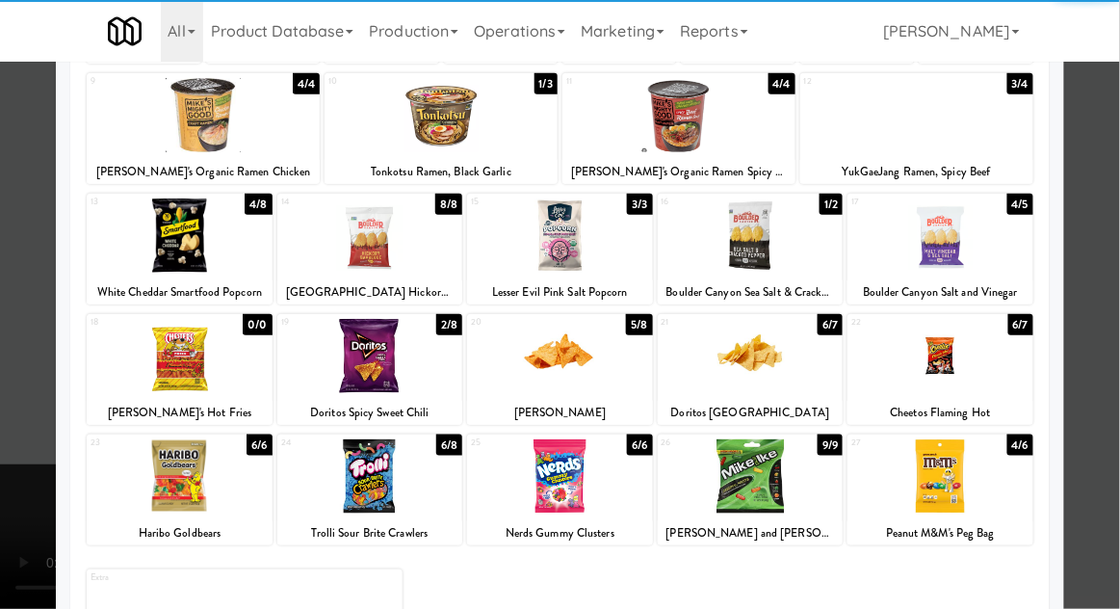
scroll to position [244, 0]
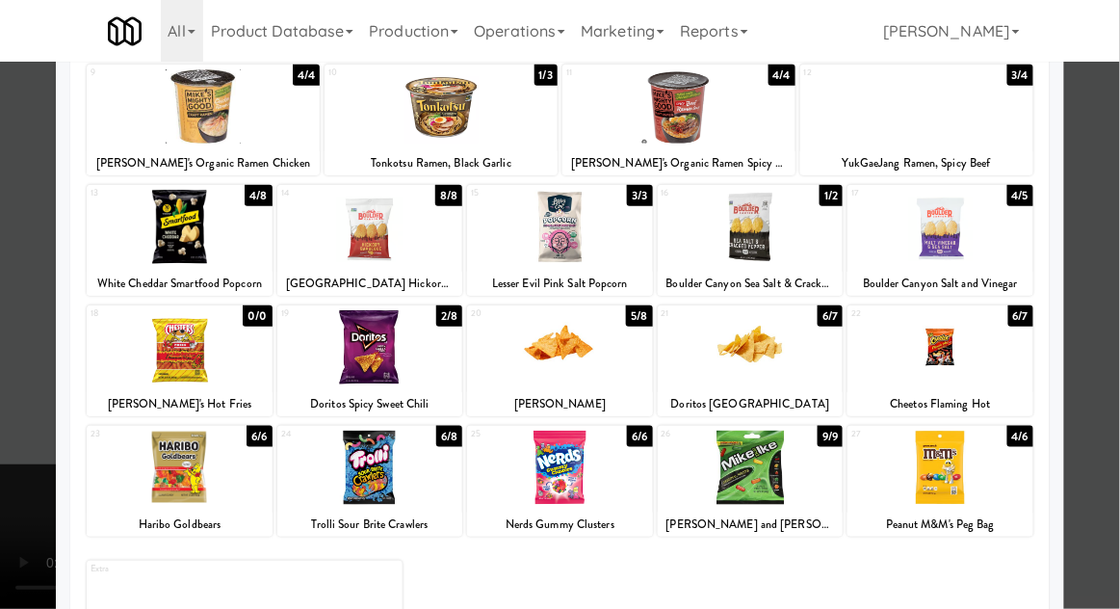
click at [998, 449] on div at bounding box center [940, 467] width 186 height 74
click at [13, 583] on div at bounding box center [560, 304] width 1120 height 609
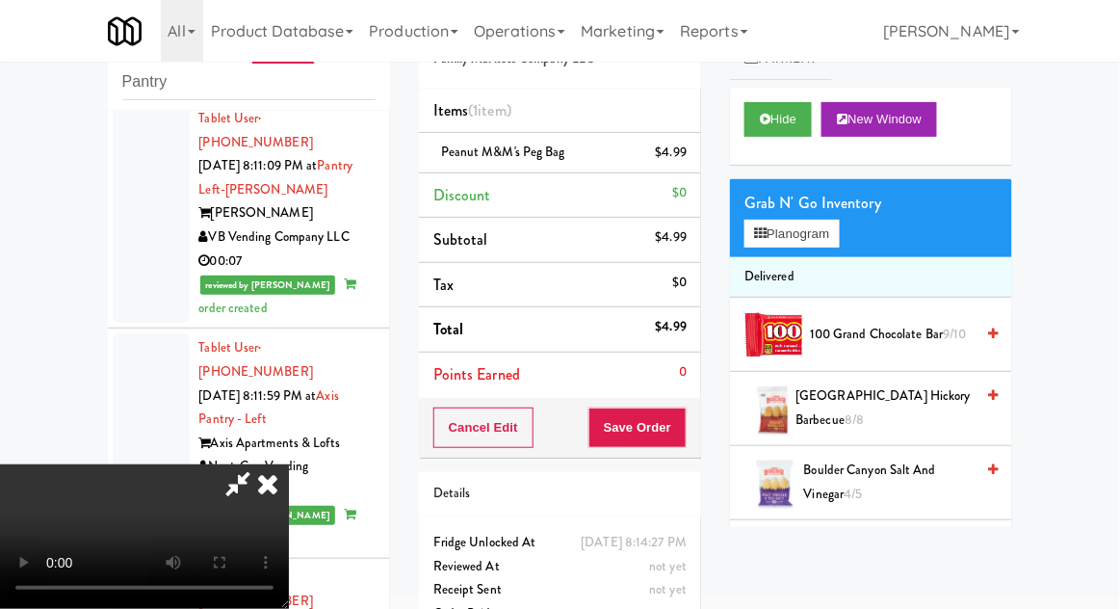
click at [1, 216] on div "inbox reviewed recent all unclear take inventory issue suspicious failed recent…" at bounding box center [560, 349] width 1120 height 708
click at [698, 435] on div "Cancel Edit Save Order" at bounding box center [560, 428] width 282 height 60
click at [673, 440] on button "Save Order" at bounding box center [637, 427] width 98 height 40
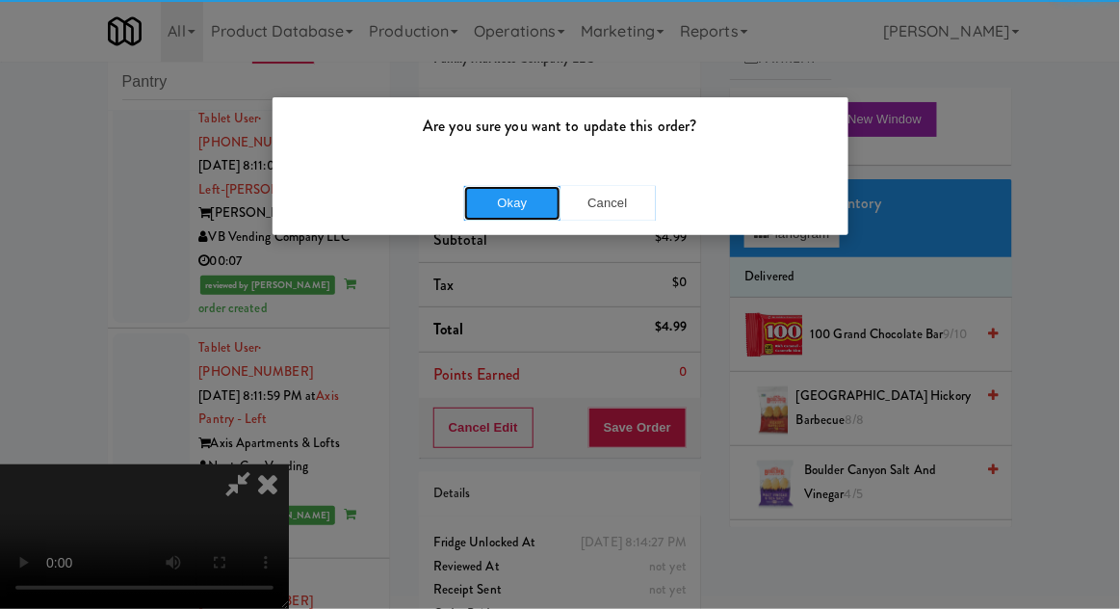
click at [502, 192] on button "Okay" at bounding box center [512, 203] width 96 height 35
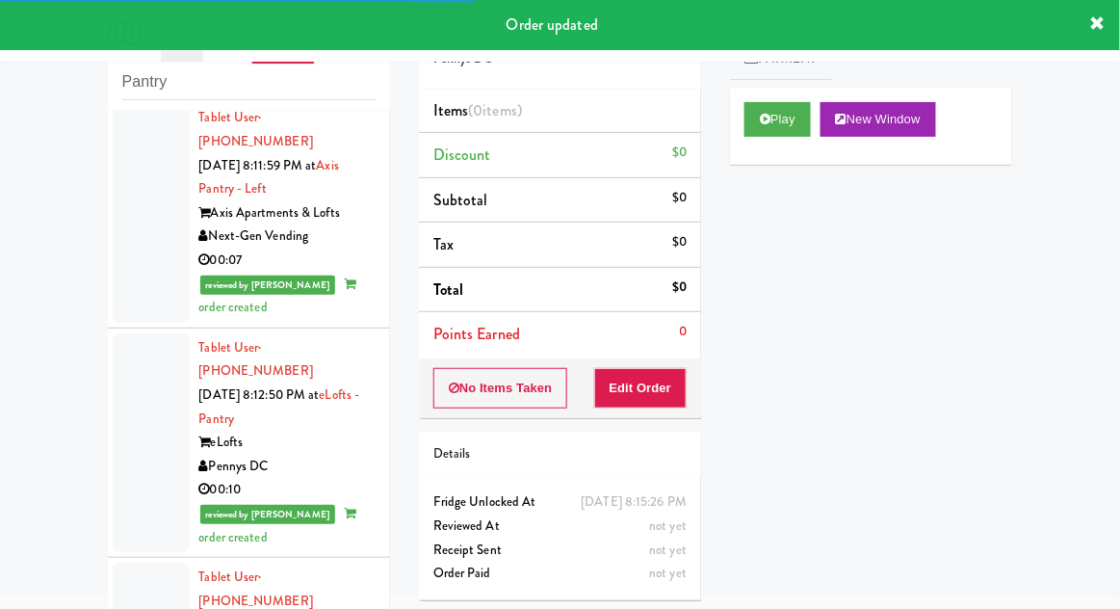
scroll to position [4336, 0]
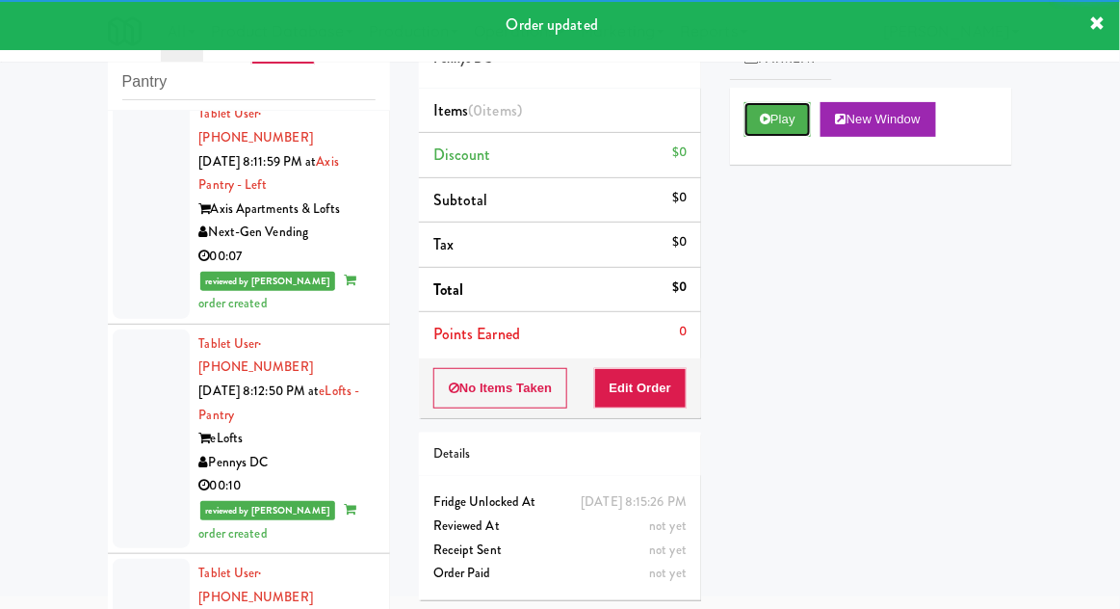
click at [785, 122] on button "Play" at bounding box center [777, 119] width 66 height 35
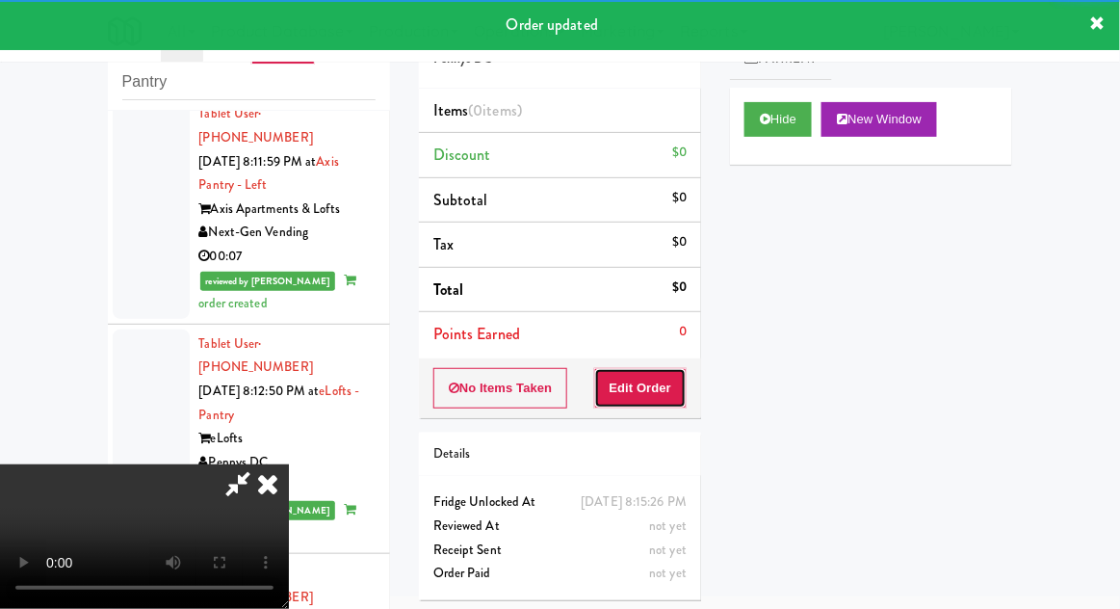
click at [667, 381] on button "Edit Order" at bounding box center [640, 388] width 93 height 40
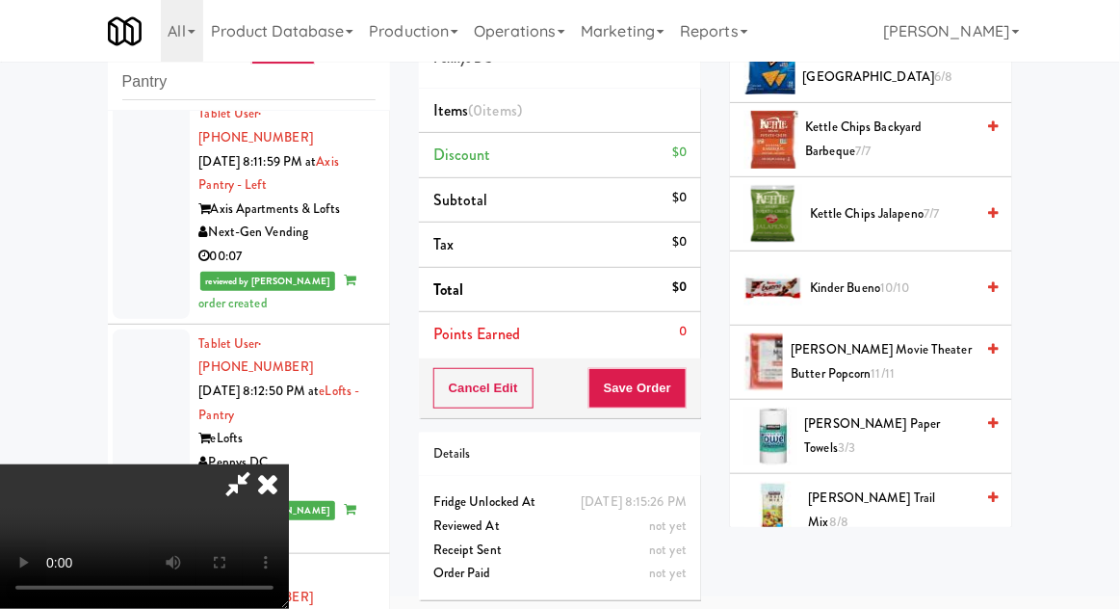
scroll to position [564, 0]
click at [919, 354] on span "[PERSON_NAME] Movie Theater Butter Popcorn 11/11" at bounding box center [882, 362] width 183 height 47
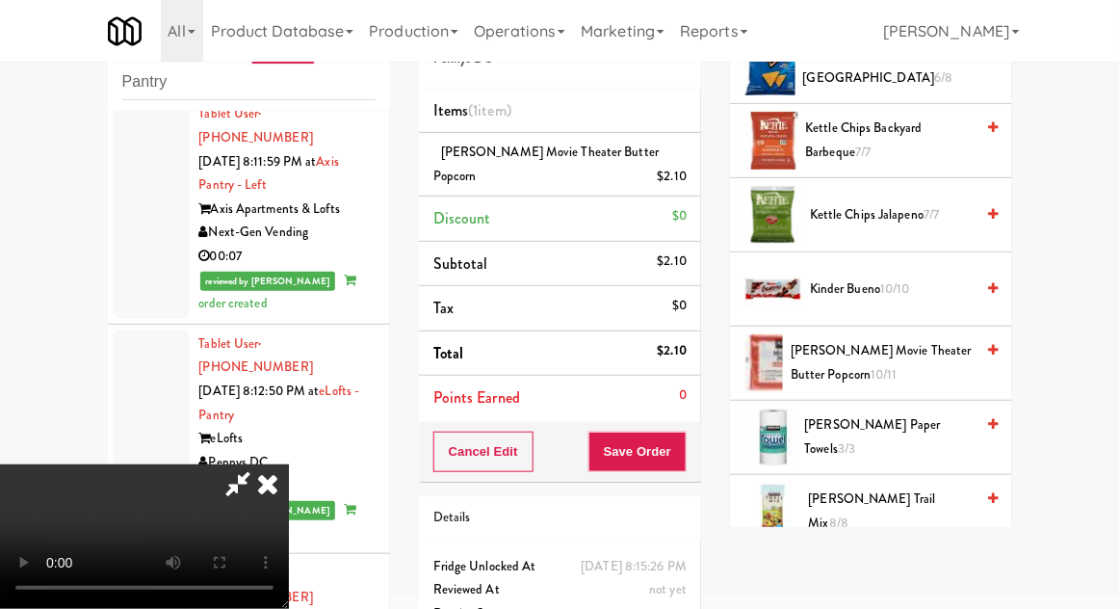
scroll to position [70, 0]
click at [697, 474] on div "Cancel Edit Save Order" at bounding box center [560, 452] width 282 height 60
click at [684, 452] on button "Save Order" at bounding box center [637, 451] width 98 height 40
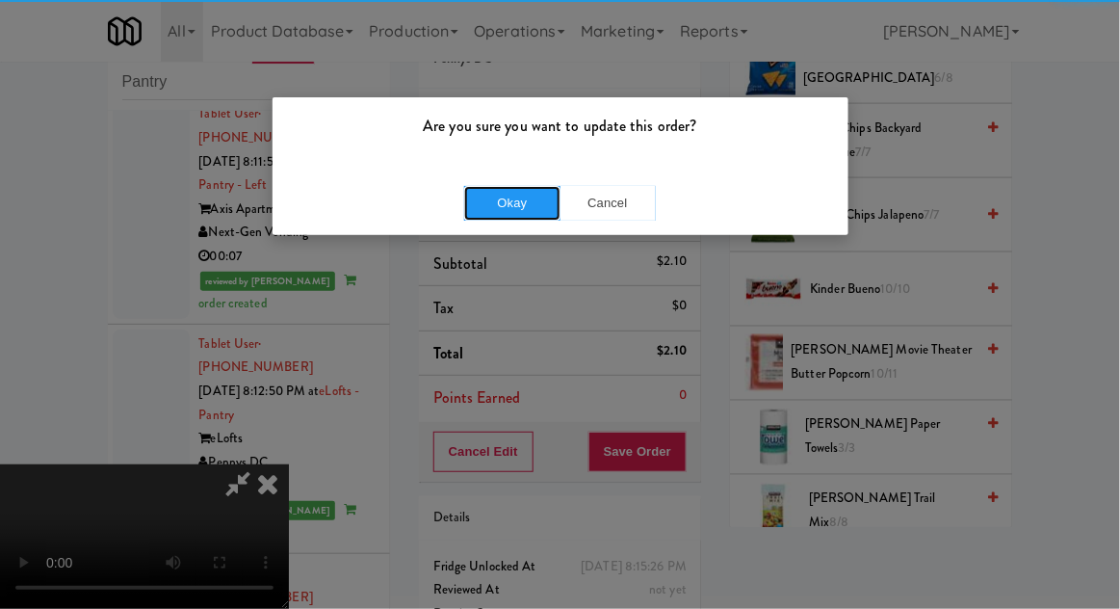
click at [482, 215] on button "Okay" at bounding box center [512, 203] width 96 height 35
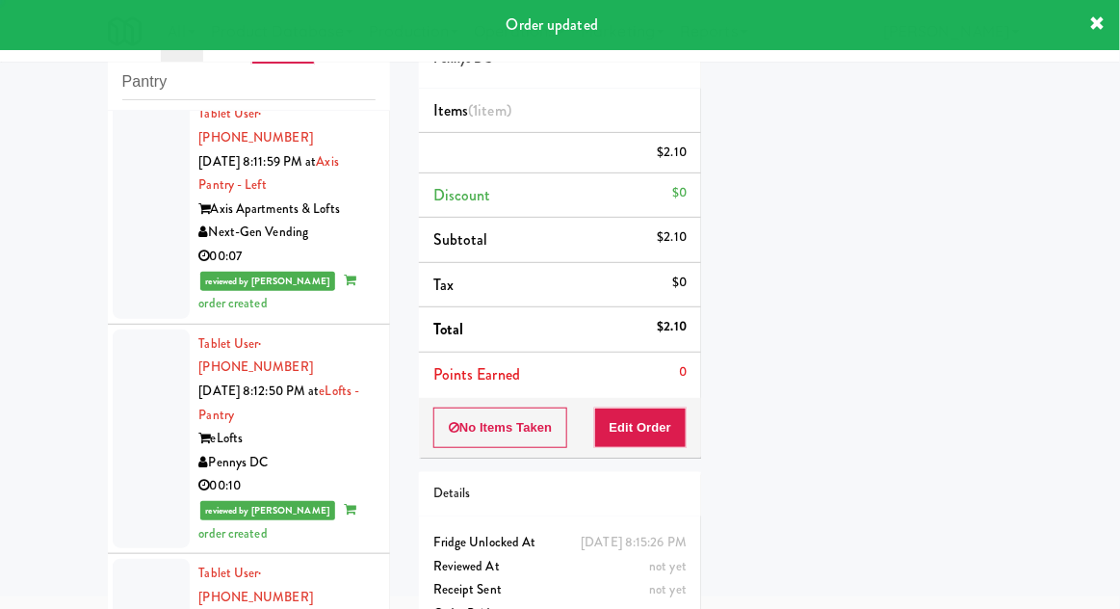
scroll to position [0, 0]
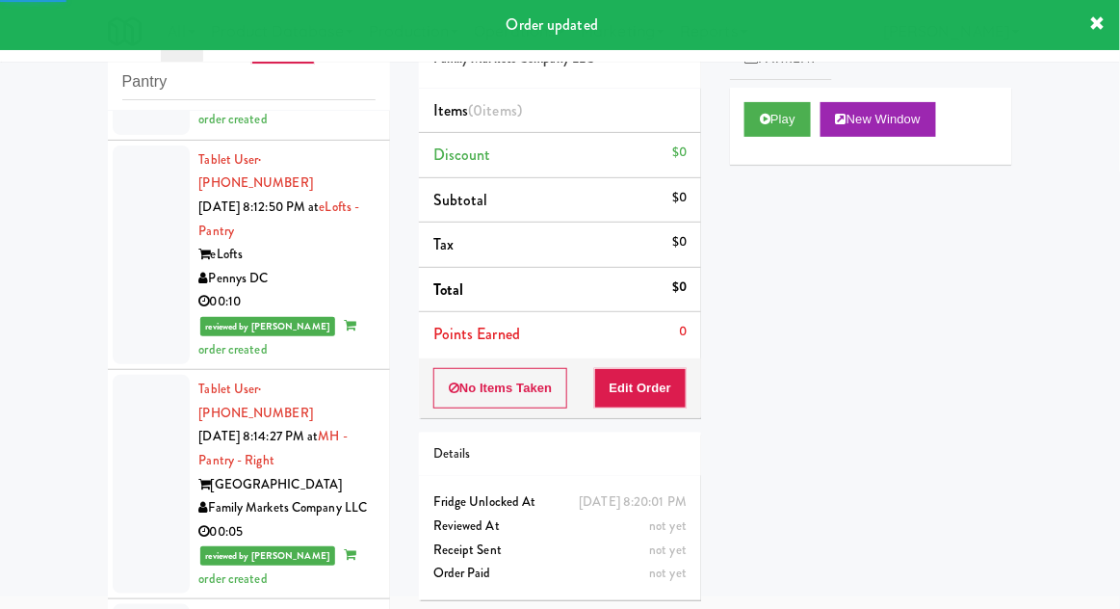
scroll to position [4488, 0]
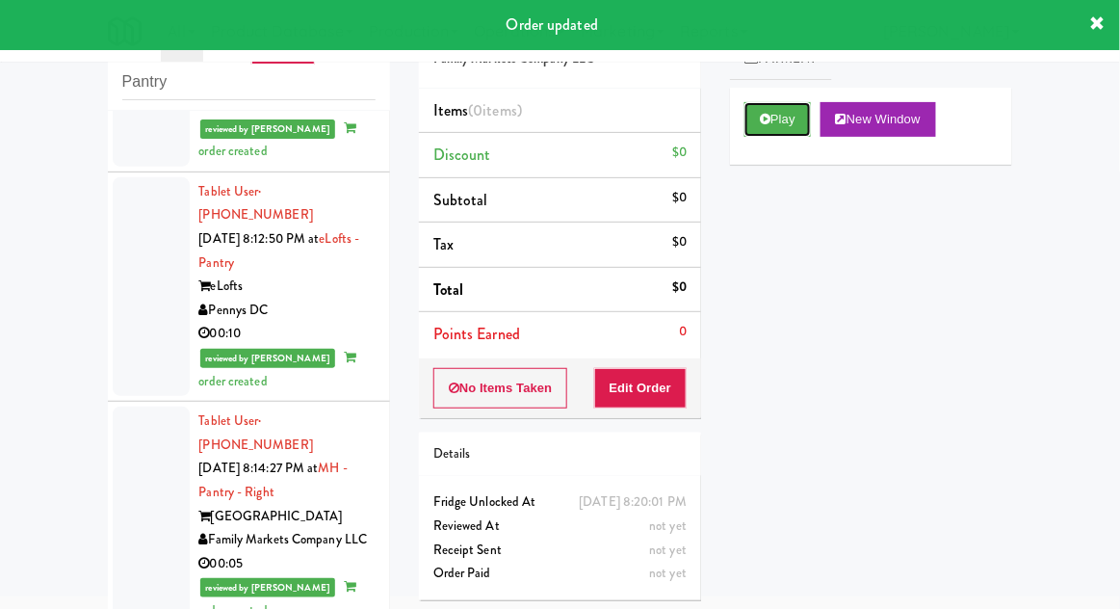
click at [764, 117] on icon at bounding box center [765, 119] width 11 height 13
click at [644, 403] on button "Edit Order" at bounding box center [640, 388] width 93 height 40
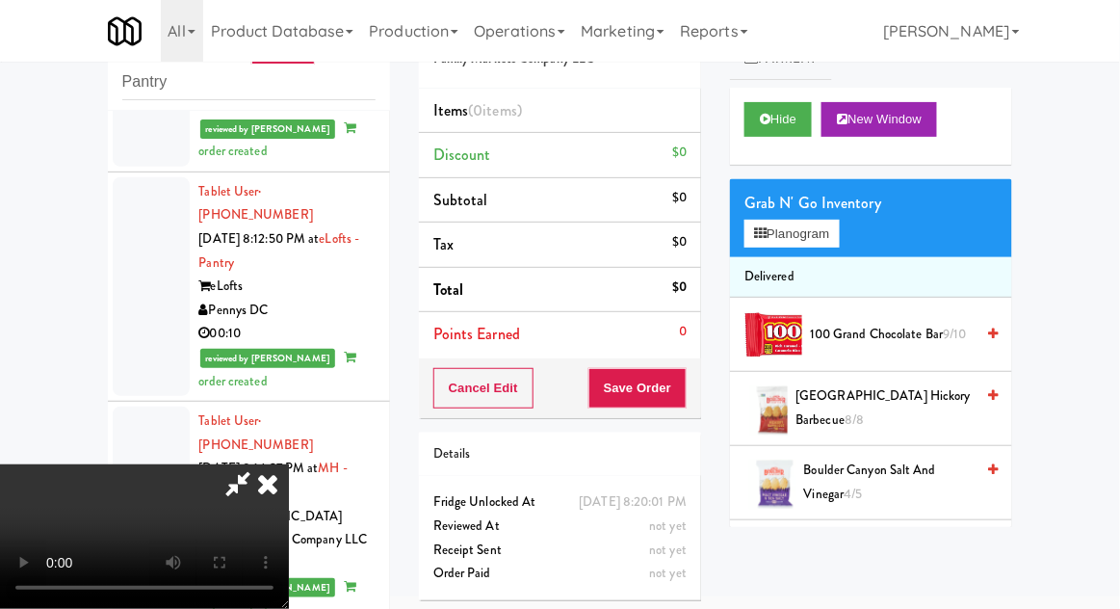
click at [905, 546] on span "Boulder Canyon Sea Salt & Cracked Pepper 1/2" at bounding box center [884, 555] width 177 height 47
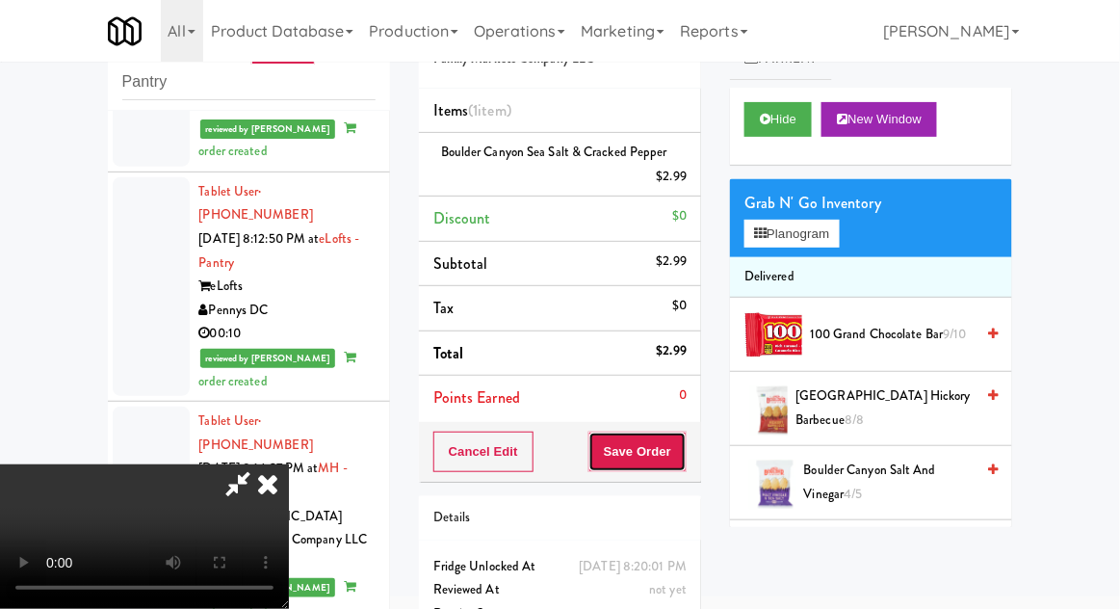
click at [679, 460] on button "Save Order" at bounding box center [637, 451] width 98 height 40
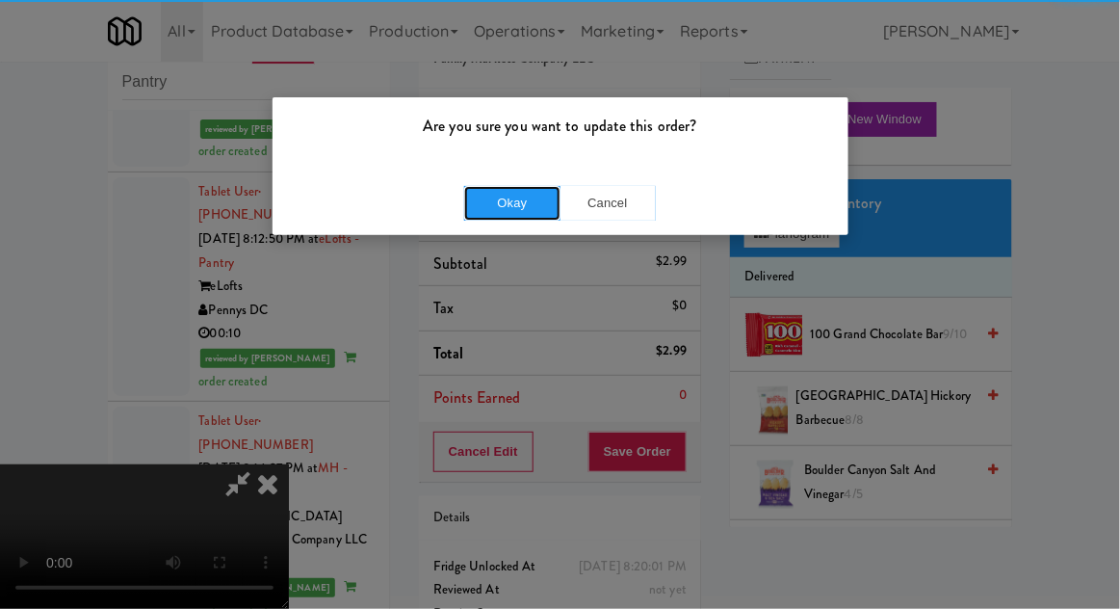
click at [517, 216] on button "Okay" at bounding box center [512, 203] width 96 height 35
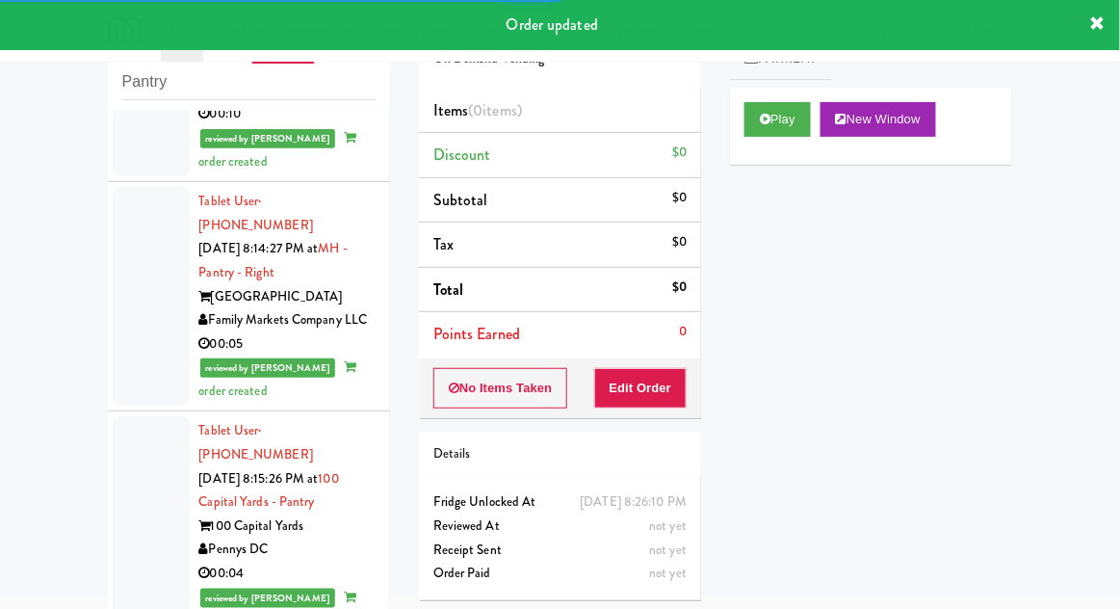
scroll to position [4708, 0]
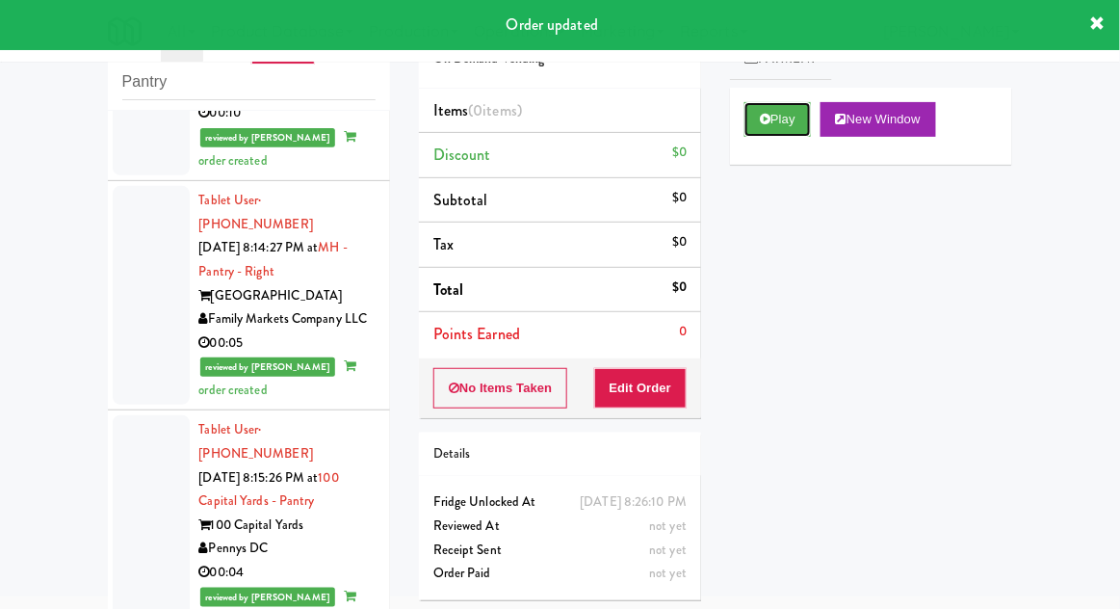
click at [779, 104] on button "Play" at bounding box center [777, 119] width 66 height 35
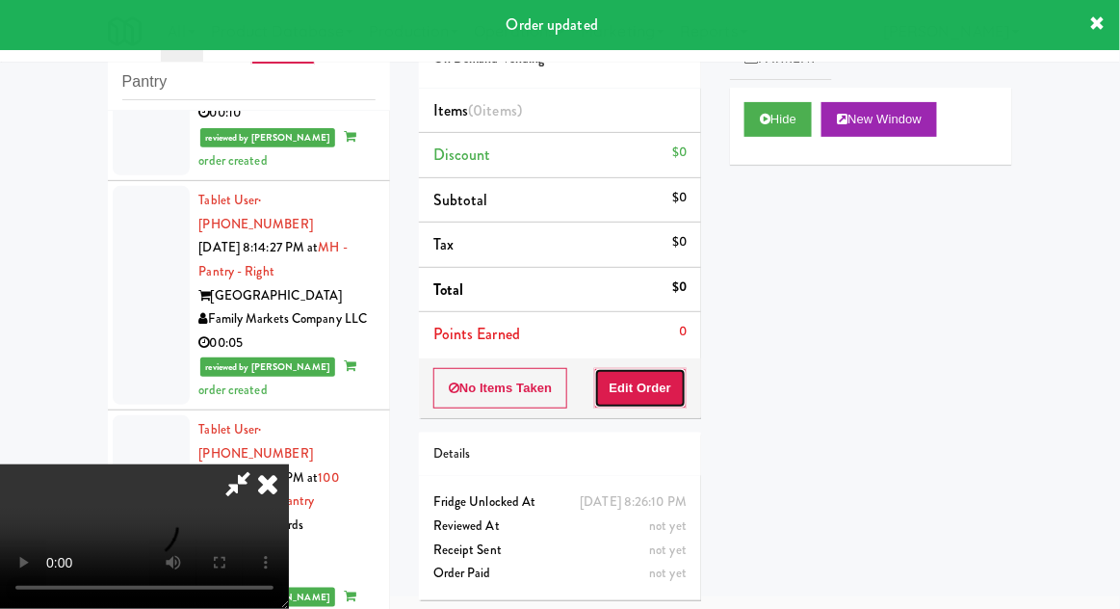
click at [648, 380] on button "Edit Order" at bounding box center [640, 388] width 93 height 40
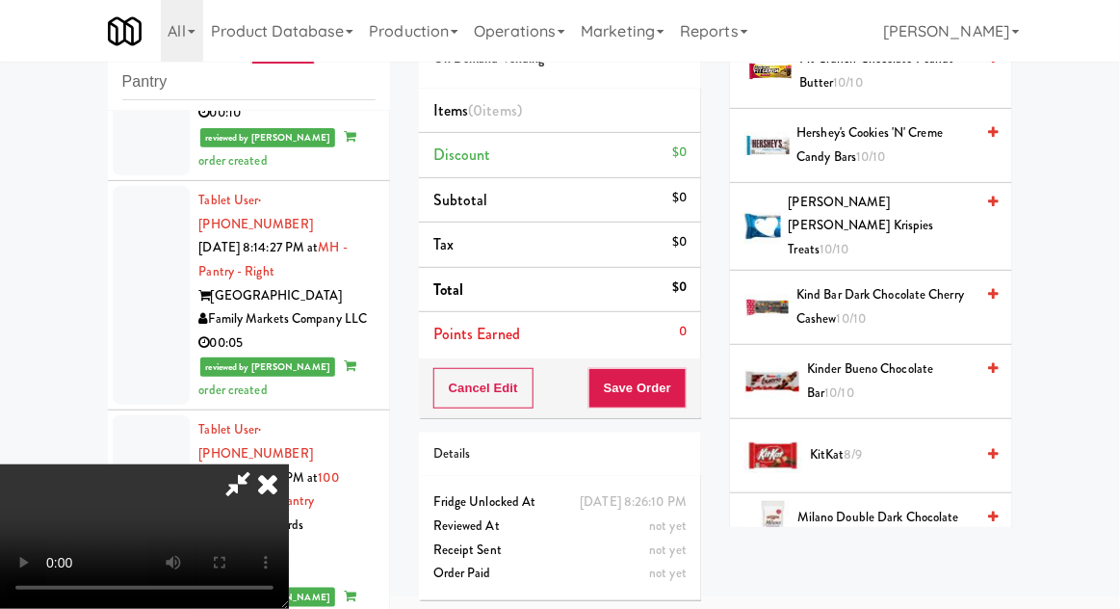
scroll to position [955, 0]
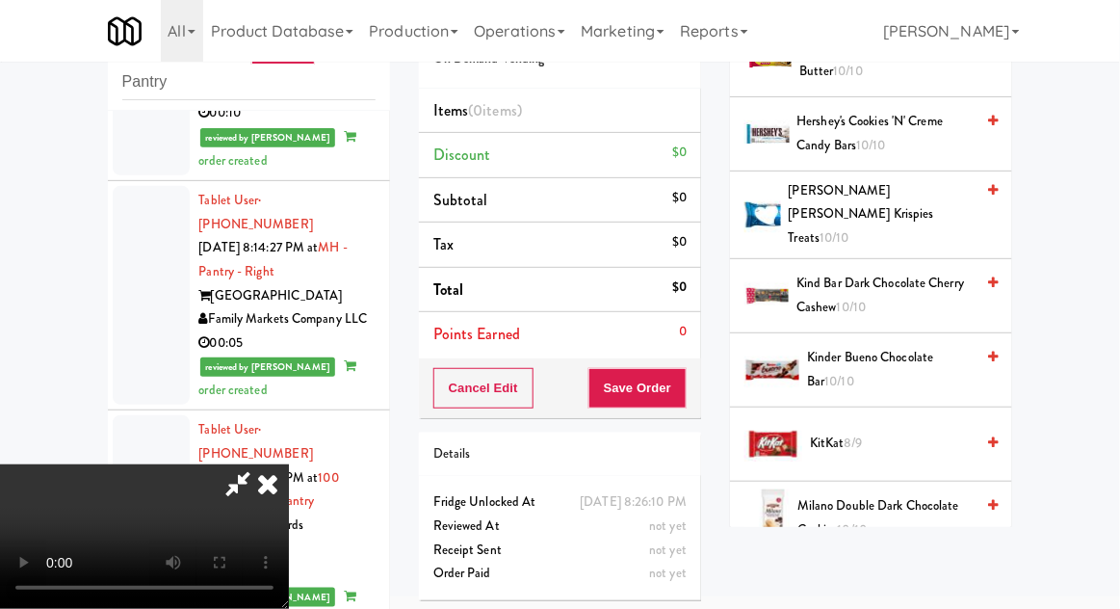
click at [898, 431] on span "KitKat 8/9" at bounding box center [892, 443] width 164 height 24
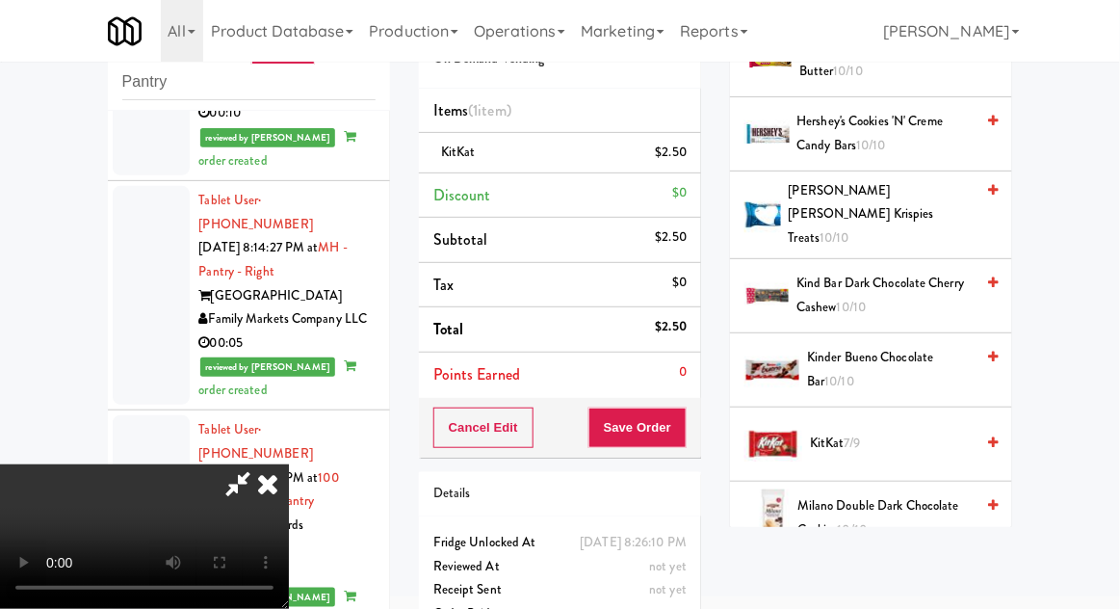
click at [894, 431] on span "KitKat 7/9" at bounding box center [892, 443] width 164 height 24
click at [682, 425] on button "Save Order" at bounding box center [637, 427] width 98 height 40
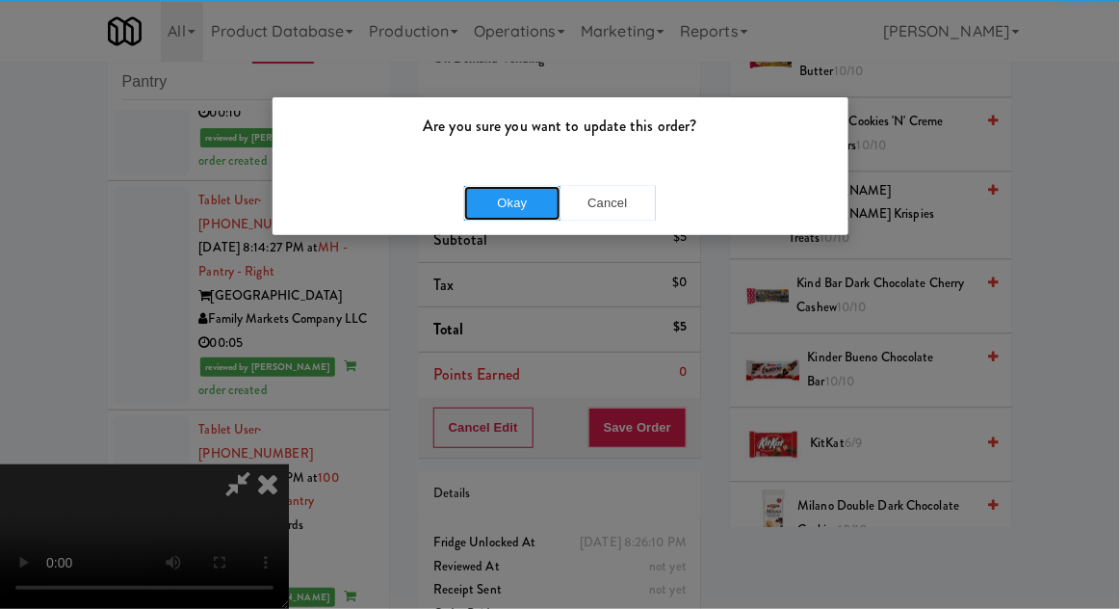
click at [506, 212] on button "Okay" at bounding box center [512, 203] width 96 height 35
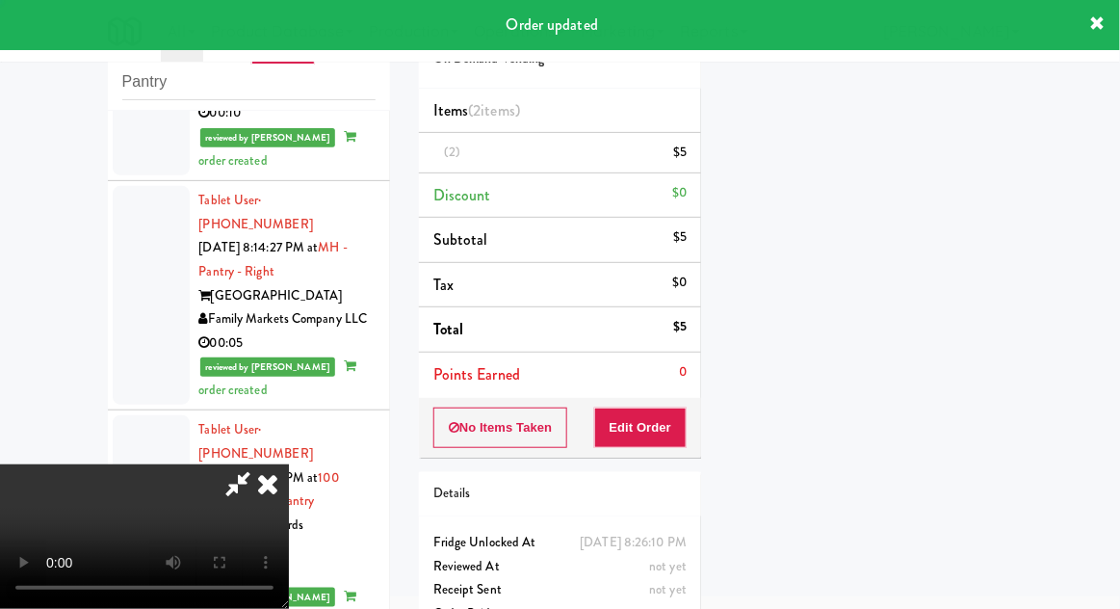
scroll to position [0, 0]
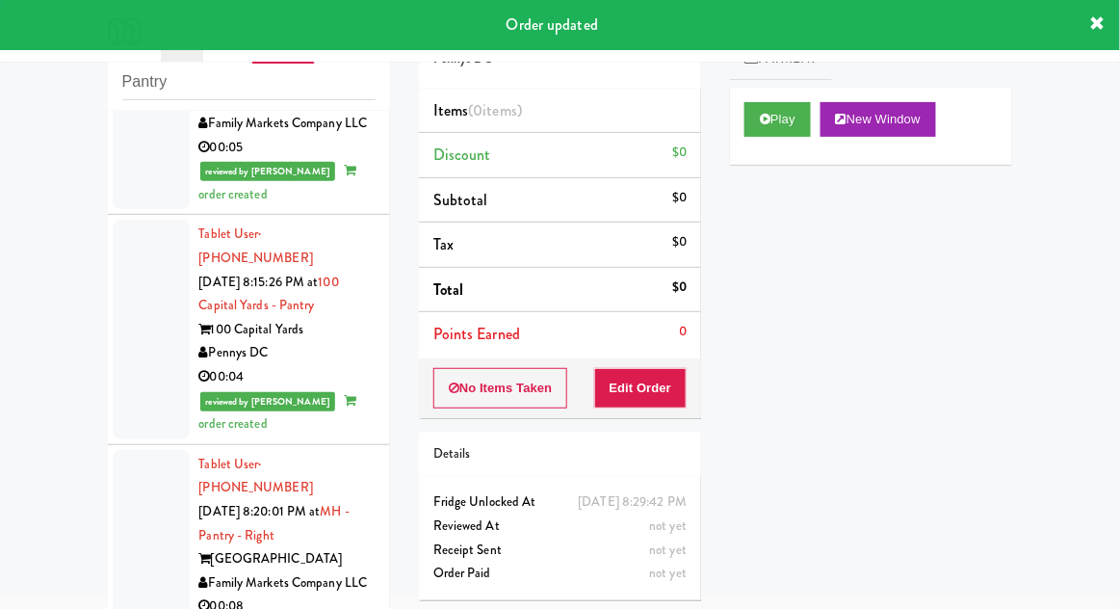
scroll to position [4903, 0]
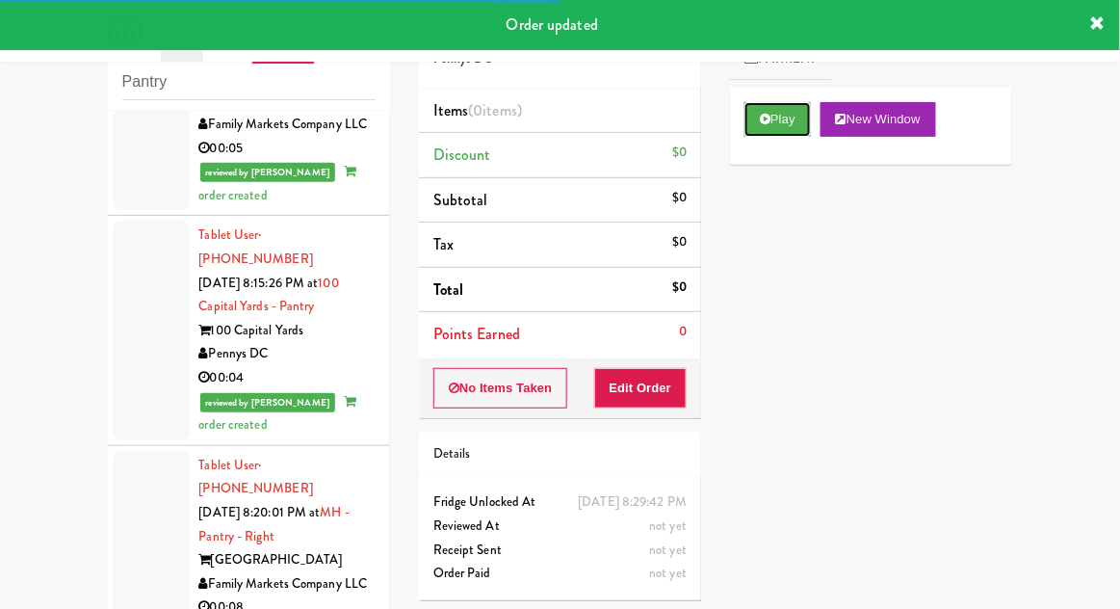
click at [777, 125] on button "Play" at bounding box center [777, 119] width 66 height 35
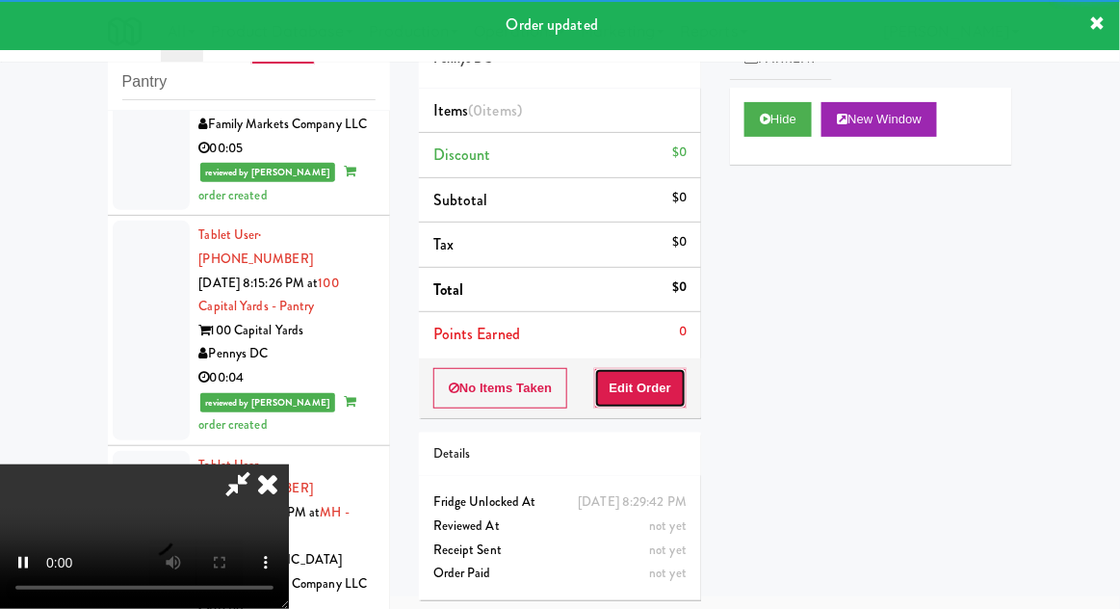
click at [660, 396] on button "Edit Order" at bounding box center [640, 388] width 93 height 40
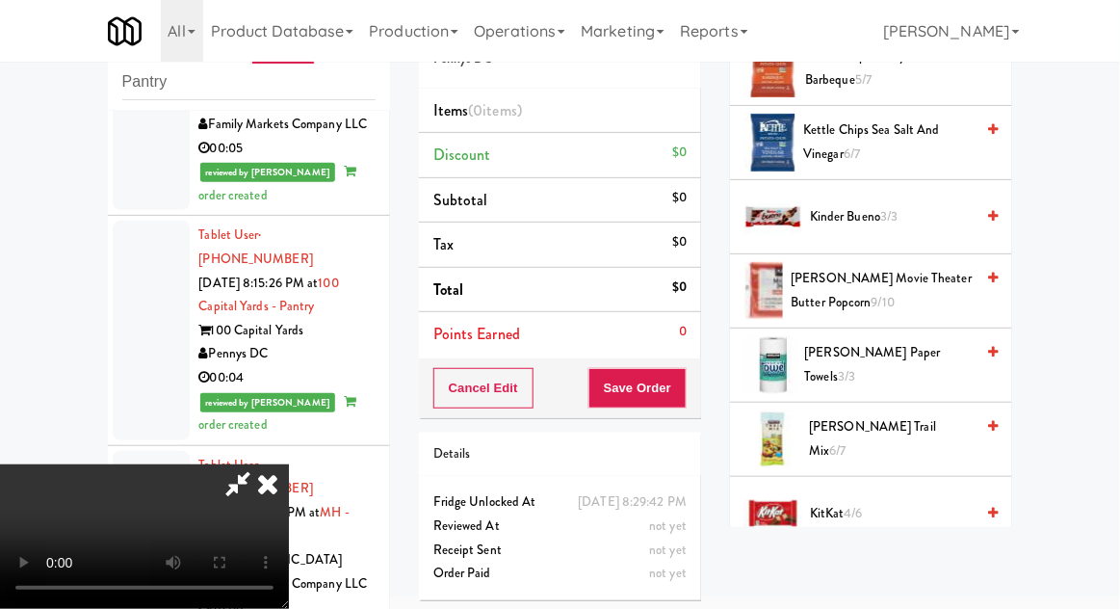
scroll to position [647, 0]
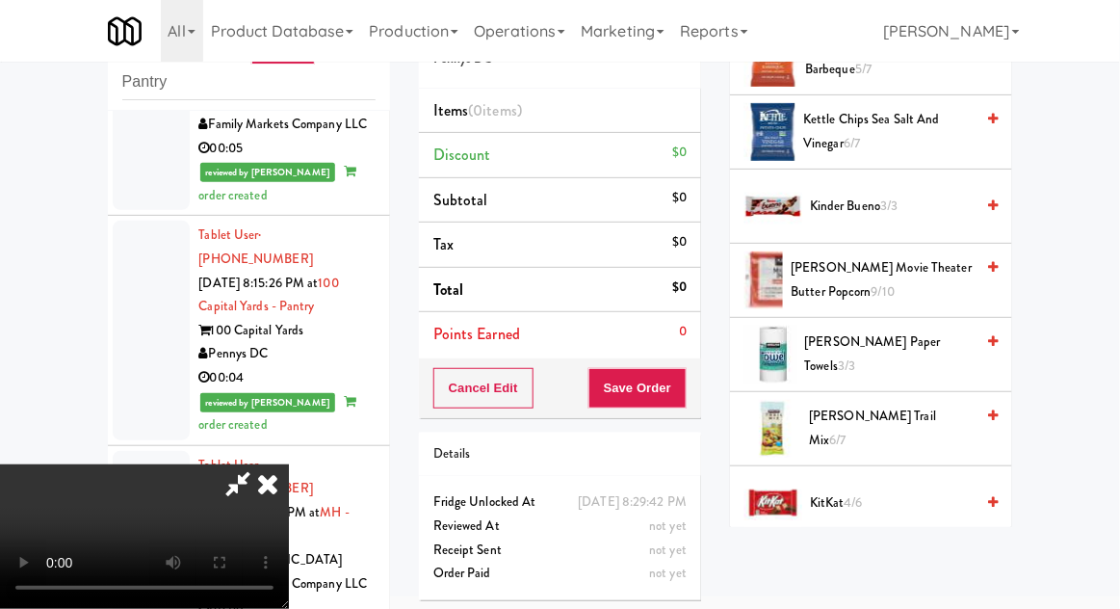
click at [895, 495] on span "KitKat 4/6" at bounding box center [892, 503] width 164 height 24
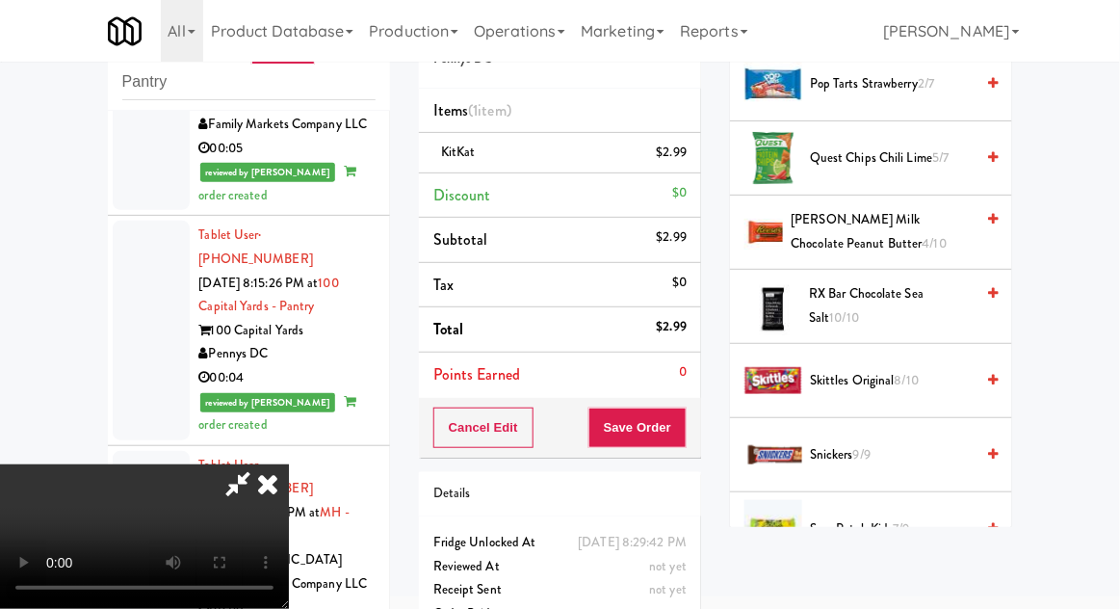
scroll to position [1826, 0]
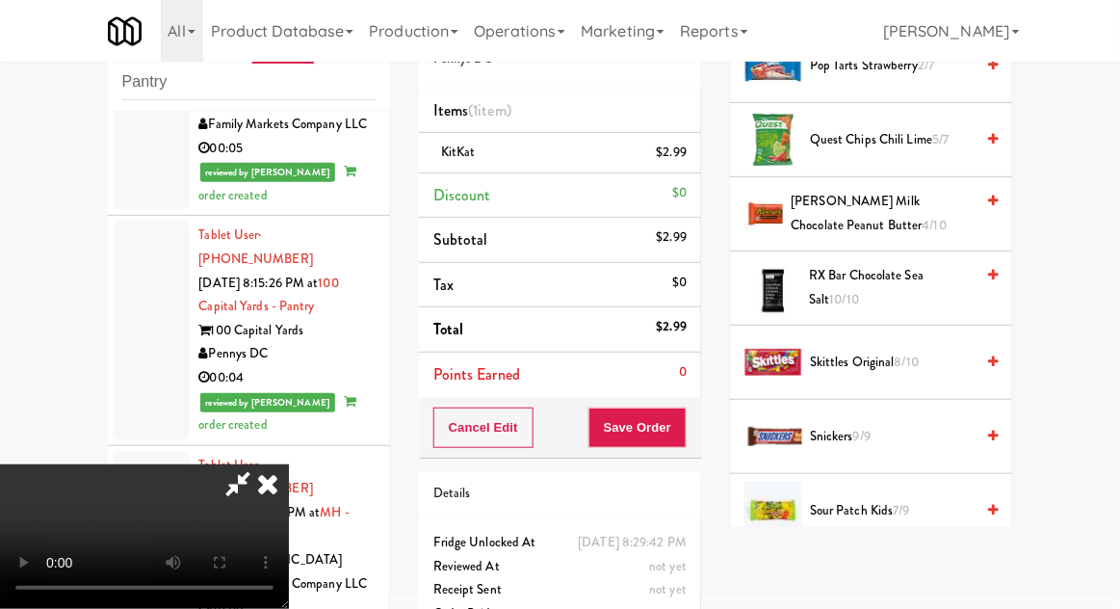
click at [906, 501] on span "7/9" at bounding box center [902, 510] width 16 height 18
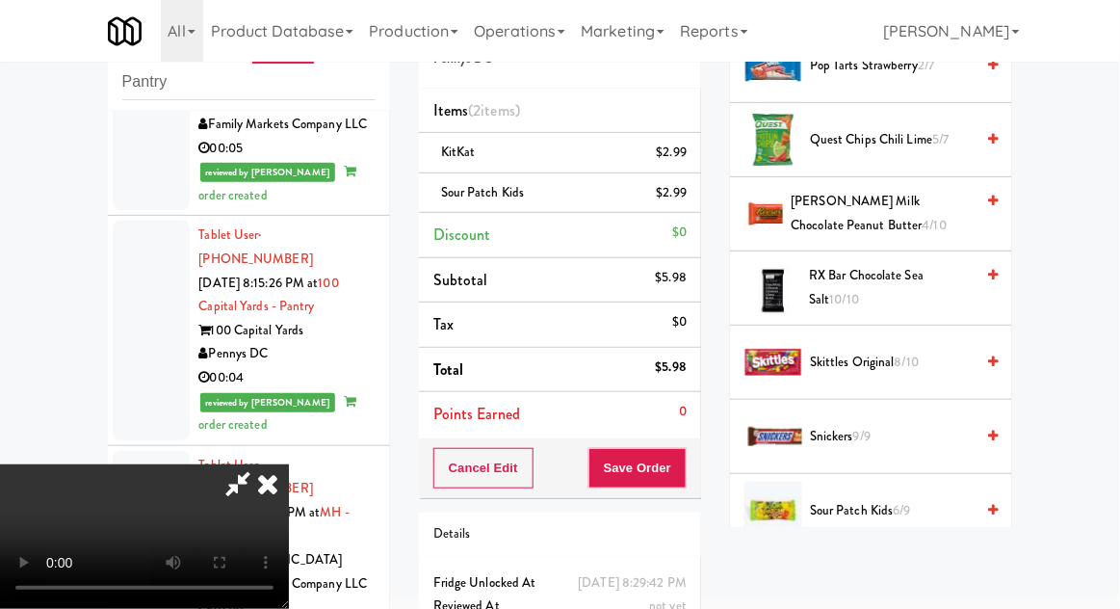
click at [697, 464] on div "Cancel Edit Save Order" at bounding box center [560, 468] width 282 height 60
click at [684, 465] on button "Save Order" at bounding box center [637, 468] width 98 height 40
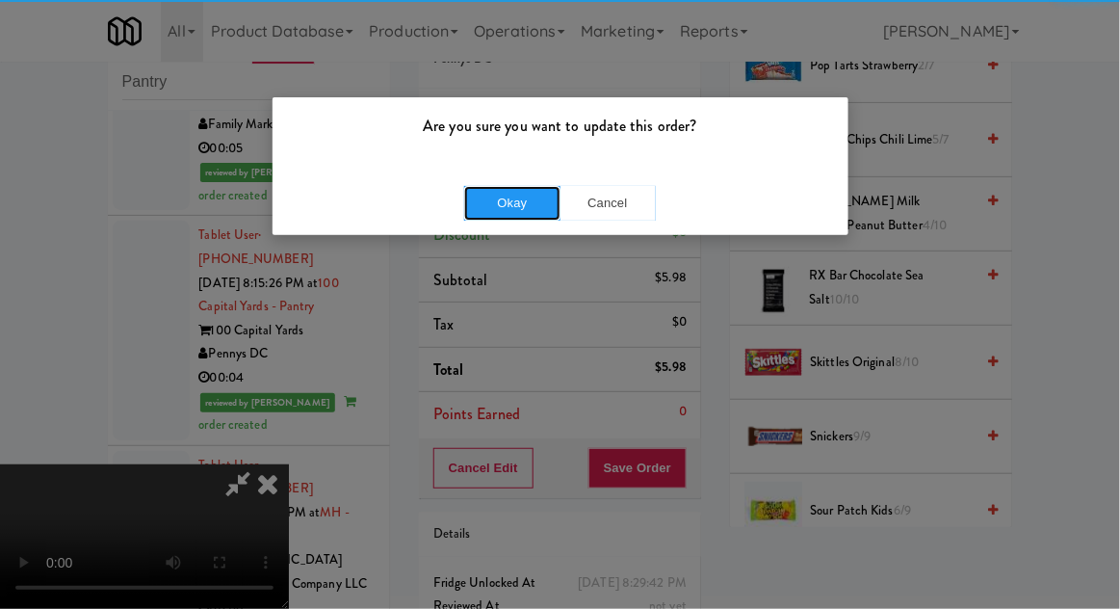
click at [498, 199] on button "Okay" at bounding box center [512, 203] width 96 height 35
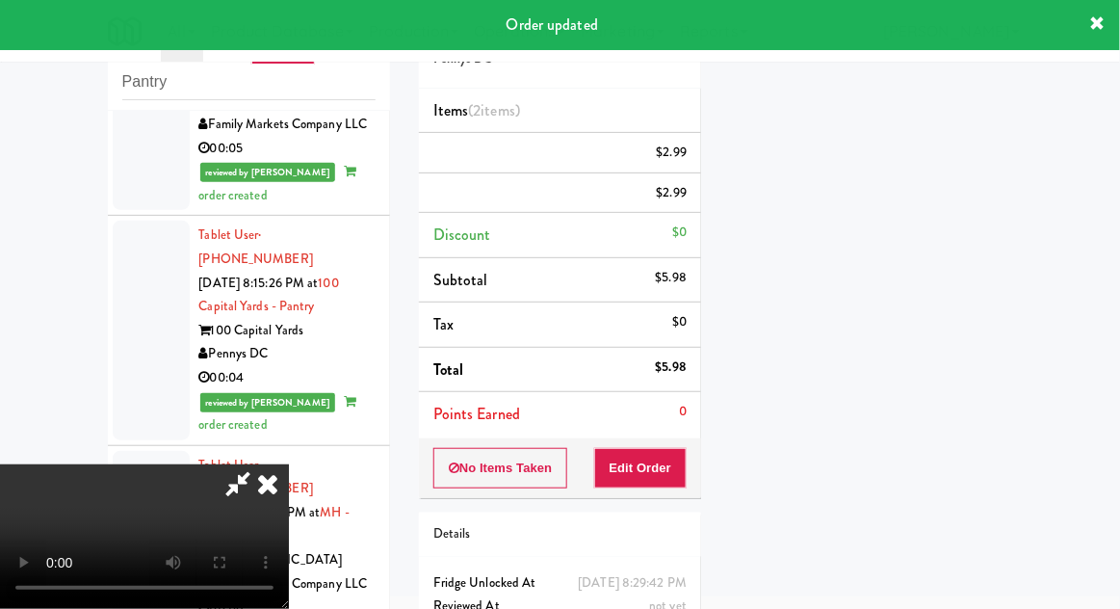
scroll to position [190, 0]
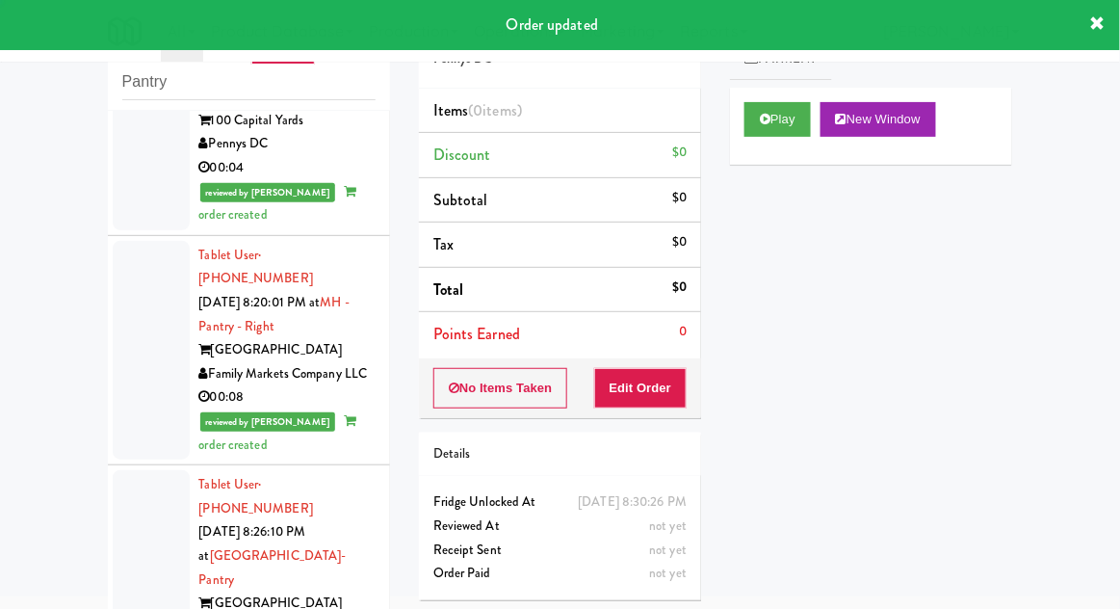
scroll to position [5113, 0]
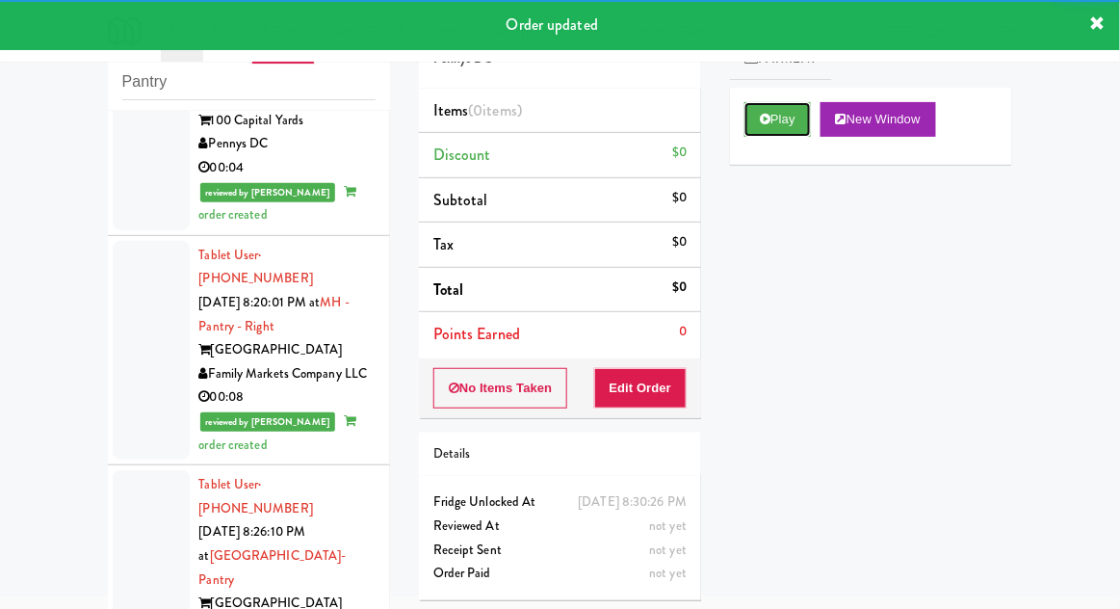
click at [757, 129] on button "Play" at bounding box center [777, 119] width 66 height 35
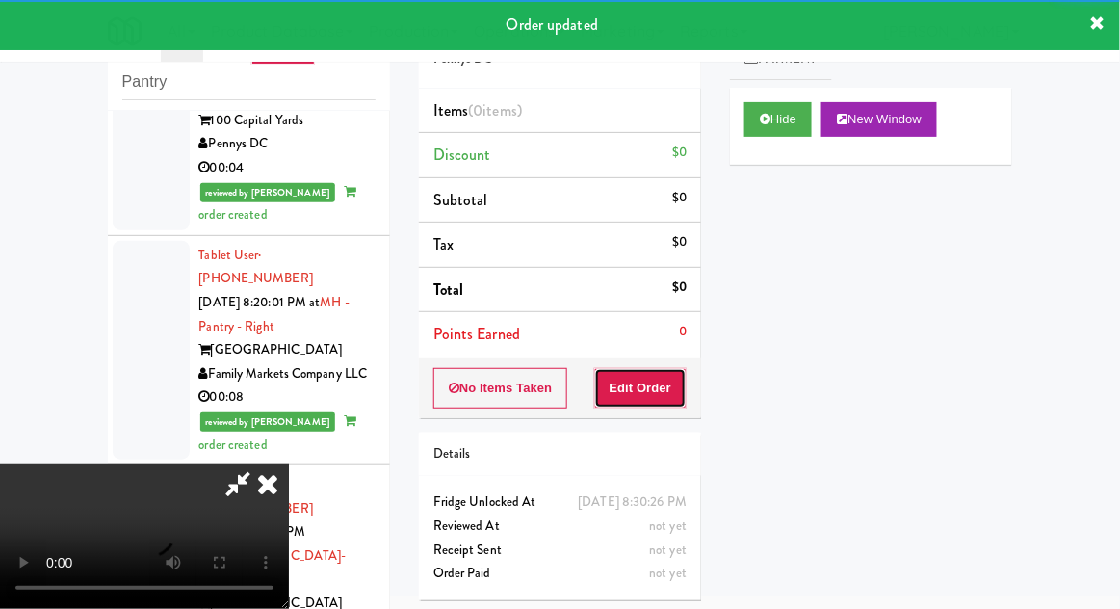
click at [630, 386] on button "Edit Order" at bounding box center [640, 388] width 93 height 40
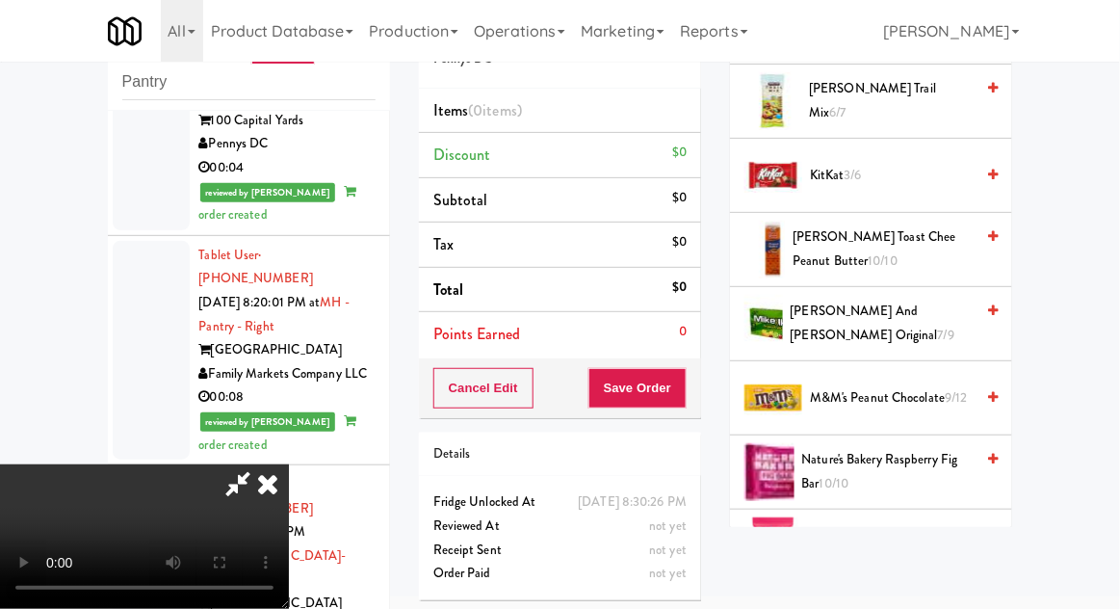
scroll to position [973, 0]
click at [926, 404] on span "M&M's Peanut Chocolate 9/12" at bounding box center [892, 399] width 164 height 24
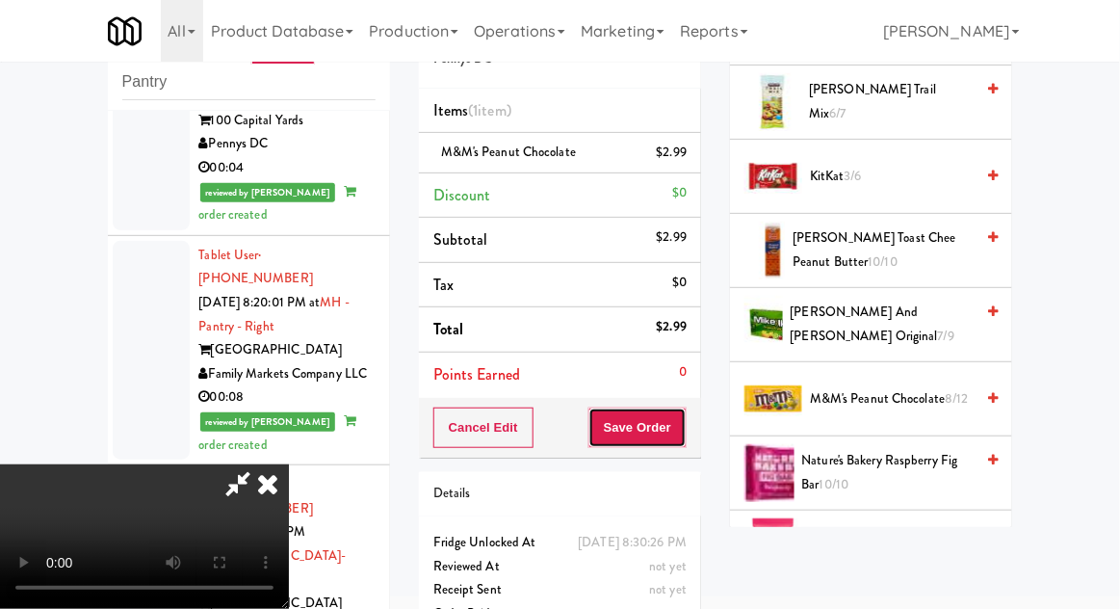
click at [679, 420] on button "Save Order" at bounding box center [637, 427] width 98 height 40
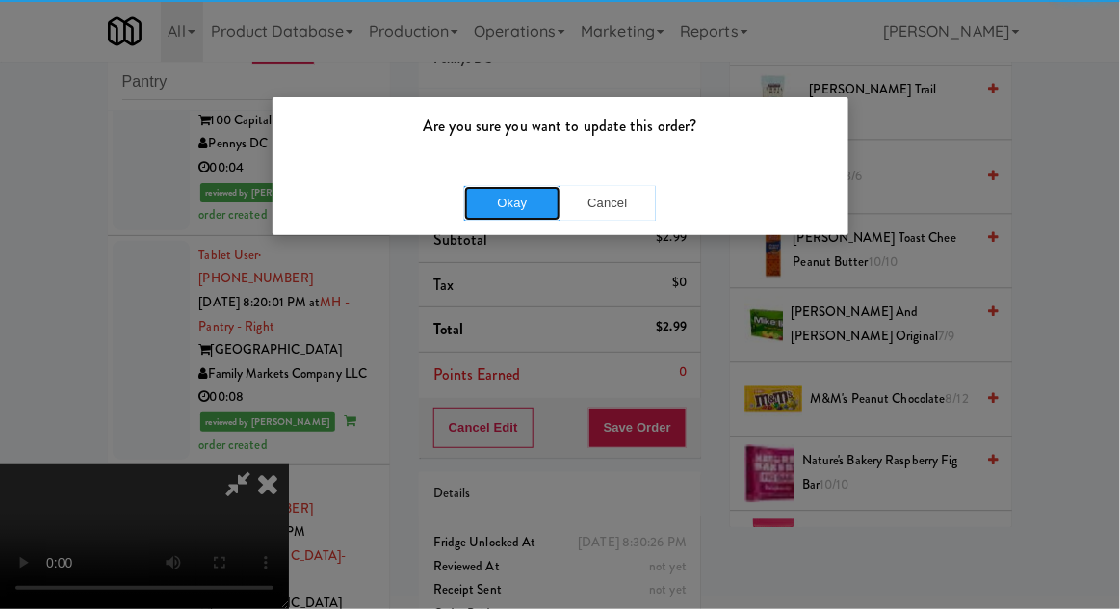
click at [497, 206] on button "Okay" at bounding box center [512, 203] width 96 height 35
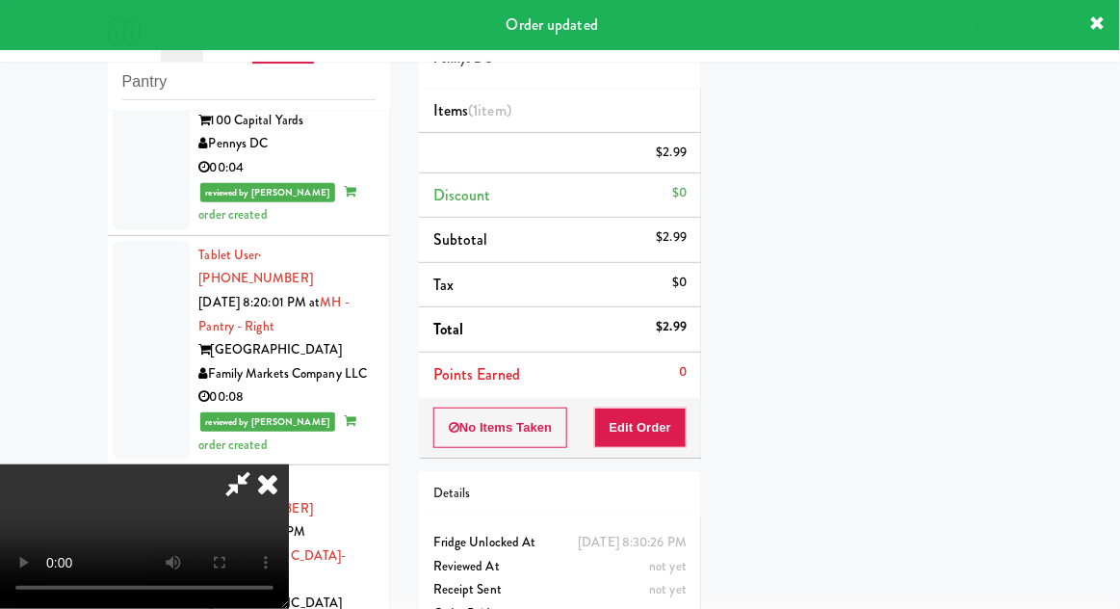
scroll to position [190, 0]
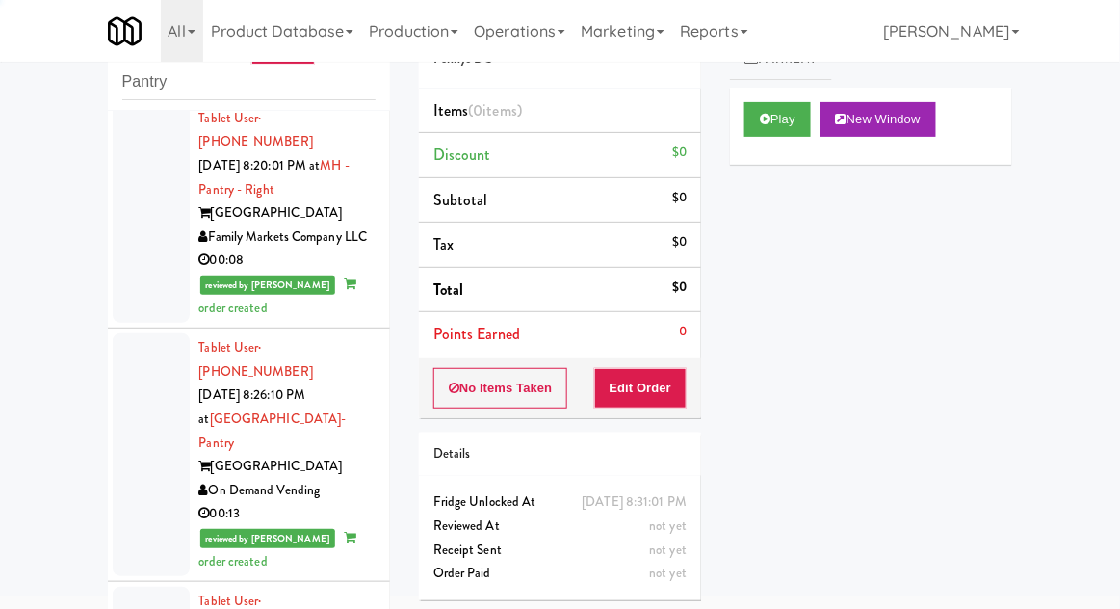
scroll to position [5537, 0]
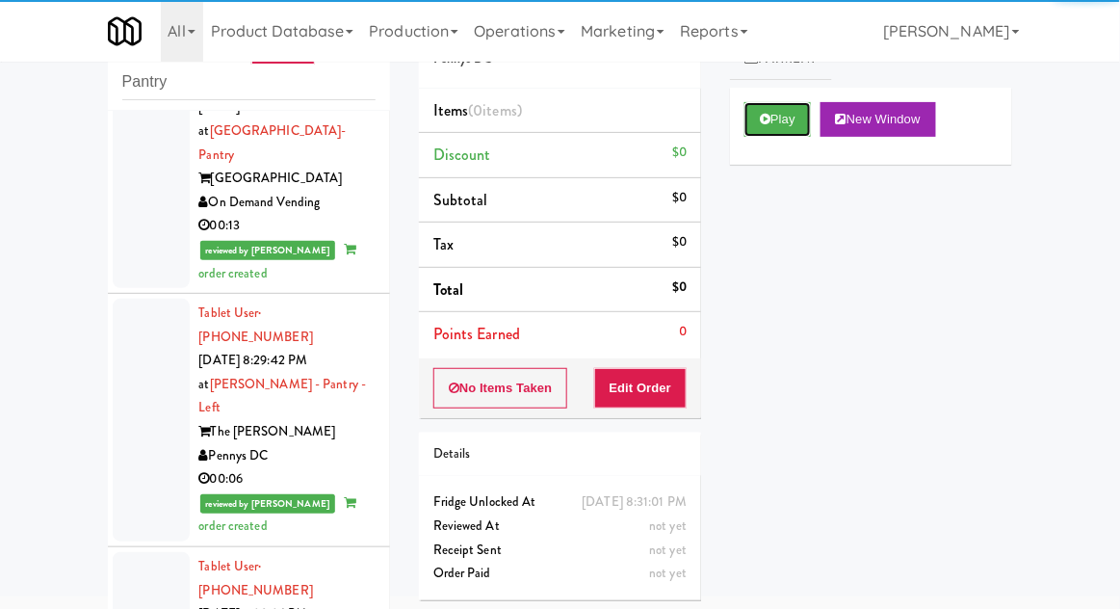
click at [772, 118] on button "Play" at bounding box center [777, 119] width 66 height 35
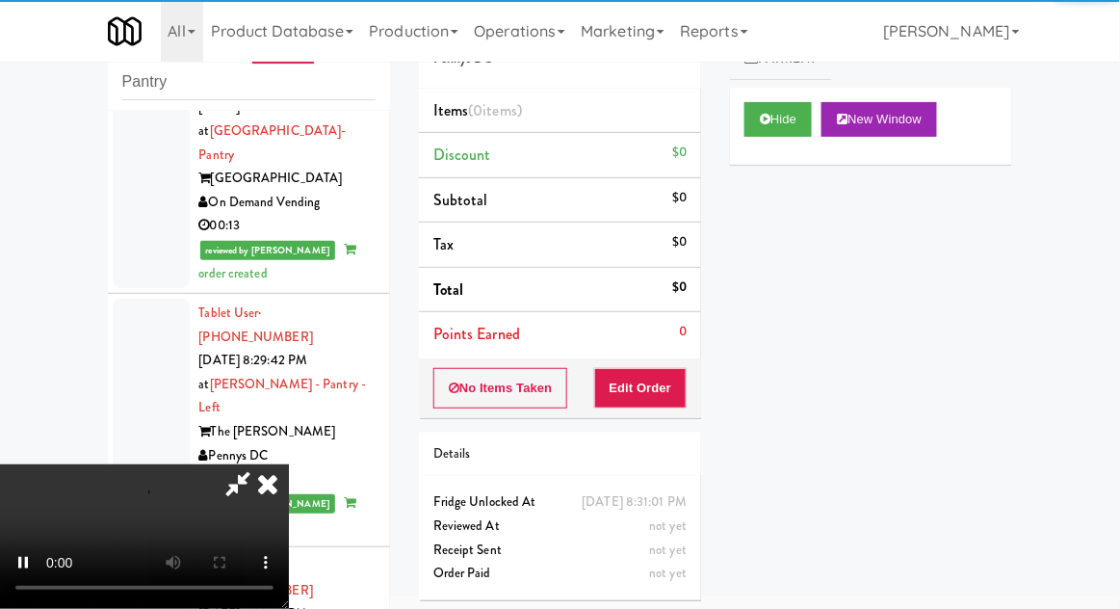
click at [646, 414] on div "Order # 626135 Pennys DC Items (0 items ) Discount $0 Subtotal $0 Tax $0 Total …" at bounding box center [559, 304] width 311 height 619
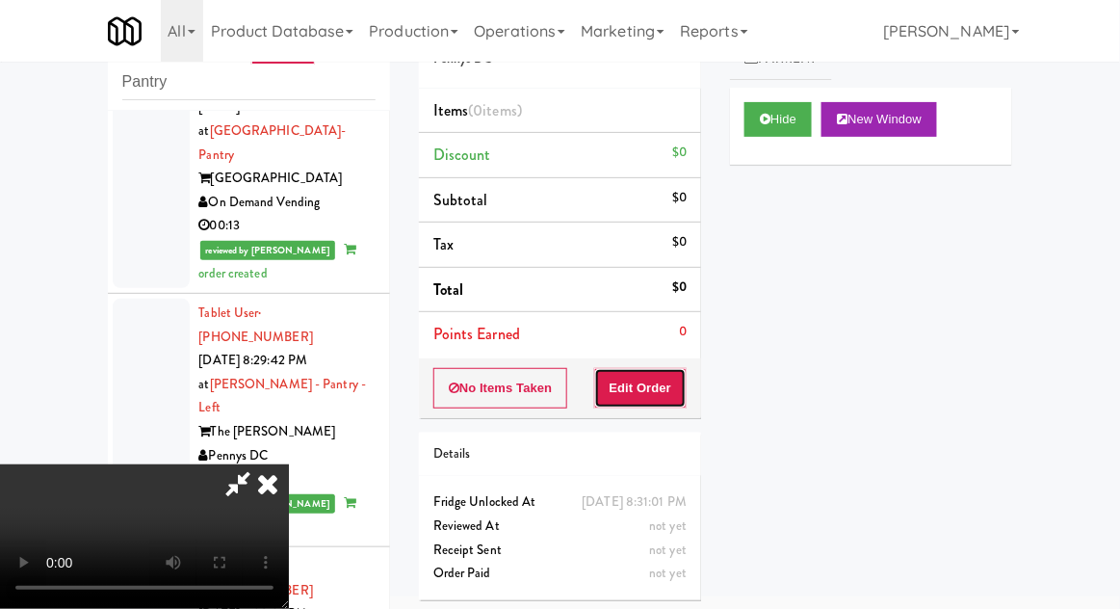
click at [683, 384] on button "Edit Order" at bounding box center [640, 388] width 93 height 40
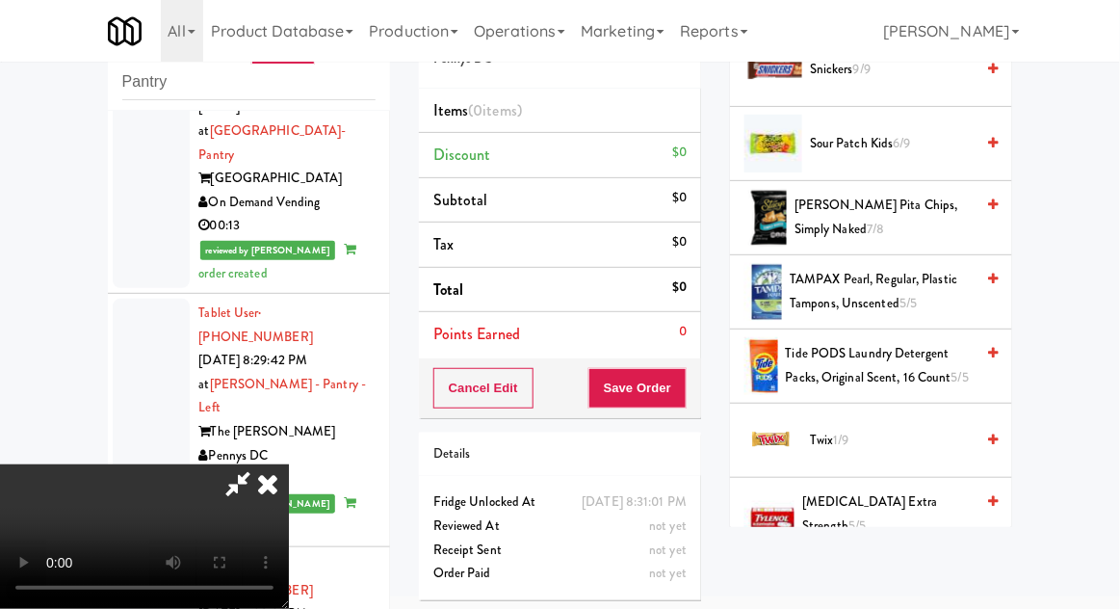
click at [882, 428] on span "Twix 1/9" at bounding box center [892, 440] width 164 height 24
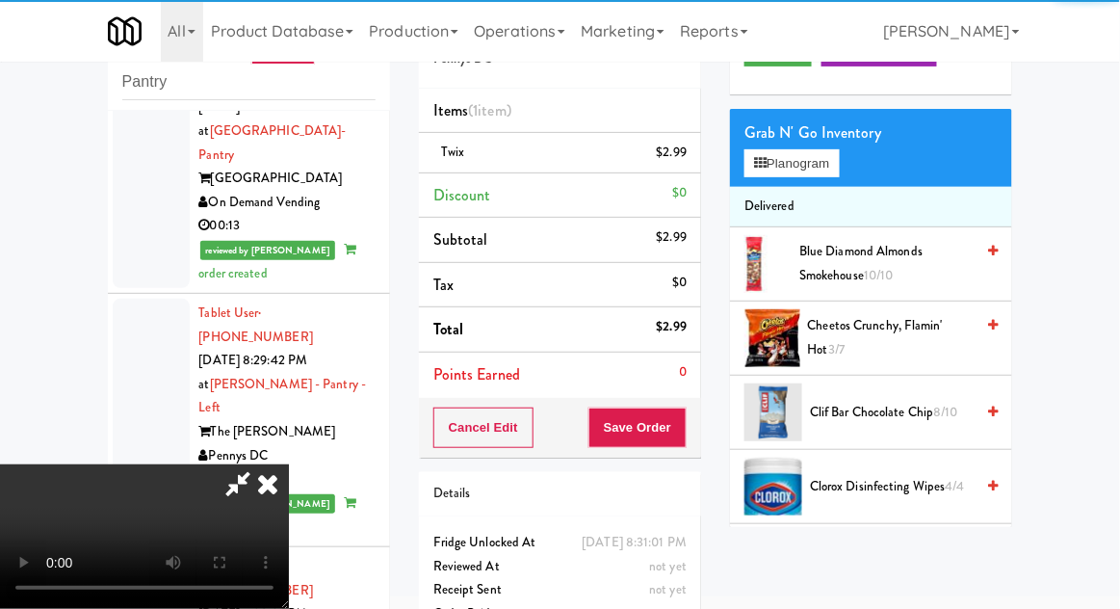
scroll to position [0, 0]
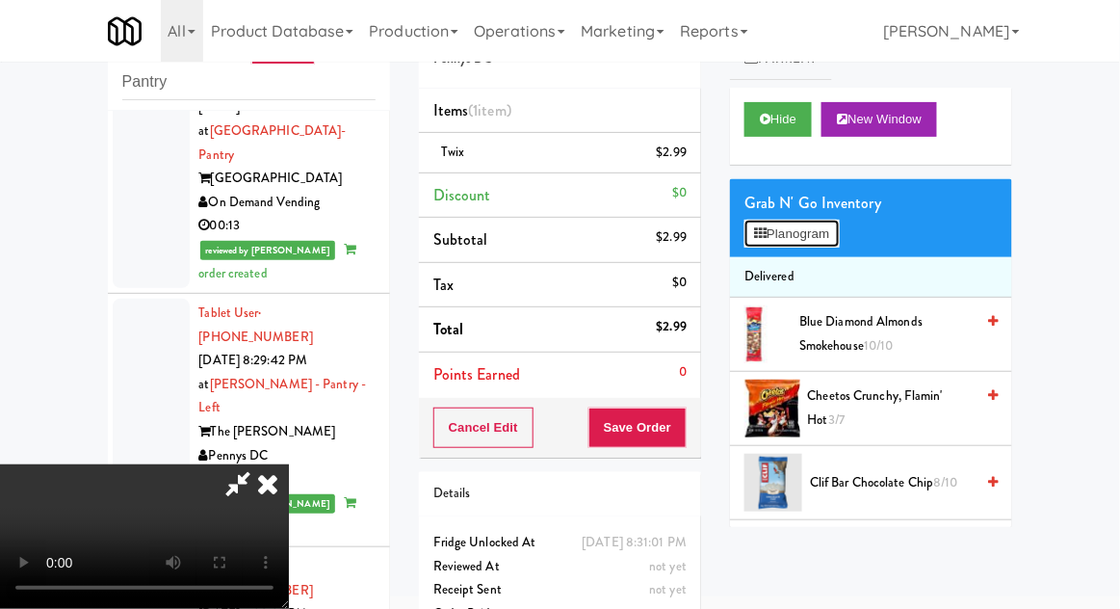
click at [837, 239] on button "Planogram" at bounding box center [791, 234] width 94 height 29
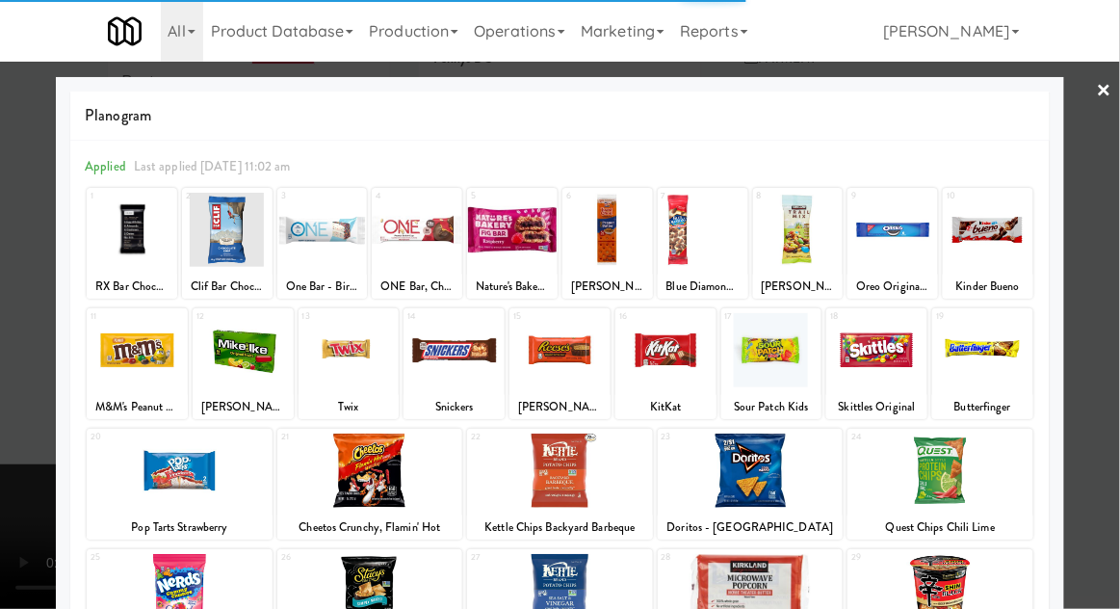
click at [1107, 300] on div at bounding box center [560, 304] width 1120 height 609
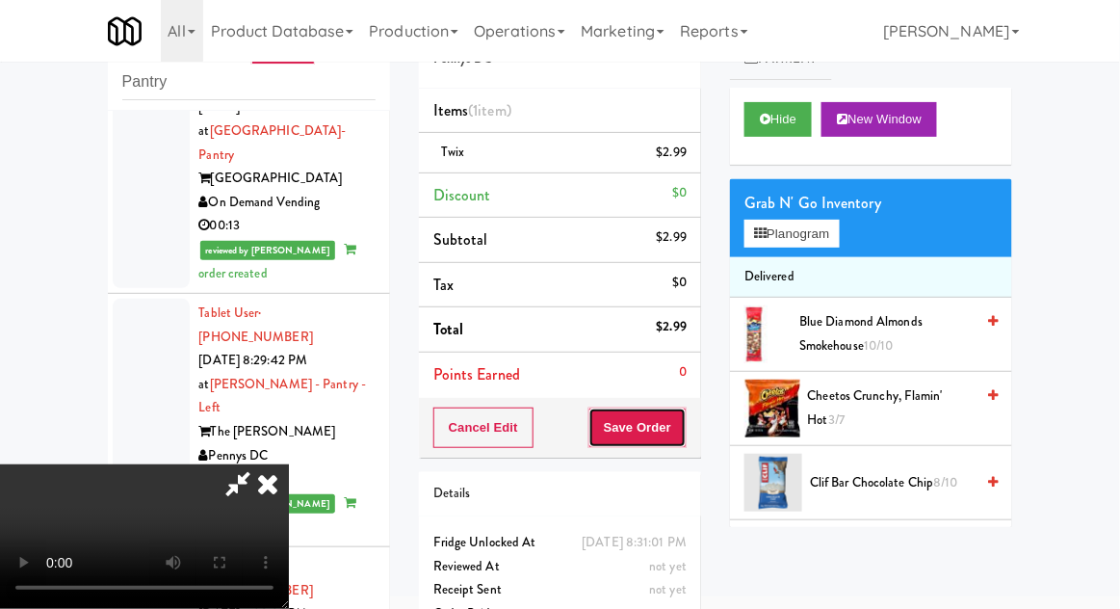
click at [683, 436] on button "Save Order" at bounding box center [637, 427] width 98 height 40
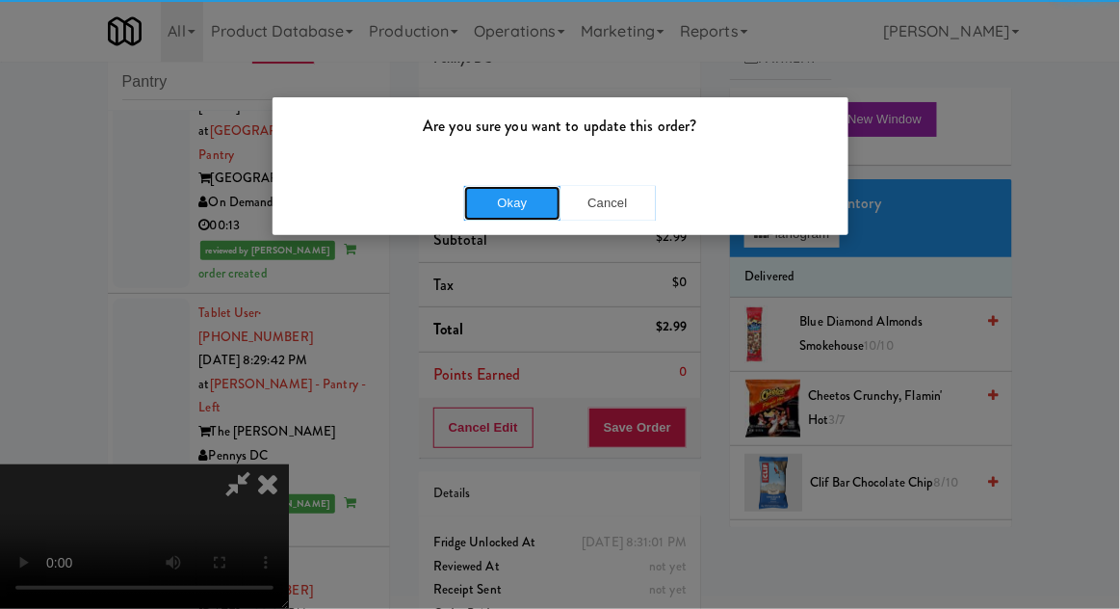
click at [510, 189] on button "Okay" at bounding box center [512, 203] width 96 height 35
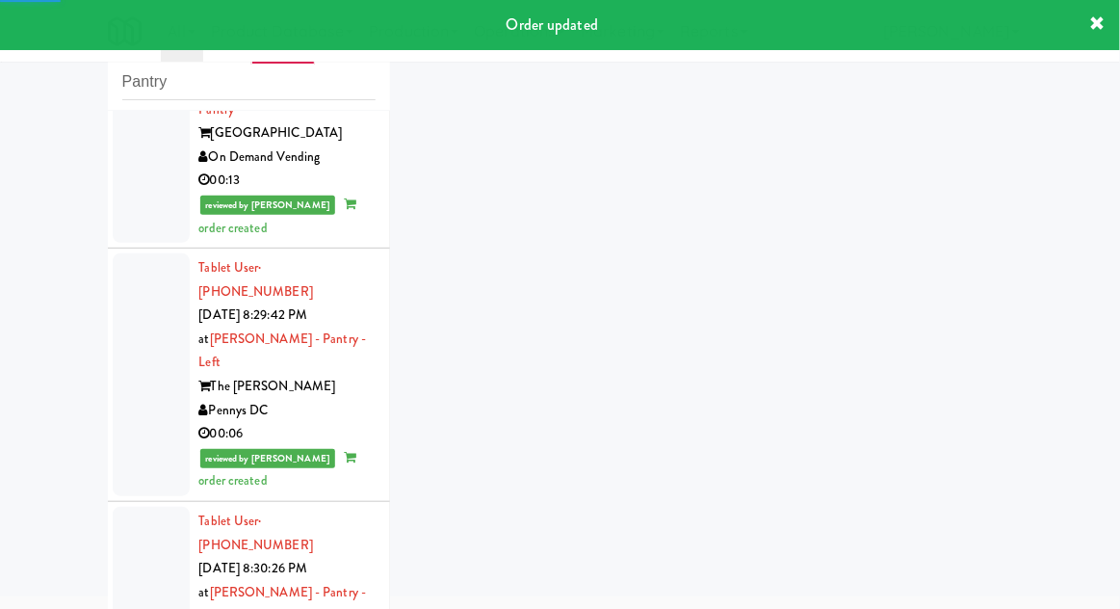
scroll to position [5585, 0]
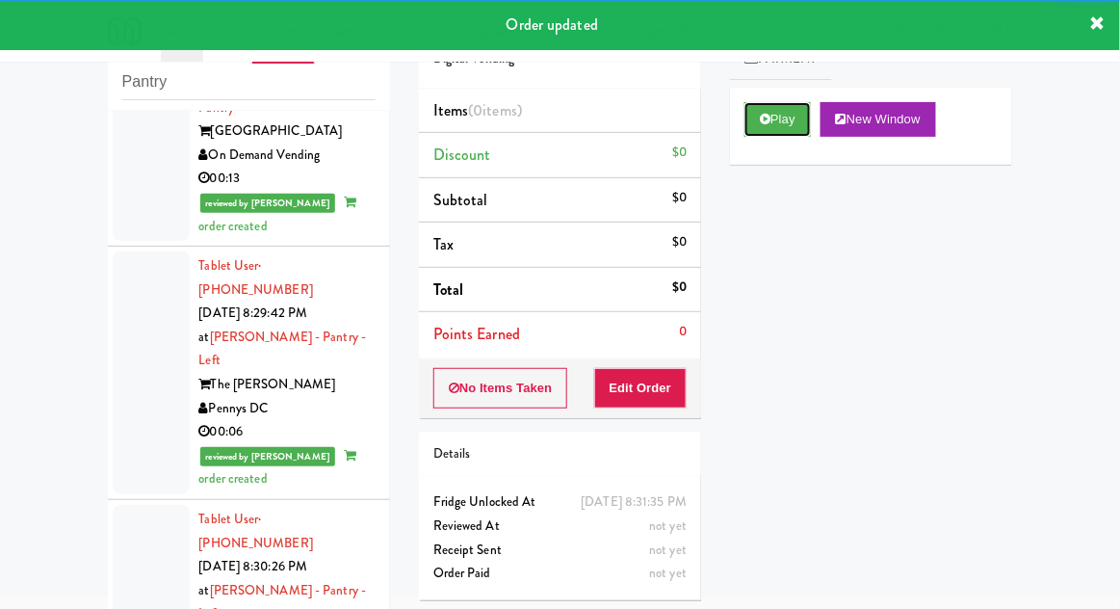
click at [774, 134] on button "Play" at bounding box center [777, 119] width 66 height 35
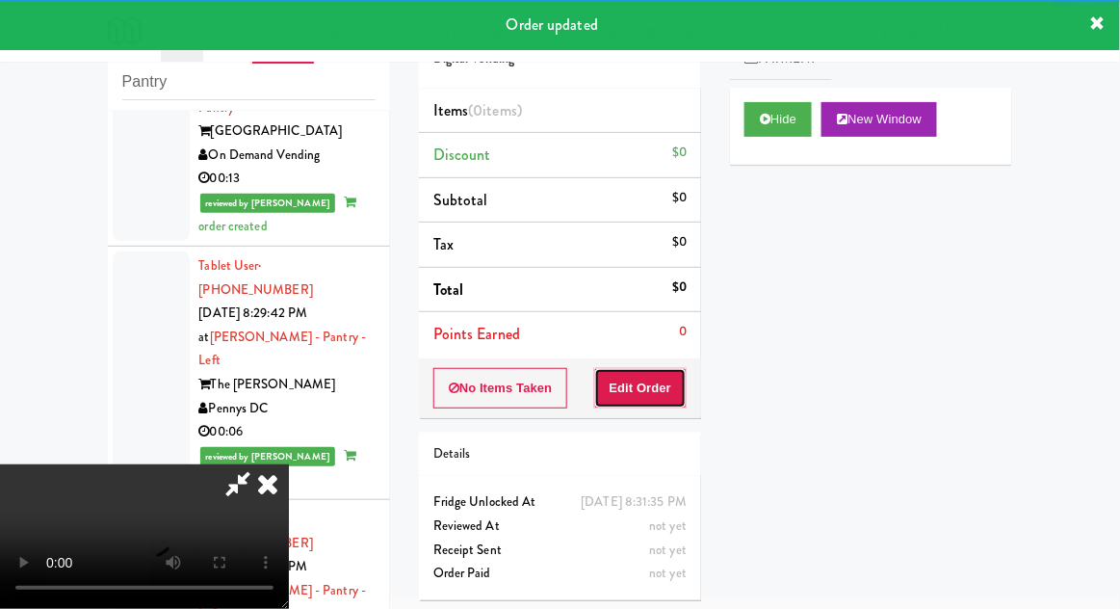
click at [640, 384] on button "Edit Order" at bounding box center [640, 388] width 93 height 40
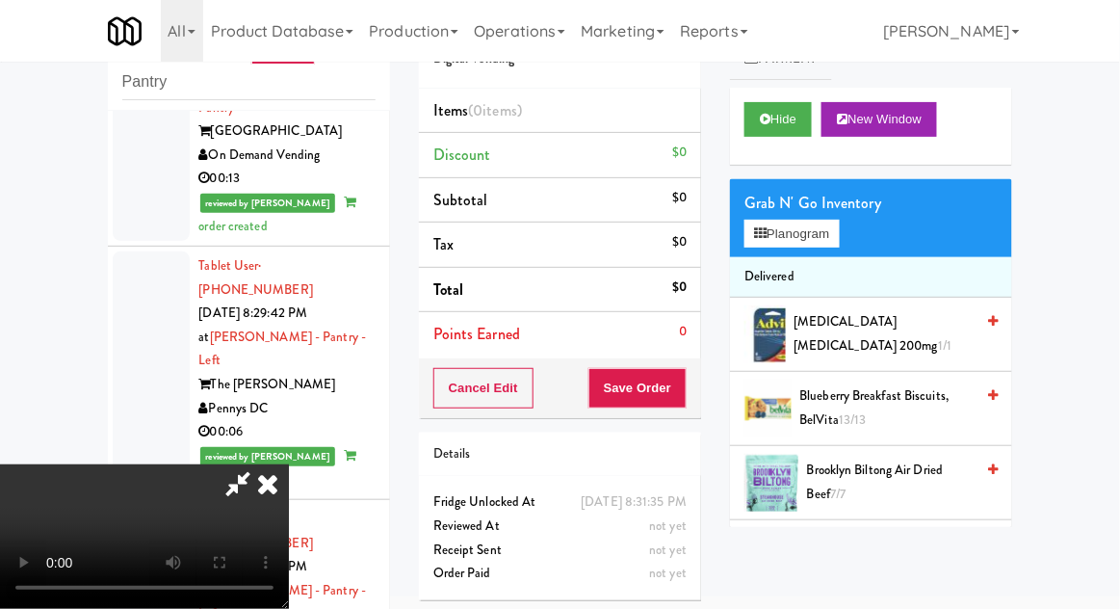
scroll to position [70, 0]
click at [839, 226] on button "Planogram" at bounding box center [791, 234] width 94 height 29
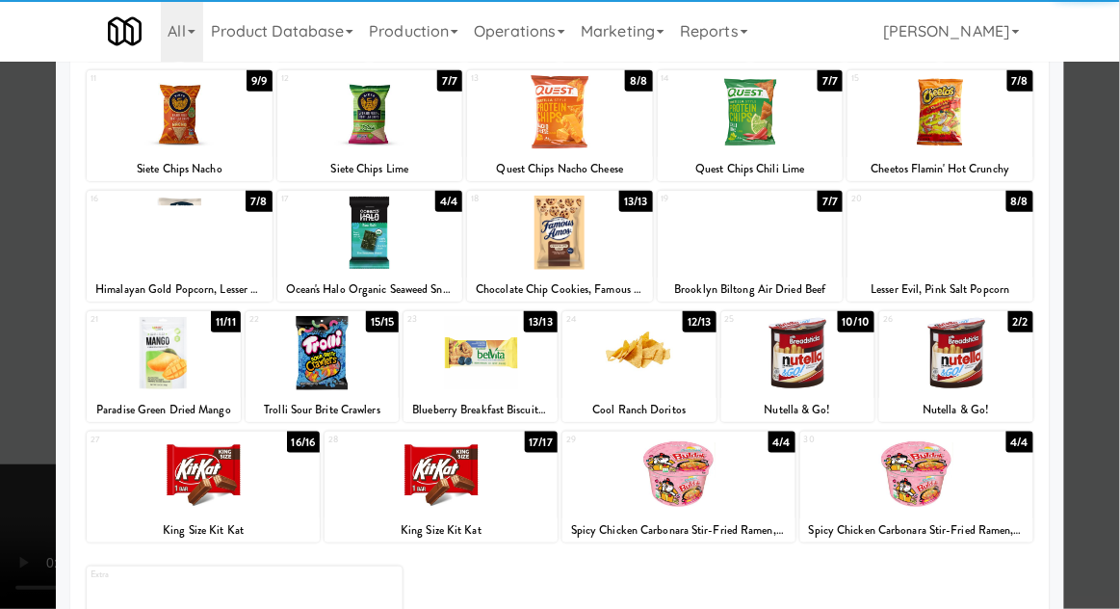
scroll to position [244, 0]
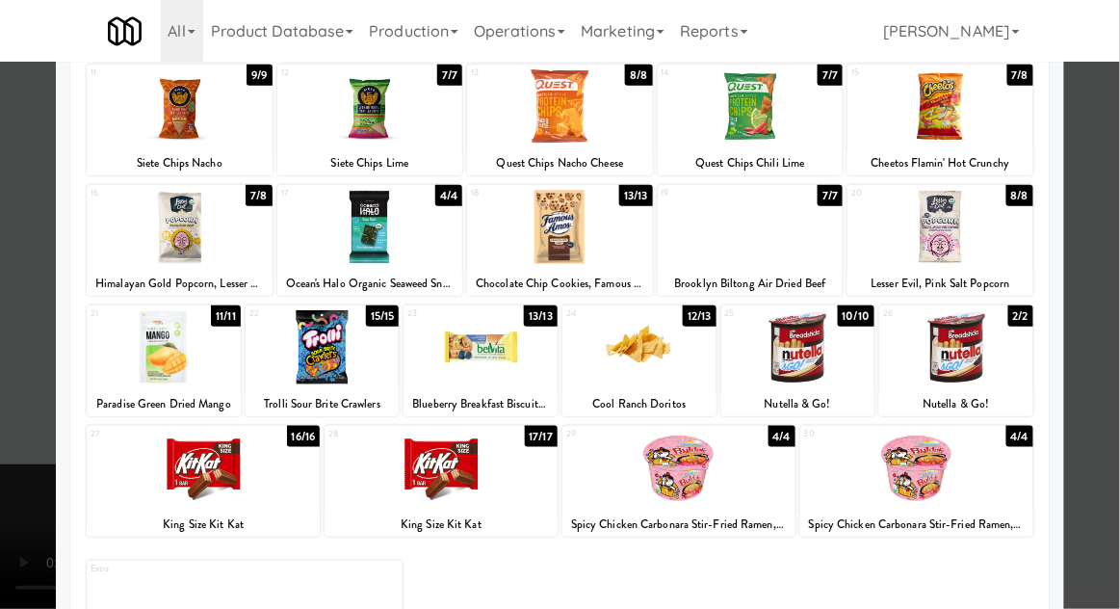
click at [778, 447] on div at bounding box center [678, 467] width 233 height 74
click at [33, 534] on div at bounding box center [560, 304] width 1120 height 609
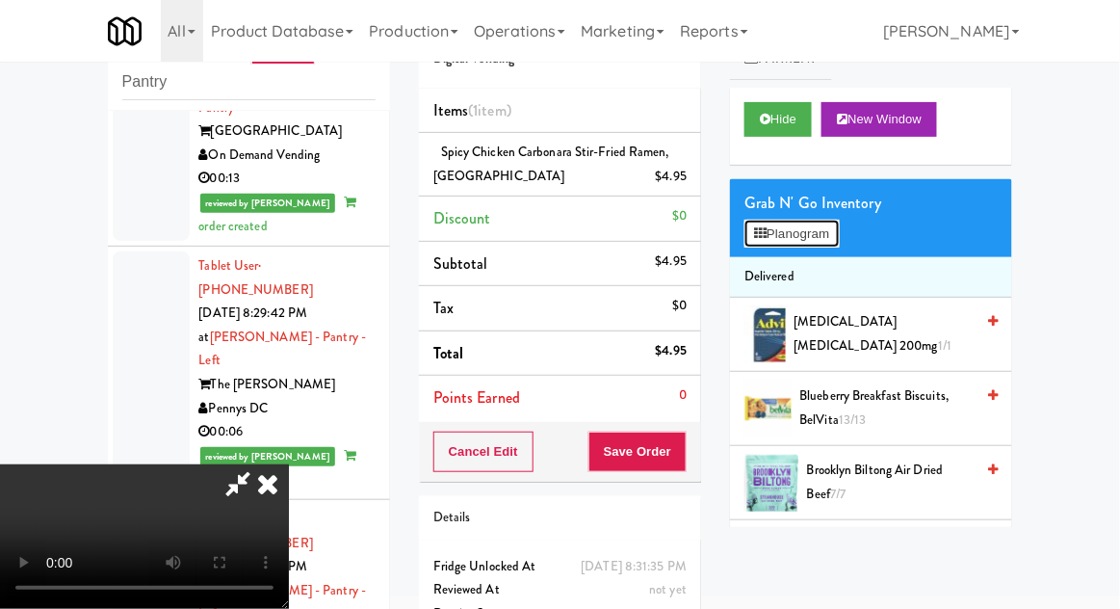
click at [822, 220] on button "Planogram" at bounding box center [791, 234] width 94 height 29
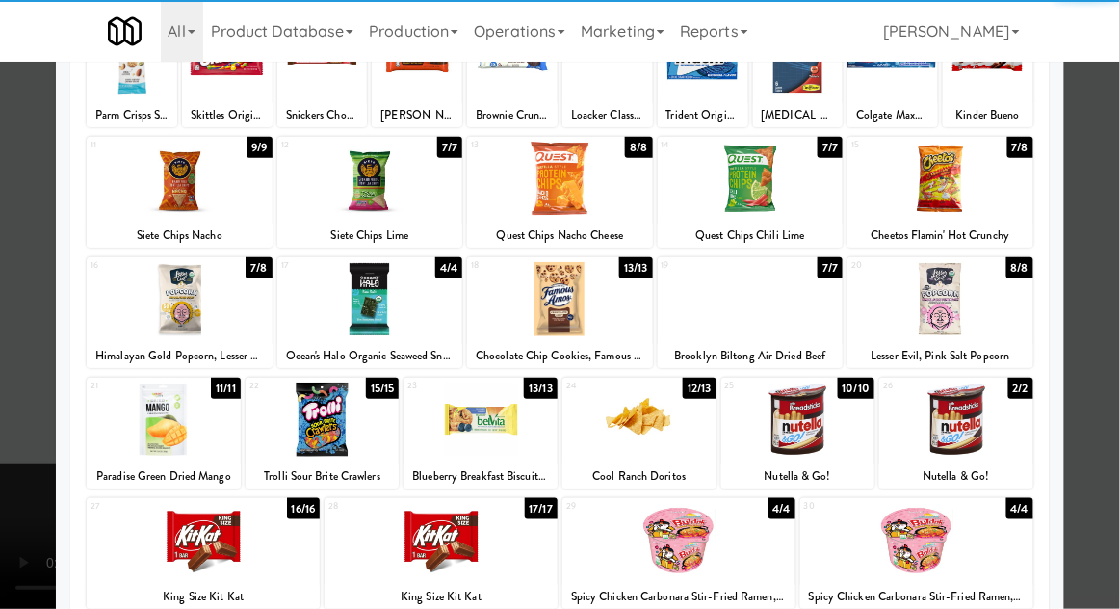
scroll to position [173, 0]
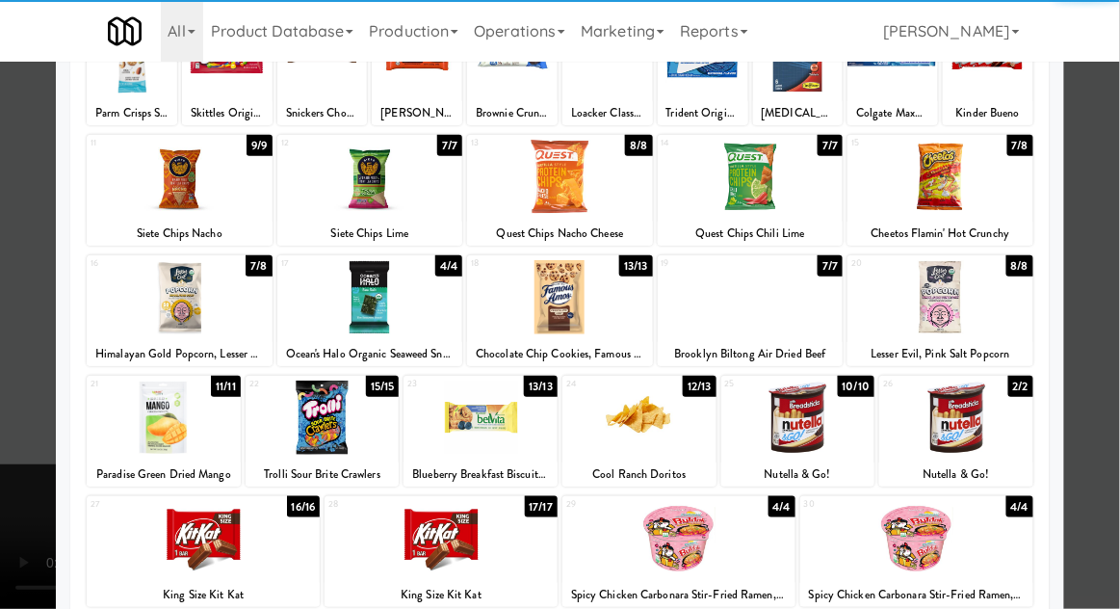
click at [476, 426] on div at bounding box center [480, 417] width 154 height 74
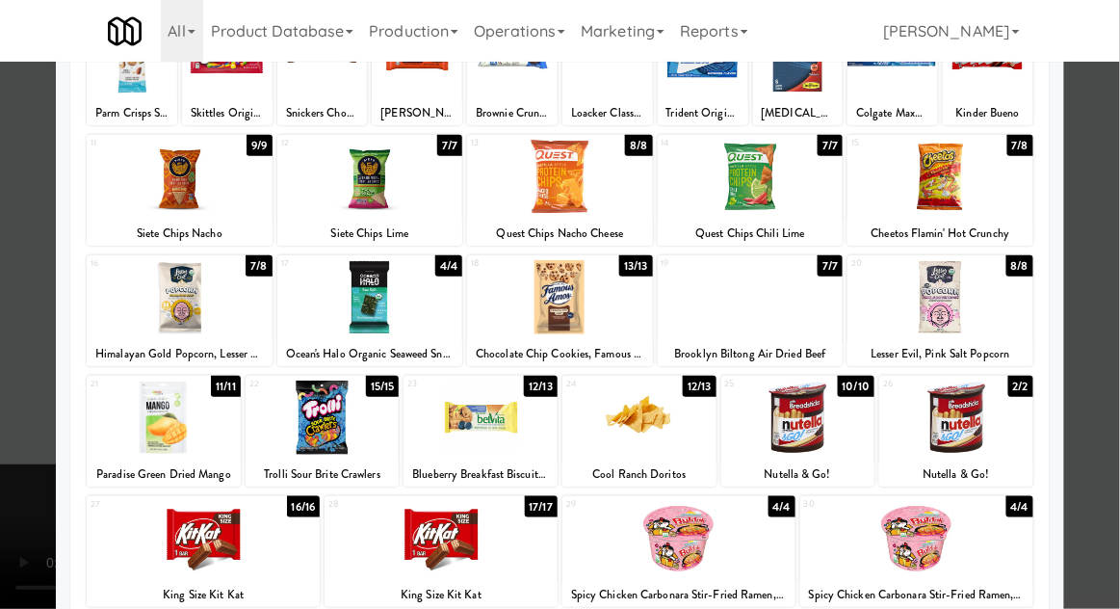
click at [1102, 290] on div at bounding box center [560, 304] width 1120 height 609
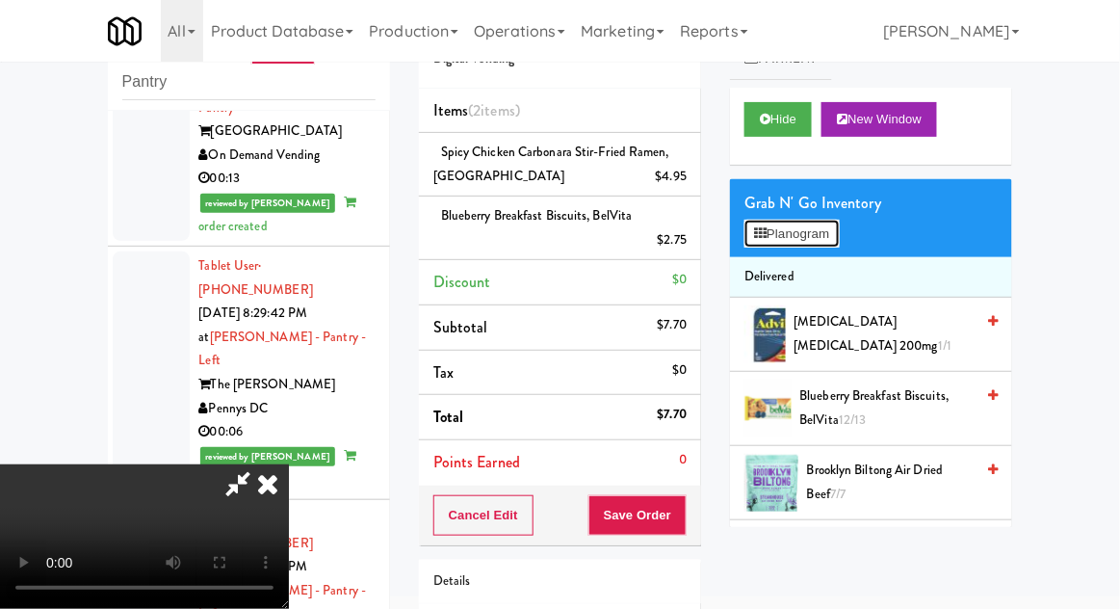
click at [818, 221] on button "Planogram" at bounding box center [791, 234] width 94 height 29
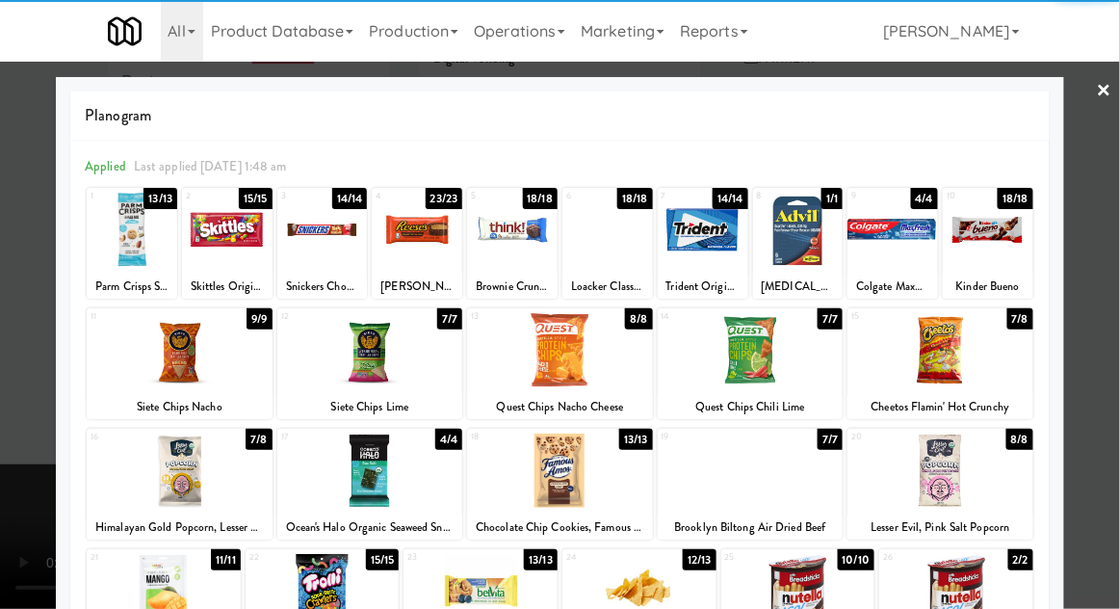
click at [533, 356] on div at bounding box center [560, 350] width 186 height 74
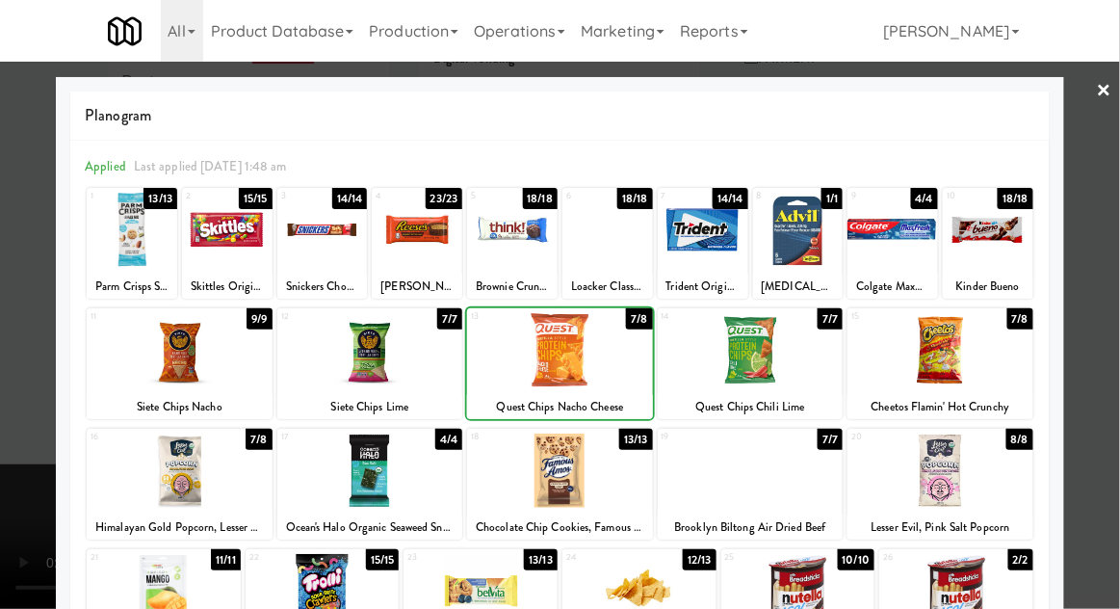
click at [1109, 282] on div at bounding box center [560, 304] width 1120 height 609
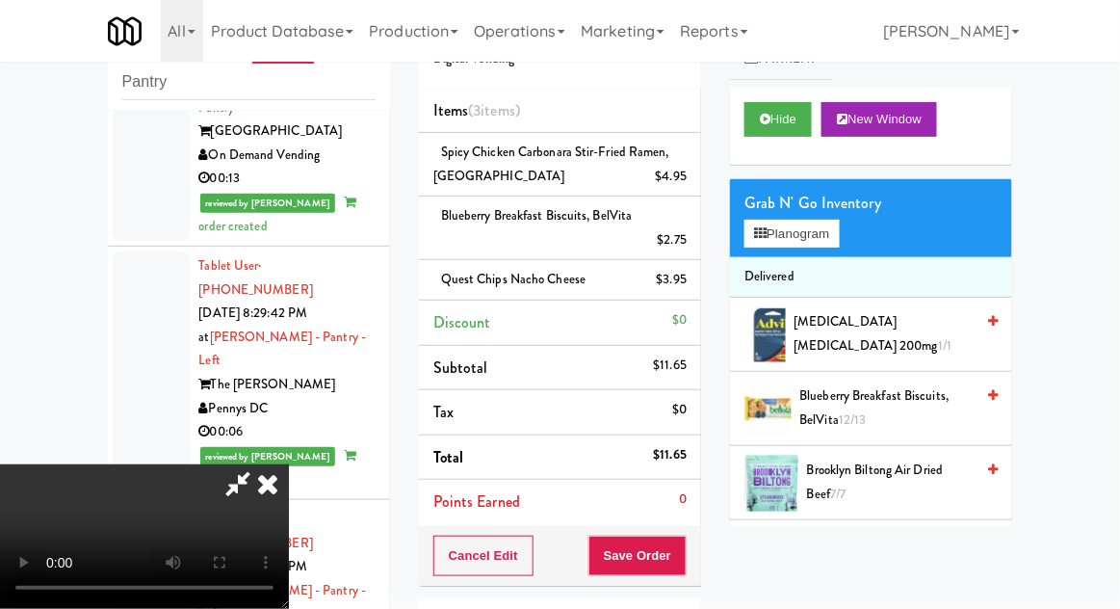
scroll to position [175, 0]
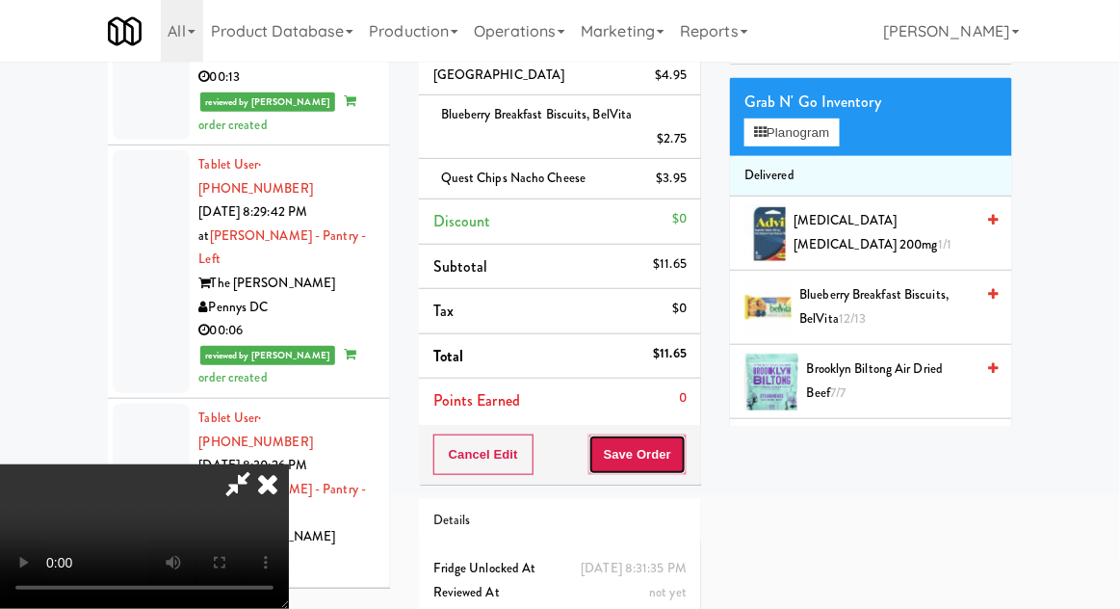
click at [682, 452] on button "Save Order" at bounding box center [637, 454] width 98 height 40
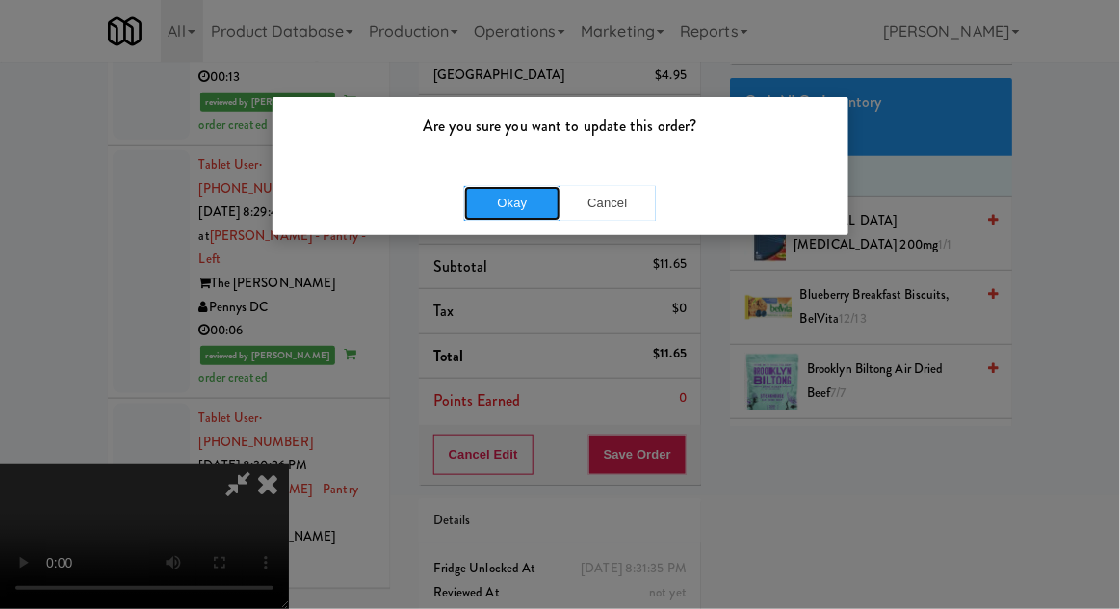
click at [480, 200] on button "Okay" at bounding box center [512, 203] width 96 height 35
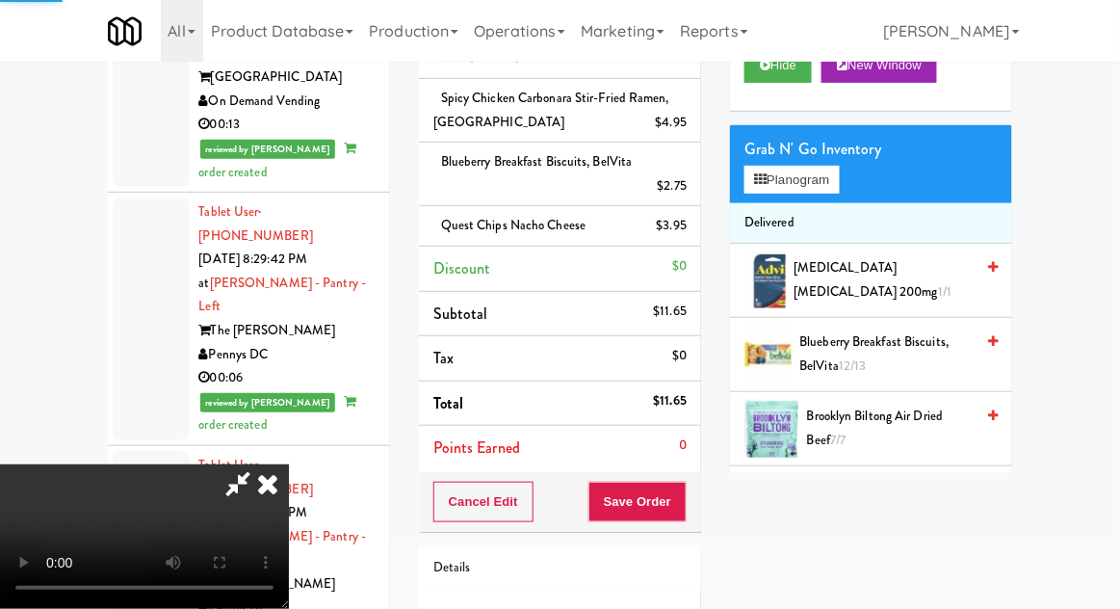
scroll to position [0, 0]
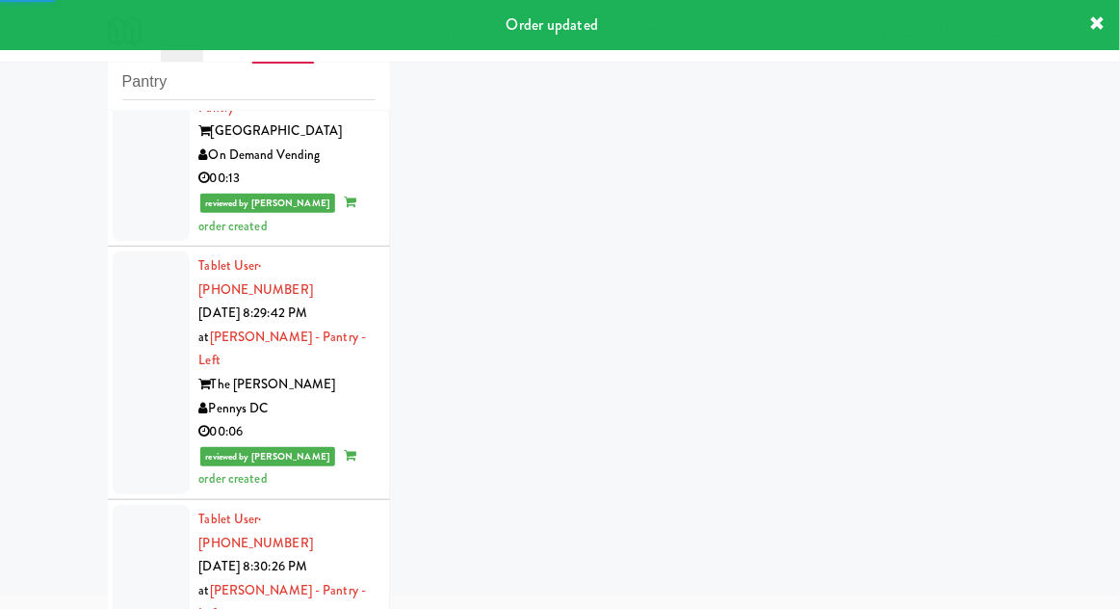
scroll to position [5632, 0]
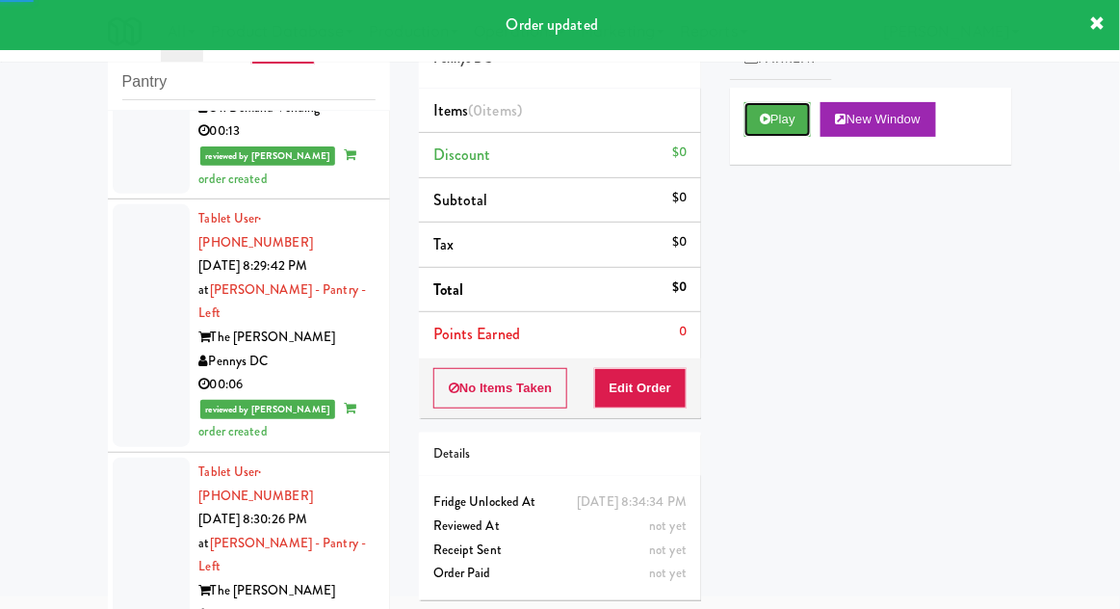
click at [749, 116] on button "Play" at bounding box center [777, 119] width 66 height 35
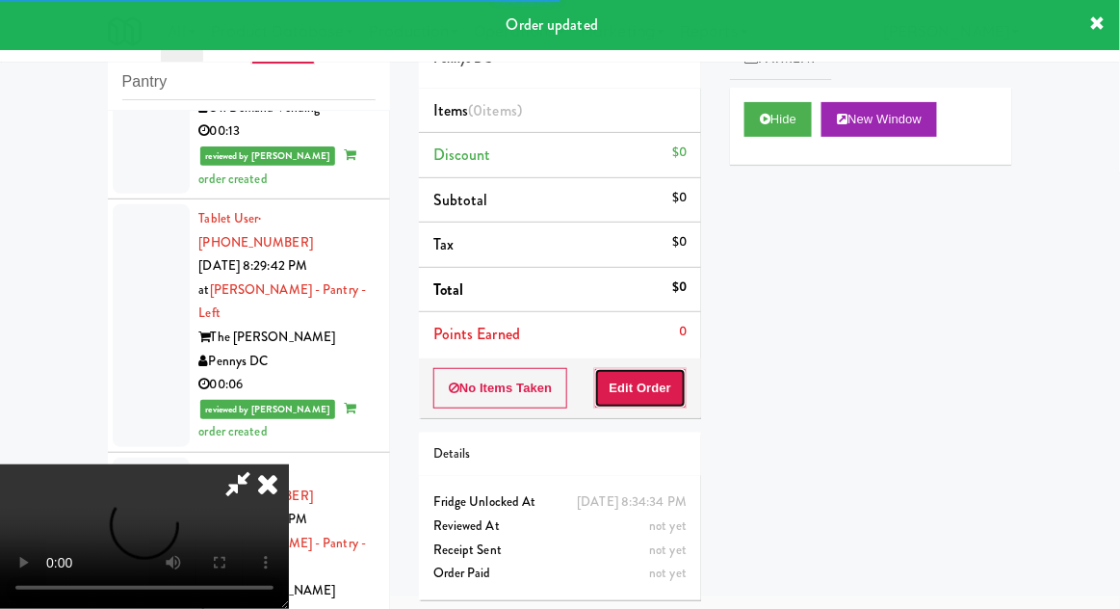
click at [644, 391] on button "Edit Order" at bounding box center [640, 388] width 93 height 40
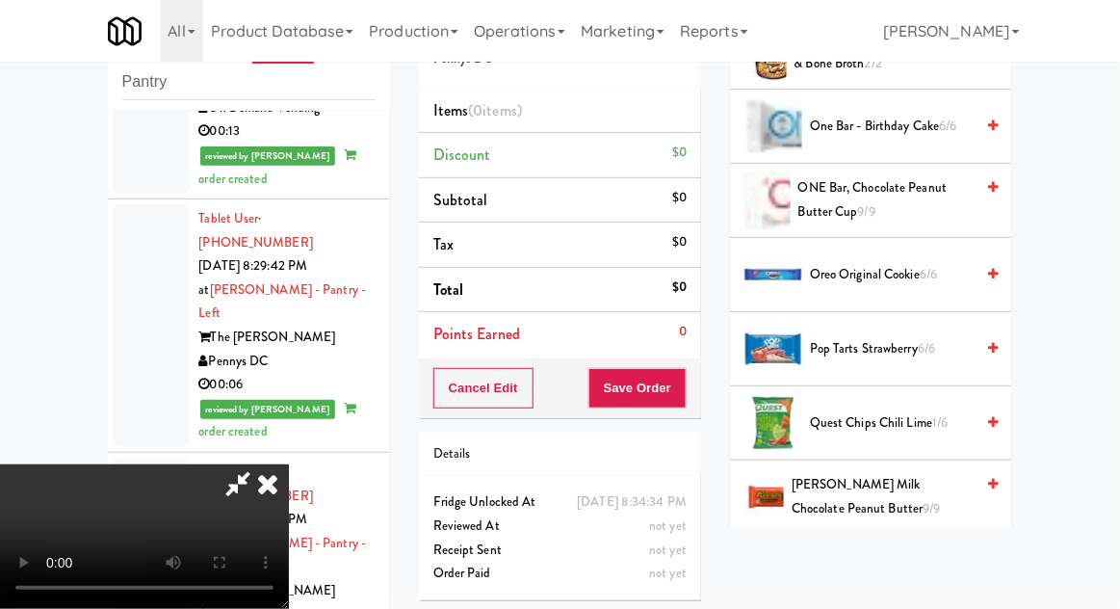
scroll to position [1575, 0]
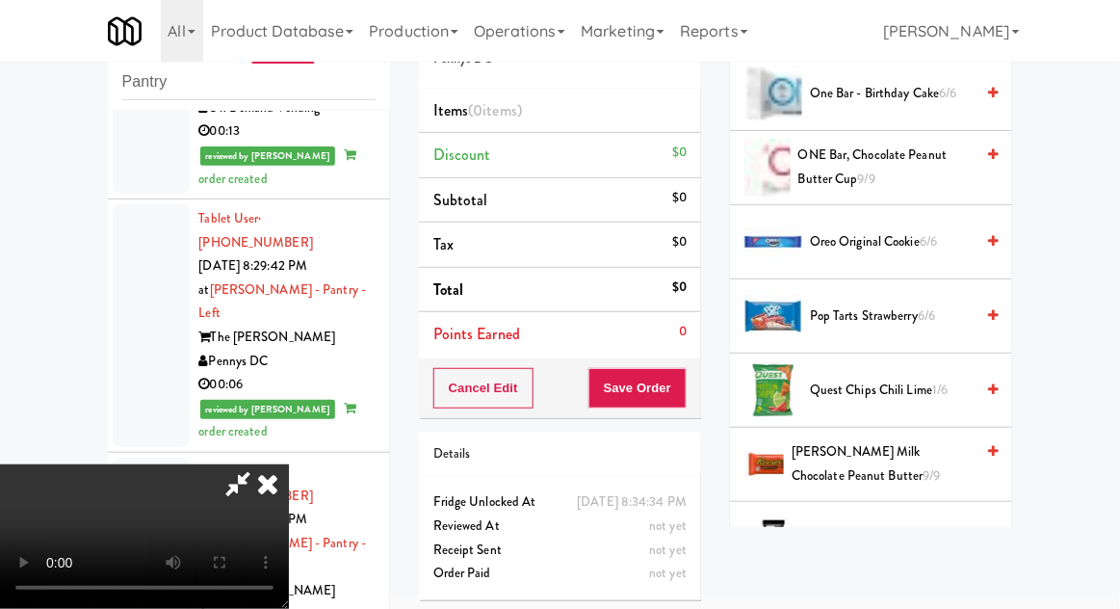
click at [928, 387] on span "Quest Chips Chili Lime 1/6" at bounding box center [892, 390] width 164 height 24
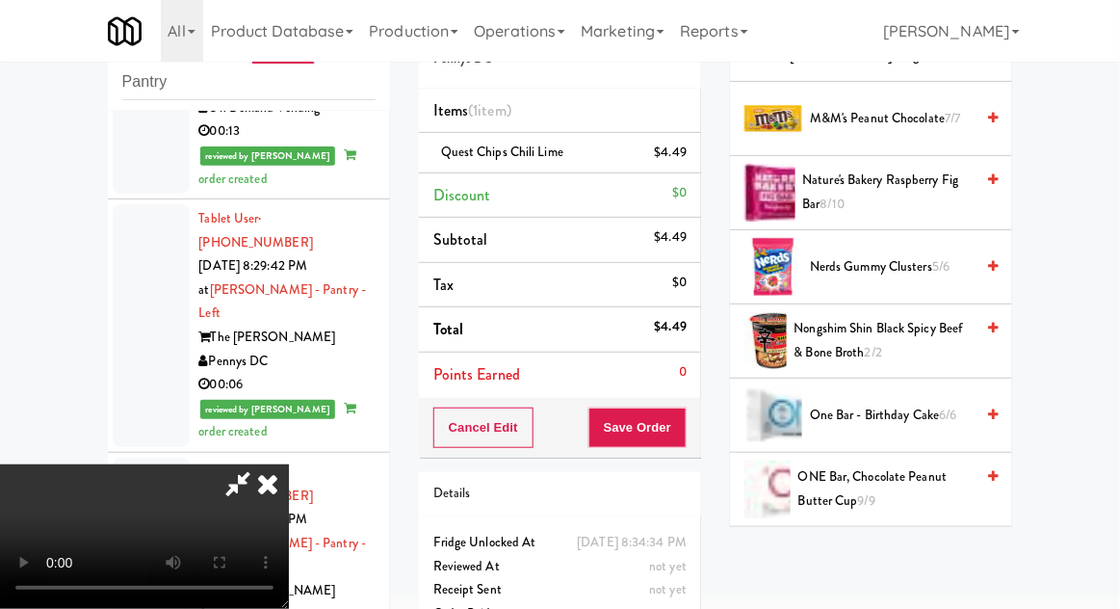
scroll to position [1245, 0]
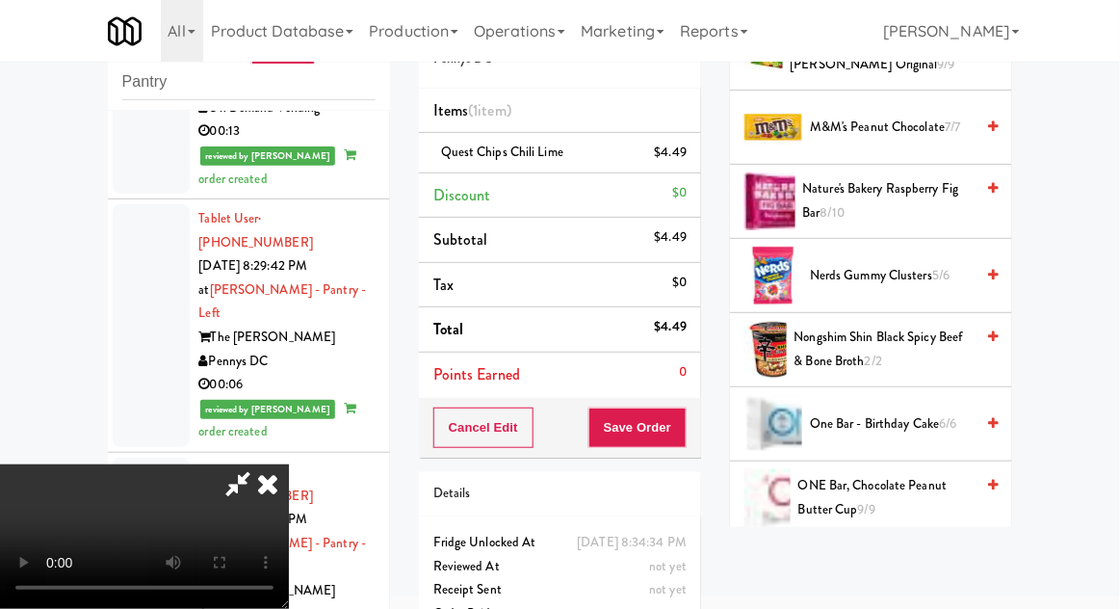
click at [931, 412] on span "One Bar - Birthday Cake 6/6" at bounding box center [892, 424] width 164 height 24
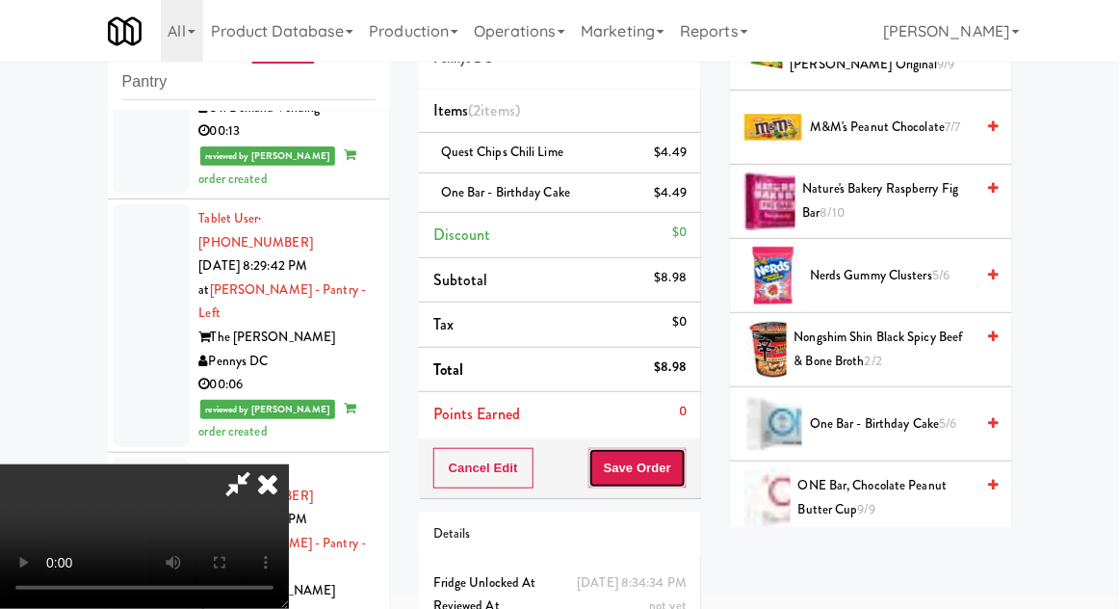
click at [686, 473] on button "Save Order" at bounding box center [637, 468] width 98 height 40
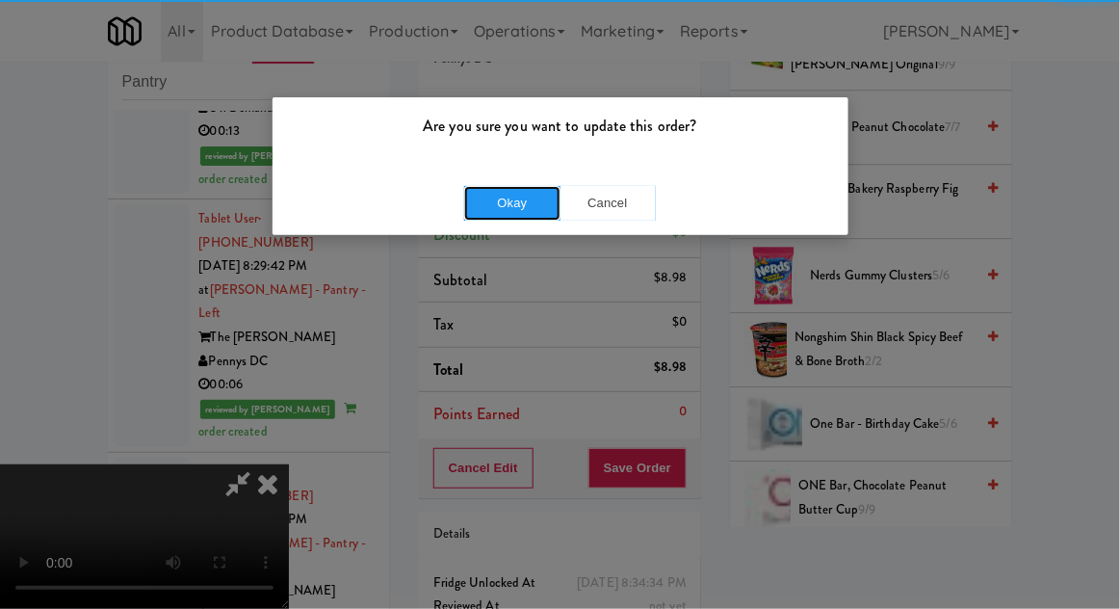
click at [508, 204] on button "Okay" at bounding box center [512, 203] width 96 height 35
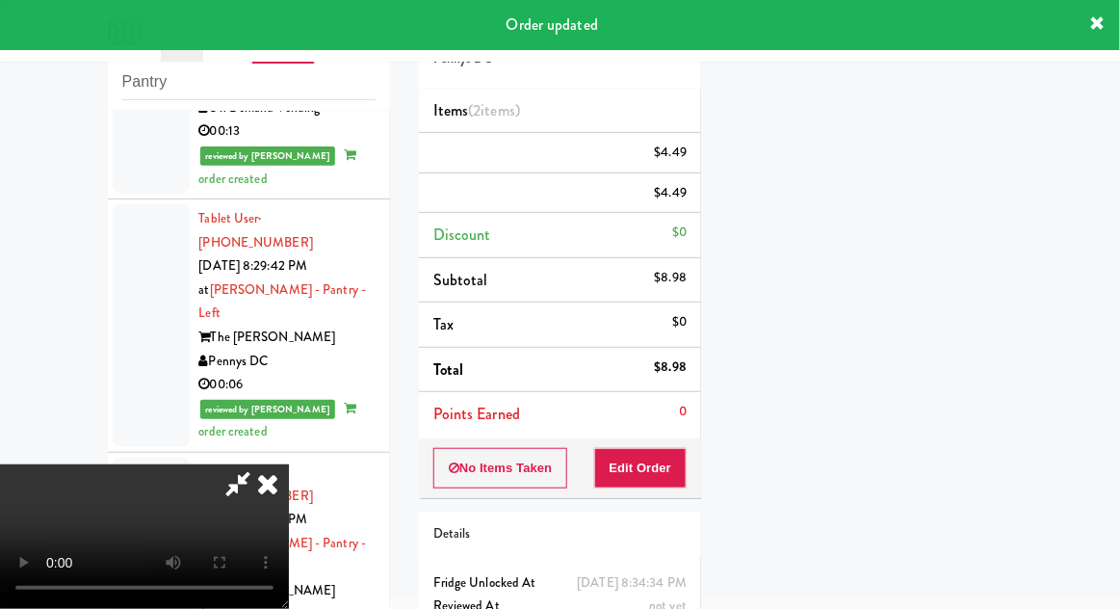
scroll to position [0, 0]
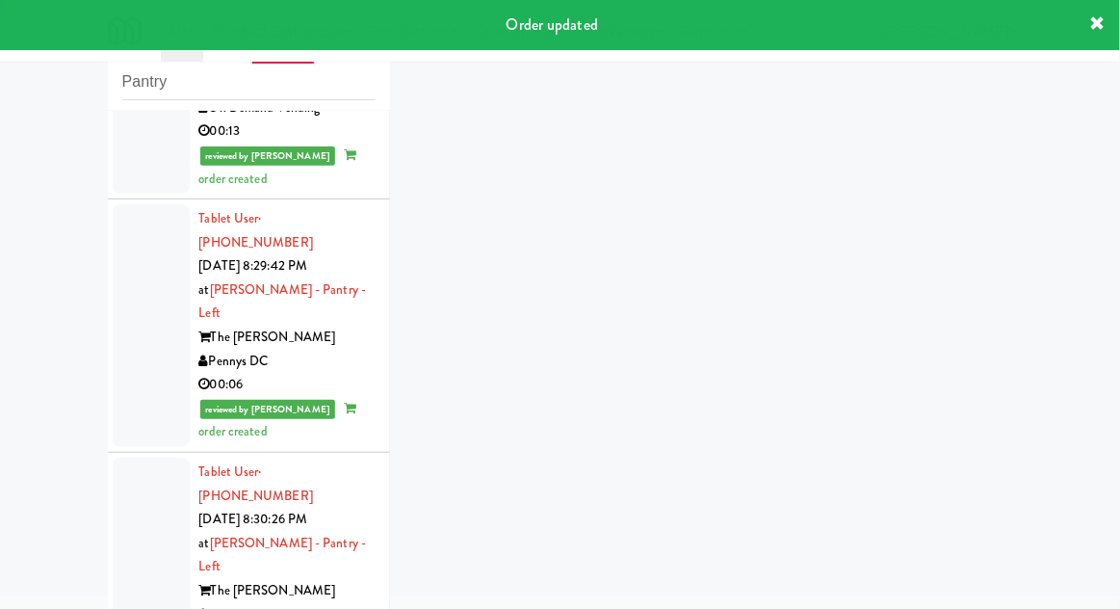
scroll to position [5679, 0]
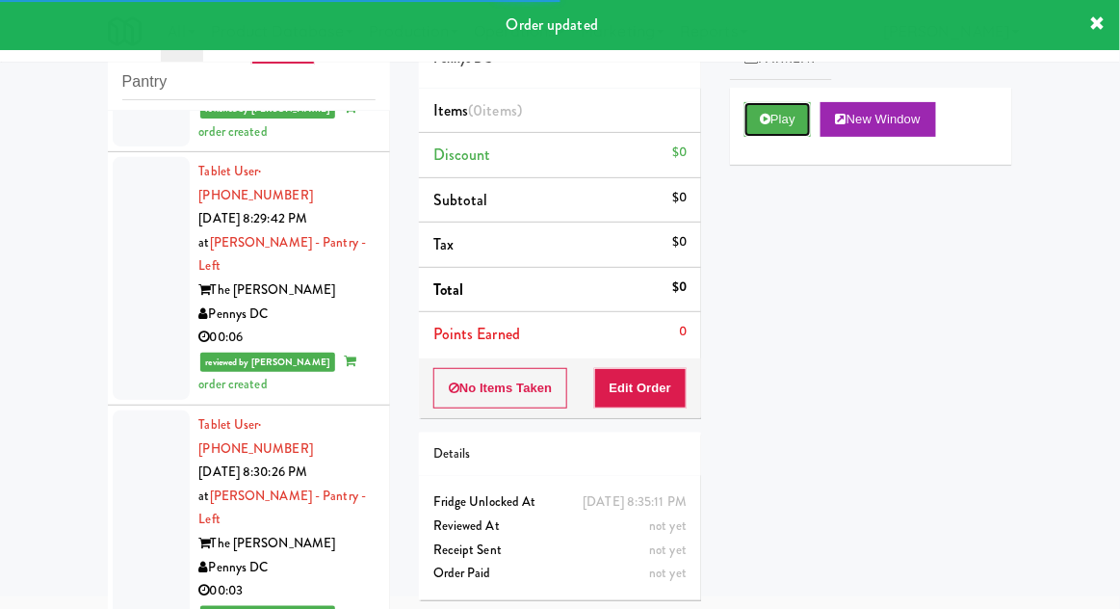
click at [772, 128] on button "Play" at bounding box center [777, 119] width 66 height 35
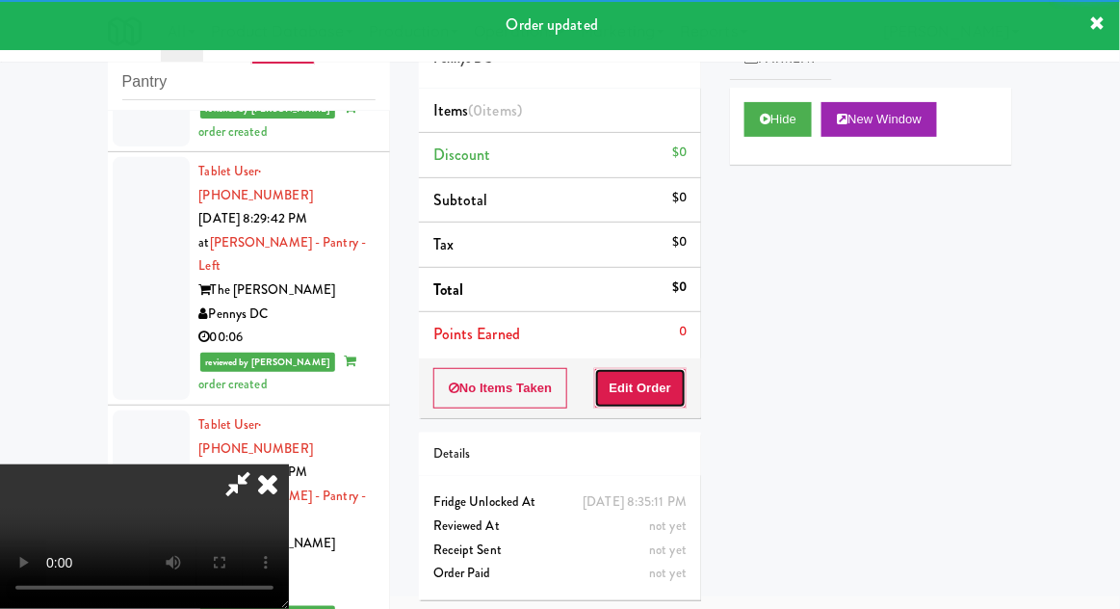
click at [664, 382] on button "Edit Order" at bounding box center [640, 388] width 93 height 40
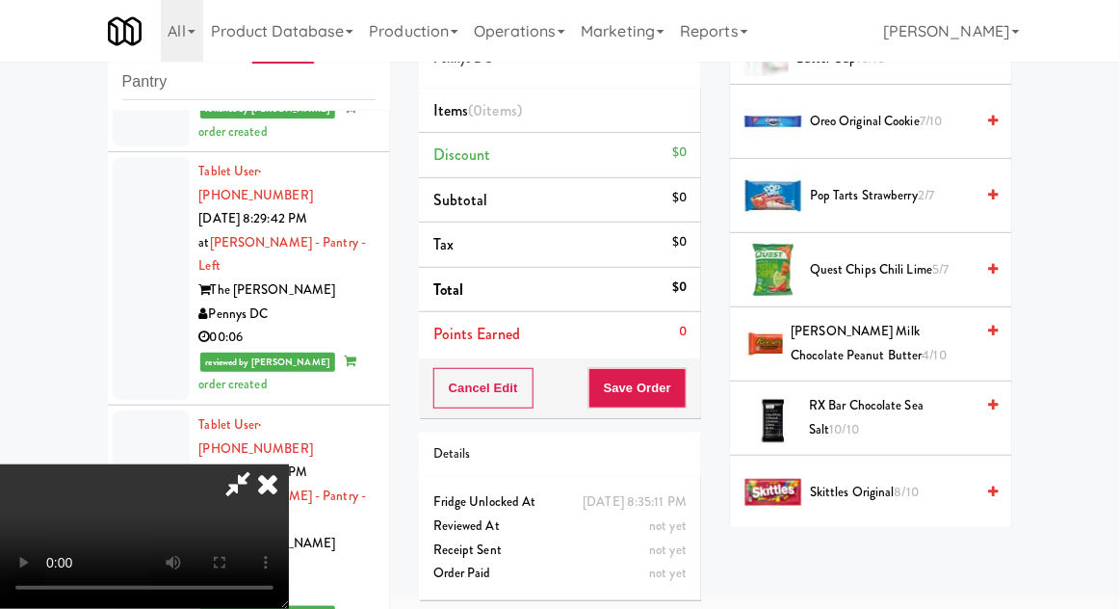
scroll to position [1695, 0]
click at [938, 329] on span "[PERSON_NAME] Milk Chocolate Peanut Butter 4/10" at bounding box center [882, 344] width 183 height 47
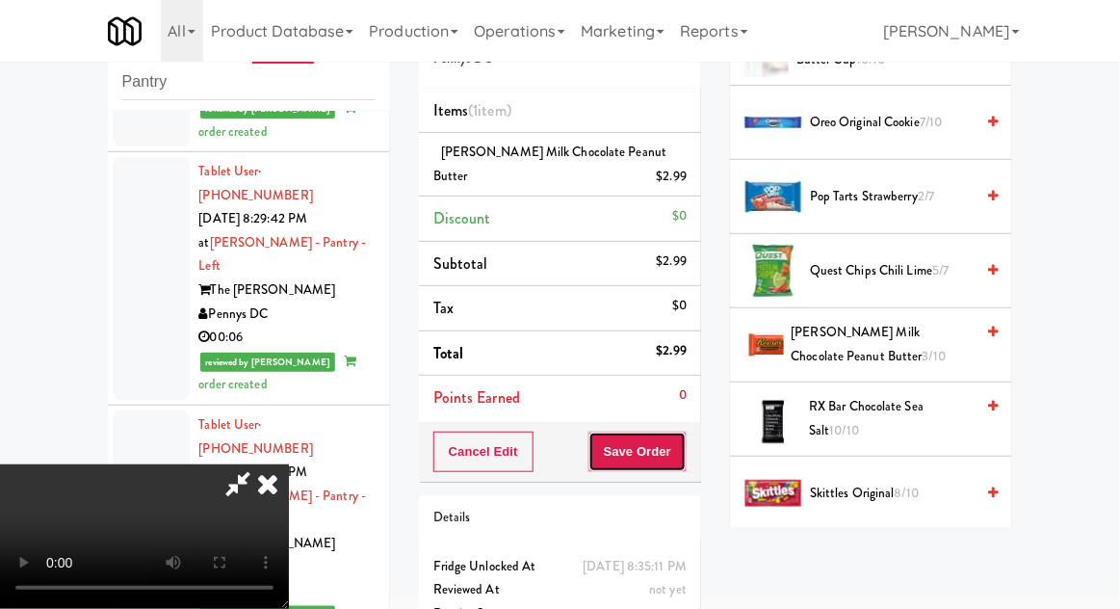
click at [687, 458] on button "Save Order" at bounding box center [637, 451] width 98 height 40
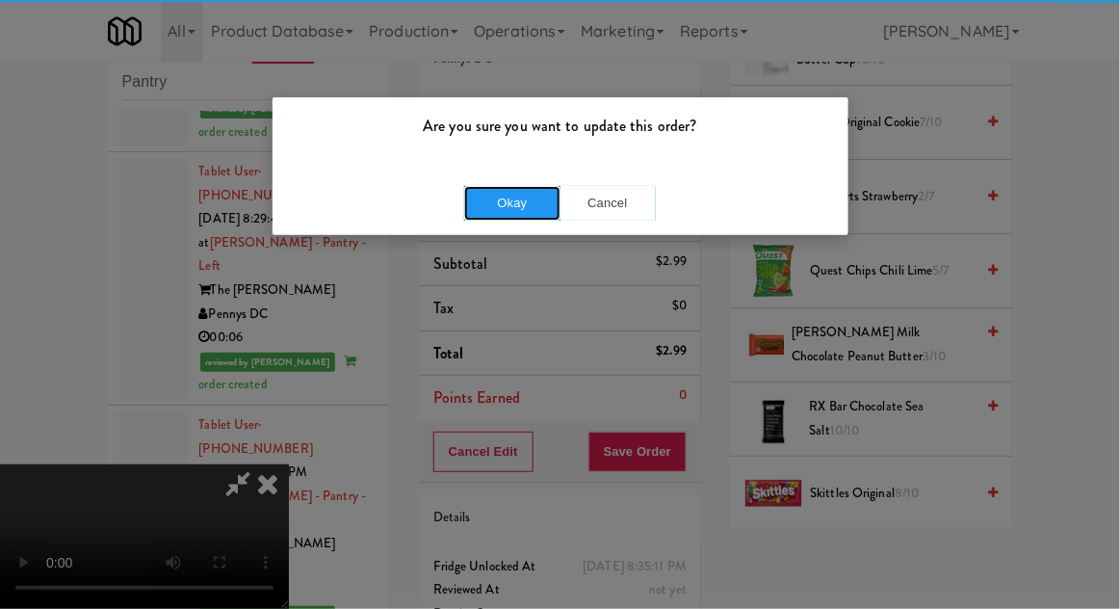
click at [492, 190] on button "Okay" at bounding box center [512, 203] width 96 height 35
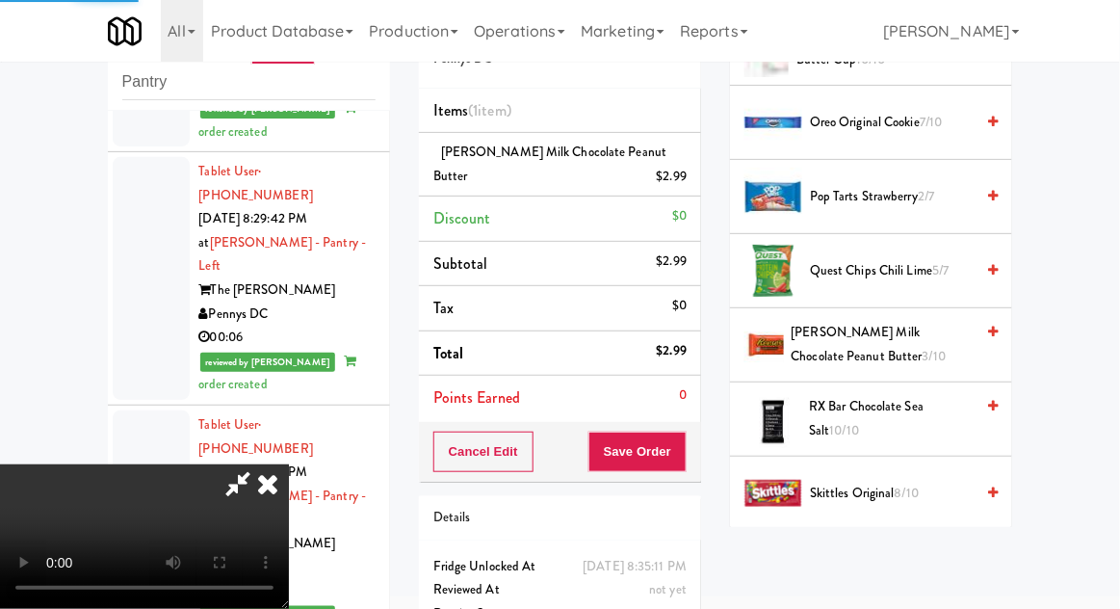
scroll to position [190, 0]
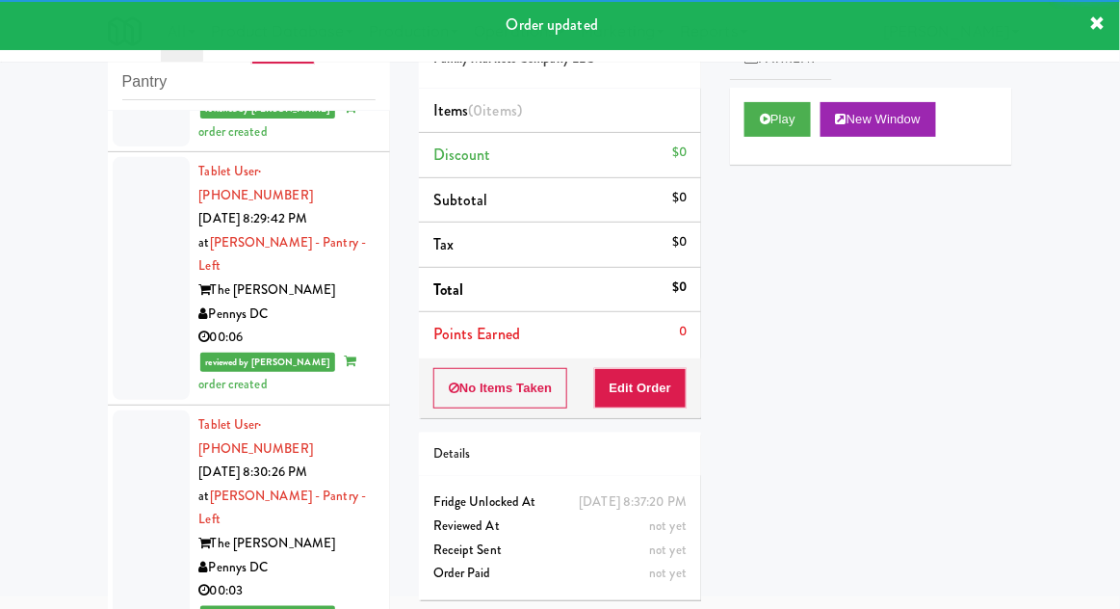
scroll to position [5727, 0]
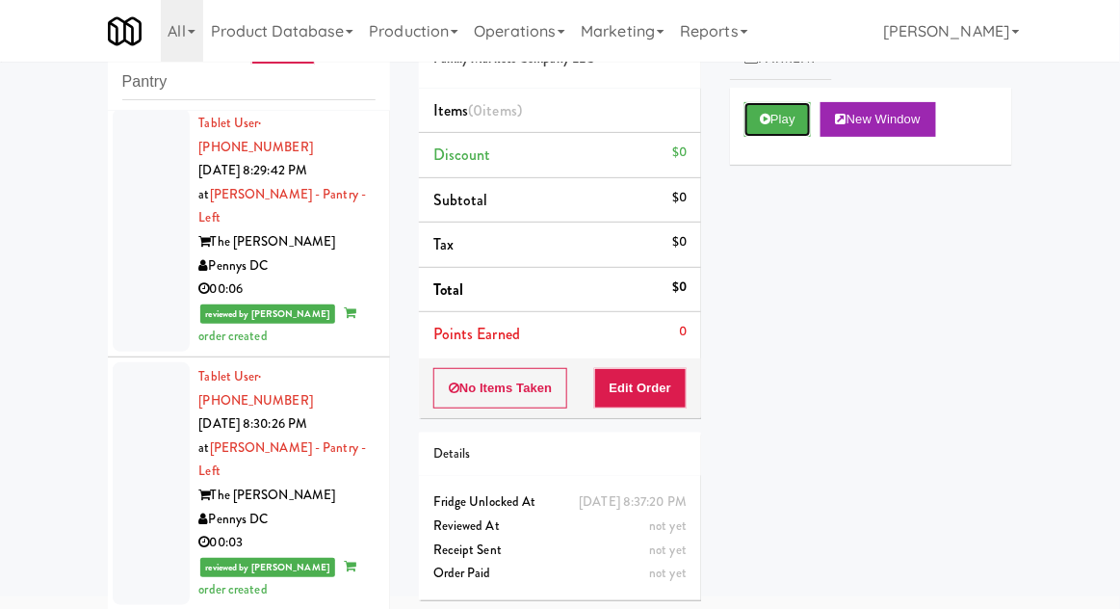
click at [772, 126] on button "Play" at bounding box center [777, 119] width 66 height 35
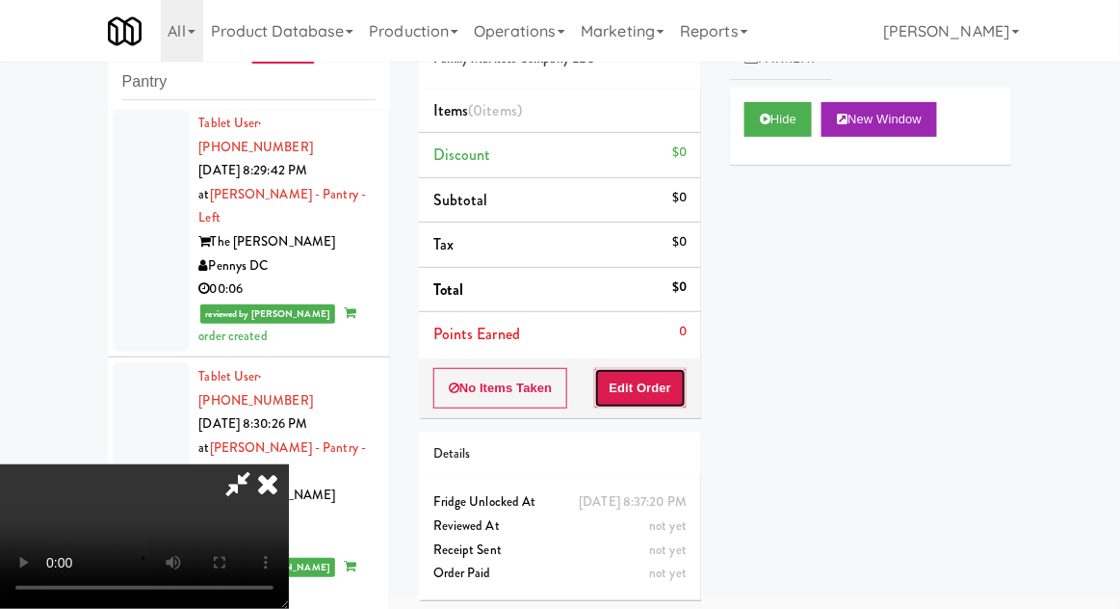
click at [655, 384] on button "Edit Order" at bounding box center [640, 388] width 93 height 40
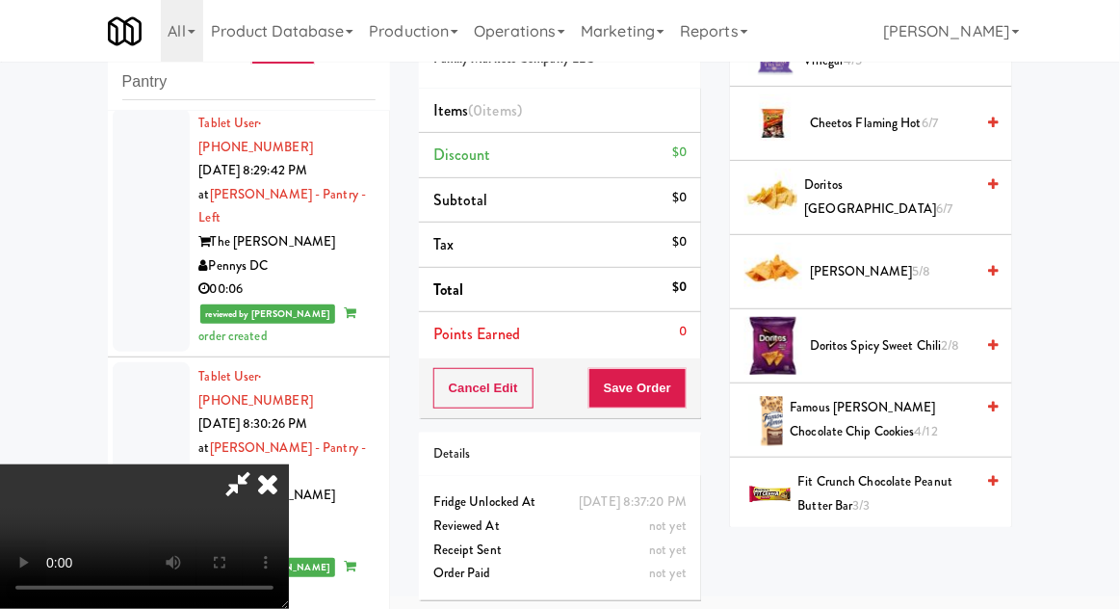
scroll to position [437, 0]
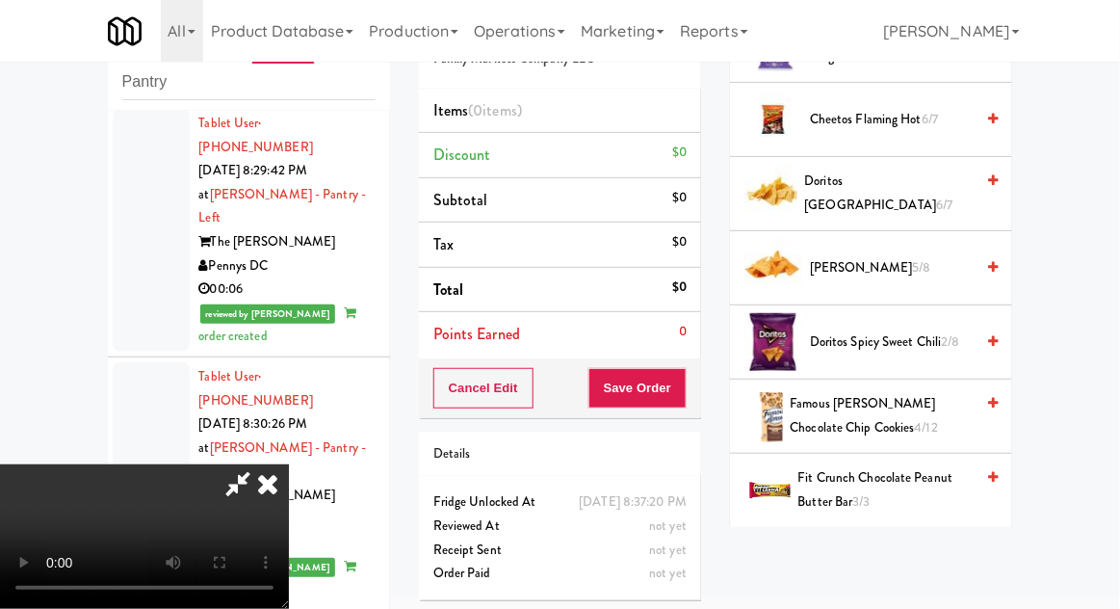
click at [941, 333] on span "Doritos Spicy Sweet Chili 2/8" at bounding box center [892, 342] width 164 height 24
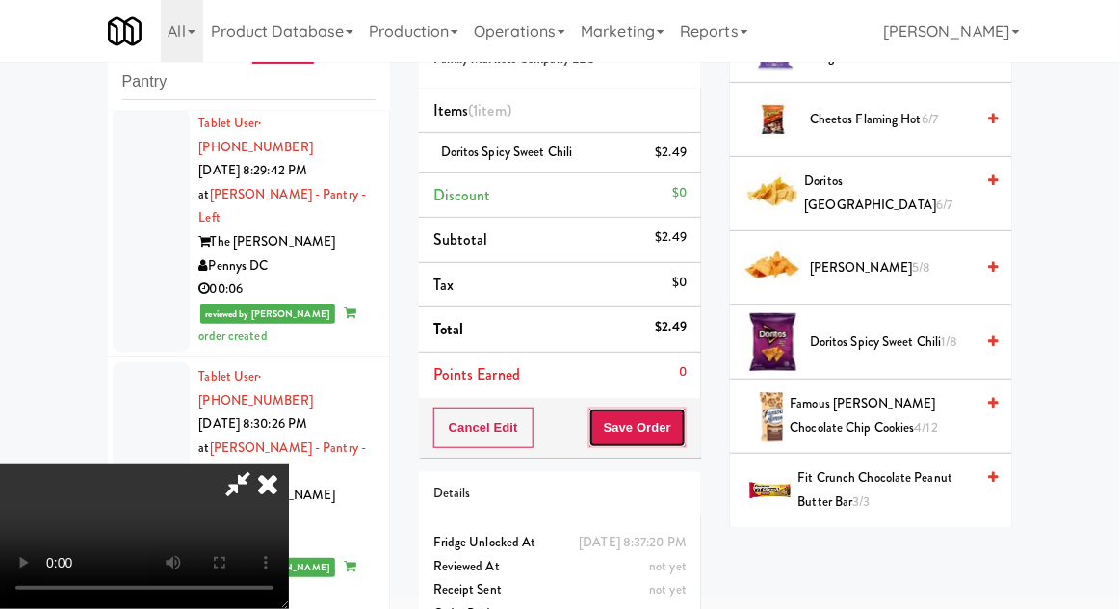
click at [686, 439] on button "Save Order" at bounding box center [637, 427] width 98 height 40
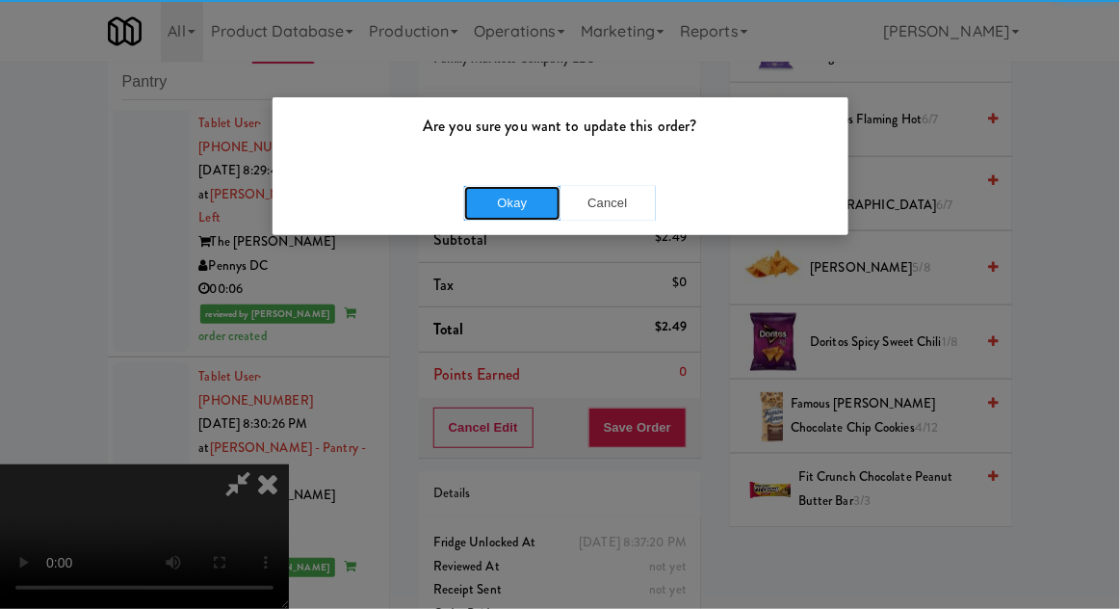
click at [551, 186] on button "Okay" at bounding box center [512, 203] width 96 height 35
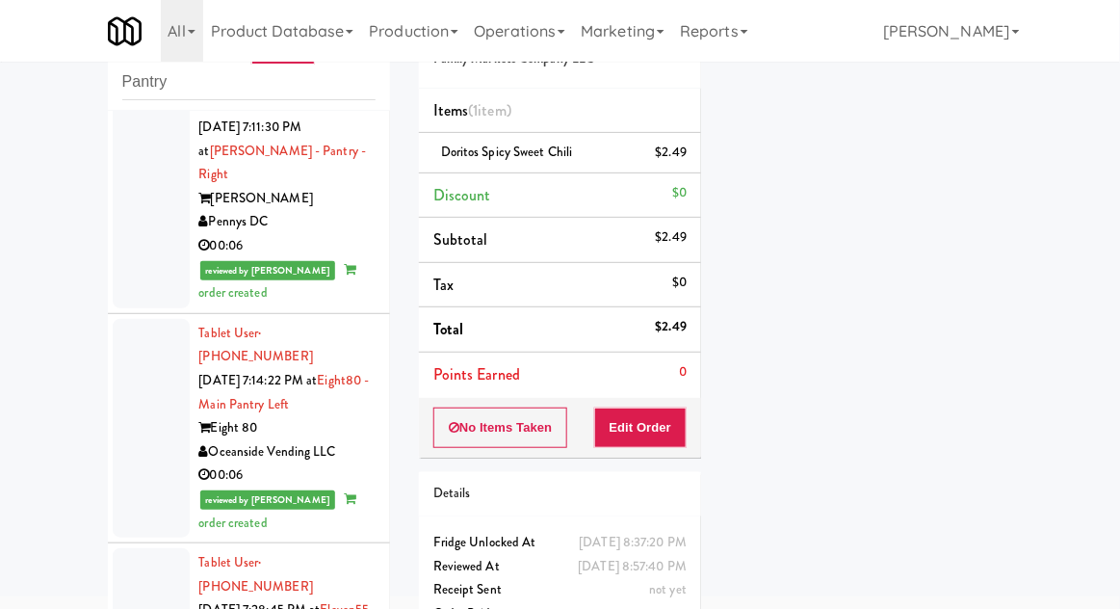
scroll to position [0, 0]
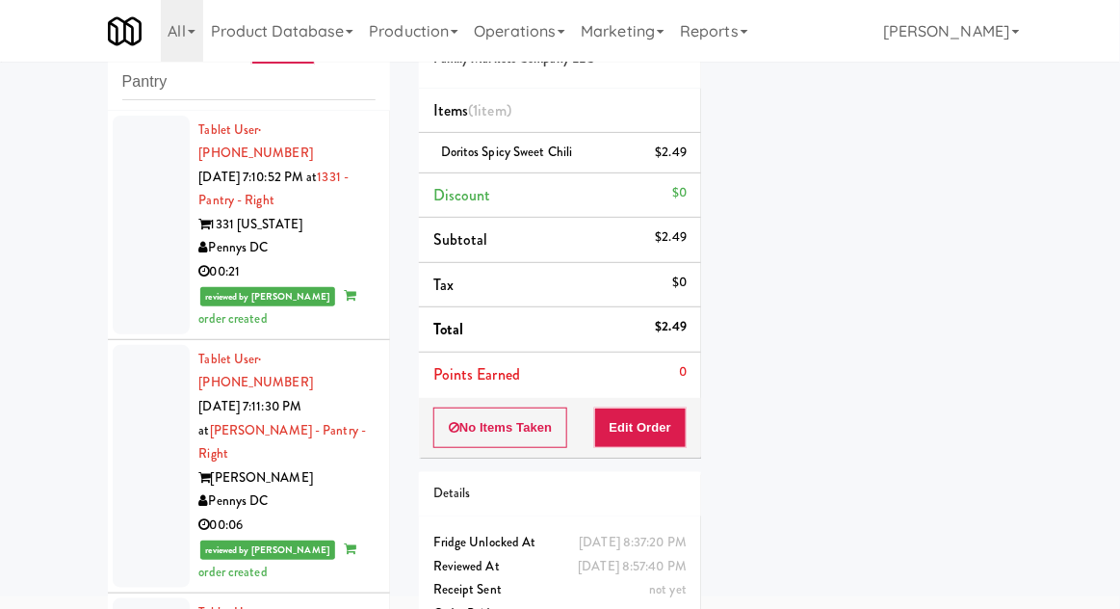
click at [139, 247] on div at bounding box center [151, 225] width 77 height 219
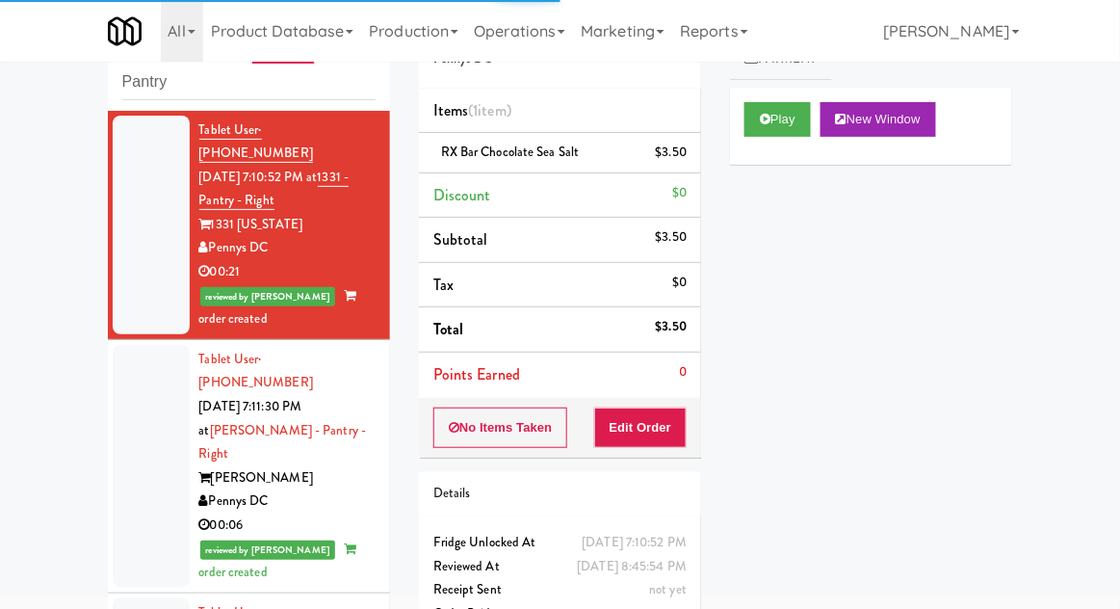
click at [139, 440] on div at bounding box center [151, 466] width 77 height 243
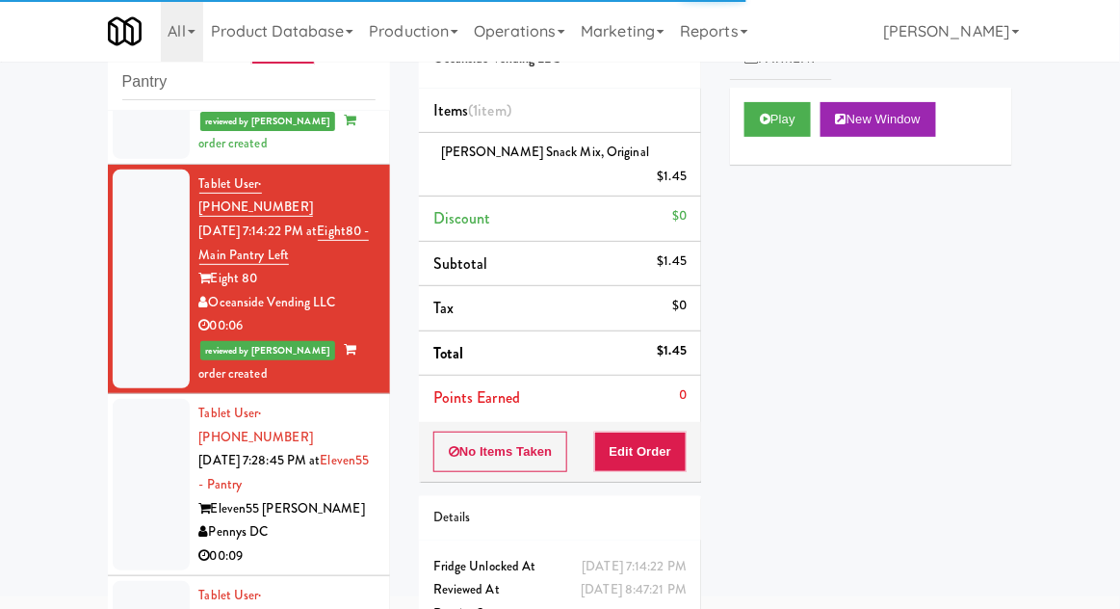
scroll to position [431, 0]
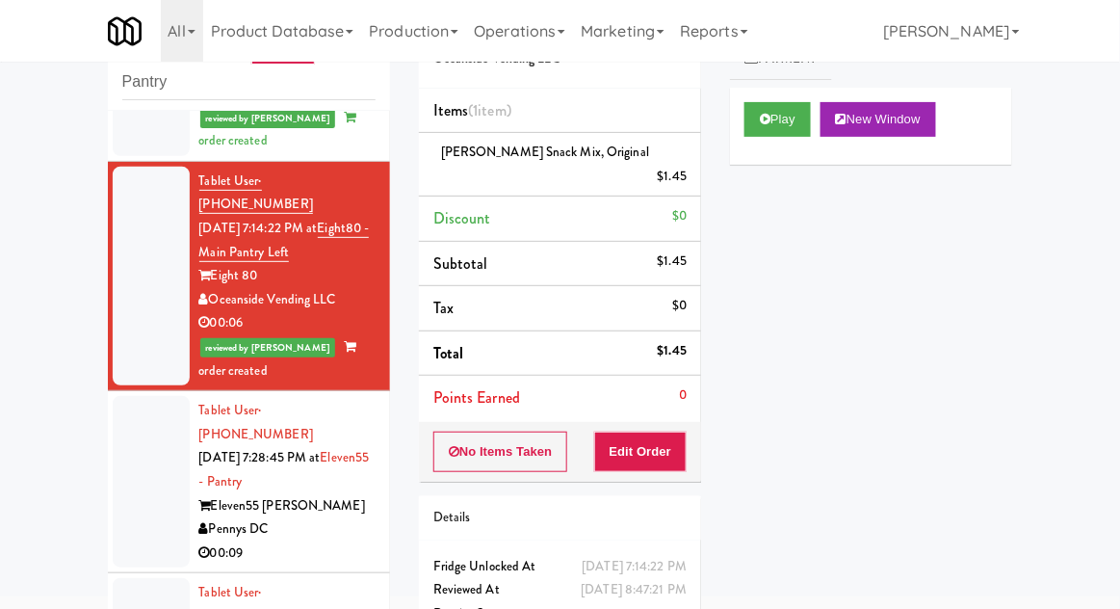
click at [146, 408] on div at bounding box center [151, 481] width 77 height 171
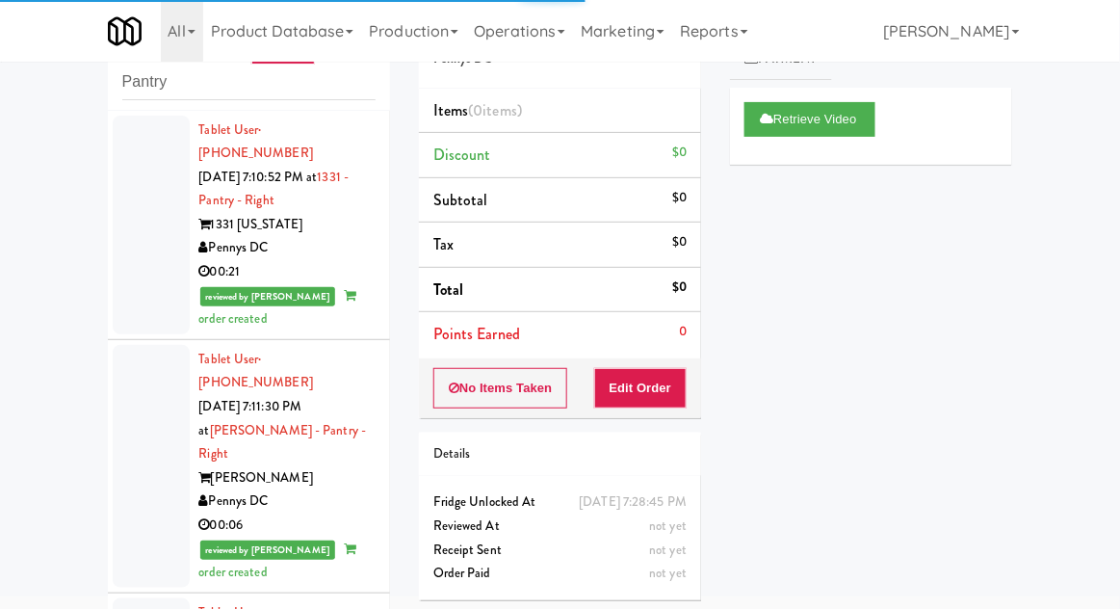
click at [147, 260] on div at bounding box center [151, 225] width 77 height 219
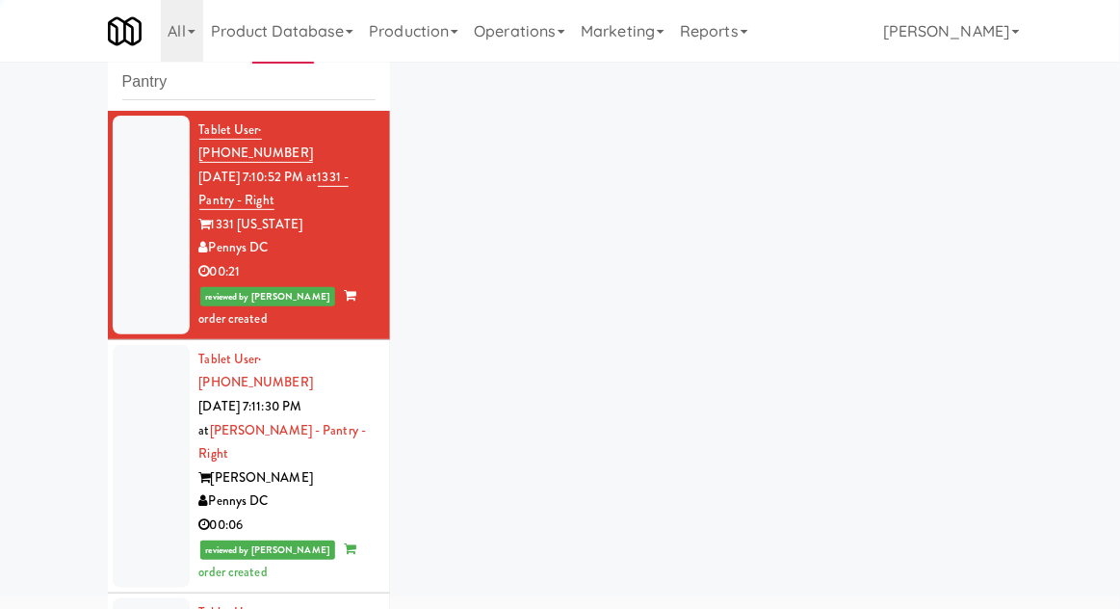
click at [142, 414] on div at bounding box center [151, 466] width 77 height 243
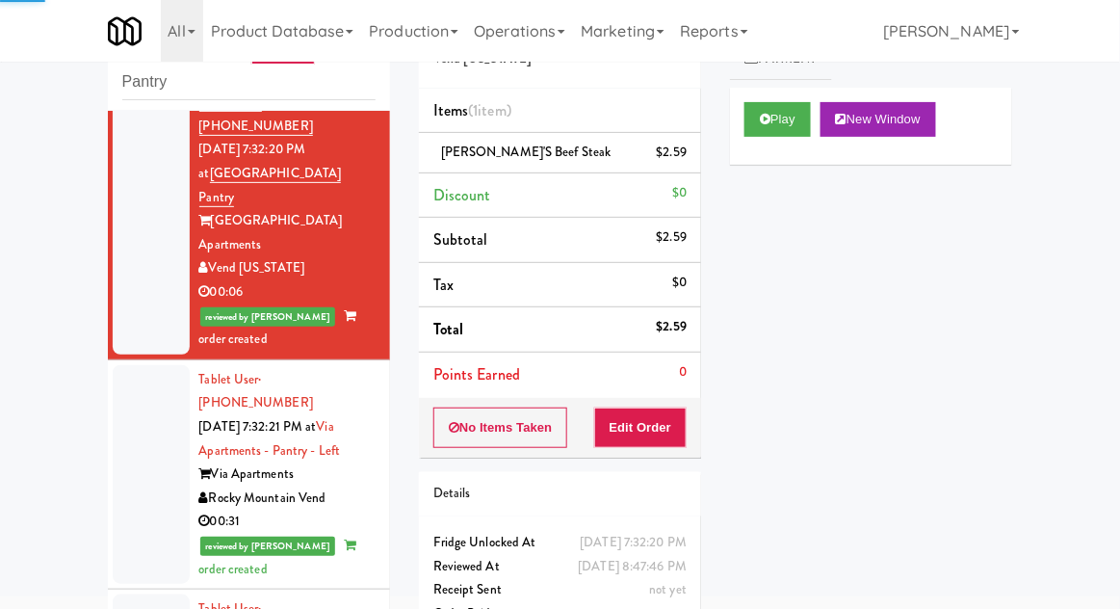
click at [136, 365] on div at bounding box center [151, 474] width 77 height 219
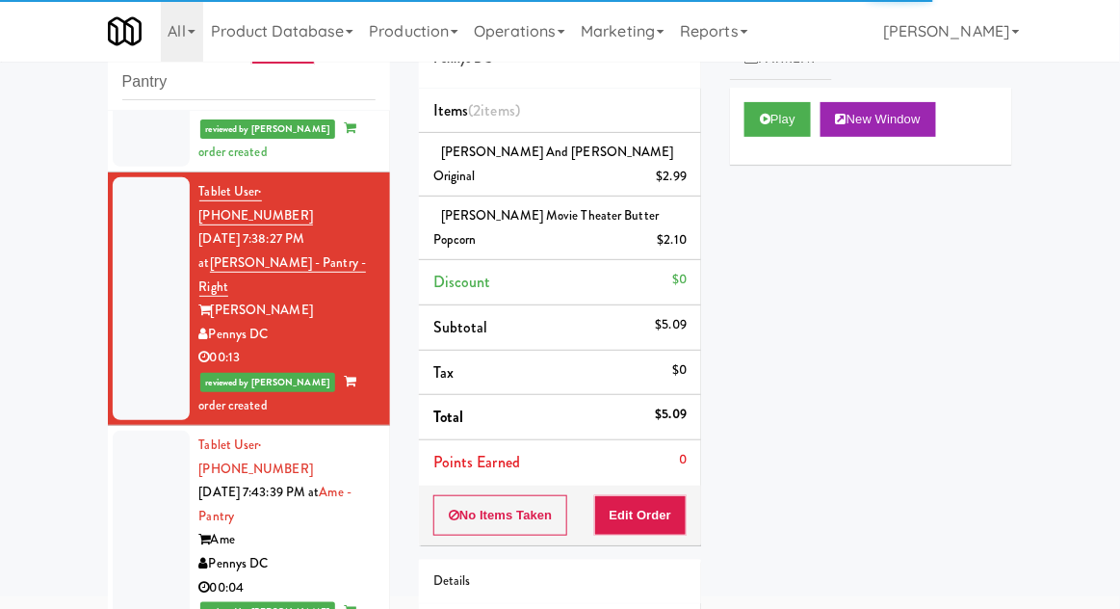
click at [132, 430] on div at bounding box center [151, 539] width 77 height 219
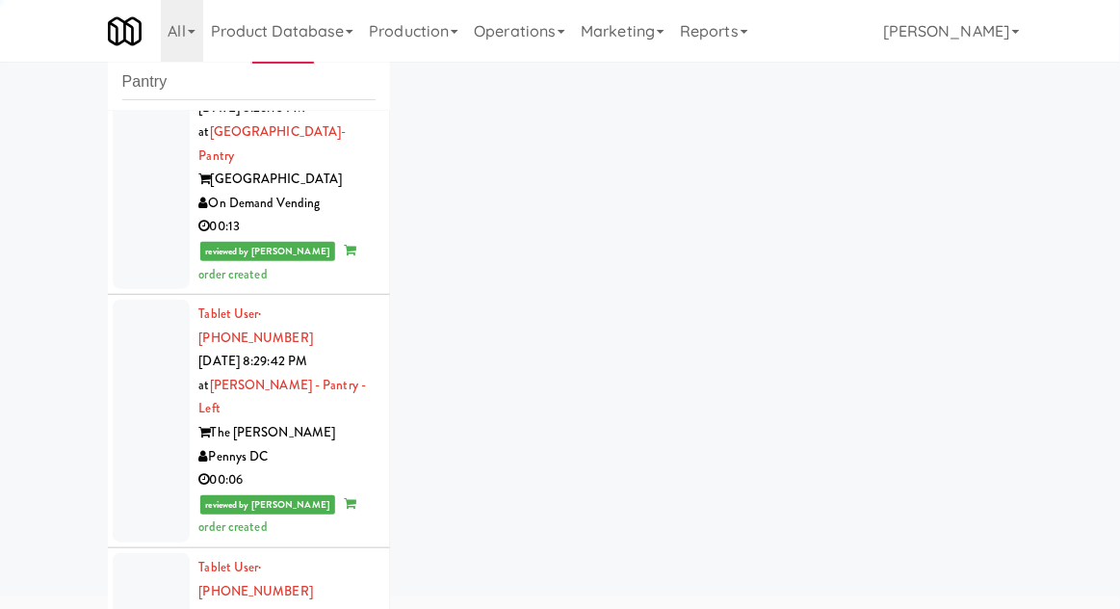
scroll to position [5774, 0]
